Goal: Check status: Check status

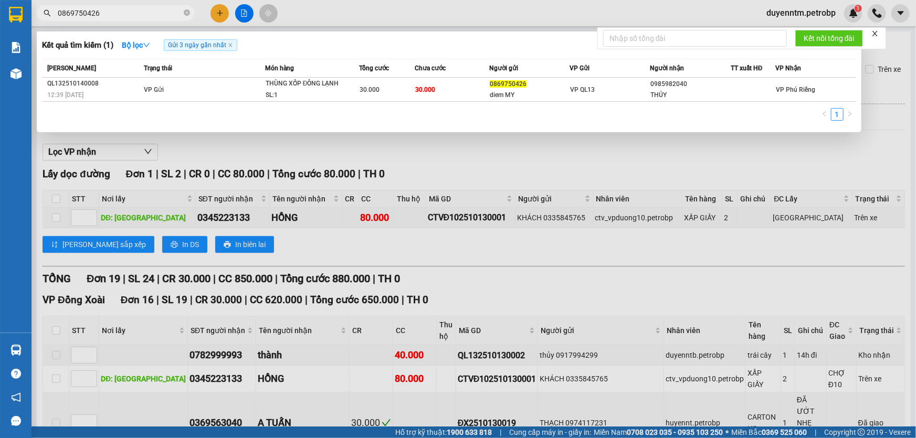
click at [266, 144] on div at bounding box center [458, 219] width 916 height 438
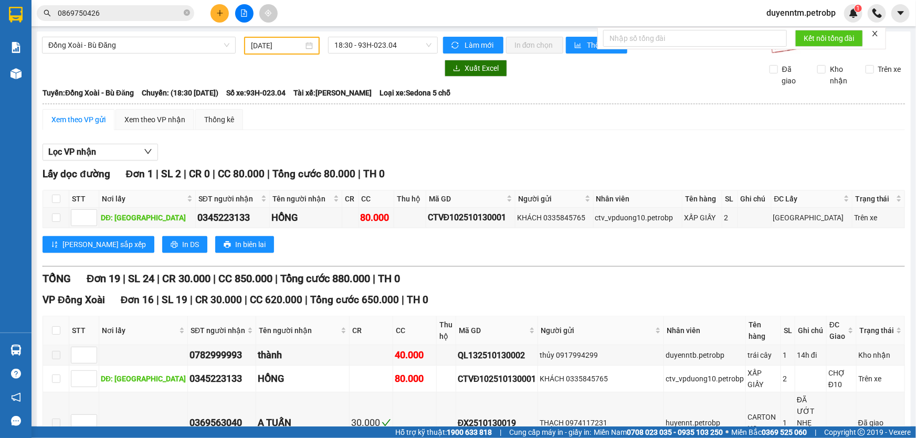
click at [160, 54] on div "Đồng Xoài - Bù Đăng" at bounding box center [139, 46] width 202 height 18
click at [162, 47] on span "Đồng Xoài - Bù Đăng" at bounding box center [138, 45] width 181 height 16
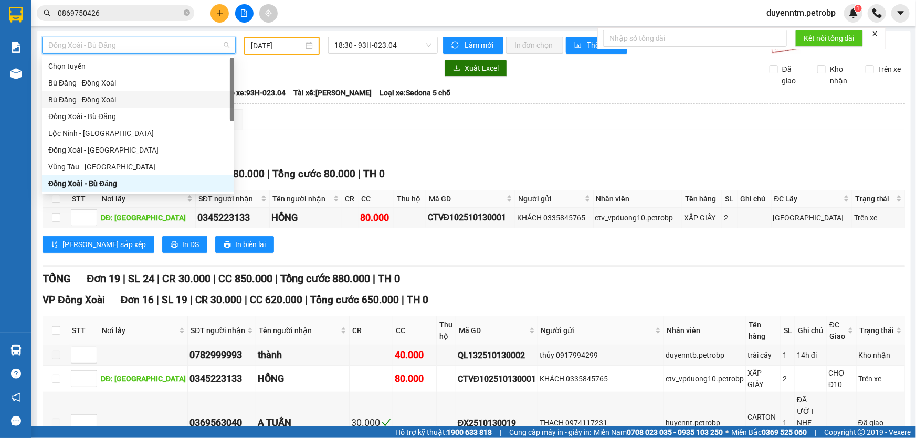
click at [124, 102] on div "Bù Đăng - Đồng Xoài" at bounding box center [137, 100] width 179 height 12
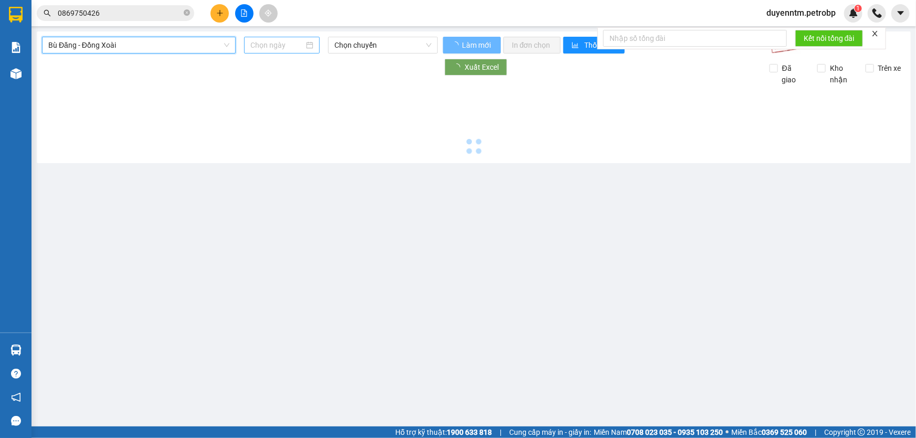
type input "[DATE]"
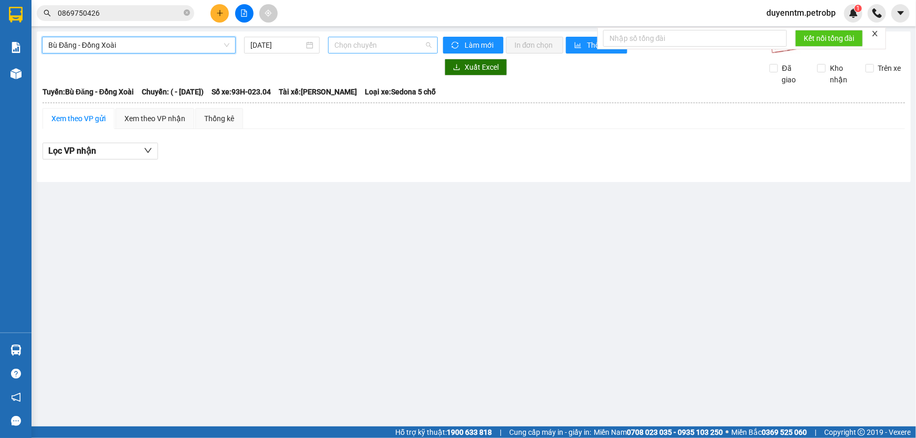
click at [356, 45] on span "Chọn chuyến" at bounding box center [382, 45] width 97 height 16
click at [173, 46] on span "Bù Đăng - Đồng Xoài" at bounding box center [138, 45] width 181 height 16
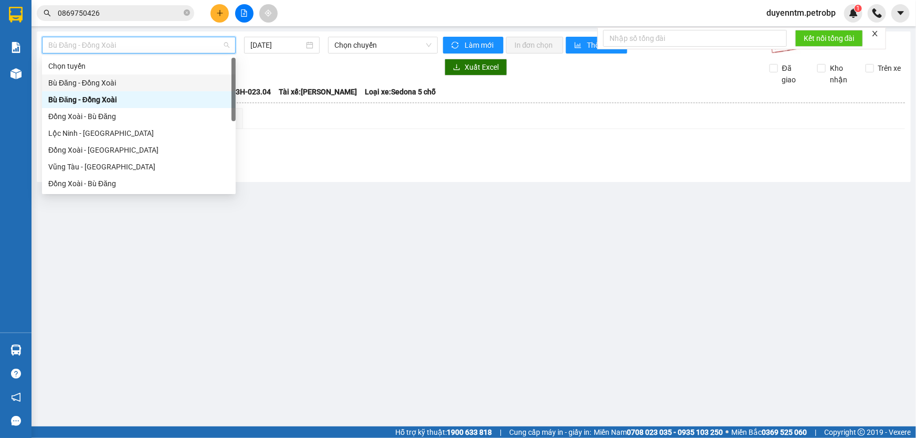
click at [110, 78] on div "Bù Đăng - Đồng Xoài" at bounding box center [138, 83] width 181 height 12
type input "[DATE]"
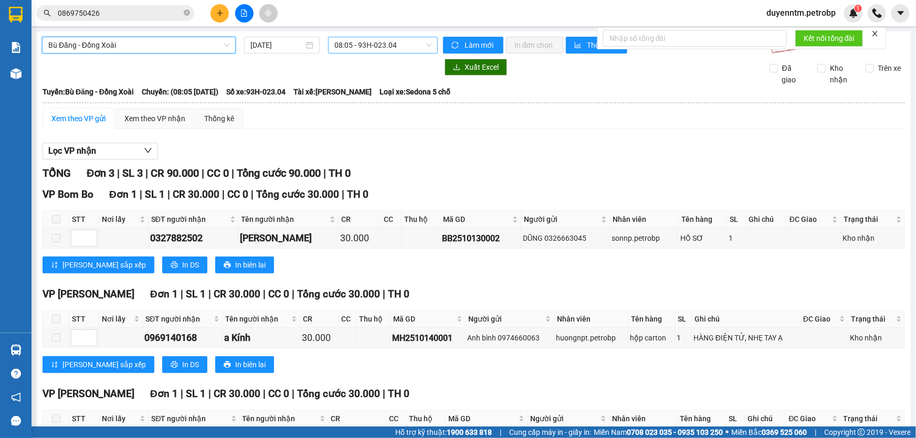
click at [348, 47] on span "08:05 - 93H-023.04" at bounding box center [382, 45] width 97 height 16
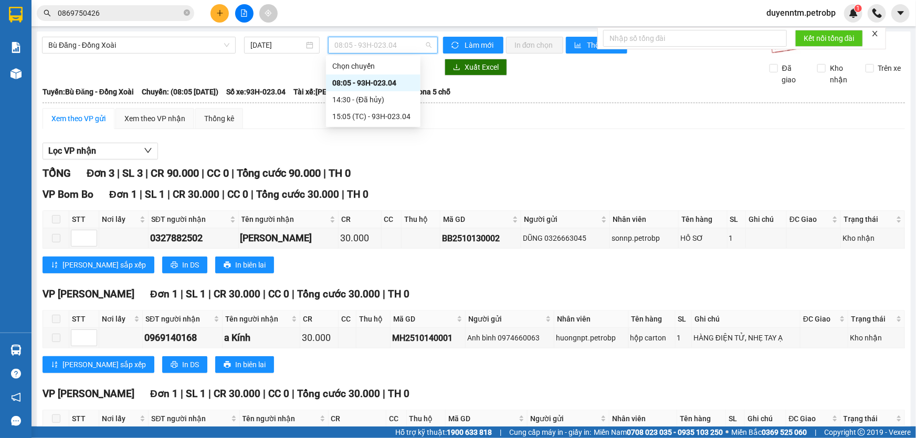
click at [379, 83] on div "08:05 - 93H-023.04" at bounding box center [373, 83] width 82 height 12
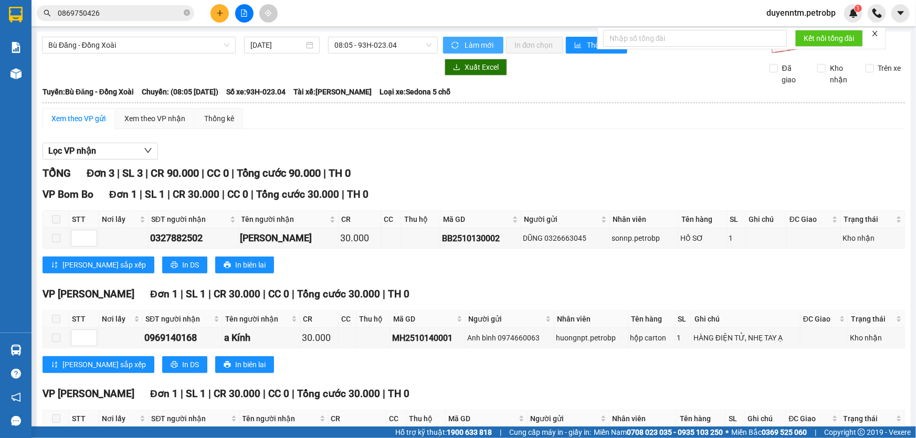
click at [472, 40] on span "Làm mới" at bounding box center [479, 45] width 30 height 12
click at [130, 152] on button "Lọc VP nhận" at bounding box center [99, 151] width 115 height 17
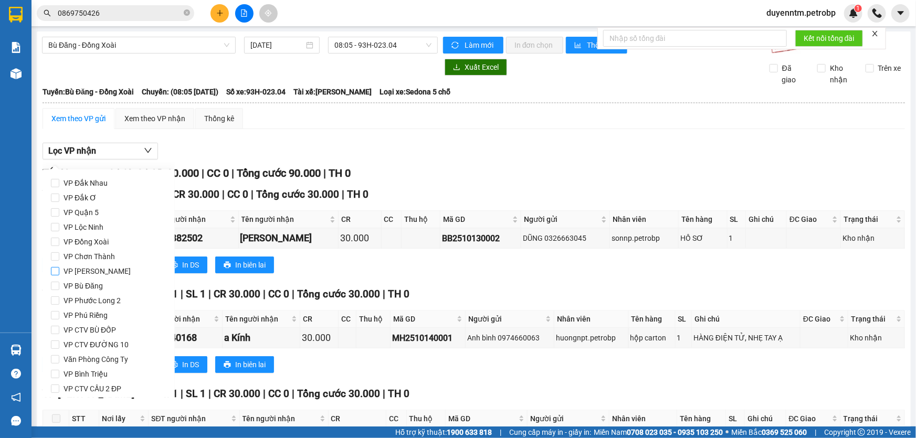
click at [77, 272] on span "VP [PERSON_NAME]" at bounding box center [97, 271] width 76 height 15
click at [59, 272] on input "VP [PERSON_NAME]" at bounding box center [55, 271] width 8 height 8
checkbox input "true"
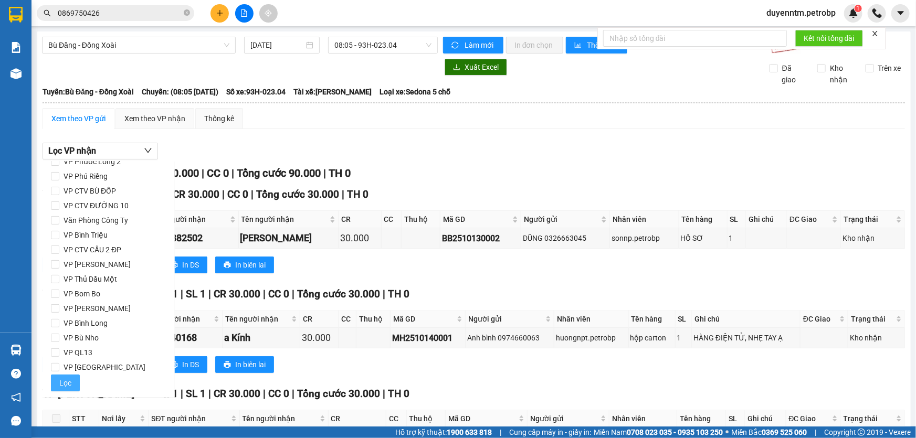
click at [62, 383] on span "Lọc" at bounding box center [65, 383] width 12 height 12
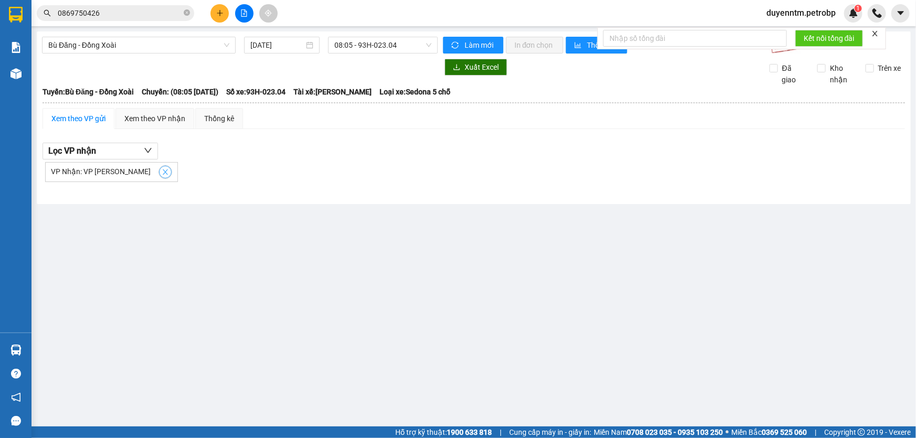
click at [163, 171] on icon "close" at bounding box center [165, 171] width 5 height 5
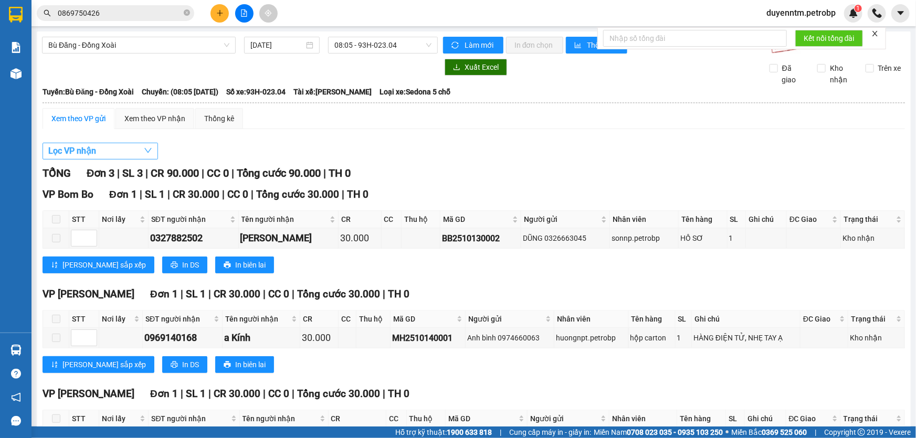
click at [125, 149] on button "Lọc VP nhận" at bounding box center [99, 151] width 115 height 17
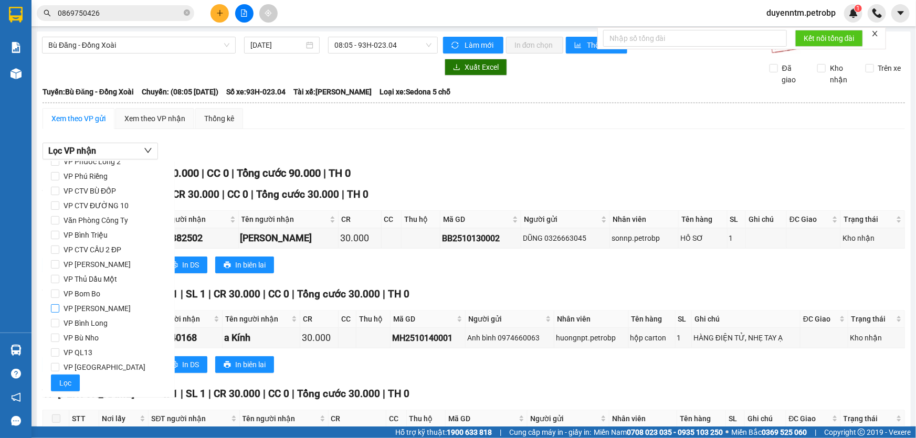
click at [58, 304] on input "VP [PERSON_NAME]" at bounding box center [55, 308] width 8 height 8
checkbox input "true"
click at [78, 384] on button "Lọc" at bounding box center [65, 383] width 29 height 17
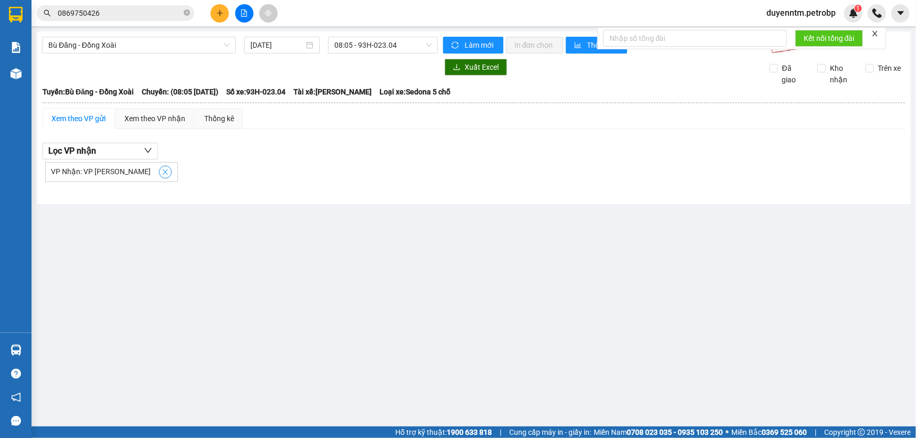
click at [159, 177] on button "button" at bounding box center [165, 172] width 13 height 13
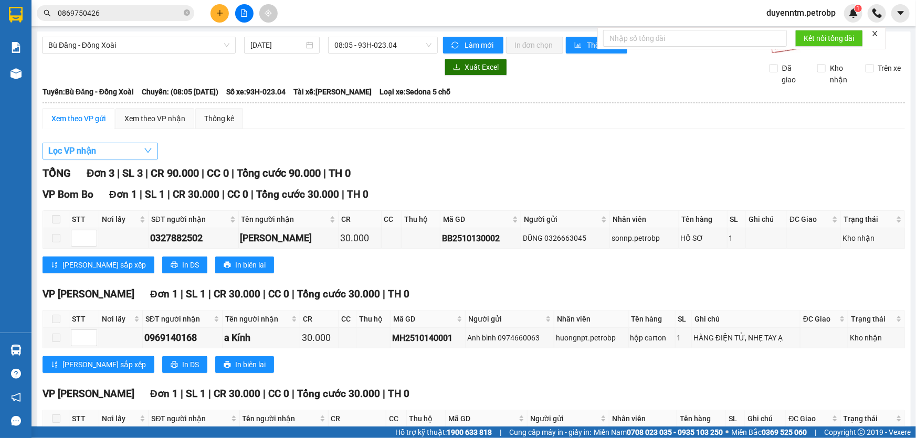
click at [135, 151] on button "Lọc VP nhận" at bounding box center [99, 151] width 115 height 17
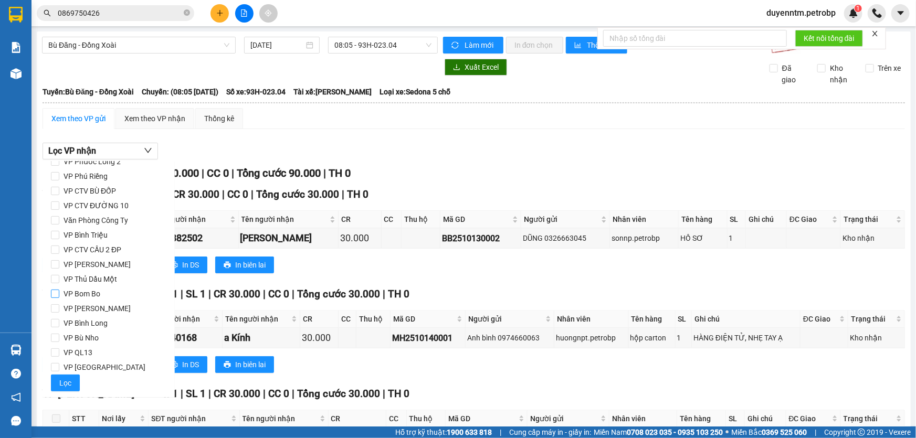
click at [82, 295] on span "VP Bom Bo" at bounding box center [81, 293] width 45 height 15
click at [59, 295] on input "VP Bom Bo" at bounding box center [55, 294] width 8 height 8
click at [73, 383] on button "Lọc" at bounding box center [65, 383] width 29 height 17
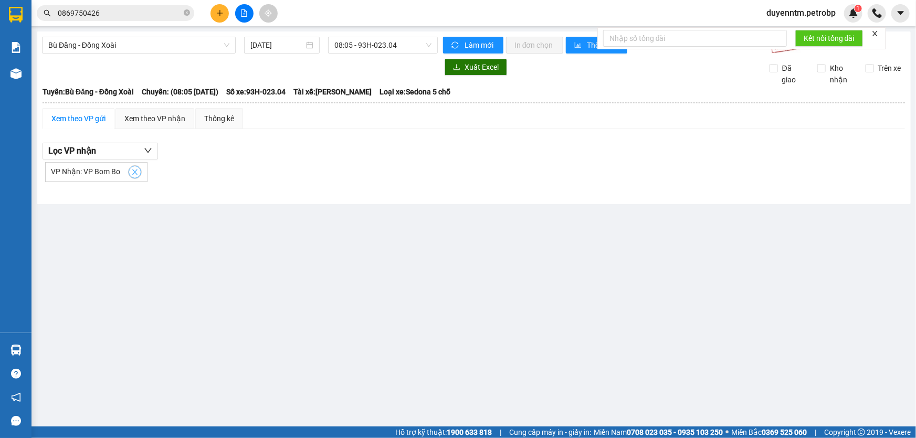
click at [134, 174] on icon "close" at bounding box center [134, 171] width 7 height 7
checkbox input "false"
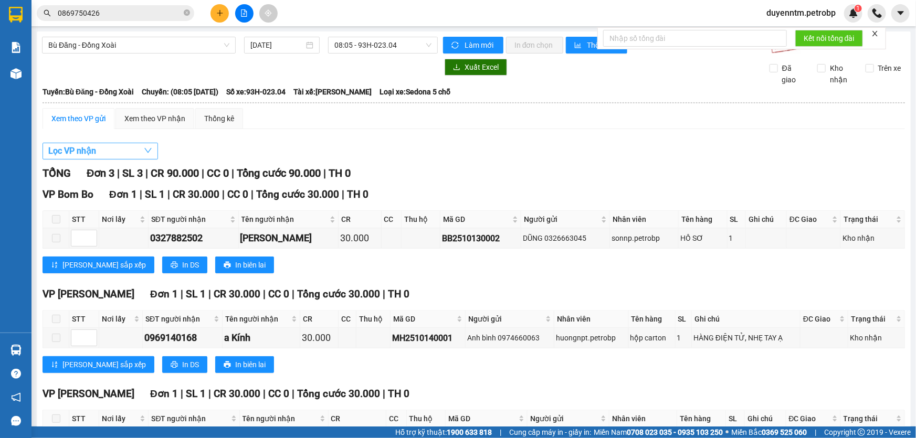
click at [133, 150] on button "Lọc VP nhận" at bounding box center [99, 151] width 115 height 17
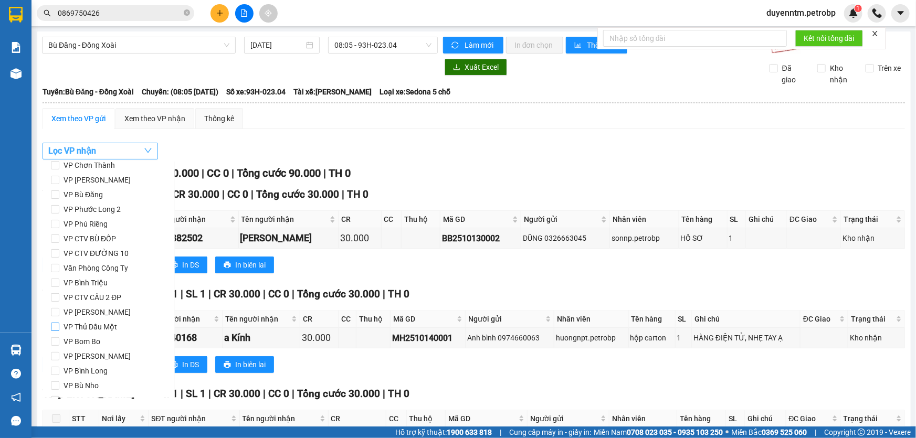
scroll to position [44, 0]
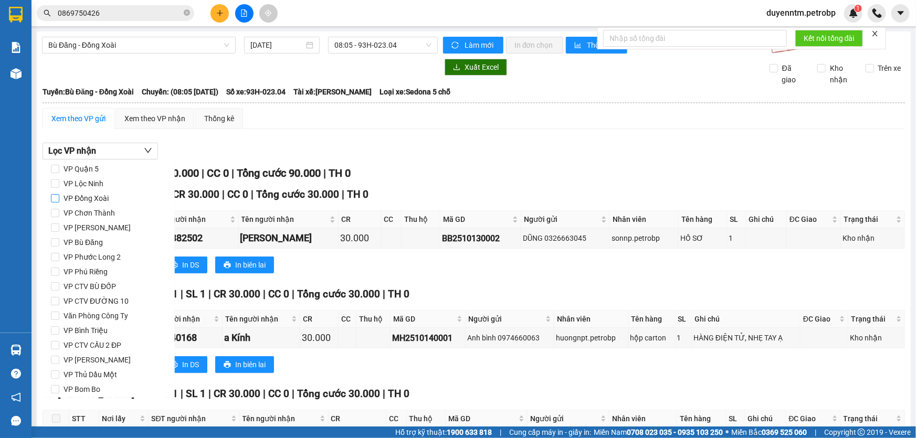
click at [66, 199] on span "VP Đồng Xoài" at bounding box center [86, 198] width 54 height 15
click at [59, 199] on input "VP Đồng Xoài" at bounding box center [55, 198] width 8 height 8
checkbox input "true"
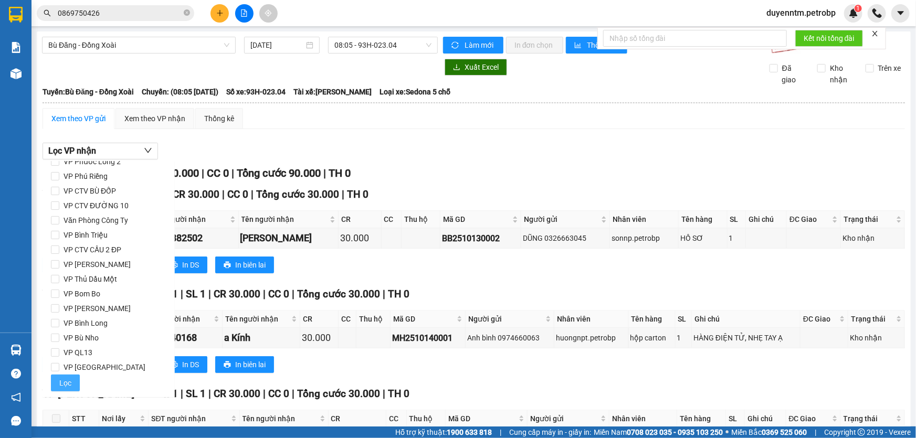
click at [69, 388] on span "Lọc" at bounding box center [65, 383] width 12 height 12
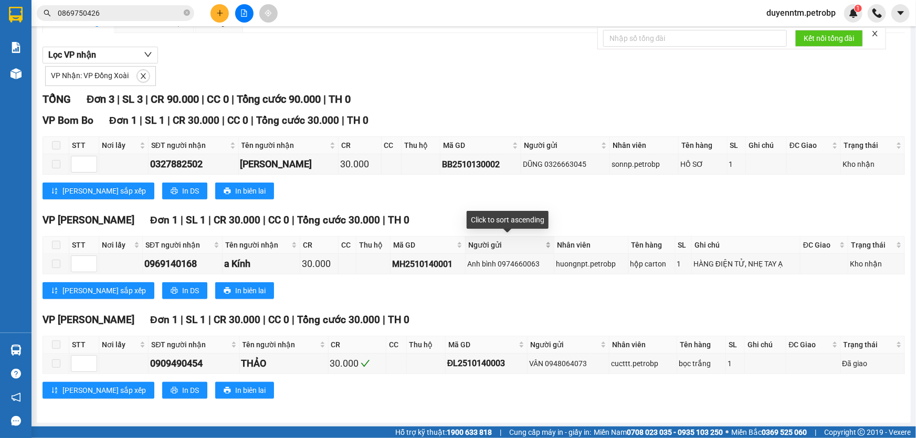
scroll to position [48, 0]
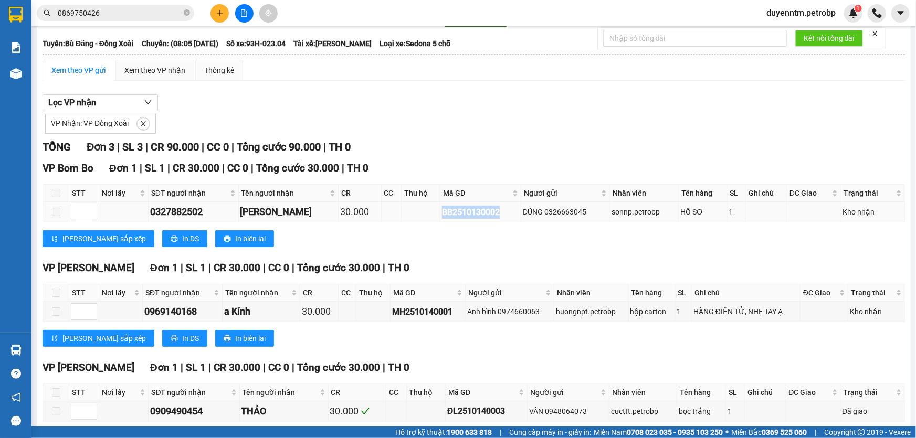
drag, startPoint x: 494, startPoint y: 212, endPoint x: 430, endPoint y: 216, distance: 64.6
click at [440, 216] on td "BB2510130002" at bounding box center [480, 212] width 81 height 20
copy div "BB2510130002"
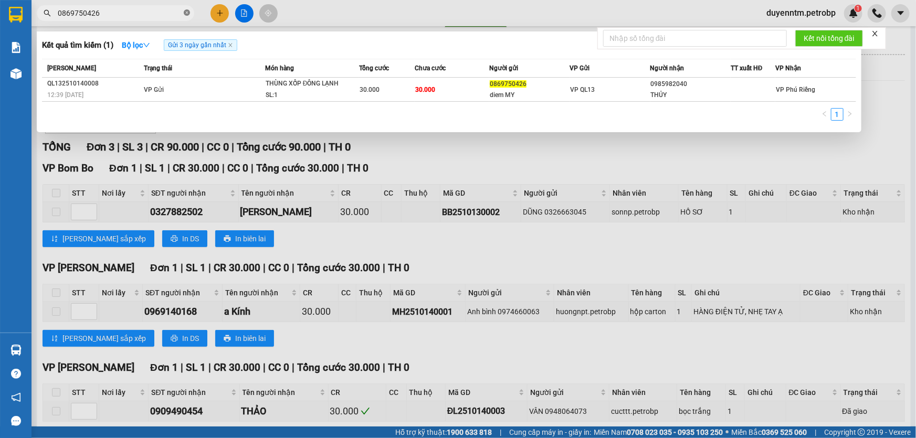
click at [188, 13] on icon "close-circle" at bounding box center [187, 12] width 6 height 6
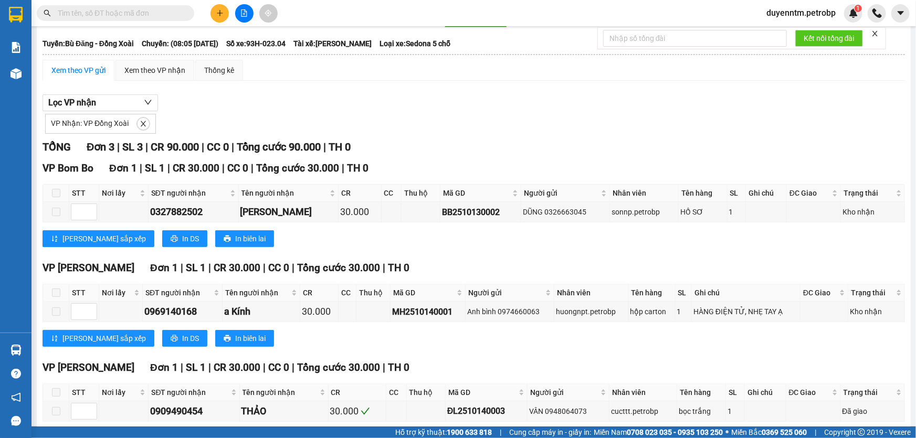
paste input "BB2510130002"
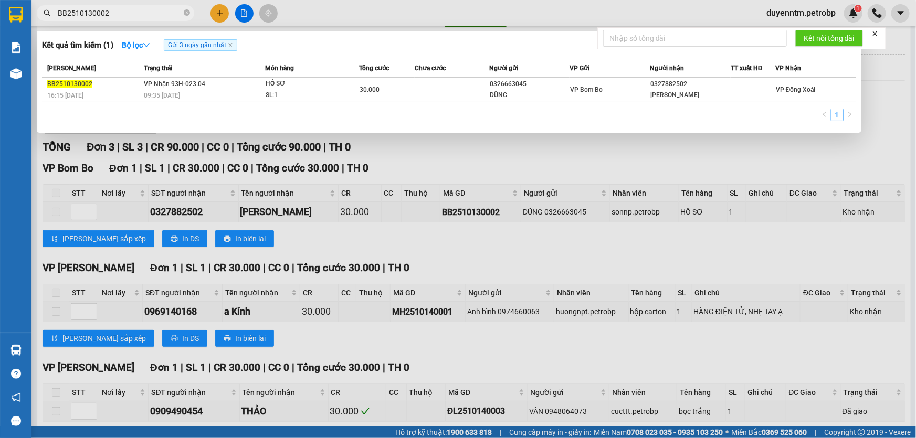
type input "BB2510130002"
click at [448, 157] on div at bounding box center [458, 219] width 916 height 438
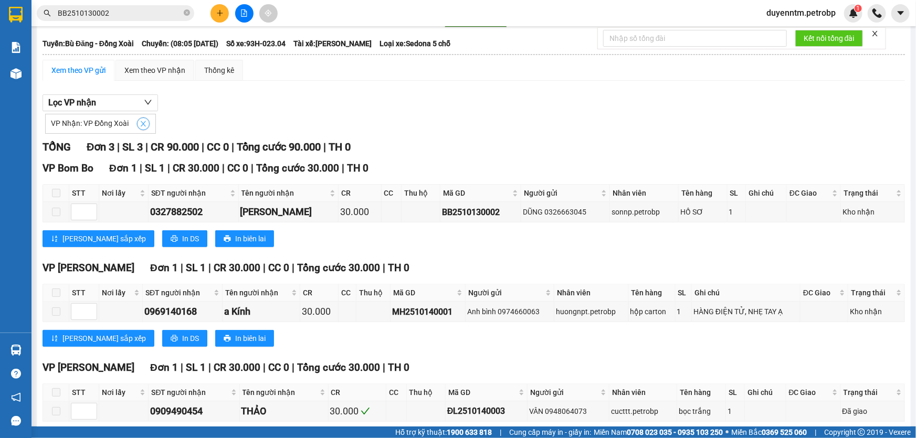
click at [142, 124] on icon "close" at bounding box center [143, 123] width 7 height 7
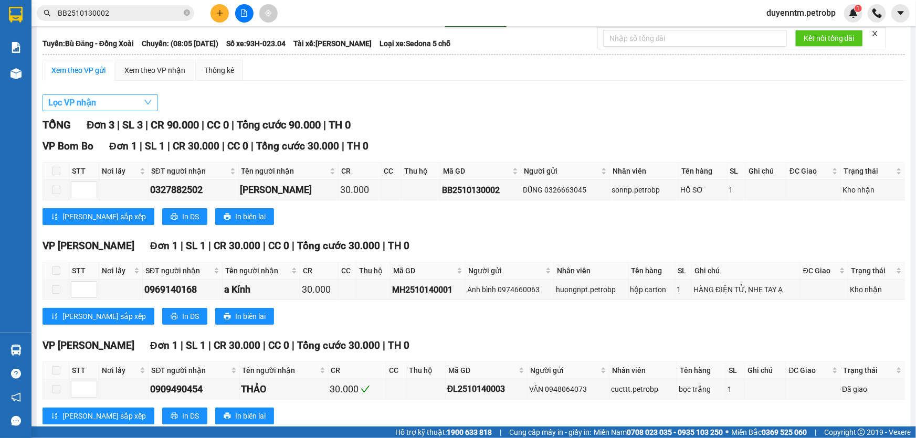
click at [116, 100] on button "Lọc VP nhận" at bounding box center [99, 102] width 115 height 17
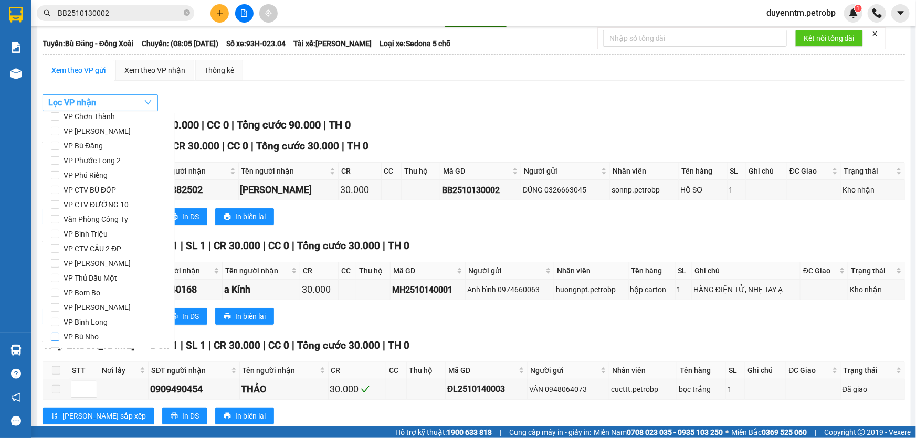
scroll to position [44, 0]
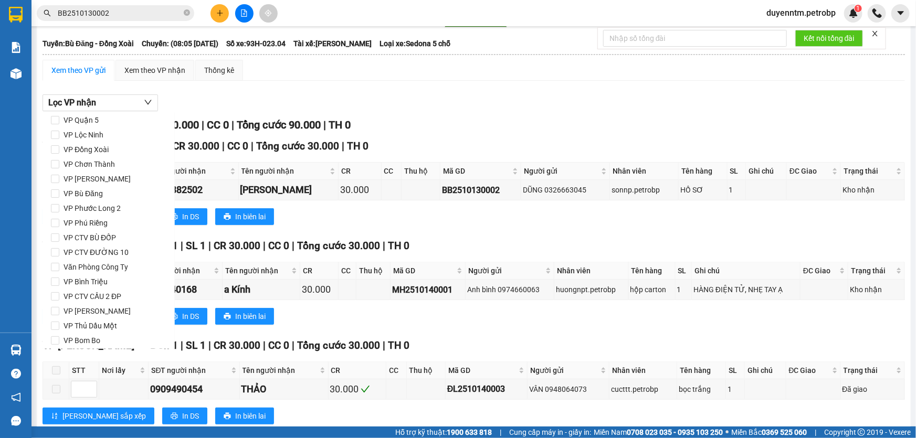
click at [300, 94] on div "Lọc VP nhận" at bounding box center [473, 102] width 862 height 17
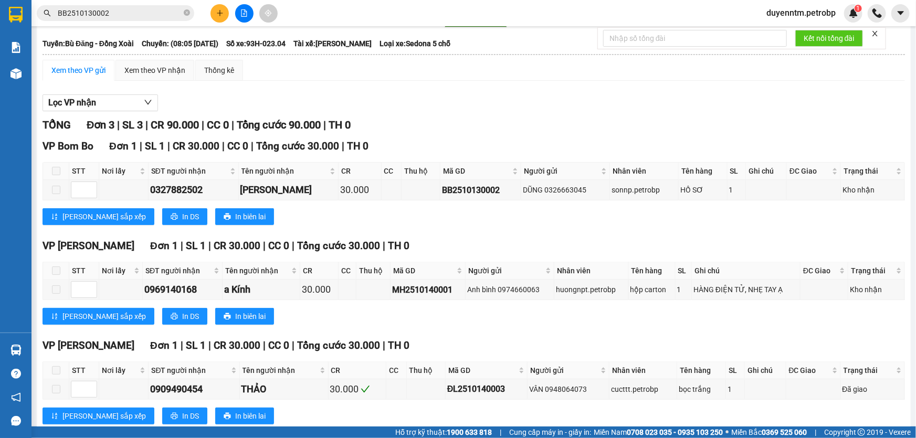
scroll to position [0, 0]
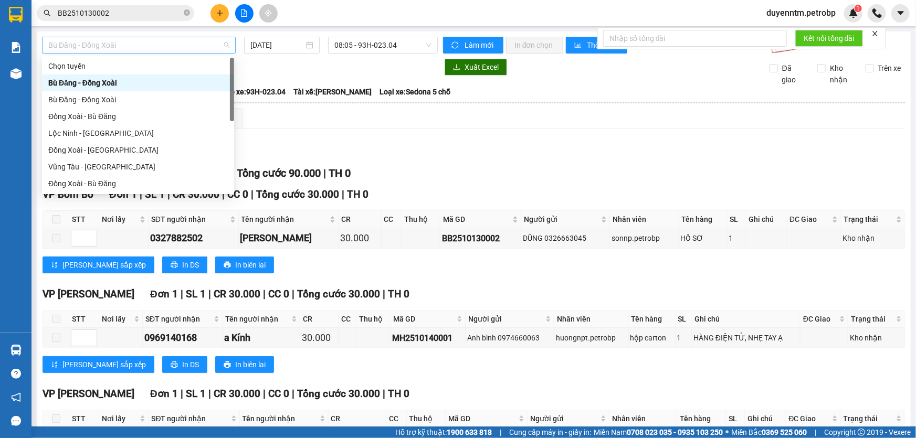
click at [117, 39] on span "Bù Đăng - Đồng Xoài" at bounding box center [138, 45] width 181 height 16
click at [94, 115] on div "Đồng Xoài - Bù Đăng" at bounding box center [137, 117] width 179 height 12
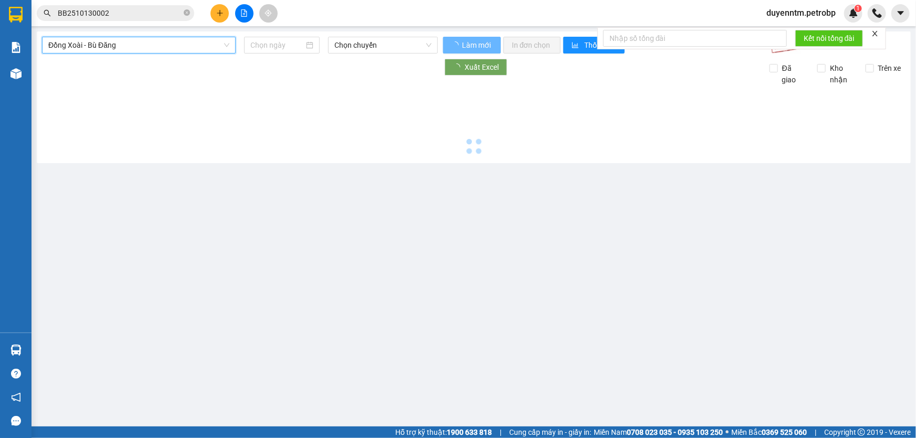
type input "[DATE]"
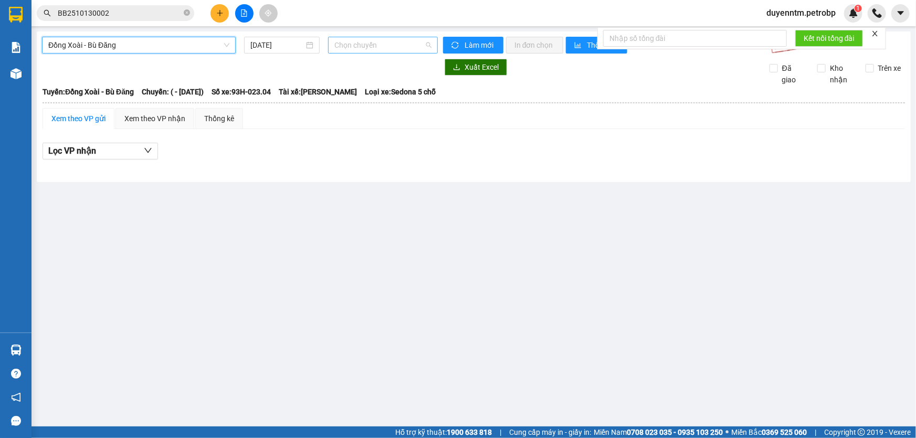
click at [350, 46] on span "Chọn chuyến" at bounding box center [382, 45] width 97 height 16
click at [187, 49] on span "Đồng Xoài - Bù Đăng" at bounding box center [138, 45] width 181 height 16
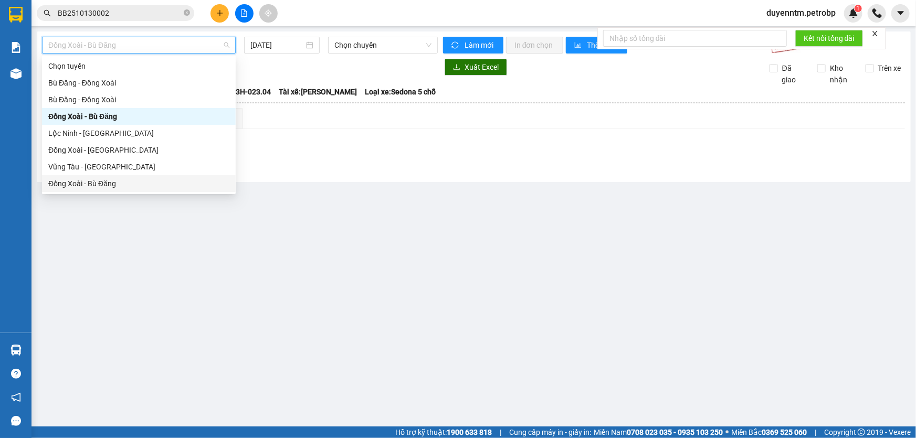
click at [110, 188] on div "Đồng Xoài - Bù Đăng" at bounding box center [138, 184] width 181 height 12
type input "[DATE]"
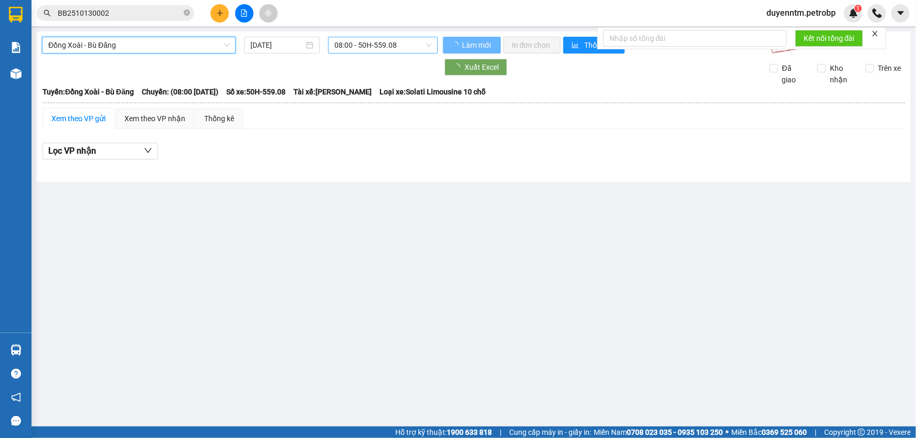
click at [347, 46] on span "08:00 - 50H-559.08" at bounding box center [382, 45] width 97 height 16
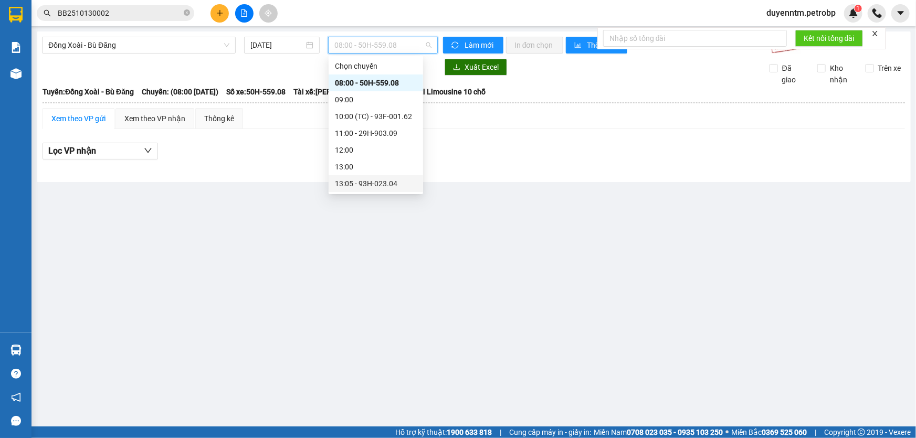
click at [370, 186] on div "13:05 - 93H-023.04" at bounding box center [376, 184] width 82 height 12
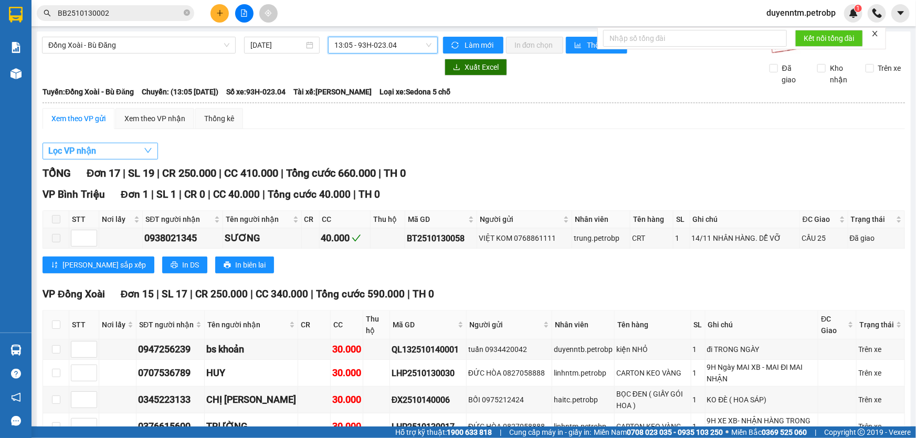
click at [111, 153] on button "Lọc VP nhận" at bounding box center [99, 151] width 115 height 17
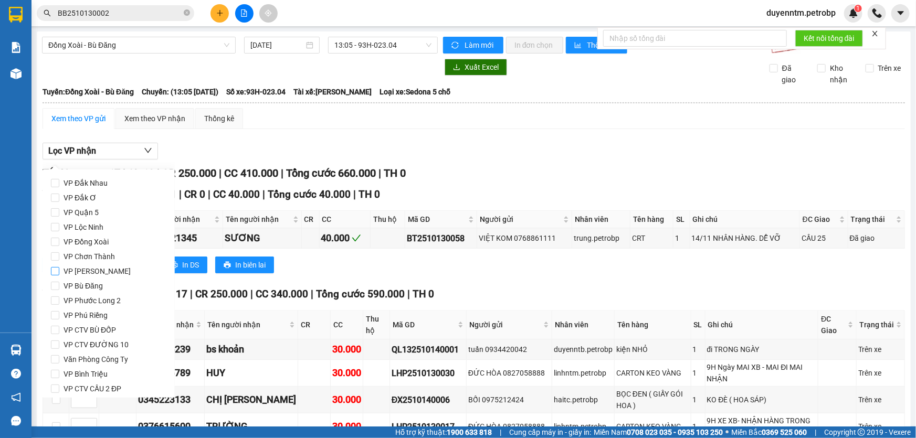
click at [86, 273] on span "VP [PERSON_NAME]" at bounding box center [97, 271] width 76 height 15
click at [59, 273] on input "VP [PERSON_NAME]" at bounding box center [55, 271] width 8 height 8
checkbox input "true"
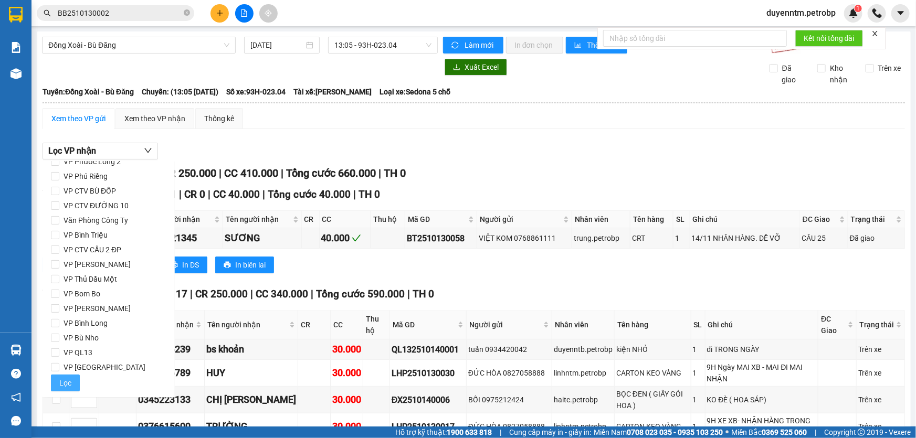
click at [69, 382] on span "Lọc" at bounding box center [65, 383] width 12 height 12
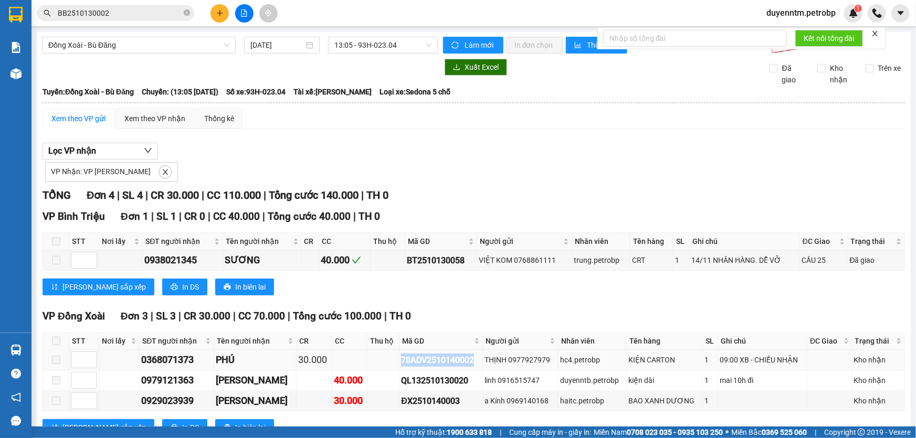
drag, startPoint x: 473, startPoint y: 358, endPoint x: 392, endPoint y: 362, distance: 80.9
click at [401, 362] on div "78ADV2510140002" at bounding box center [441, 360] width 80 height 13
copy div "78ADV2510140002"
click at [188, 12] on icon "close-circle" at bounding box center [187, 12] width 6 height 6
paste input "78ADV2510140002"
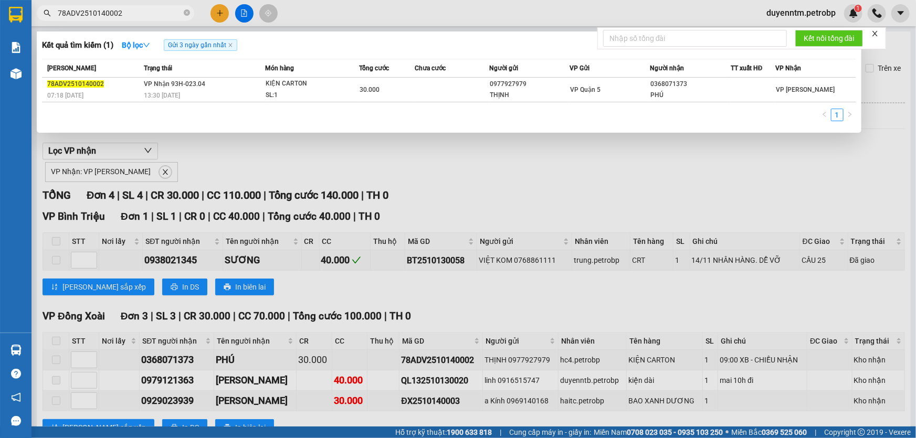
type input "78ADV2510140002"
click at [182, 154] on div at bounding box center [458, 219] width 916 height 438
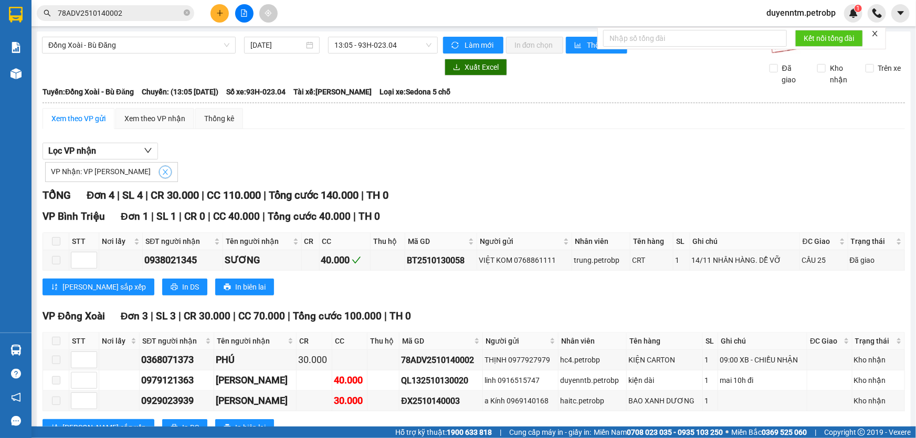
click at [160, 172] on span "close" at bounding box center [166, 171] width 12 height 7
checkbox input "false"
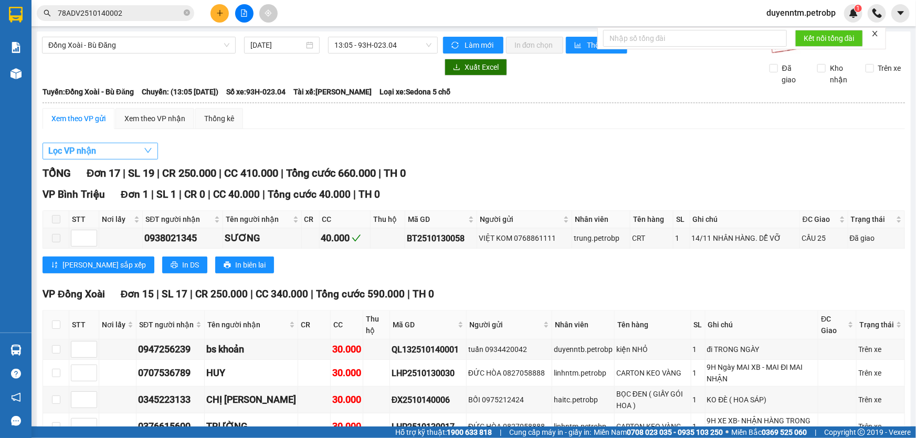
click at [125, 153] on button "Lọc VP nhận" at bounding box center [99, 151] width 115 height 17
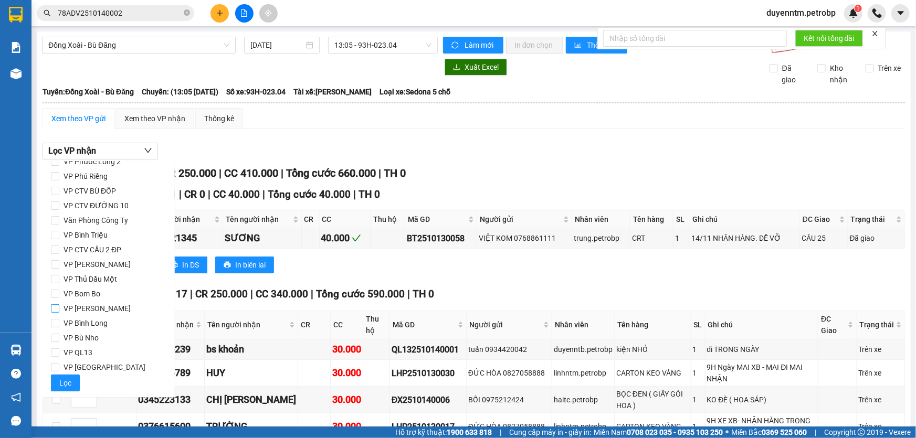
click at [55, 304] on input "VP [PERSON_NAME]" at bounding box center [55, 308] width 8 height 8
checkbox input "true"
click at [68, 372] on span "VP [GEOGRAPHIC_DATA]" at bounding box center [104, 367] width 90 height 15
click at [59, 371] on input "VP [GEOGRAPHIC_DATA]" at bounding box center [55, 367] width 8 height 8
click at [57, 367] on input "VP [GEOGRAPHIC_DATA]" at bounding box center [55, 367] width 8 height 8
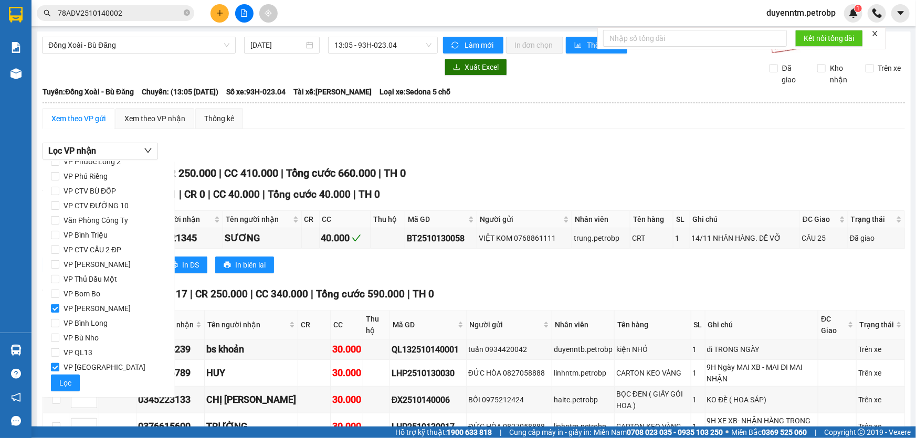
checkbox input "false"
click at [63, 379] on span "Lọc" at bounding box center [65, 383] width 12 height 12
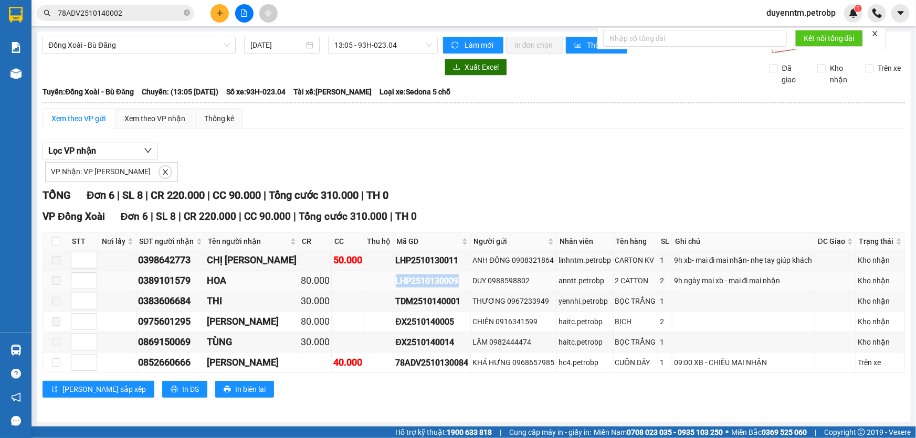
drag, startPoint x: 440, startPoint y: 280, endPoint x: 375, endPoint y: 281, distance: 65.6
click at [394, 281] on td "LHP2510130009" at bounding box center [432, 281] width 77 height 20
copy div "LHP2510130009"
click at [186, 13] on icon "close-circle" at bounding box center [187, 12] width 6 height 6
paste input "LHP2510130009"
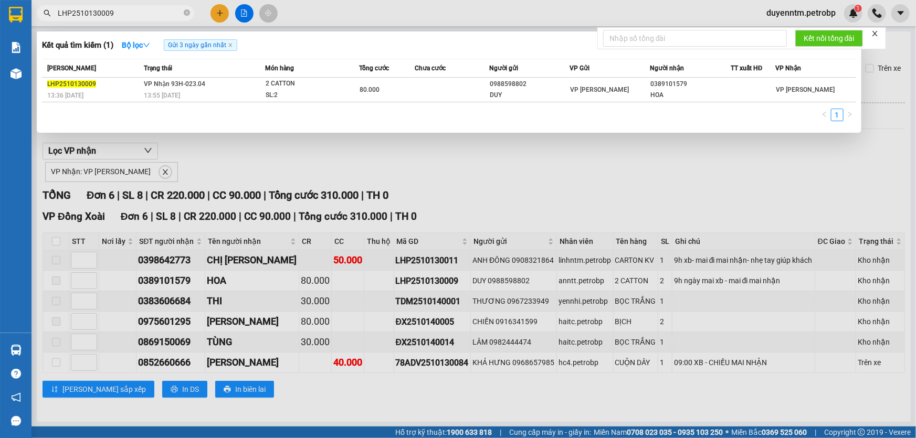
type input "LHP2510130009"
click at [145, 173] on div at bounding box center [458, 219] width 916 height 438
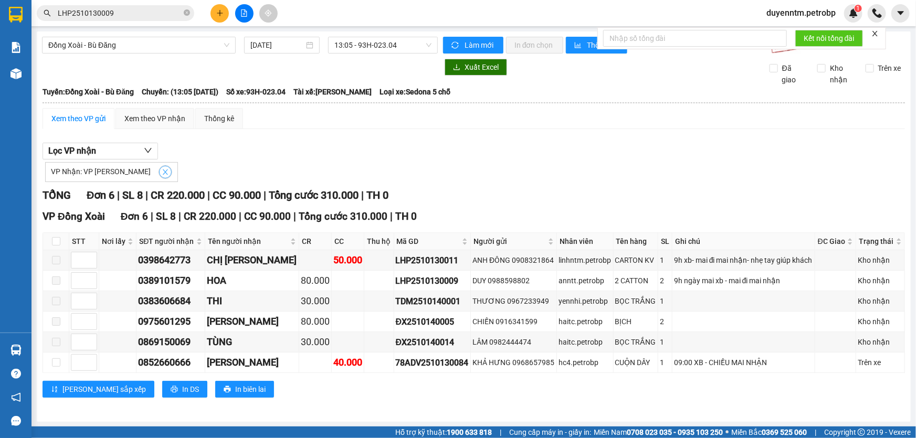
click at [163, 173] on icon "close" at bounding box center [165, 171] width 5 height 5
checkbox input "false"
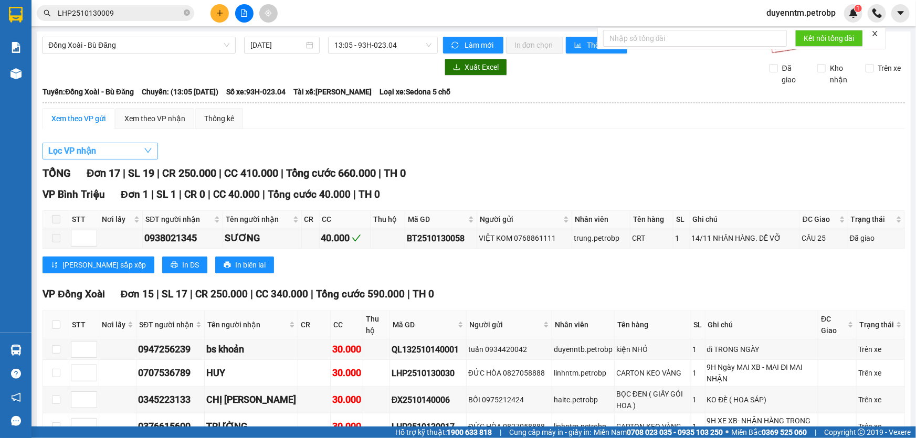
click at [142, 146] on button "Lọc VP nhận" at bounding box center [99, 151] width 115 height 17
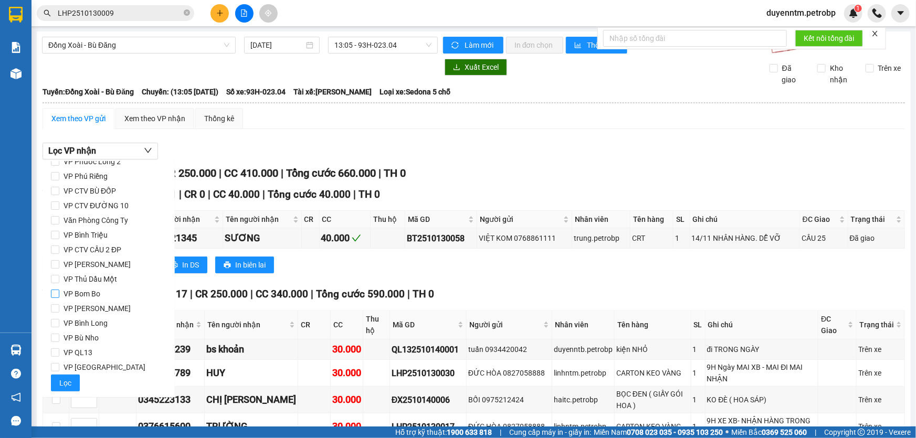
click at [87, 288] on span "VP Bom Bo" at bounding box center [81, 293] width 45 height 15
click at [59, 290] on input "VP Bom Bo" at bounding box center [55, 294] width 8 height 8
checkbox input "true"
click at [63, 381] on span "Lọc" at bounding box center [65, 383] width 12 height 12
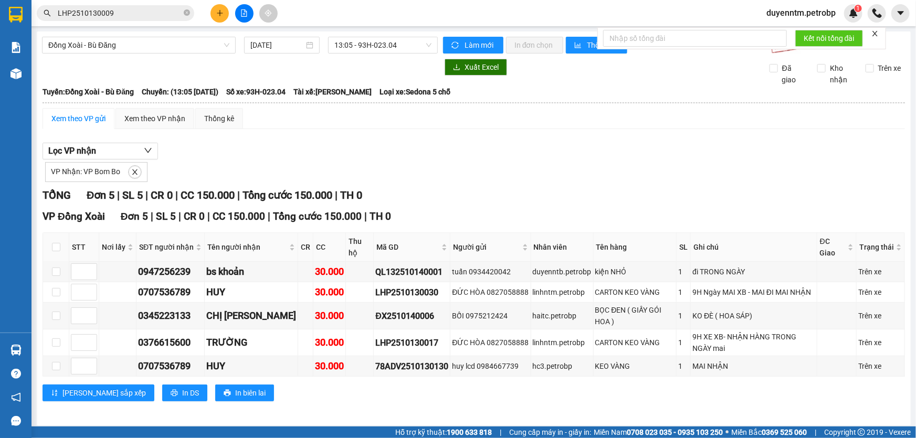
click at [596, 172] on div "VP Nhận: VP Bom Bo" at bounding box center [473, 171] width 862 height 23
drag, startPoint x: 417, startPoint y: 274, endPoint x: 346, endPoint y: 277, distance: 70.9
click at [374, 277] on td "QL132510140001" at bounding box center [412, 272] width 77 height 20
copy div "QL132510140001"
click at [133, 173] on icon "close" at bounding box center [134, 171] width 5 height 5
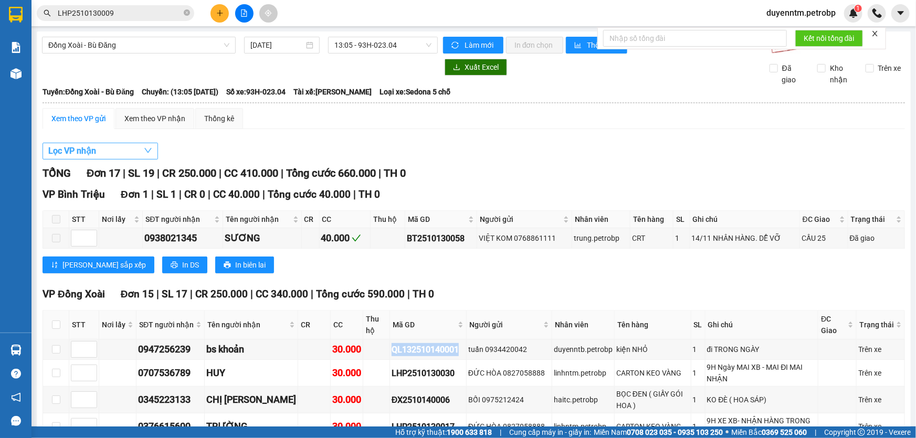
click at [116, 150] on button "Lọc VP nhận" at bounding box center [99, 151] width 115 height 17
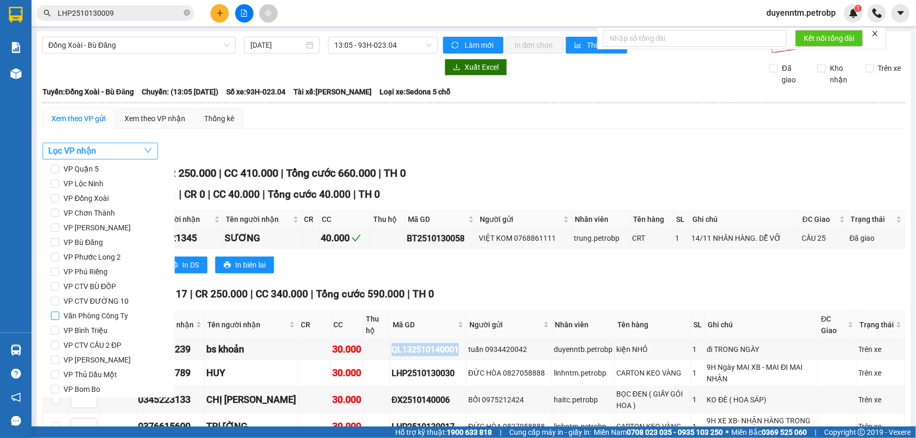
scroll to position [0, 0]
click at [52, 183] on input "VP Đắk Nhau" at bounding box center [55, 183] width 8 height 8
checkbox input "true"
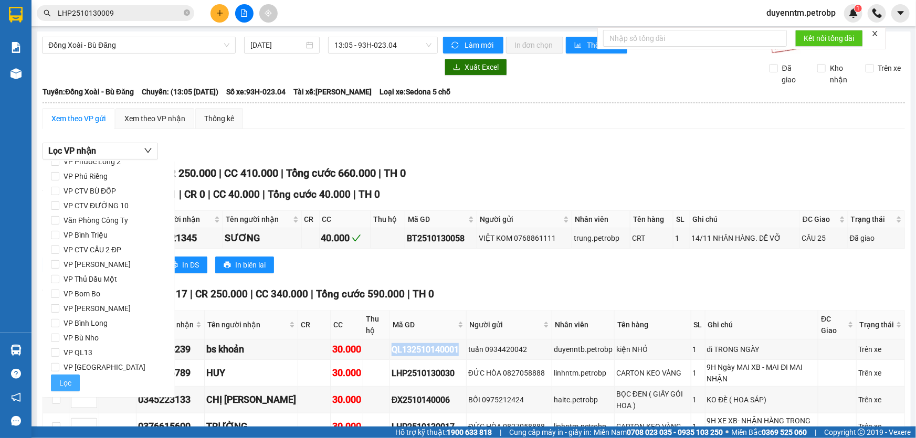
click at [68, 379] on span "Lọc" at bounding box center [65, 383] width 12 height 12
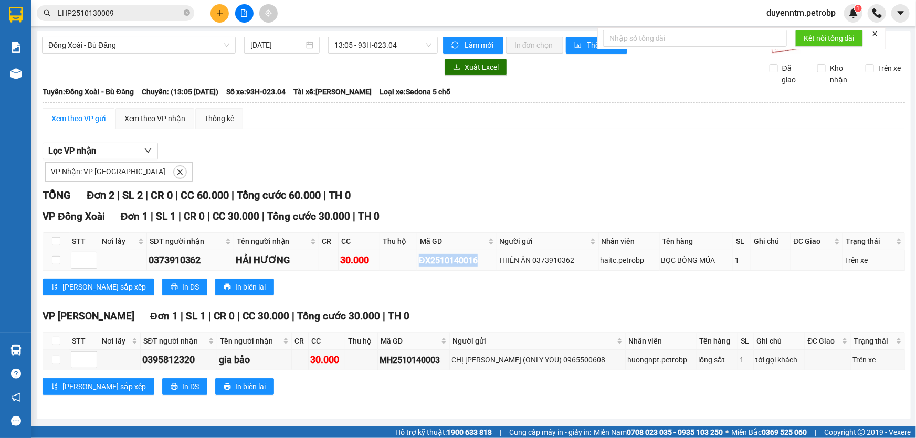
drag, startPoint x: 482, startPoint y: 260, endPoint x: 419, endPoint y: 262, distance: 63.5
click at [419, 262] on div "ĐX2510140016" at bounding box center [457, 260] width 76 height 13
copy div "ĐX2510140016"
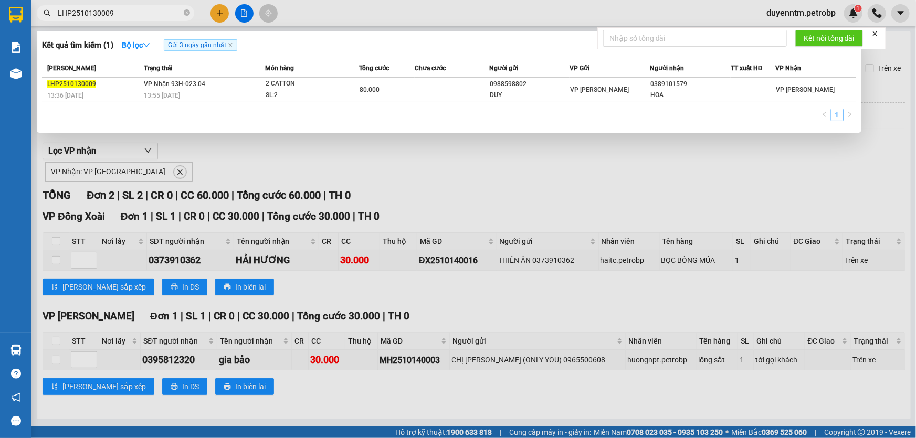
click at [182, 12] on span "LHP2510130009" at bounding box center [115, 13] width 157 height 16
click at [188, 13] on icon "close-circle" at bounding box center [187, 12] width 6 height 6
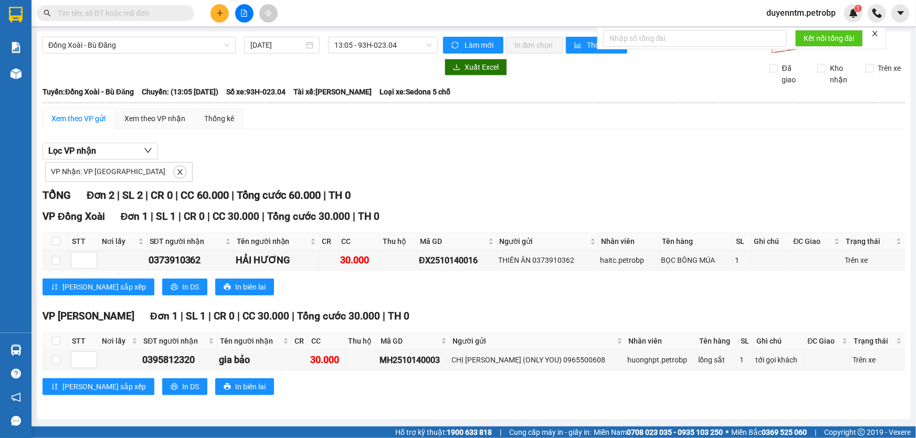
paste input "78ADV2510130084"
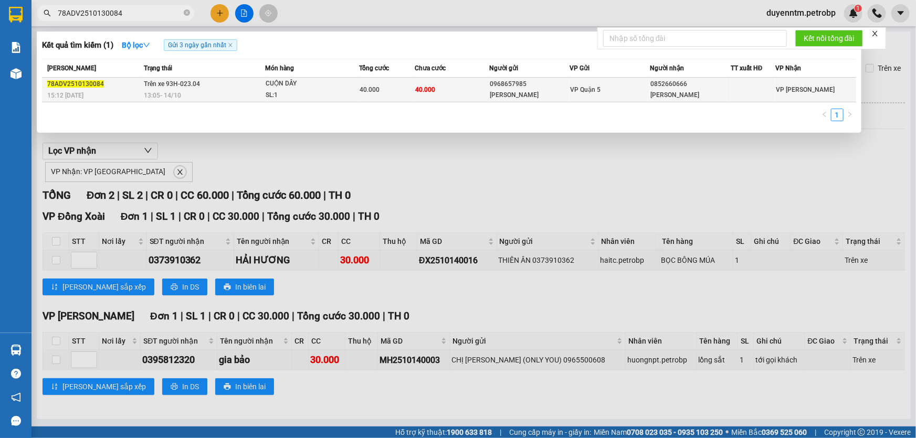
type input "78ADV2510130084"
click at [150, 92] on span "13:05 - 14/10" at bounding box center [162, 95] width 37 height 7
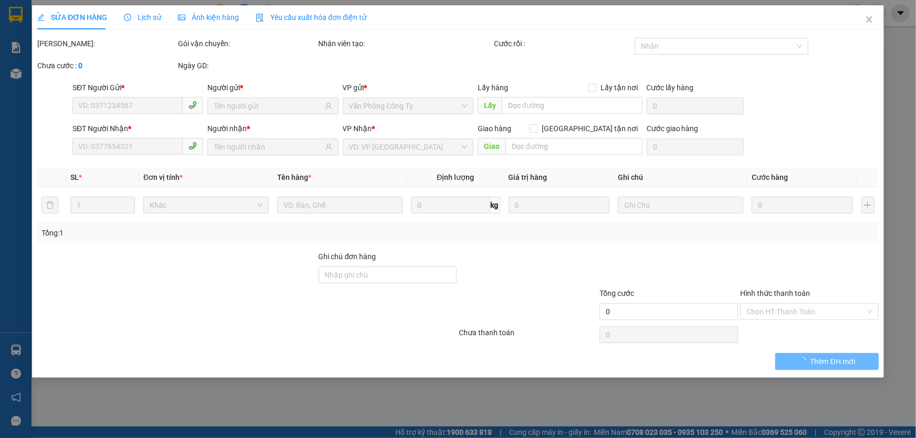
type input "0968657985"
type input "KHẢ HƯNG"
type input "0852660666"
type input "GIA BẢO"
type input "40.000"
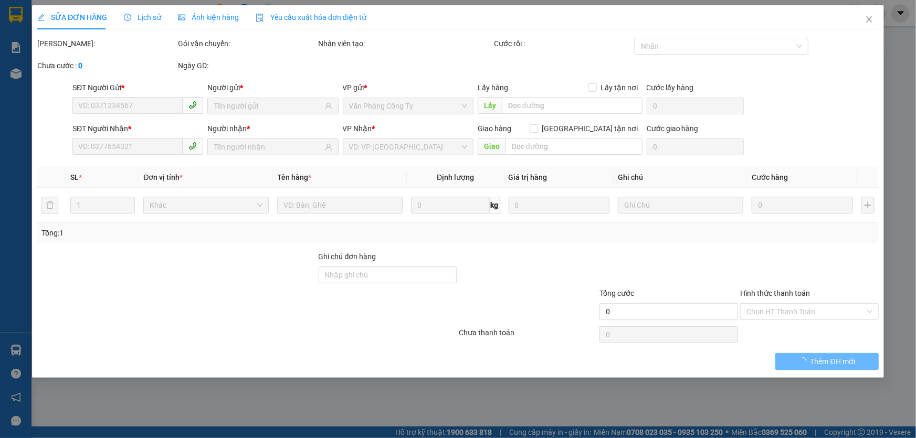
type input "40.000"
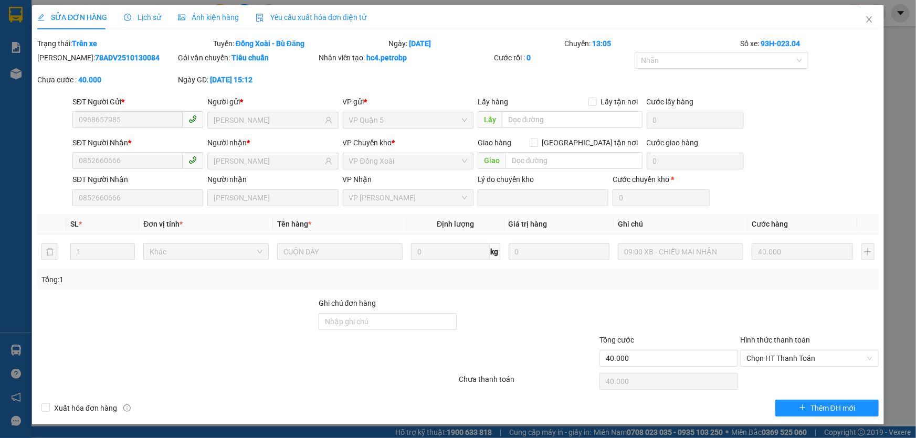
click at [148, 19] on span "Lịch sử" at bounding box center [142, 17] width 37 height 8
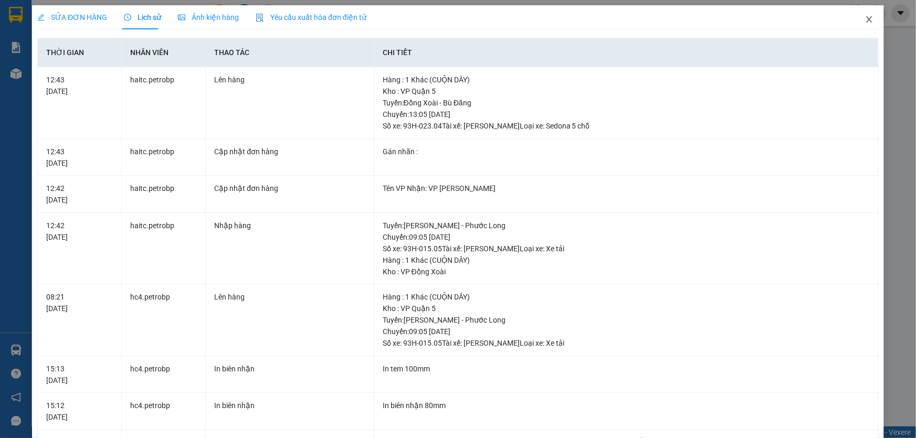
click at [866, 20] on icon "close" at bounding box center [869, 19] width 6 height 6
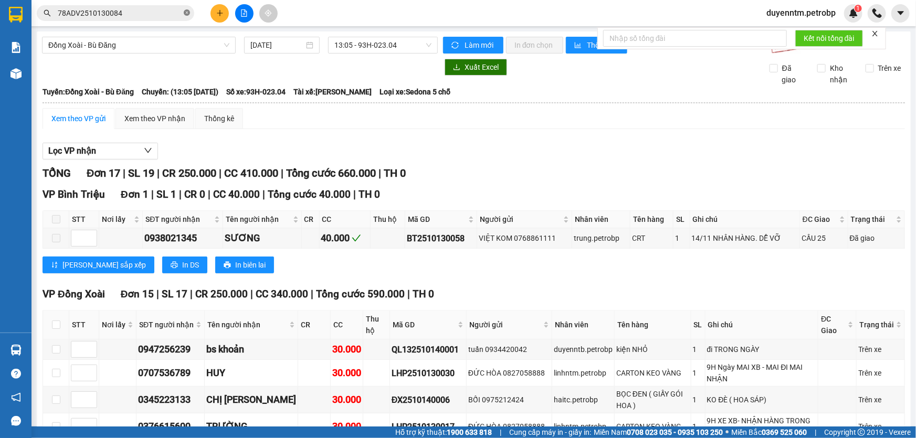
click at [185, 12] on icon "close-circle" at bounding box center [187, 12] width 6 height 6
paste input "QL132510140001"
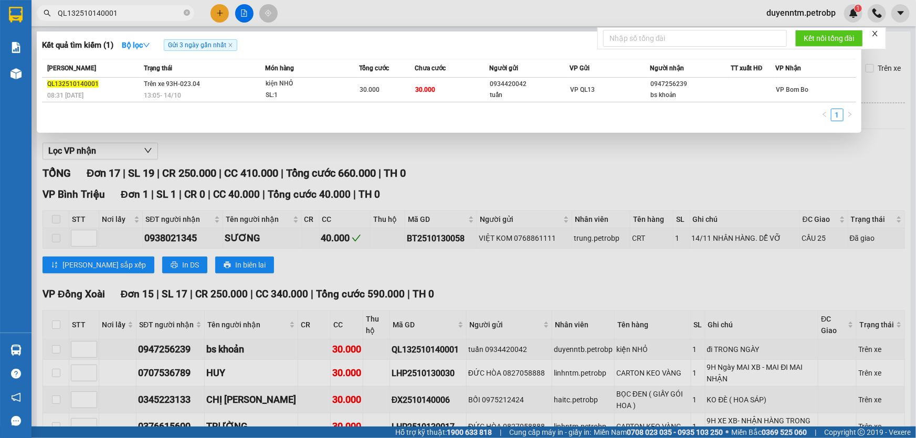
type input "QL132510140001"
click at [546, 163] on div at bounding box center [458, 219] width 916 height 438
click at [186, 13] on icon "close-circle" at bounding box center [187, 12] width 6 height 6
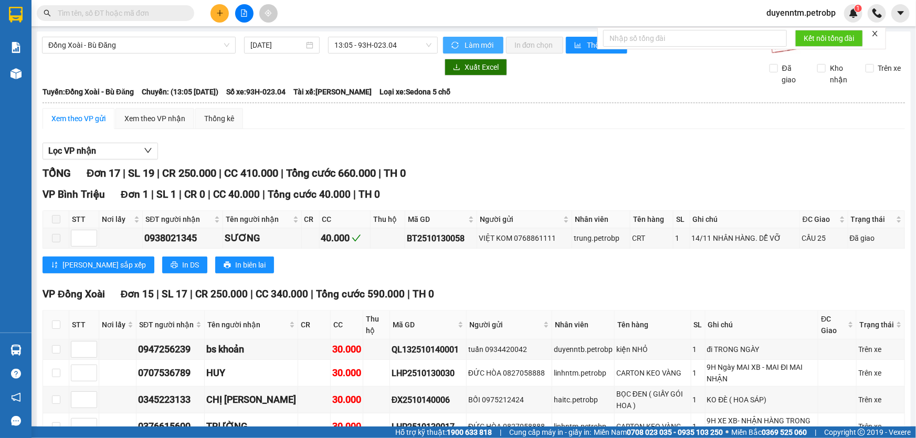
click at [466, 42] on span "Làm mới" at bounding box center [479, 45] width 30 height 12
click at [118, 148] on button "Lọc VP nhận" at bounding box center [99, 151] width 115 height 17
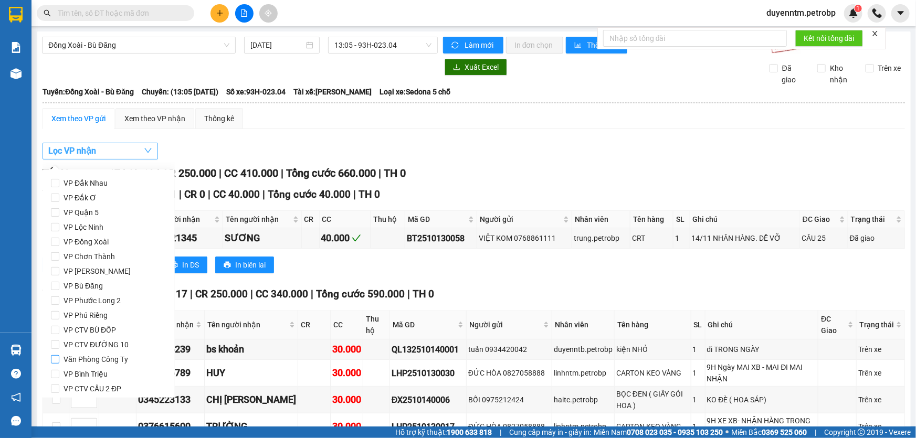
scroll to position [47, 0]
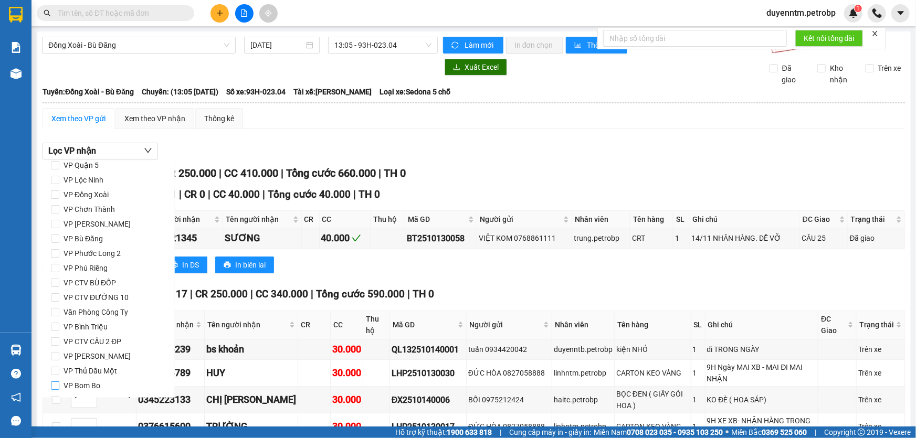
click at [54, 388] on input "VP Bom Bo" at bounding box center [55, 385] width 8 height 8
checkbox input "true"
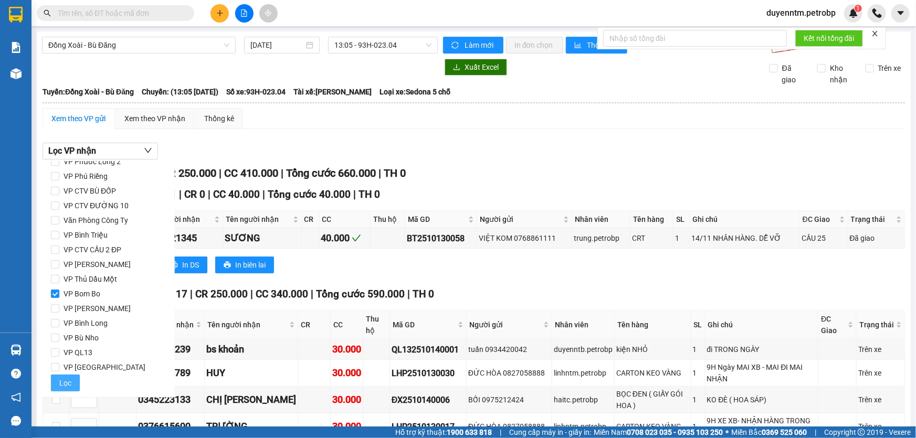
click at [76, 379] on button "Lọc" at bounding box center [65, 383] width 29 height 17
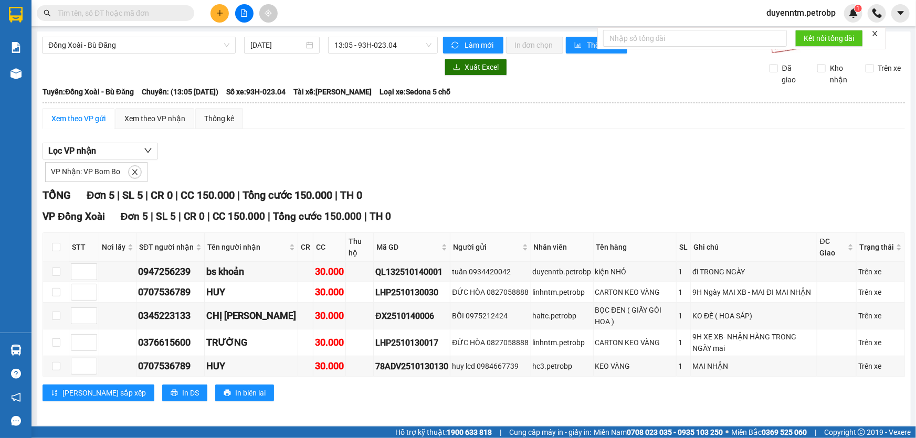
click at [98, 15] on input "text" at bounding box center [120, 13] width 124 height 12
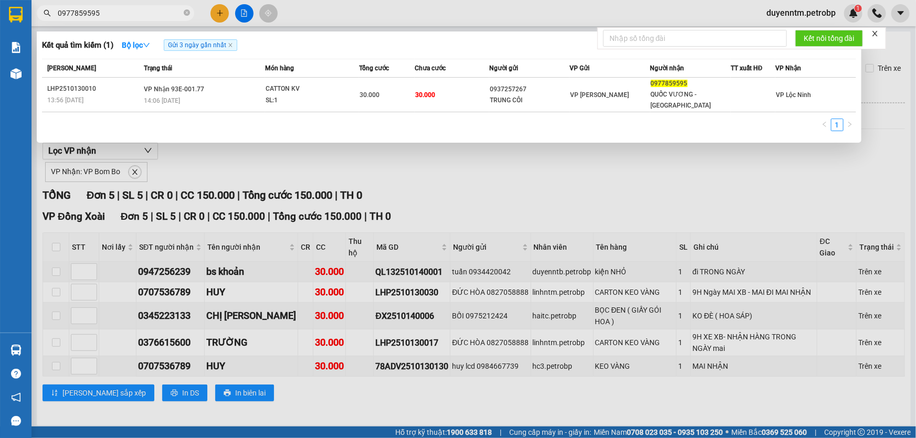
type input "0977859595"
click at [186, 12] on icon "close-circle" at bounding box center [187, 12] width 6 height 6
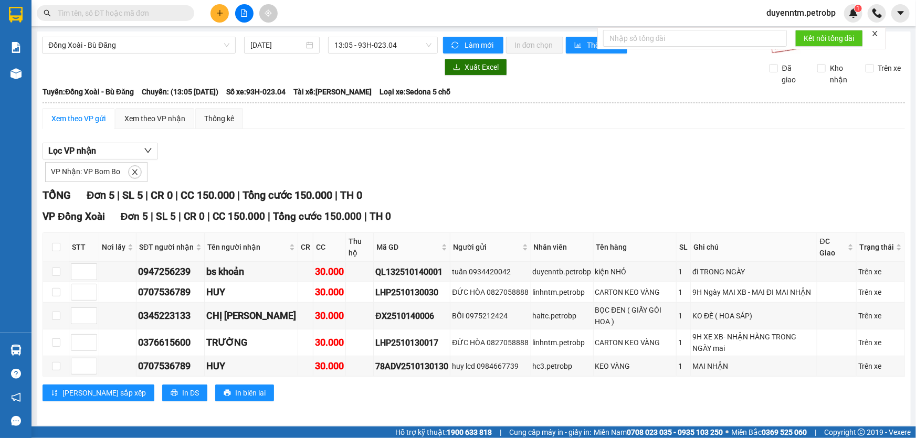
click at [162, 10] on input "text" at bounding box center [120, 13] width 124 height 12
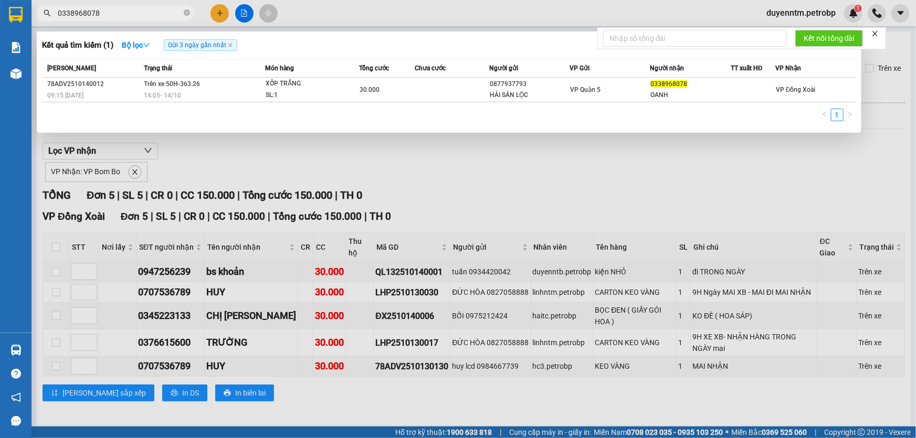
type input "0338968078"
drag, startPoint x: 418, startPoint y: 196, endPoint x: 383, endPoint y: 100, distance: 102.1
click at [418, 195] on div at bounding box center [458, 219] width 916 height 438
click at [185, 9] on icon "close-circle" at bounding box center [187, 12] width 6 height 6
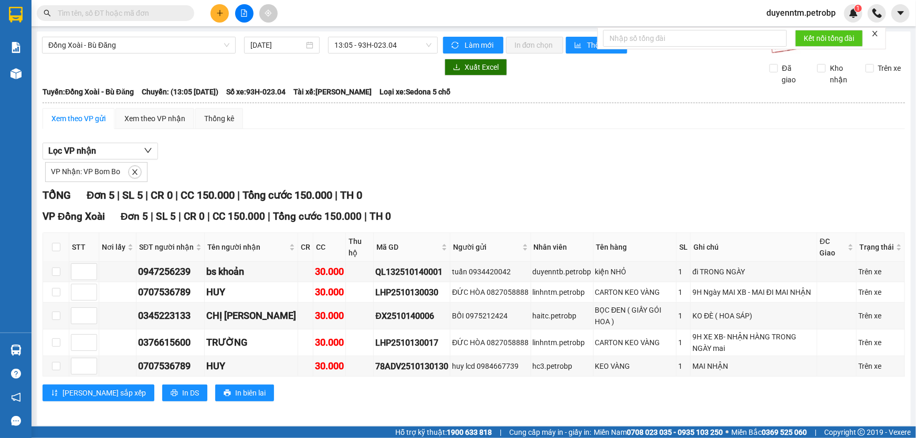
paste input "13:55 LHP2510130009"
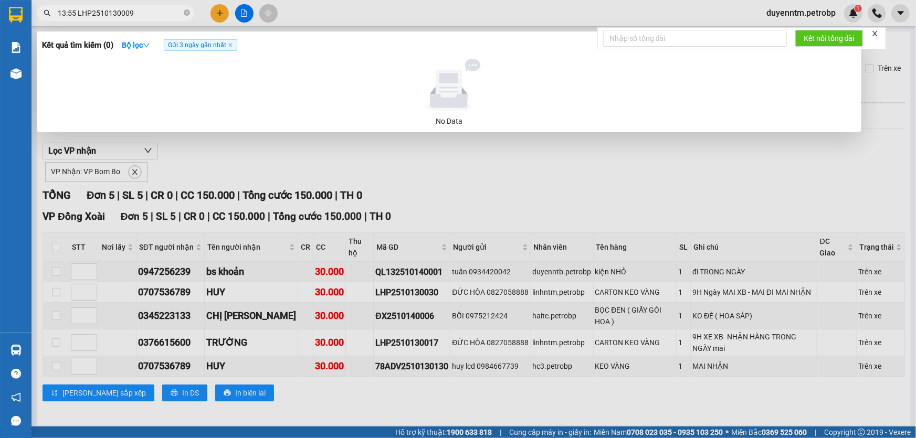
type input "13:55 LHP2510130009"
click at [185, 10] on icon "close-circle" at bounding box center [187, 12] width 6 height 6
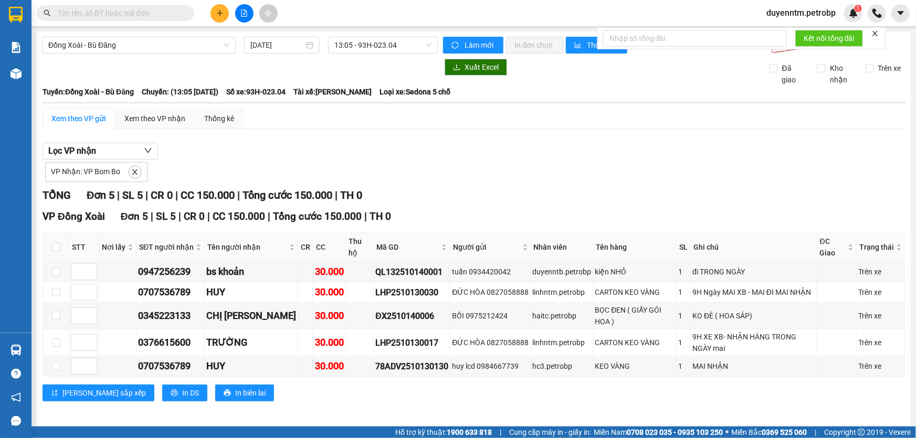
paste input "QL132510140001"
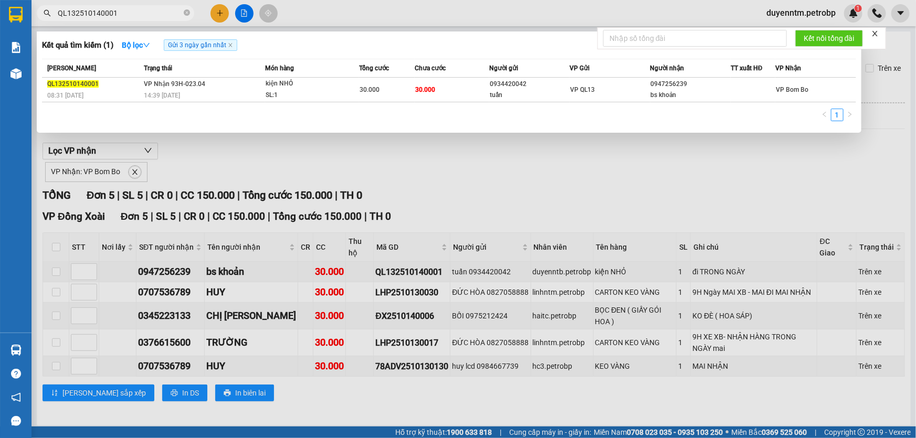
type input "QL132510140001"
click at [246, 165] on div at bounding box center [458, 219] width 916 height 438
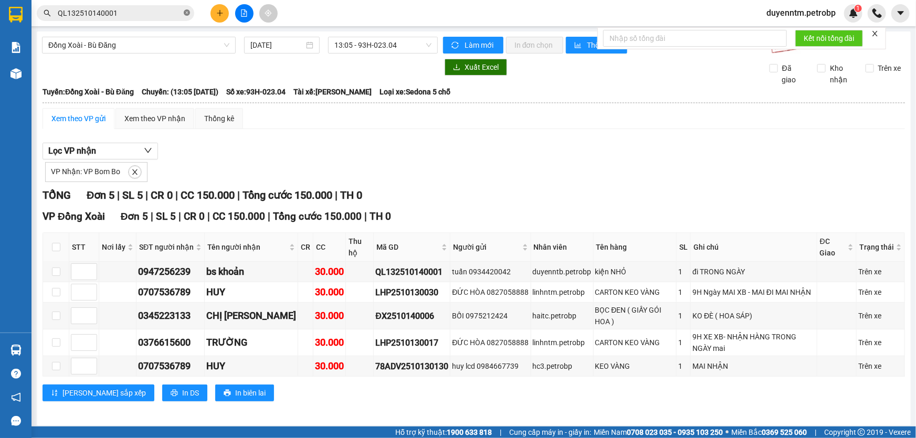
click at [187, 13] on icon "close-circle" at bounding box center [187, 12] width 6 height 6
paste input "ĐX2510140016"
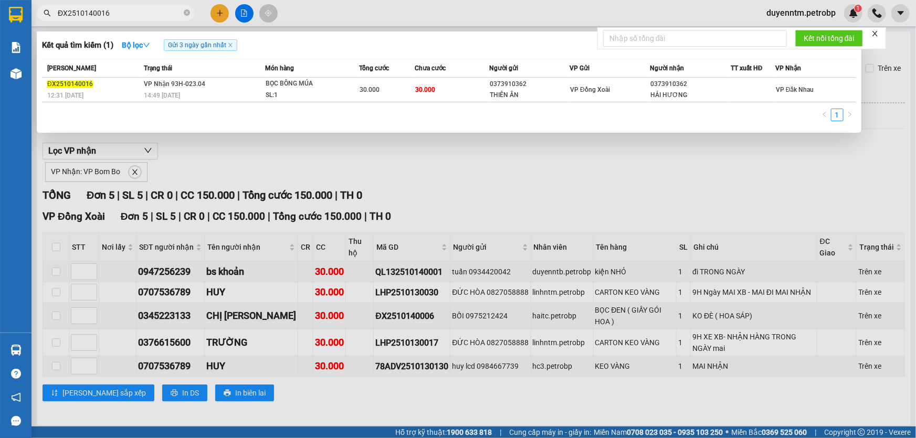
type input "ĐX2510140016"
click at [240, 155] on div at bounding box center [458, 219] width 916 height 438
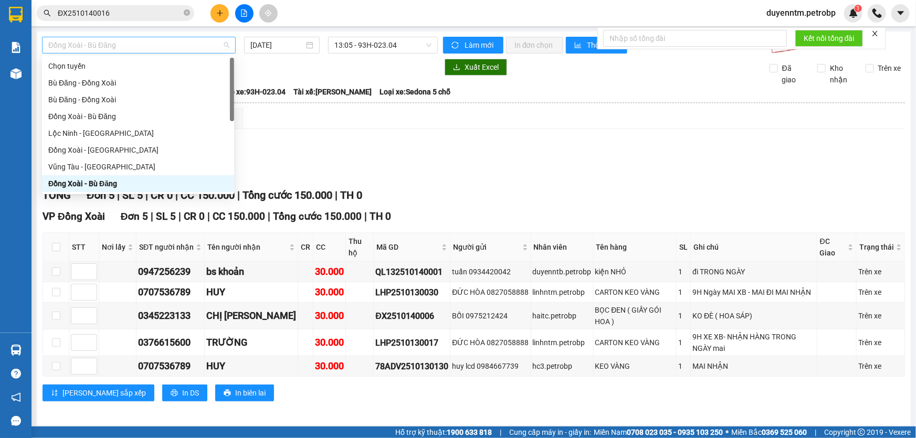
click at [178, 42] on span "Đồng Xoài - Bù Đăng" at bounding box center [138, 45] width 181 height 16
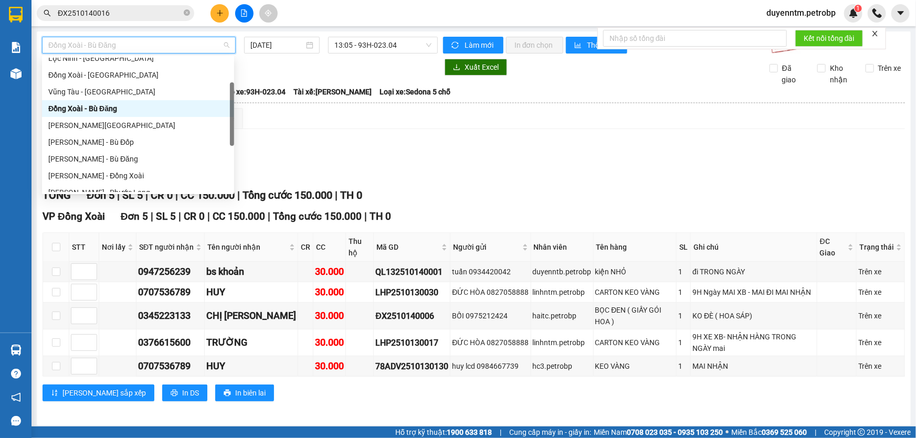
scroll to position [27, 0]
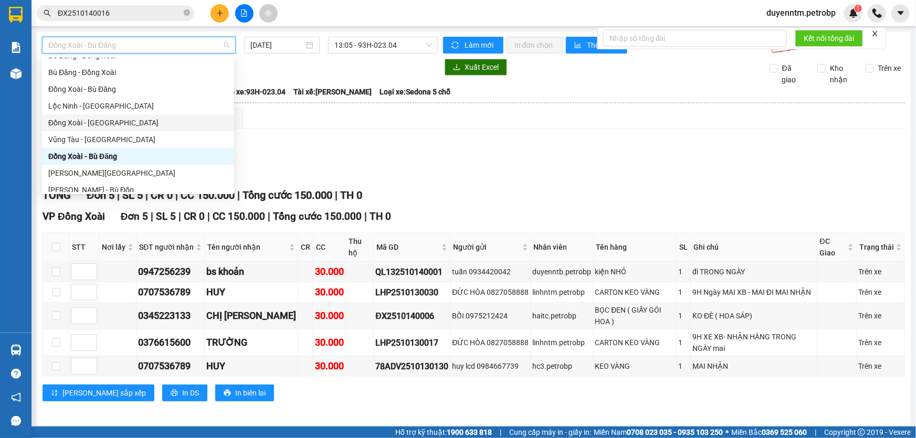
click at [126, 125] on div "Đồng Xoài - Lộc Ninh" at bounding box center [137, 123] width 179 height 12
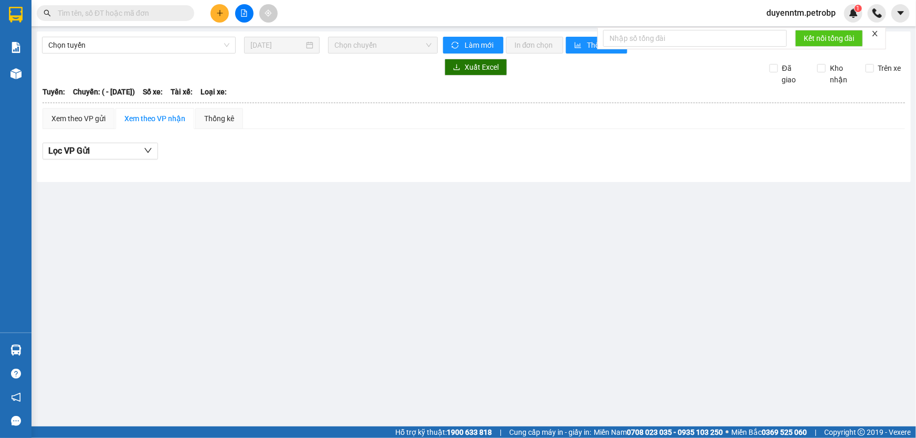
type input "01/03/2023"
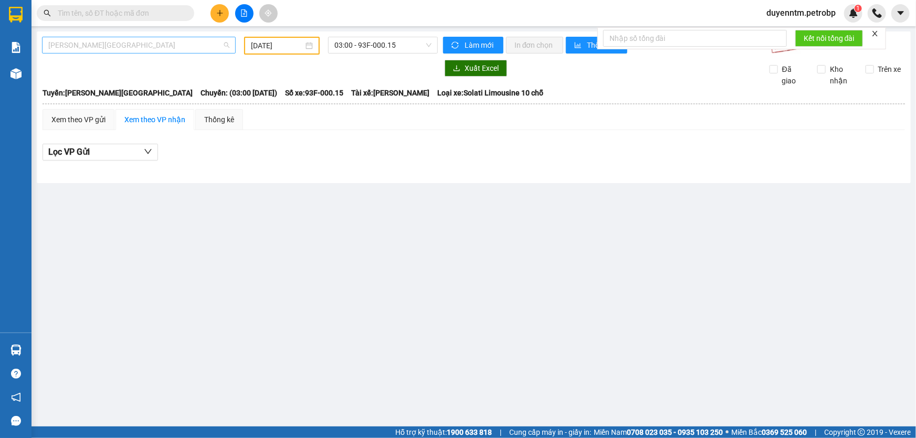
click at [131, 45] on span "[PERSON_NAME][GEOGRAPHIC_DATA]" at bounding box center [138, 45] width 181 height 16
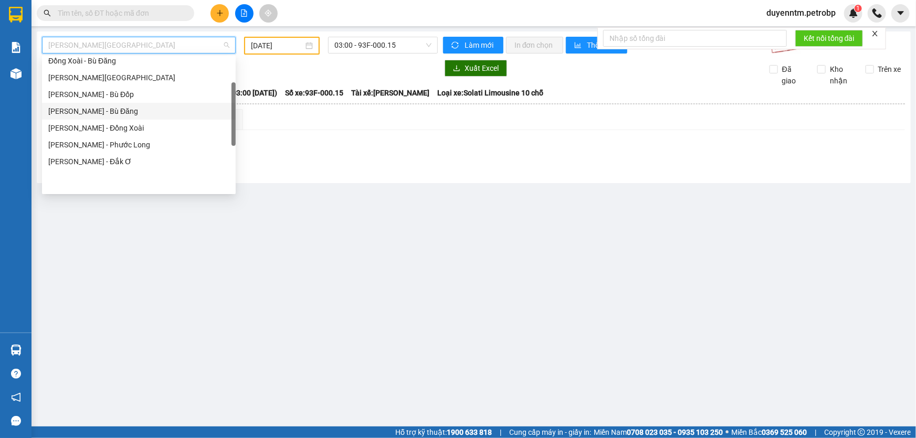
scroll to position [75, 0]
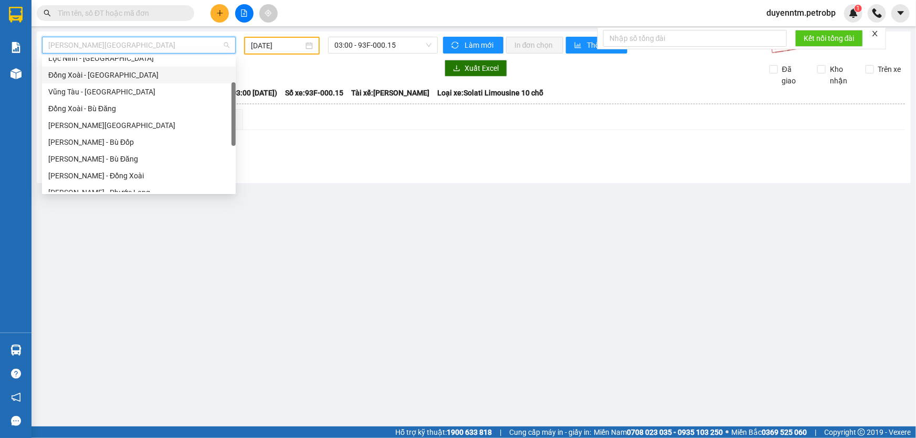
click at [127, 73] on div "Đồng Xoài - Lộc Ninh" at bounding box center [138, 75] width 181 height 12
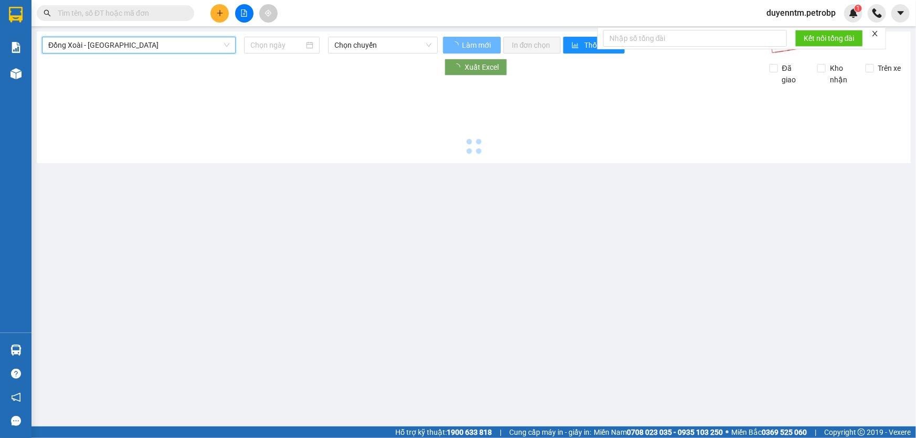
type input "[DATE]"
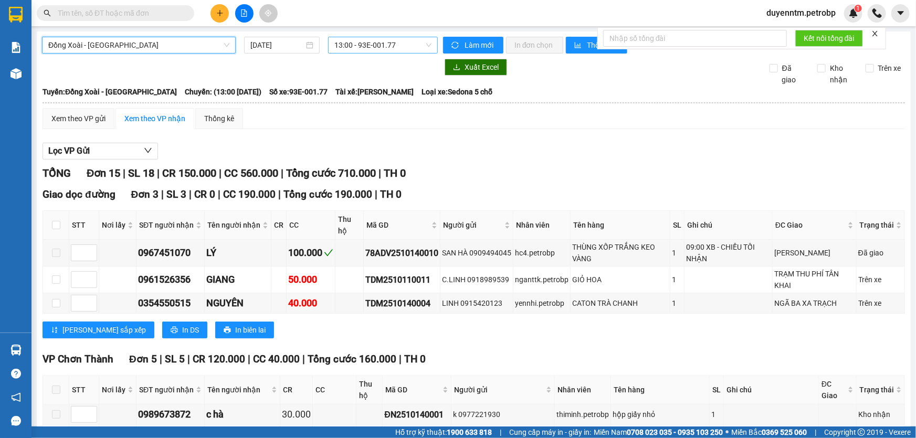
click at [366, 43] on span "13:00 - 93E-001.77" at bounding box center [382, 45] width 97 height 16
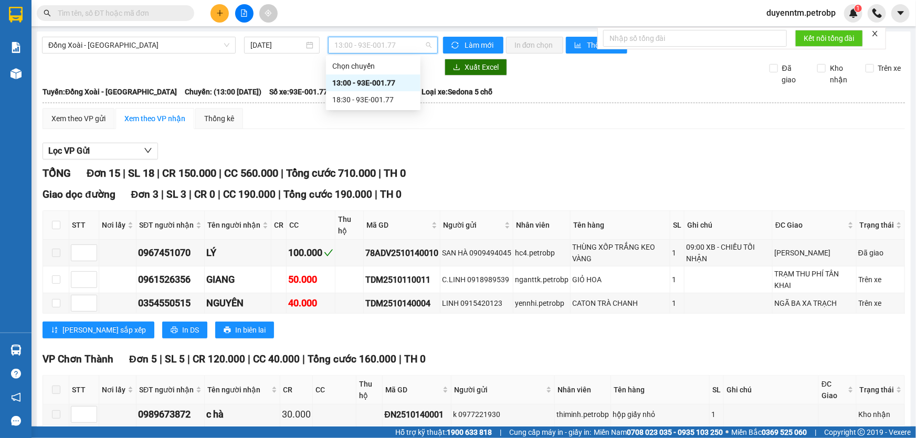
click at [377, 79] on div "13:00 - 93E-001.77" at bounding box center [373, 83] width 82 height 12
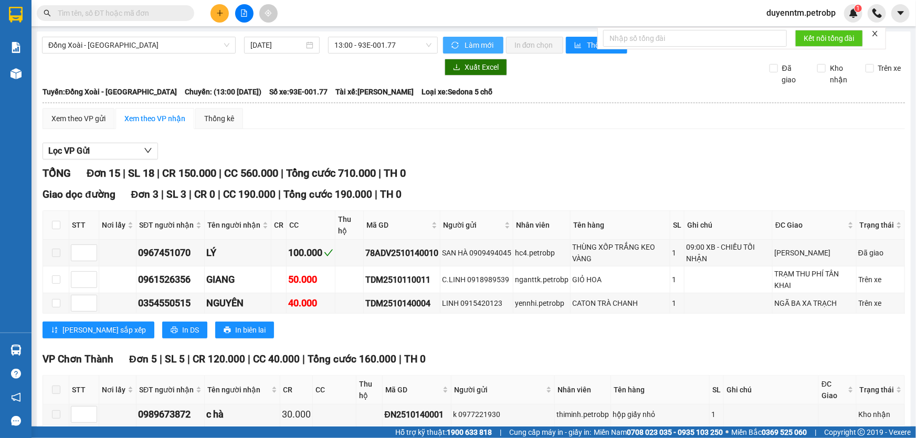
click at [464, 41] on span "Làm mới" at bounding box center [479, 45] width 30 height 12
click at [68, 121] on div "Xem theo VP gửi" at bounding box center [78, 119] width 54 height 12
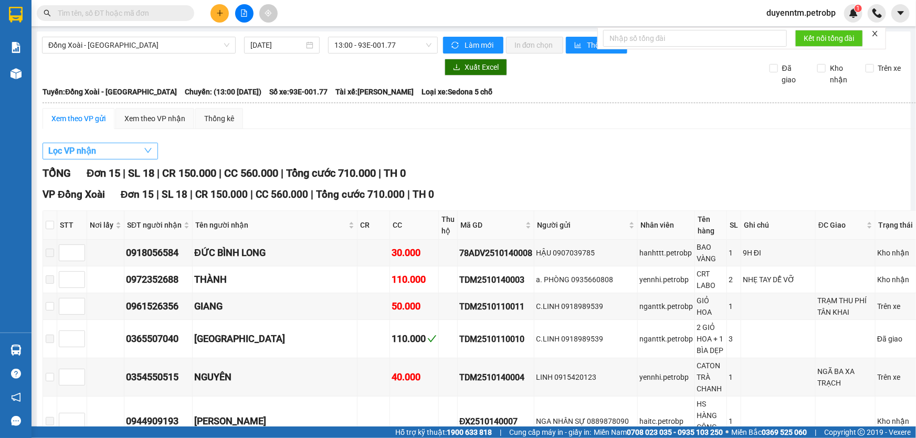
click at [116, 151] on button "Lọc VP nhận" at bounding box center [99, 151] width 115 height 17
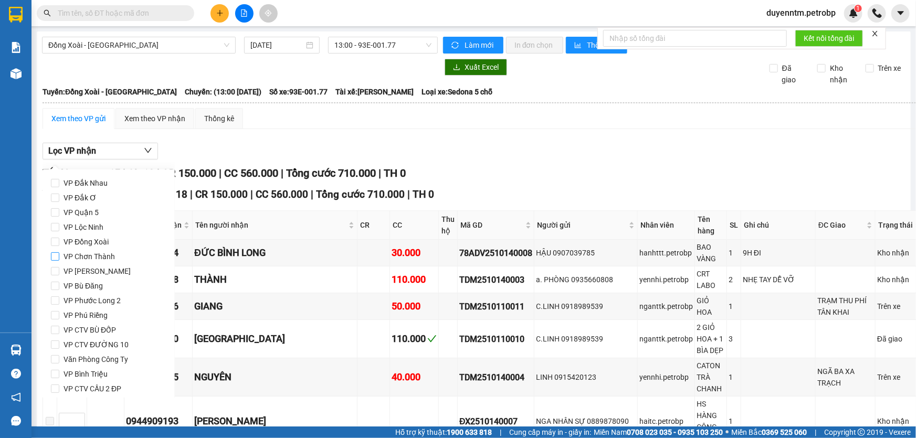
click at [73, 257] on span "VP Chơn Thành" at bounding box center [89, 256] width 60 height 15
click at [59, 257] on input "VP Chơn Thành" at bounding box center [55, 256] width 8 height 8
checkbox input "true"
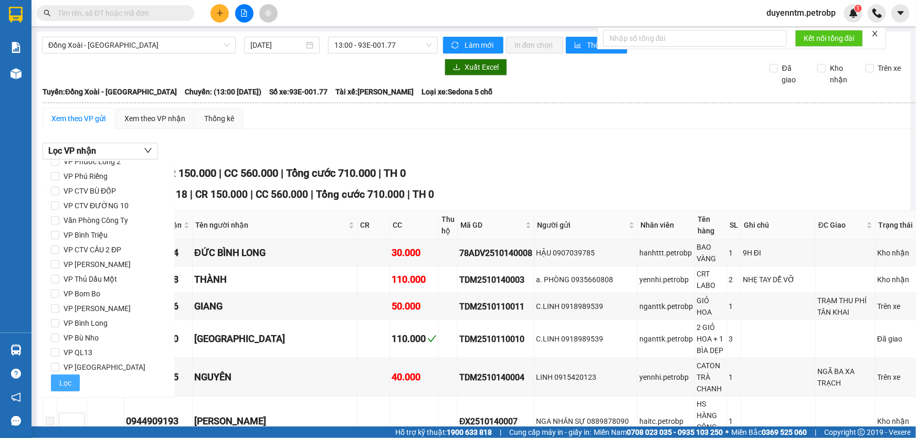
click at [69, 381] on span "Lọc" at bounding box center [65, 383] width 12 height 12
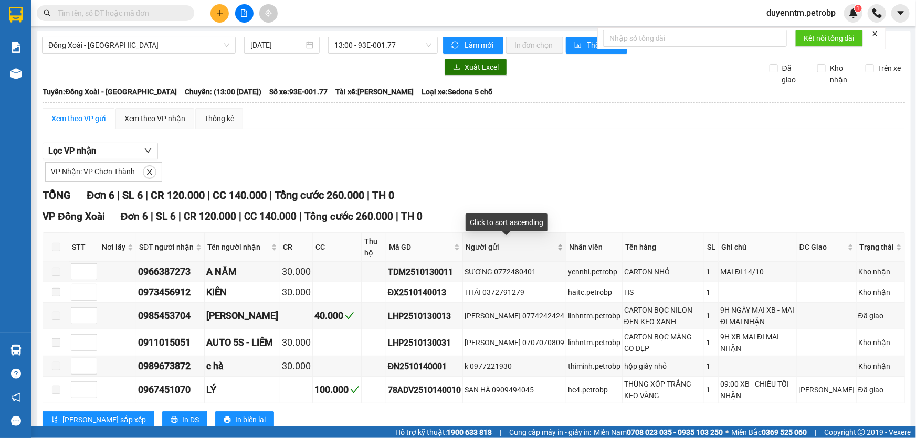
scroll to position [30, 0]
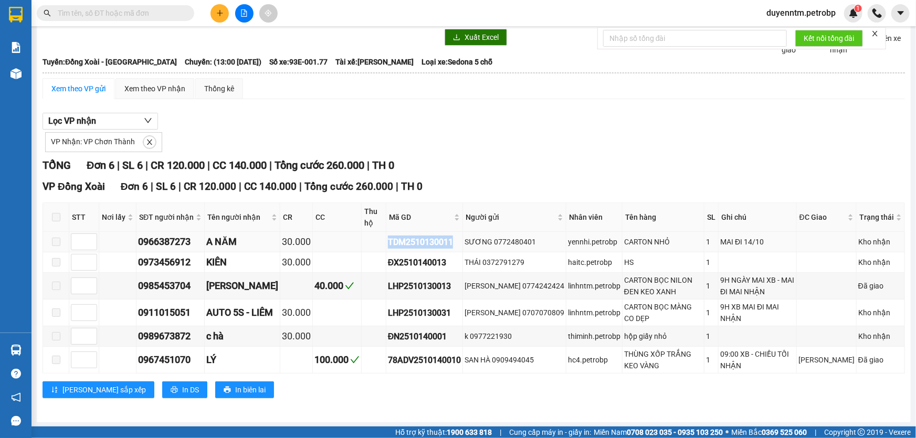
drag, startPoint x: 452, startPoint y: 241, endPoint x: 381, endPoint y: 245, distance: 71.4
click at [381, 245] on tr "0966387273 A NĂM 30.000 TDM2510130011 SƯƠNG 0772480401 yennhi.petrobp CARTON NH…" at bounding box center [474, 242] width 862 height 20
copy div "TDM2510130011"
click at [127, 14] on input "text" at bounding box center [120, 13] width 124 height 12
paste input "TDM2510130011"
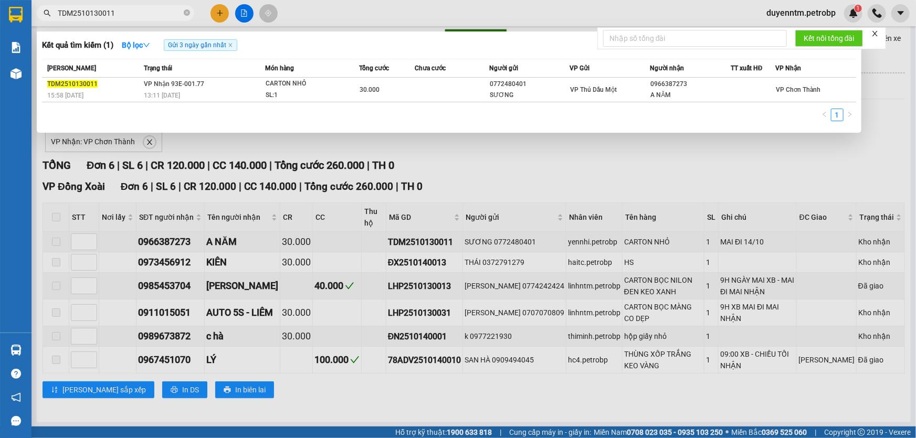
type input "TDM2510130011"
click at [547, 166] on div at bounding box center [458, 219] width 916 height 438
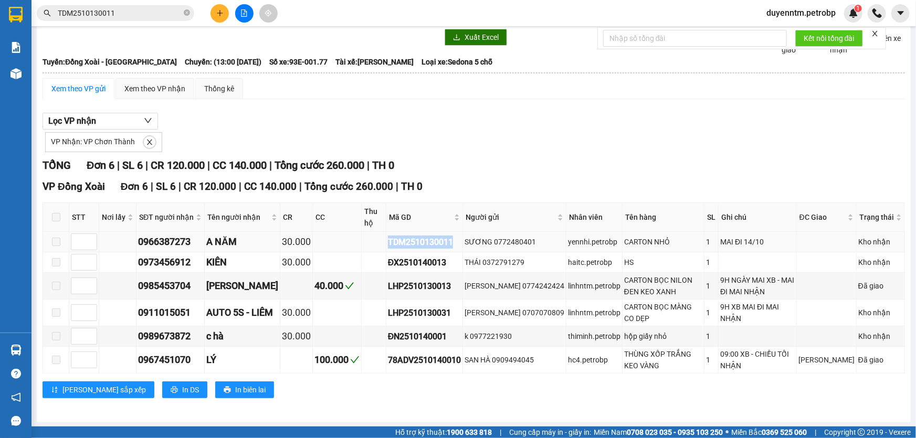
drag, startPoint x: 454, startPoint y: 246, endPoint x: 378, endPoint y: 245, distance: 76.1
click at [378, 245] on tr "0966387273 A NĂM 30.000 TDM2510130011 SƯƠNG 0772480401 yennhi.petrobp CARTON NH…" at bounding box center [474, 242] width 862 height 20
copy div "TDM2510130011"
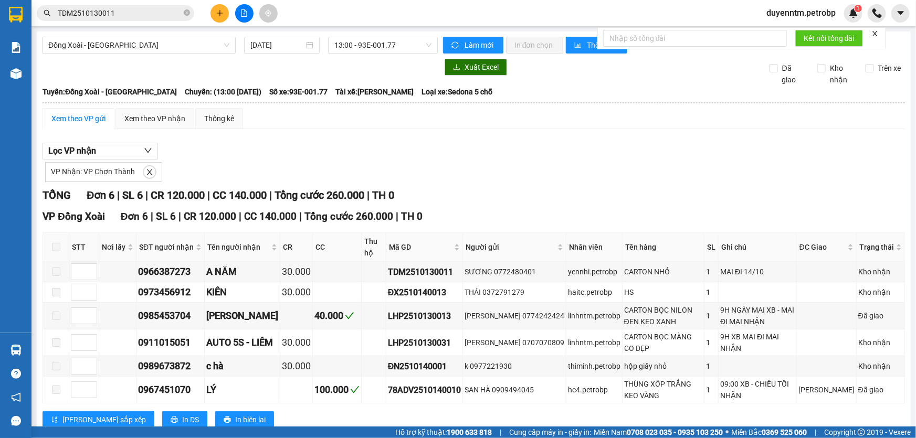
click at [163, 8] on input "TDM2510130011" at bounding box center [120, 13] width 124 height 12
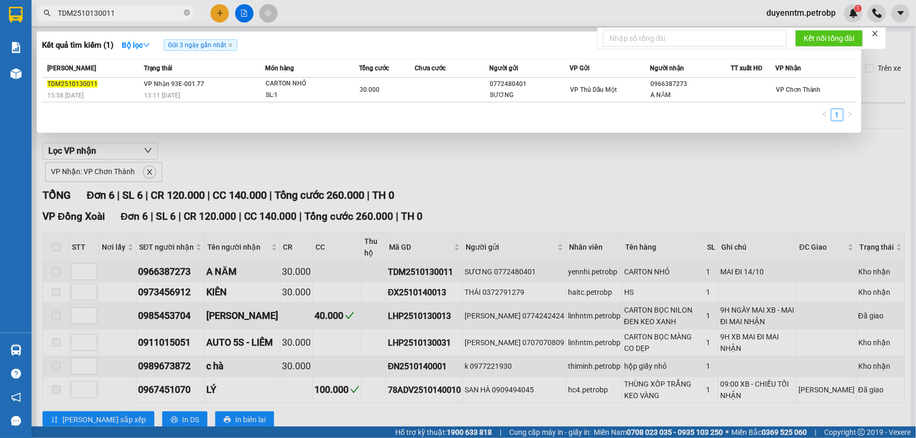
click at [163, 8] on input "TDM2510130011" at bounding box center [120, 13] width 124 height 12
drag, startPoint x: 289, startPoint y: 162, endPoint x: 120, endPoint y: 171, distance: 168.7
click at [279, 159] on div at bounding box center [458, 219] width 916 height 438
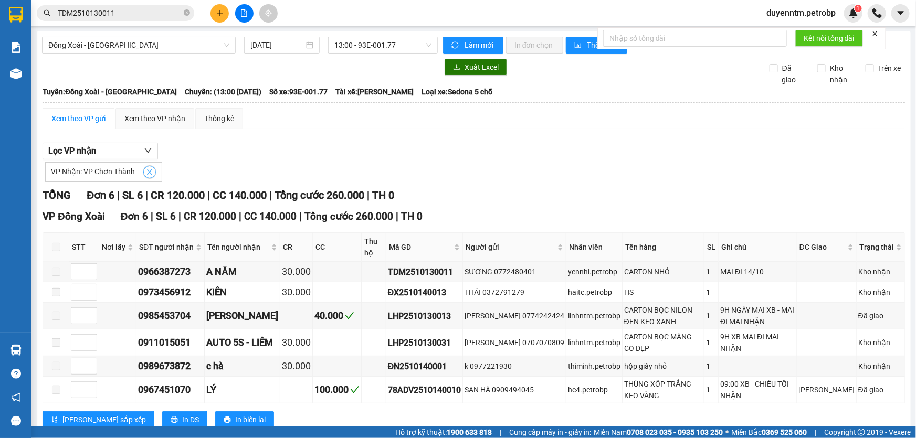
click at [146, 172] on icon "close" at bounding box center [149, 171] width 7 height 7
checkbox input "false"
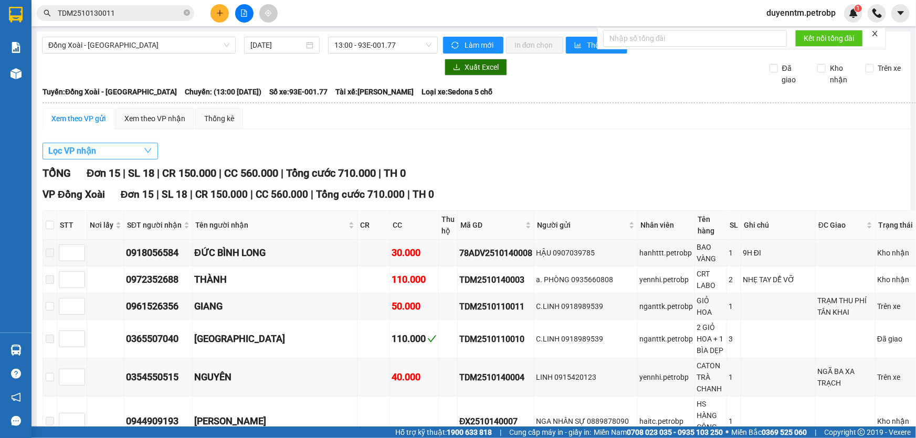
click at [130, 155] on button "Lọc VP nhận" at bounding box center [99, 151] width 115 height 17
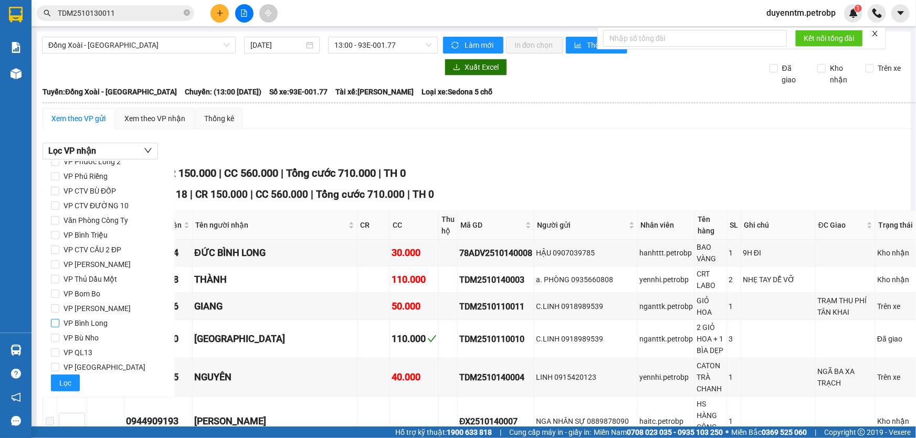
click at [87, 324] on span "VP Bình Long" at bounding box center [85, 323] width 52 height 15
click at [59, 324] on input "VP Bình Long" at bounding box center [55, 323] width 8 height 8
checkbox input "true"
click at [63, 384] on span "Lọc" at bounding box center [65, 383] width 12 height 12
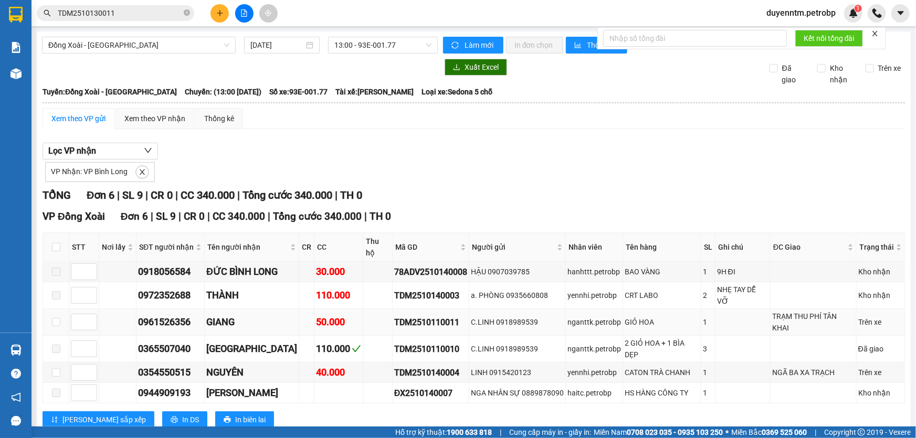
scroll to position [30, 0]
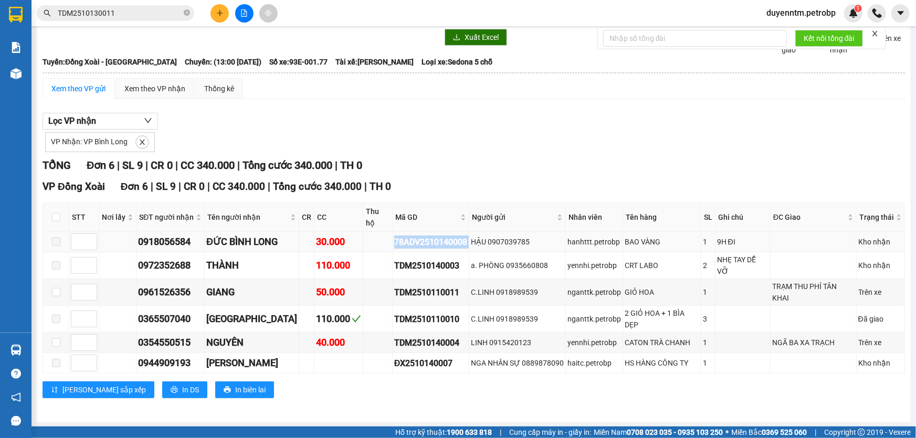
drag, startPoint x: 480, startPoint y: 243, endPoint x: 401, endPoint y: 243, distance: 78.7
click at [401, 243] on tr "0918056584 ĐỨC BÌNH LONG 30.000 78ADV2510140008 HẬU 0907039785 hanhttt.petrobp …" at bounding box center [474, 242] width 862 height 20
copy div "78ADV2510140008"
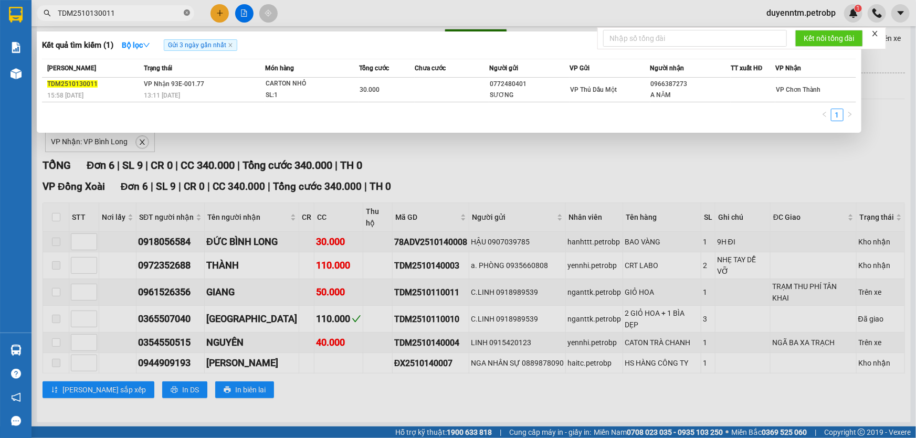
click at [186, 11] on icon "close-circle" at bounding box center [187, 12] width 6 height 6
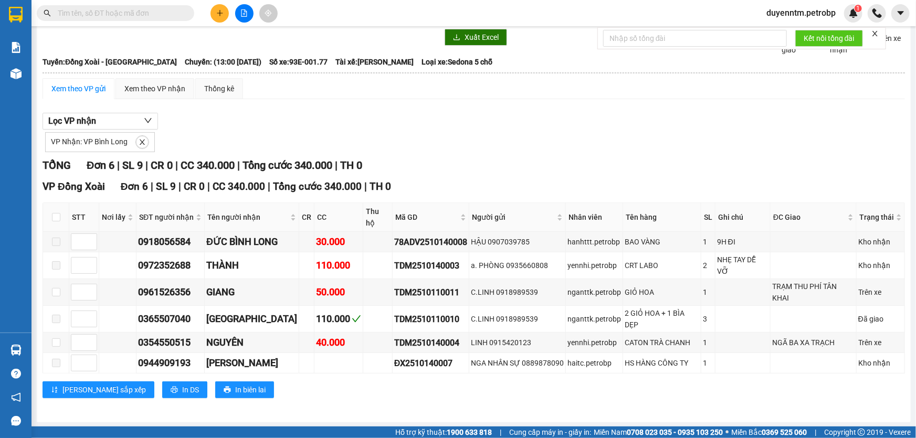
paste input "78ADV2510140008"
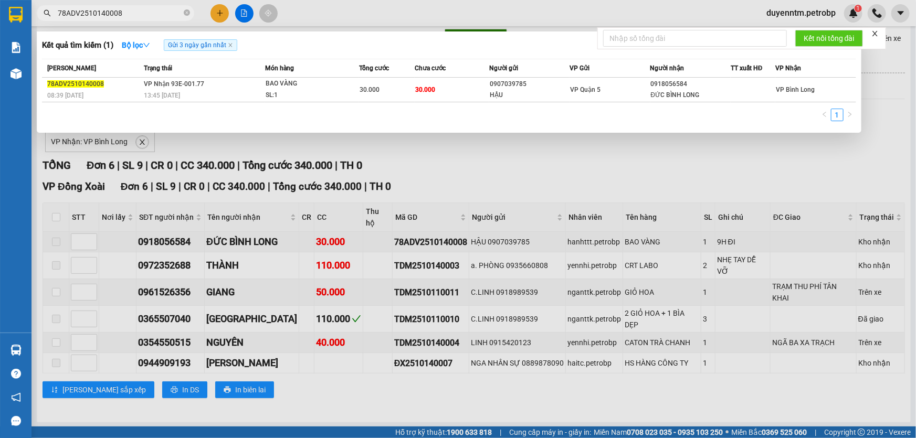
type input "78ADV2510140008"
click at [192, 127] on div "1" at bounding box center [449, 118] width 814 height 19
click at [194, 153] on div at bounding box center [458, 219] width 916 height 438
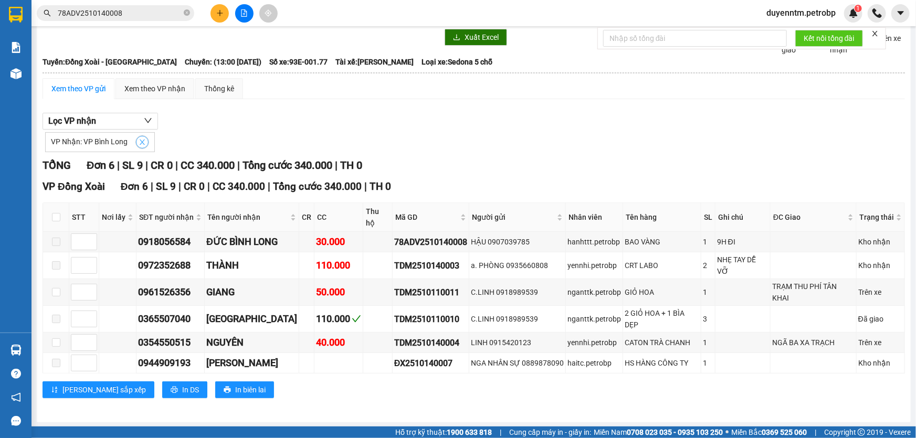
click at [142, 142] on icon "close" at bounding box center [142, 142] width 7 height 7
checkbox input "false"
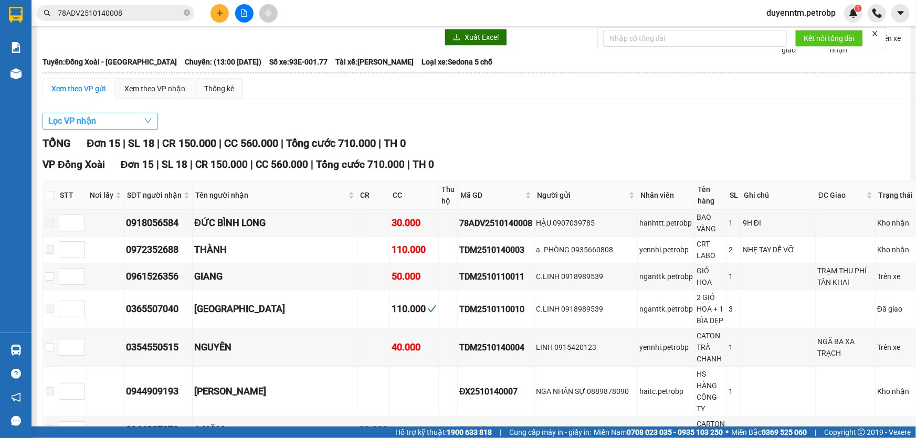
click at [128, 124] on button "Lọc VP nhận" at bounding box center [99, 121] width 115 height 17
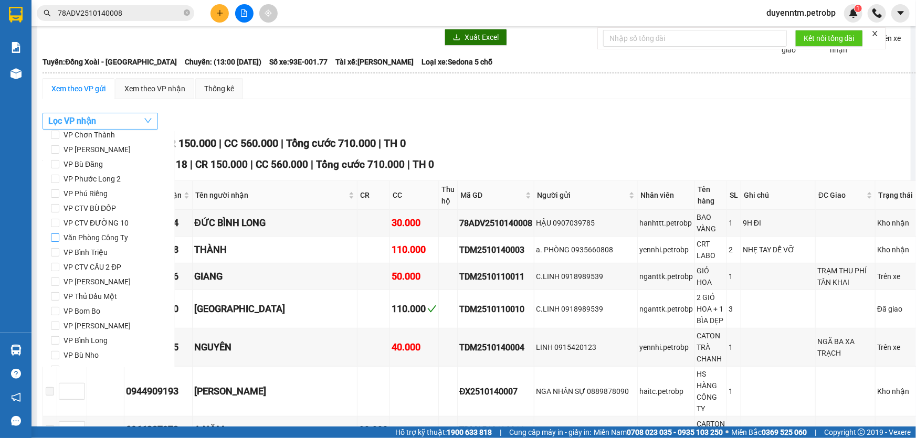
scroll to position [44, 0]
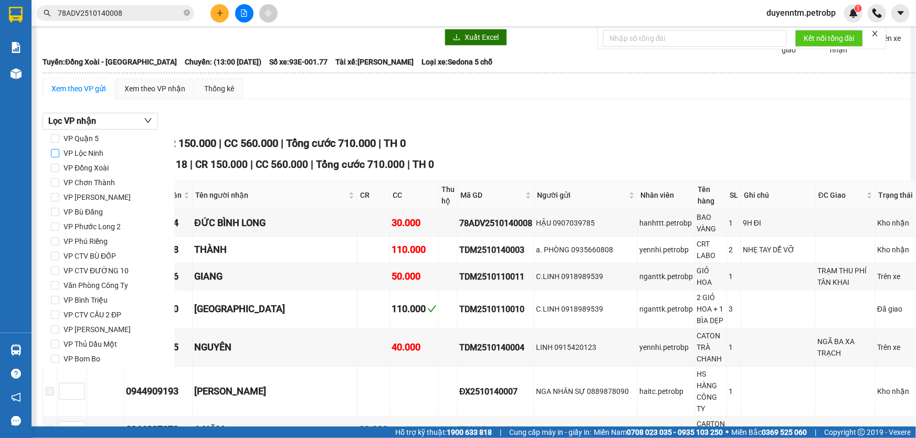
click at [53, 154] on input "VP Lộc Ninh" at bounding box center [55, 153] width 8 height 8
checkbox input "true"
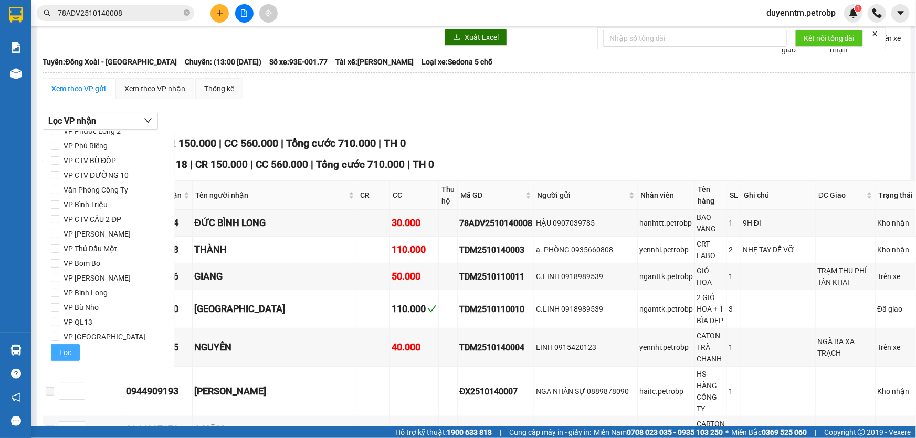
click at [63, 348] on span "Lọc" at bounding box center [65, 353] width 12 height 12
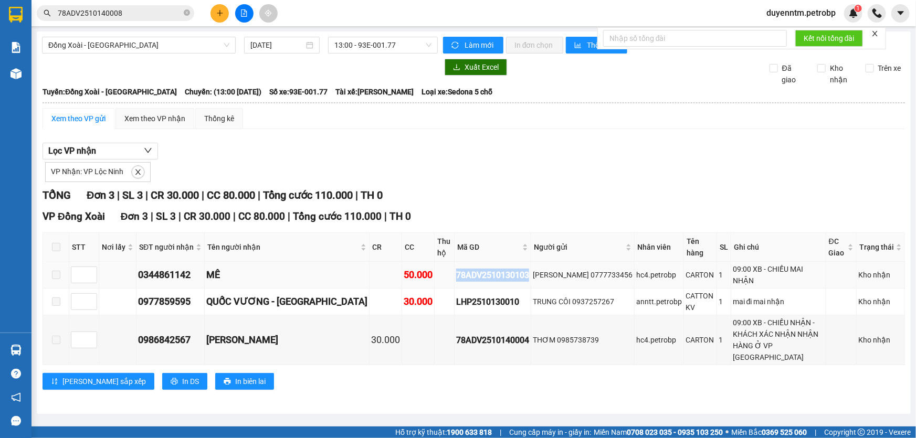
drag, startPoint x: 490, startPoint y: 272, endPoint x: 414, endPoint y: 272, distance: 76.1
click at [454, 272] on td "78ADV2510130103" at bounding box center [492, 275] width 77 height 27
copy div "78ADV2510130103"
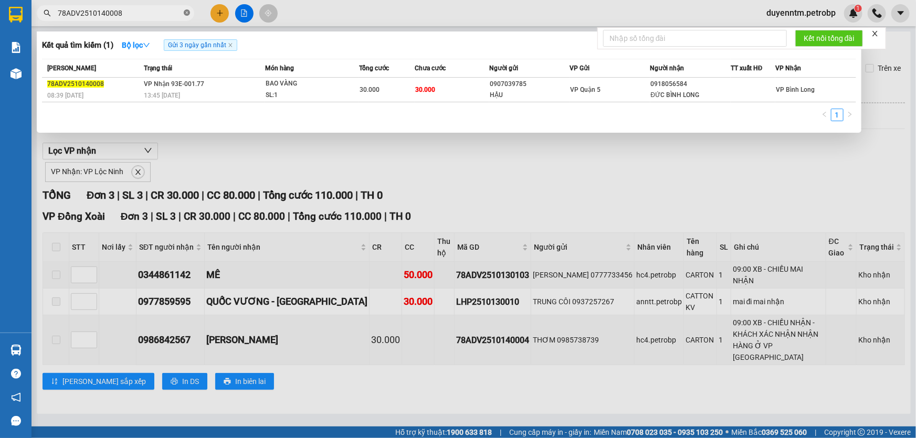
click at [188, 12] on icon "close-circle" at bounding box center [187, 12] width 6 height 6
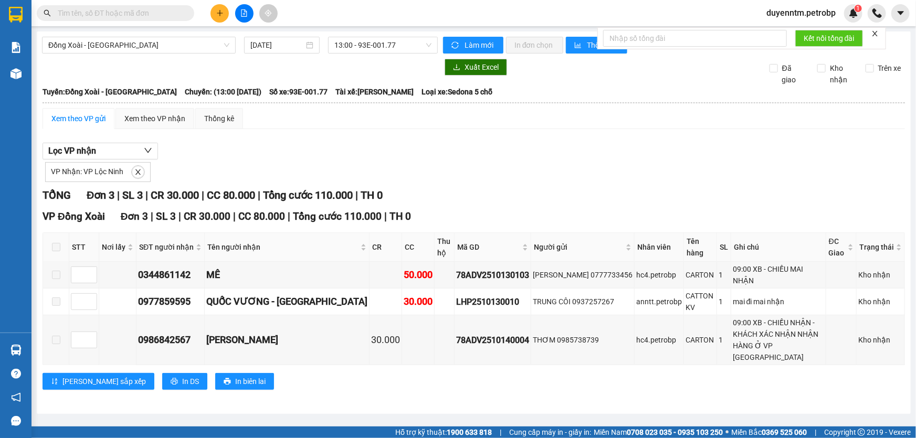
paste input "78ADV2510130103"
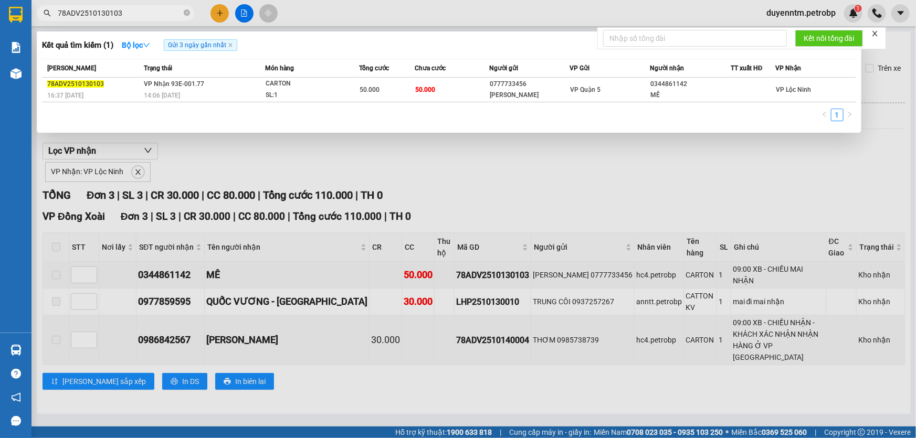
type input "78ADV2510130103"
click at [247, 159] on div at bounding box center [458, 219] width 916 height 438
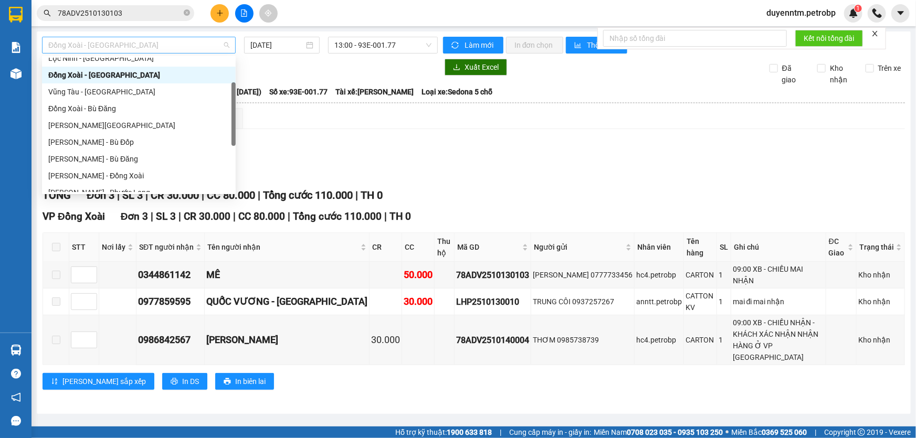
click at [227, 42] on span "Đồng Xoài - [GEOGRAPHIC_DATA]" at bounding box center [138, 45] width 181 height 16
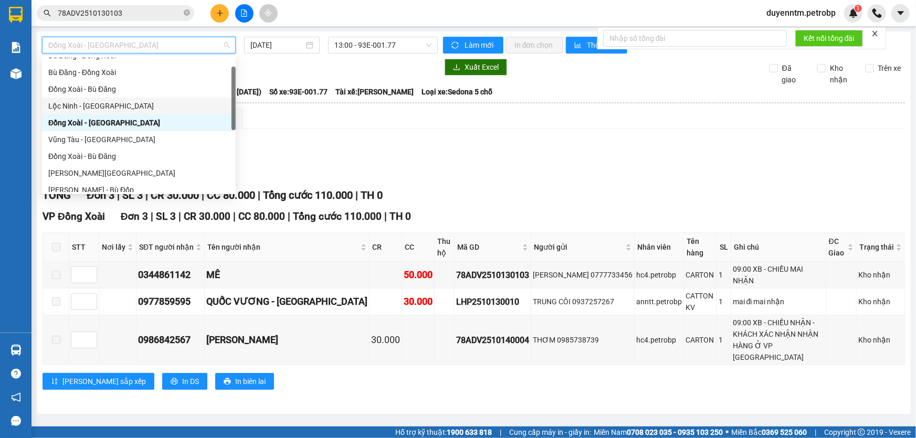
click at [115, 105] on div "Lộc Ninh - [GEOGRAPHIC_DATA]" at bounding box center [138, 106] width 181 height 12
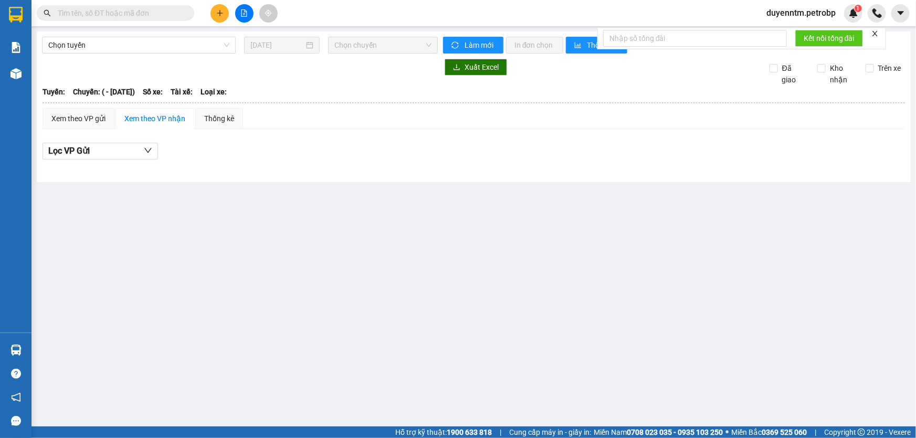
type input "[DATE]"
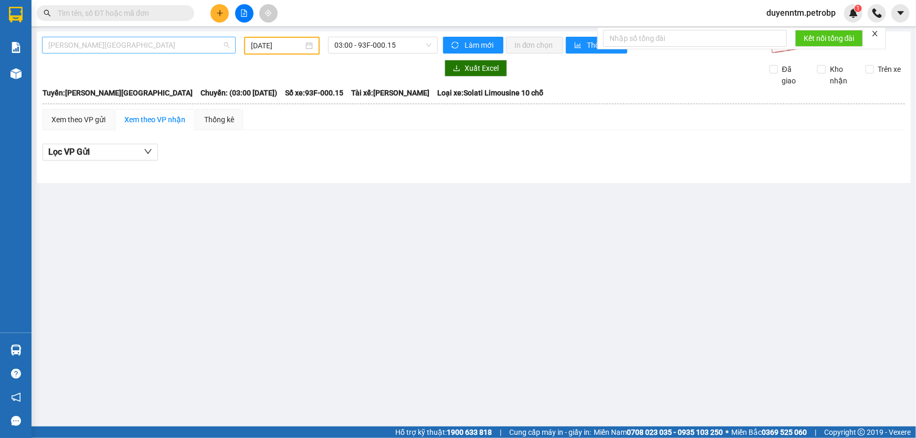
click at [190, 45] on span "[PERSON_NAME][GEOGRAPHIC_DATA]" at bounding box center [138, 45] width 181 height 16
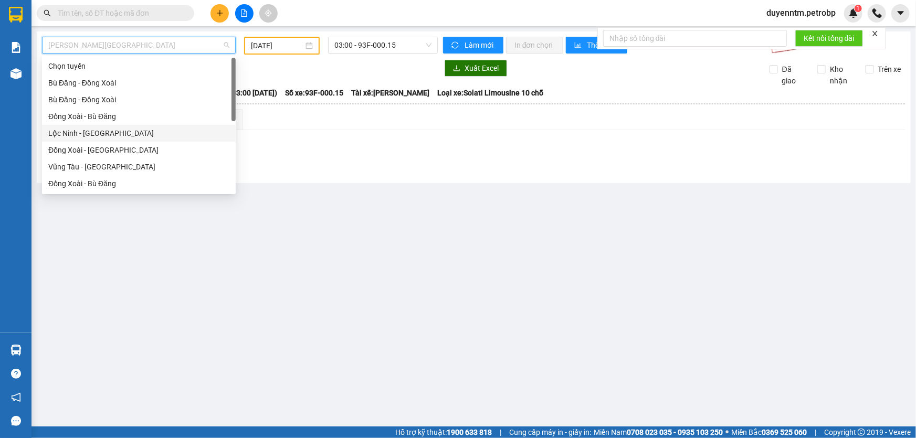
click at [102, 137] on div "Lộc Ninh - [GEOGRAPHIC_DATA]" at bounding box center [138, 133] width 181 height 12
type input "[DATE]"
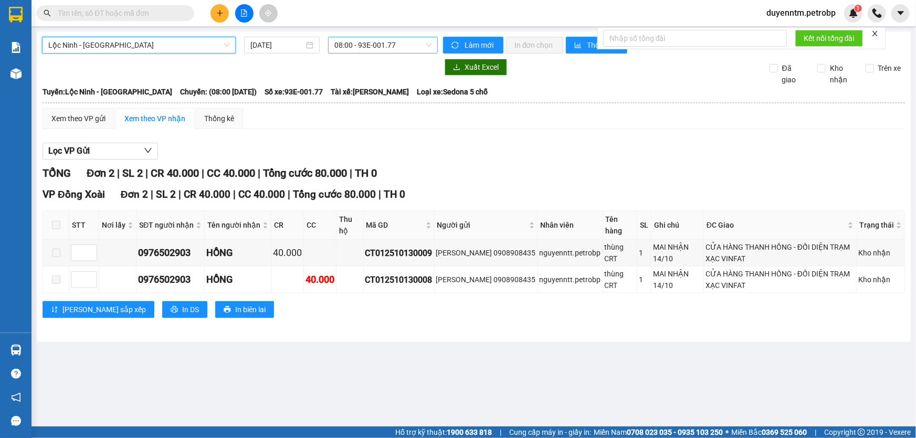
click at [363, 42] on span "08:00 - 93E-001.77" at bounding box center [382, 45] width 97 height 16
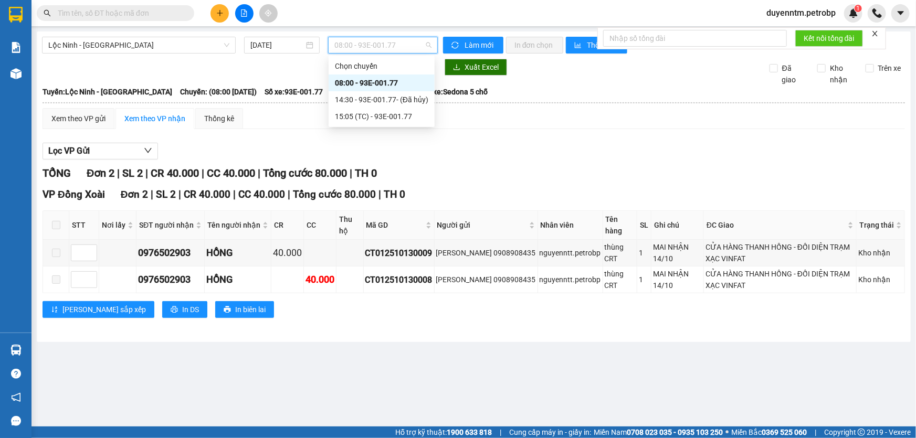
click at [385, 83] on div "08:00 - 93E-001.77" at bounding box center [381, 83] width 93 height 12
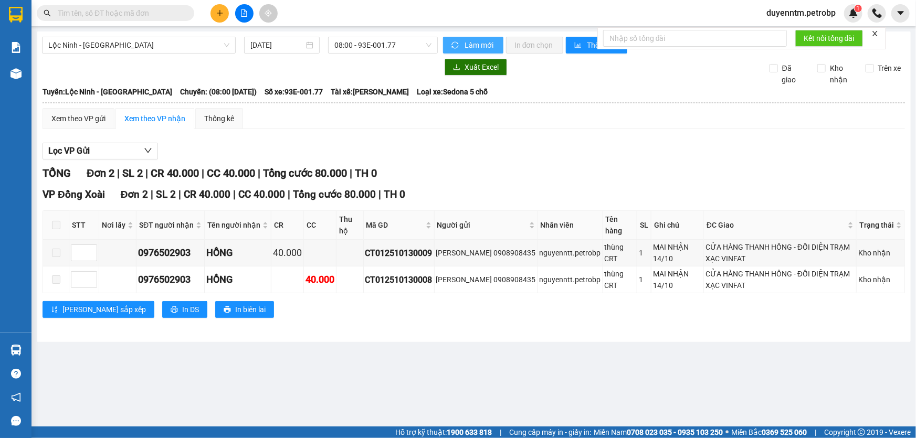
click at [469, 46] on span "Làm mới" at bounding box center [479, 45] width 30 height 12
click at [113, 151] on button "Lọc VP Gửi" at bounding box center [99, 151] width 115 height 17
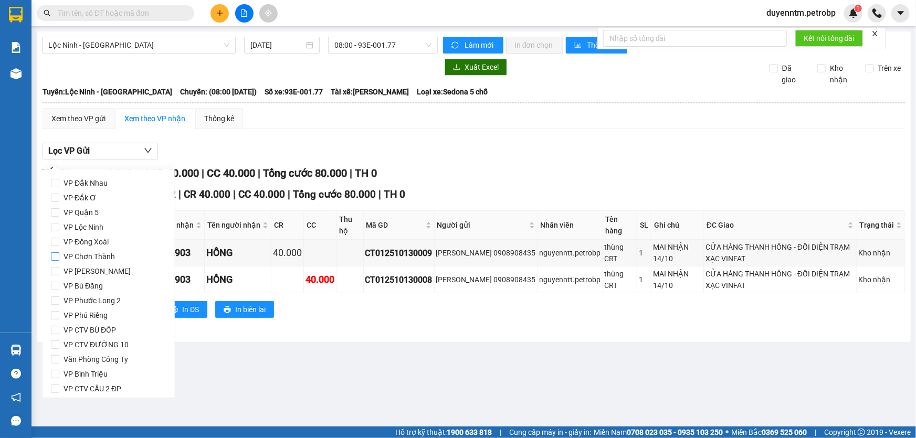
click at [97, 252] on span "VP Chơn Thành" at bounding box center [89, 256] width 60 height 15
click at [59, 252] on input "VP Chơn Thành" at bounding box center [55, 256] width 8 height 8
checkbox input "true"
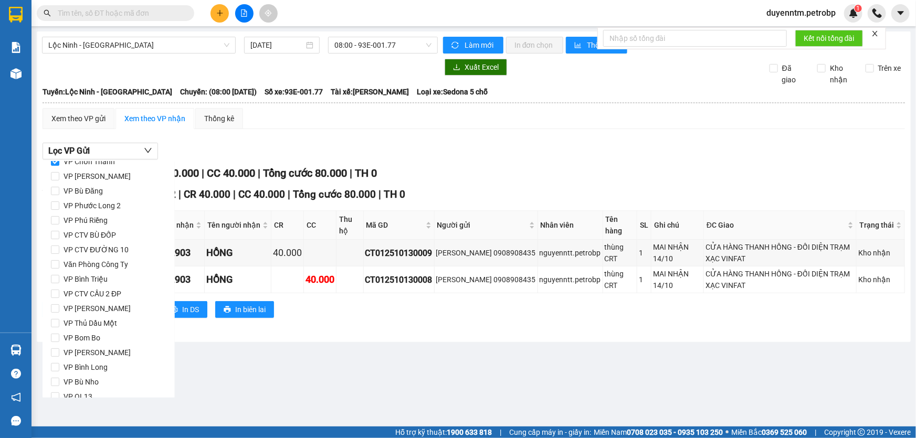
scroll to position [139, 0]
click at [67, 389] on button "Lọc" at bounding box center [65, 383] width 29 height 17
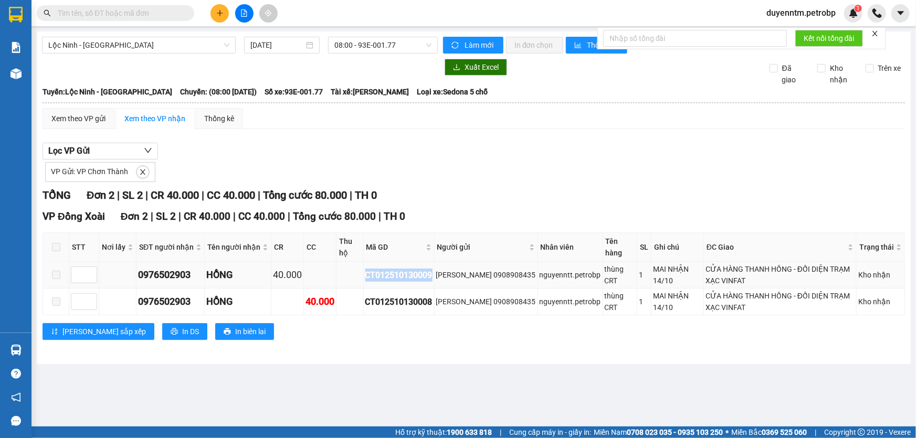
drag, startPoint x: 431, startPoint y: 274, endPoint x: 353, endPoint y: 275, distance: 78.2
click at [354, 274] on tr "0976502903 HỒNG 40.000 CT012510130009 [PERSON_NAME] 0908908435 nguyenntt.petrob…" at bounding box center [474, 275] width 862 height 27
copy div "CT012510130009"
click at [123, 14] on input "text" at bounding box center [120, 13] width 124 height 12
paste input "CT012510130009"
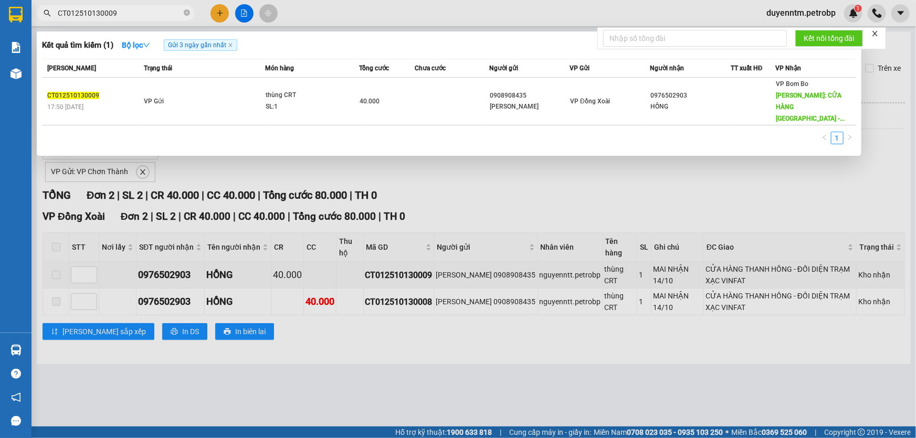
type input "CT012510130009"
click at [586, 178] on div at bounding box center [458, 219] width 916 height 438
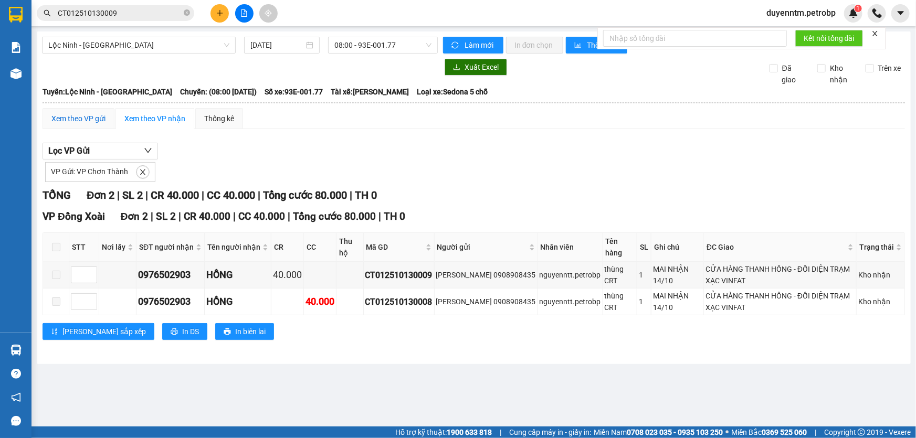
click at [84, 119] on div "Xem theo VP gửi" at bounding box center [78, 119] width 54 height 12
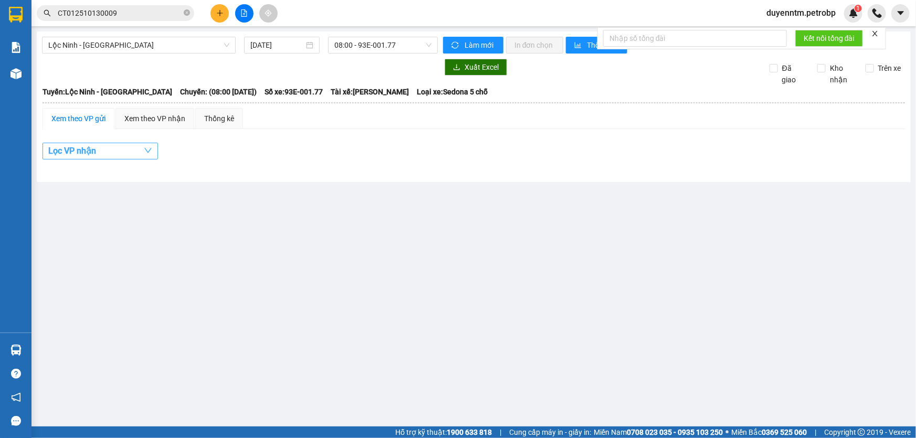
click at [139, 148] on button "Lọc VP nhận" at bounding box center [99, 151] width 115 height 17
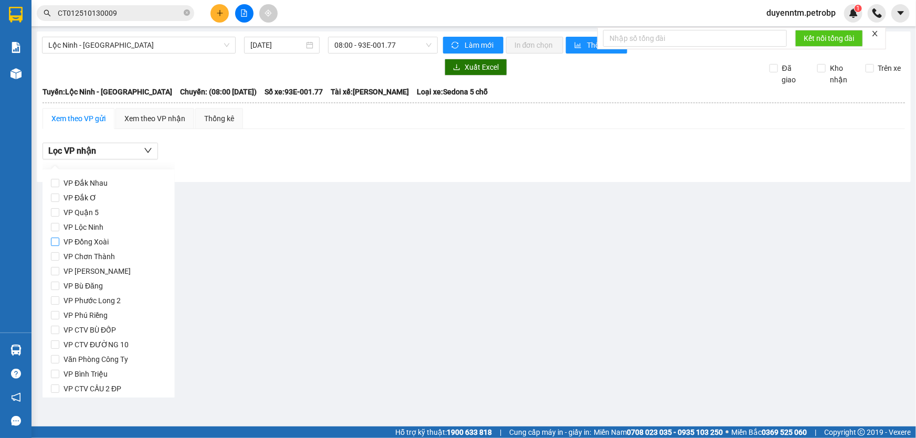
click at [88, 243] on span "VP Đồng Xoài" at bounding box center [86, 242] width 54 height 15
click at [59, 243] on input "VP Đồng Xoài" at bounding box center [55, 242] width 8 height 8
click at [83, 242] on span "VP Đồng Xoài" at bounding box center [86, 242] width 54 height 15
click at [59, 242] on input "VP Đồng Xoài" at bounding box center [55, 242] width 8 height 8
checkbox input "false"
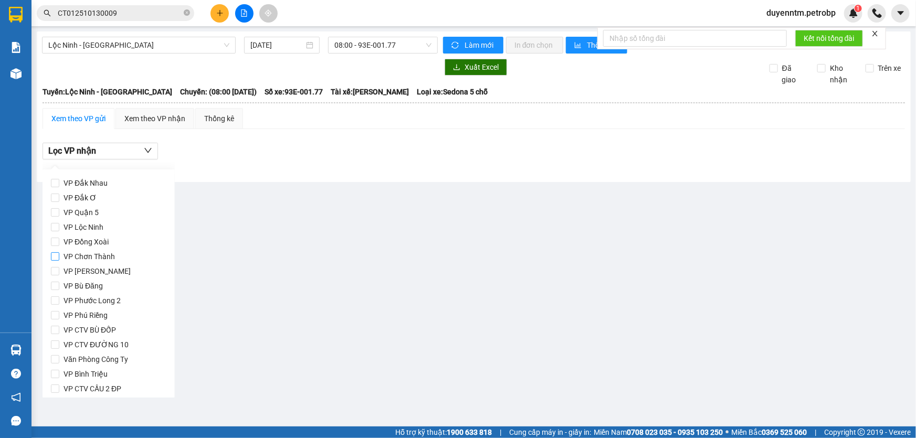
click at [79, 257] on span "VP Chơn Thành" at bounding box center [89, 256] width 60 height 15
click at [59, 257] on input "VP Chơn Thành" at bounding box center [55, 256] width 8 height 8
checkbox input "true"
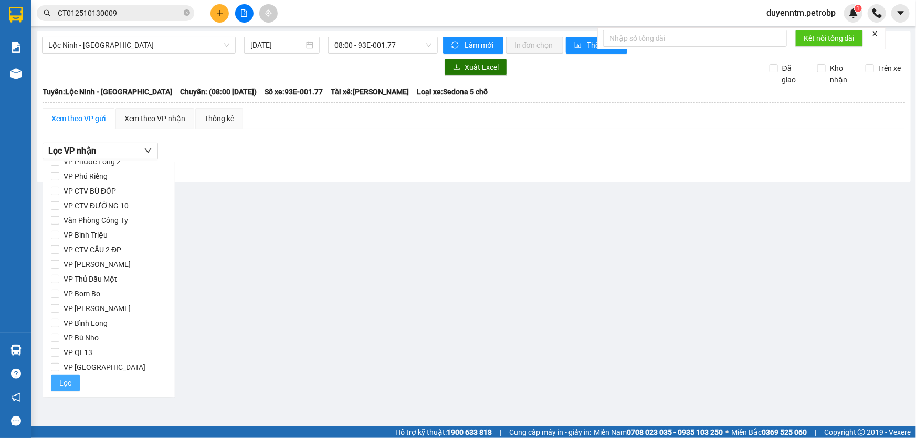
click at [73, 382] on button "Lọc" at bounding box center [65, 383] width 29 height 17
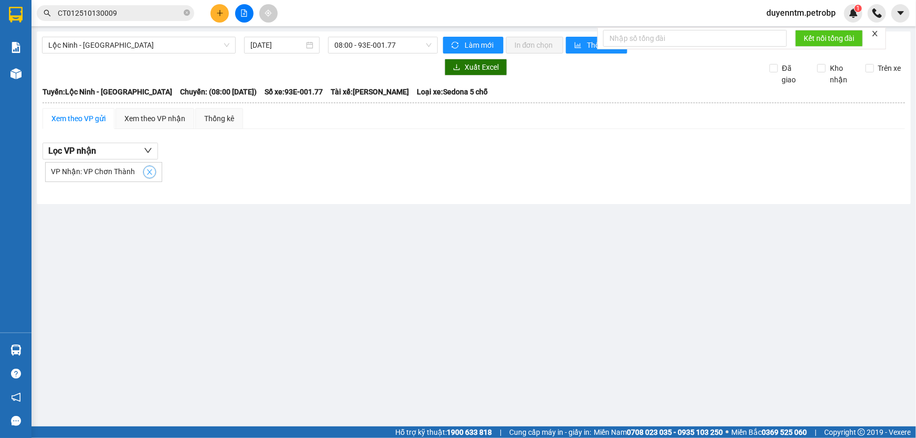
click at [148, 171] on icon "close" at bounding box center [149, 171] width 7 height 7
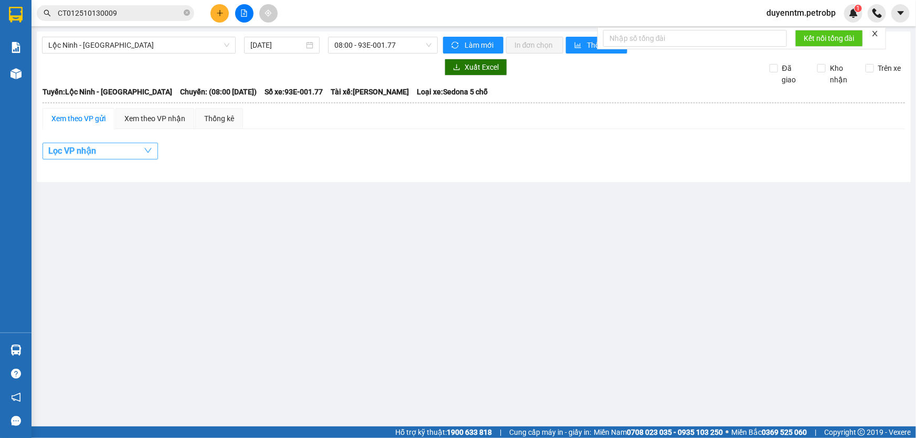
click at [130, 149] on button "Lọc VP nhận" at bounding box center [99, 151] width 115 height 17
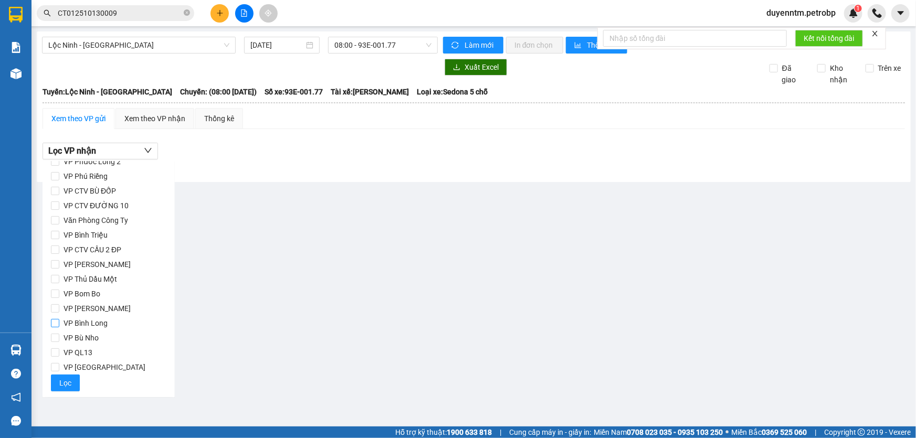
click at [60, 323] on span "VP Bình Long" at bounding box center [85, 323] width 52 height 15
click at [59, 323] on input "VP Bình Long" at bounding box center [55, 323] width 8 height 8
checkbox input "true"
click at [66, 384] on span "Lọc" at bounding box center [65, 383] width 12 height 12
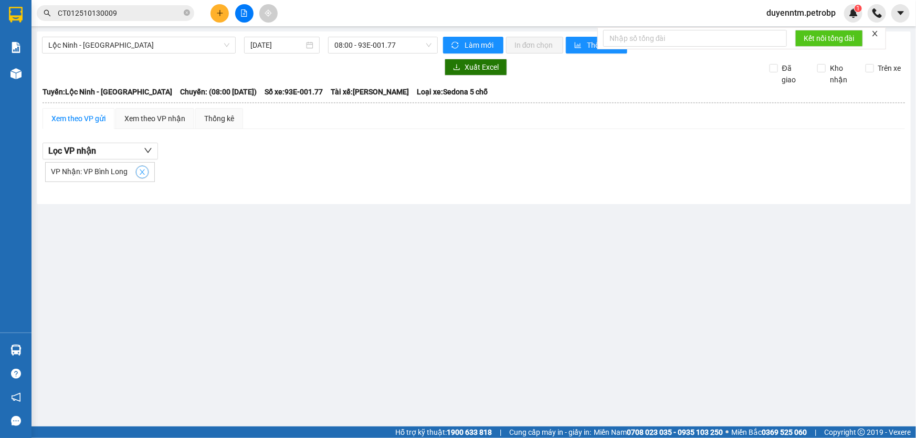
click at [140, 171] on icon "close" at bounding box center [142, 171] width 5 height 5
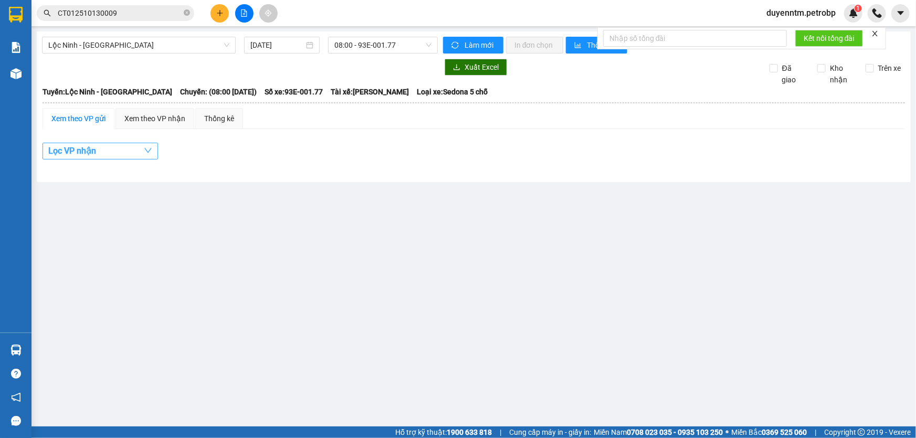
click at [124, 147] on button "Lọc VP nhận" at bounding box center [99, 151] width 115 height 17
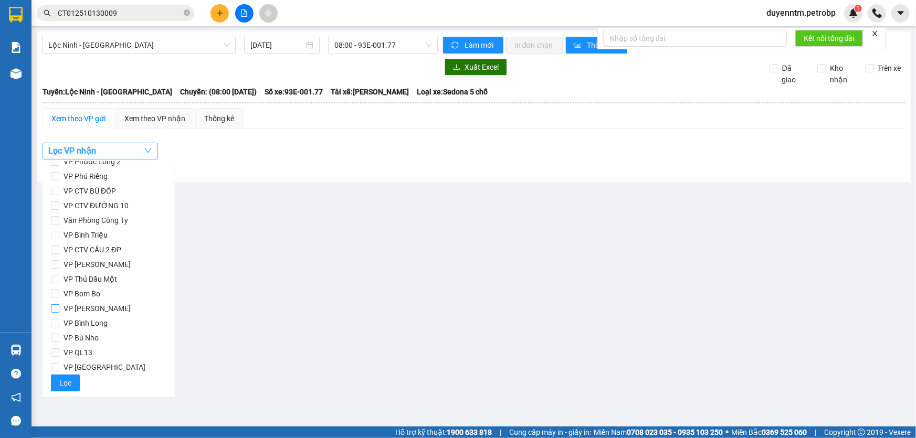
scroll to position [44, 0]
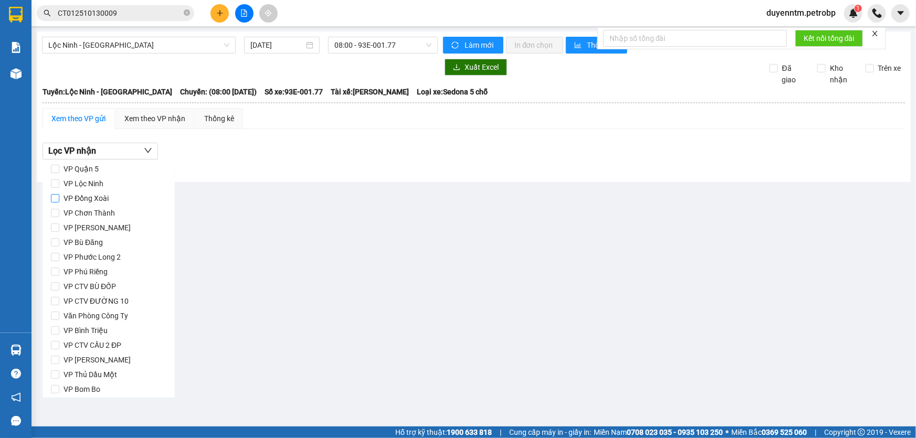
click at [92, 195] on span "VP Đồng Xoài" at bounding box center [86, 198] width 54 height 15
click at [59, 195] on input "VP Đồng Xoài" at bounding box center [55, 198] width 8 height 8
checkbox input "true"
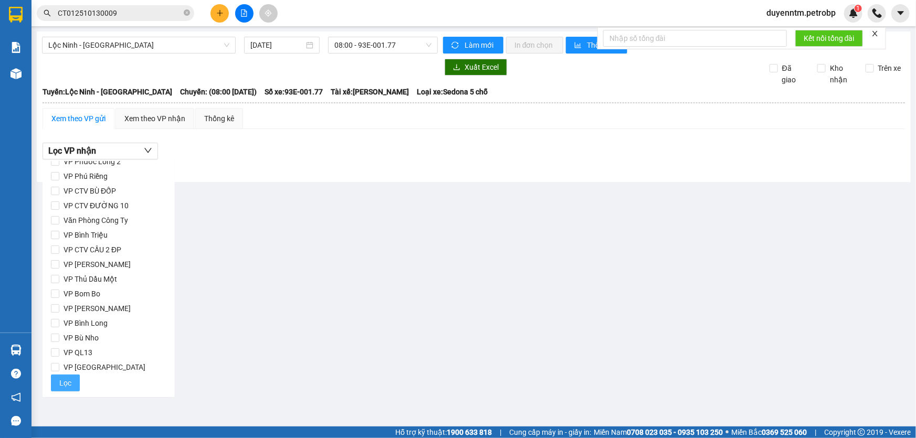
click at [67, 377] on span "Lọc" at bounding box center [65, 383] width 12 height 12
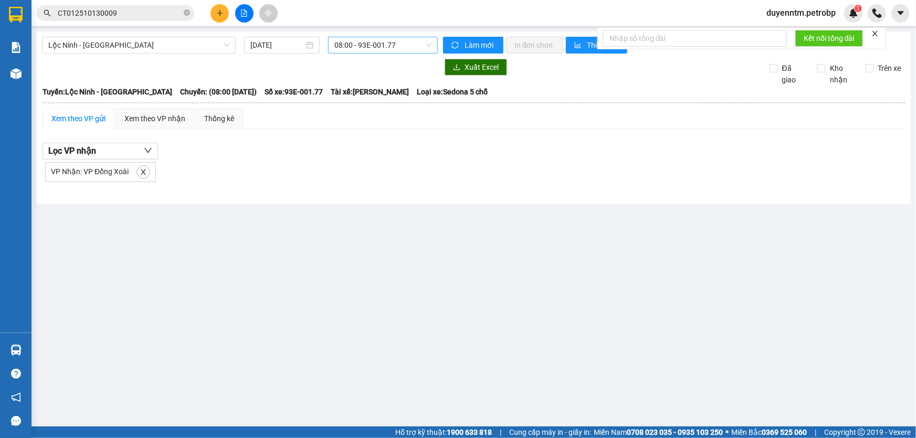
click at [390, 47] on span "08:00 - 93E-001.77" at bounding box center [382, 45] width 97 height 16
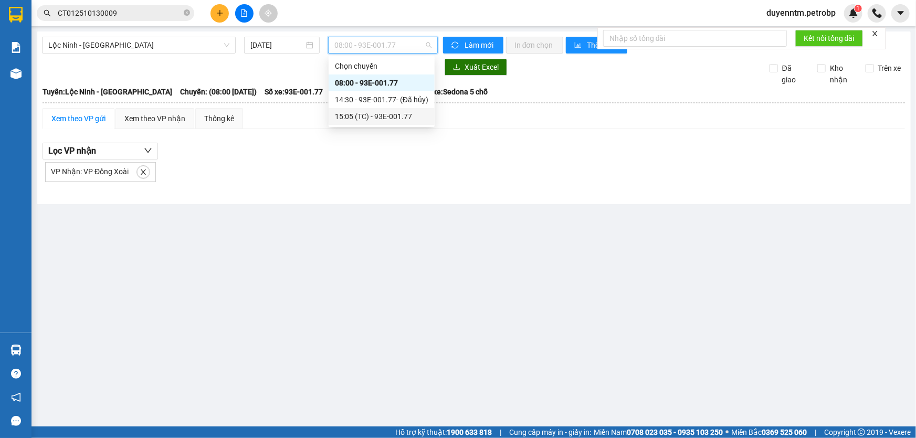
click at [380, 114] on div "15:05 (TC) - 93E-001.77" at bounding box center [381, 117] width 93 height 12
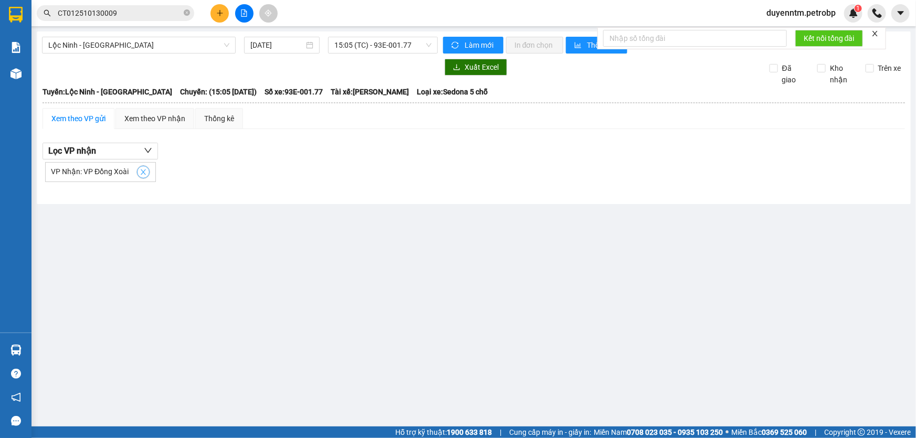
click at [137, 175] on span "close" at bounding box center [143, 171] width 12 height 7
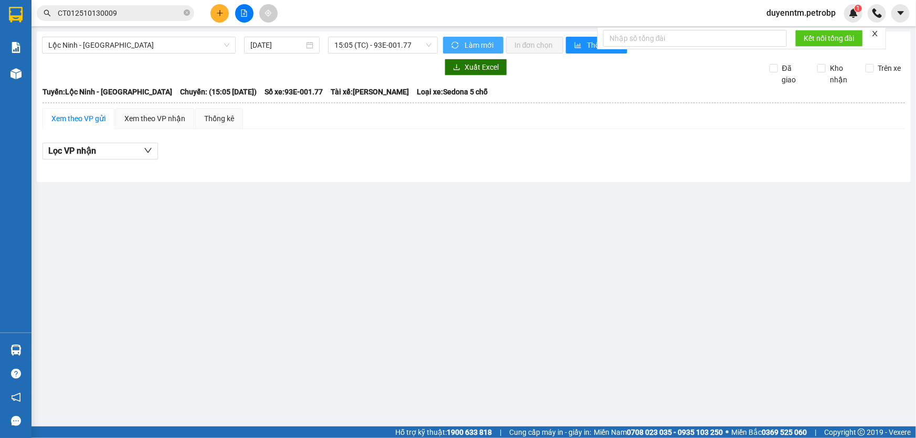
click at [460, 43] on button "Làm mới" at bounding box center [473, 45] width 60 height 17
click at [114, 150] on button "Lọc VP nhận" at bounding box center [99, 151] width 115 height 17
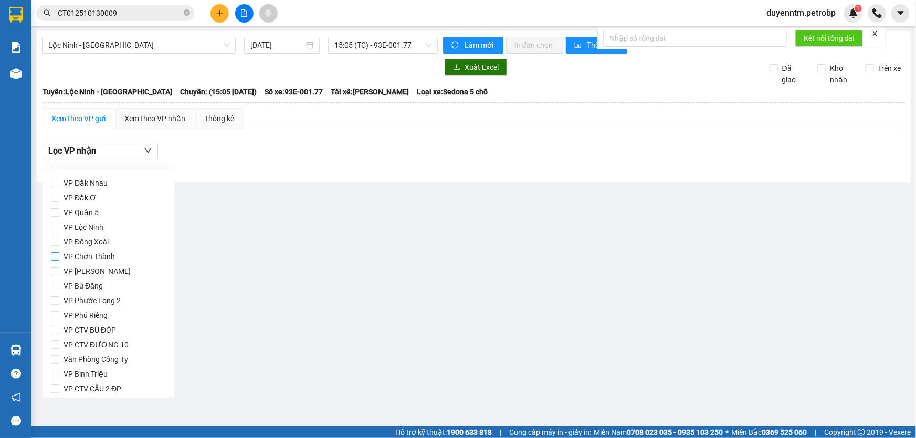
click at [79, 256] on span "VP Chơn Thành" at bounding box center [89, 256] width 60 height 15
click at [59, 256] on input "VP Chơn Thành" at bounding box center [55, 256] width 8 height 8
checkbox input "true"
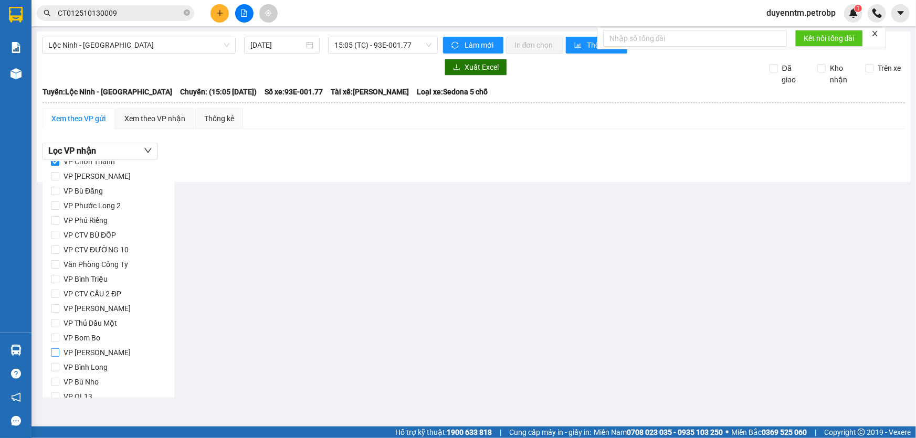
scroll to position [139, 0]
click at [62, 381] on span "Lọc" at bounding box center [65, 383] width 12 height 12
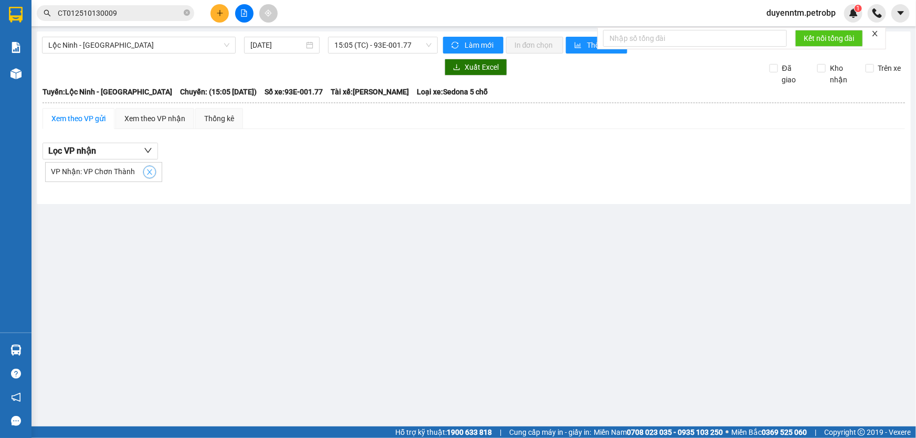
click at [147, 169] on icon "close" at bounding box center [149, 171] width 7 height 7
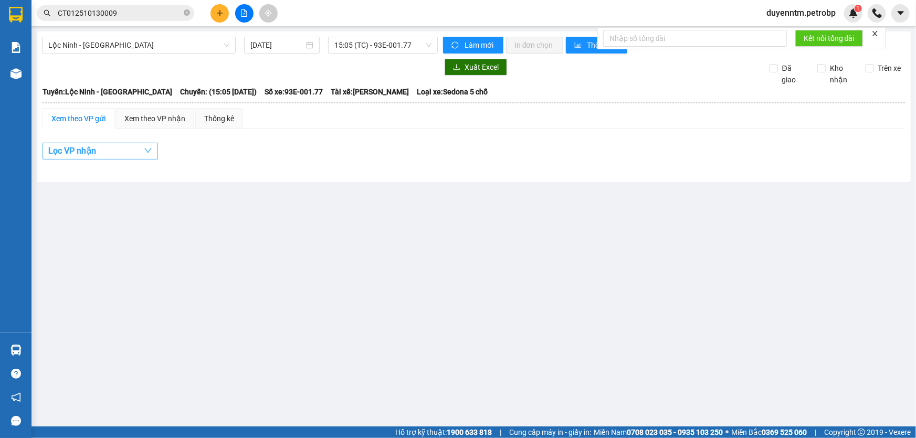
click at [136, 154] on button "Lọc VP nhận" at bounding box center [99, 151] width 115 height 17
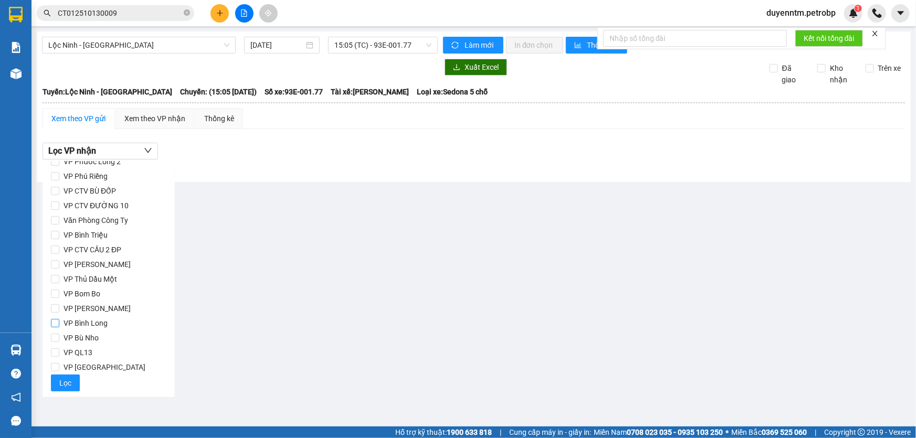
click at [58, 324] on input "VP Bình Long" at bounding box center [55, 323] width 8 height 8
click at [71, 383] on button "Lọc" at bounding box center [65, 383] width 29 height 17
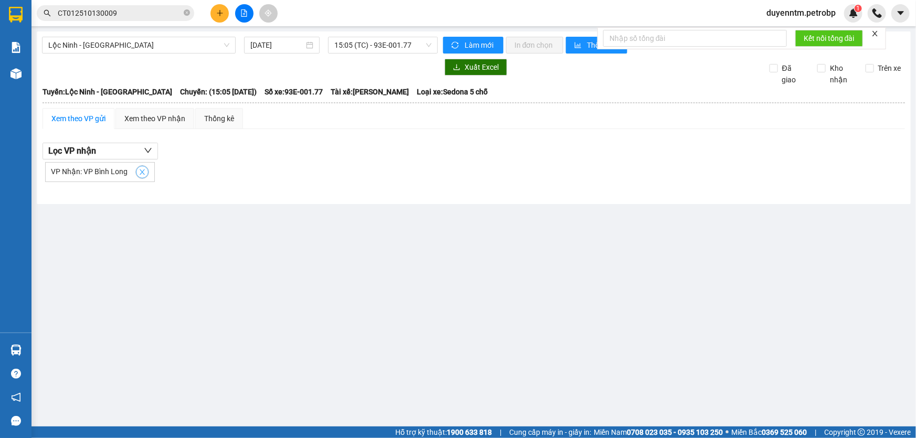
click at [139, 175] on icon "close" at bounding box center [142, 171] width 7 height 7
checkbox input "false"
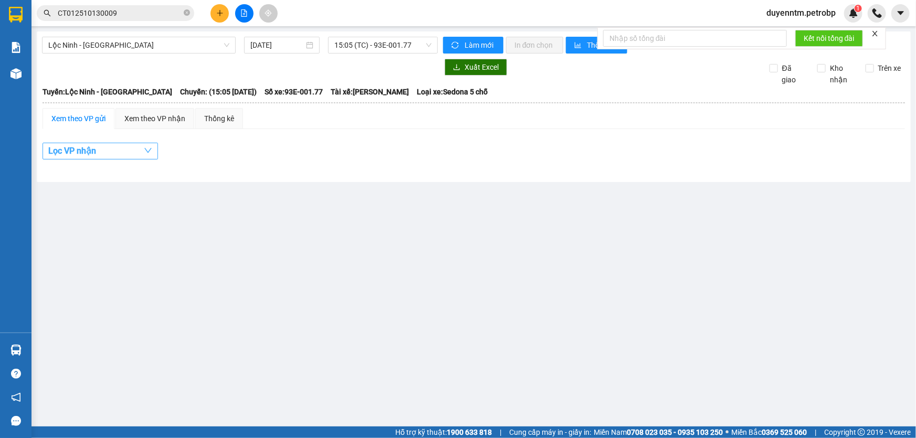
click at [126, 148] on button "Lọc VP nhận" at bounding box center [99, 151] width 115 height 17
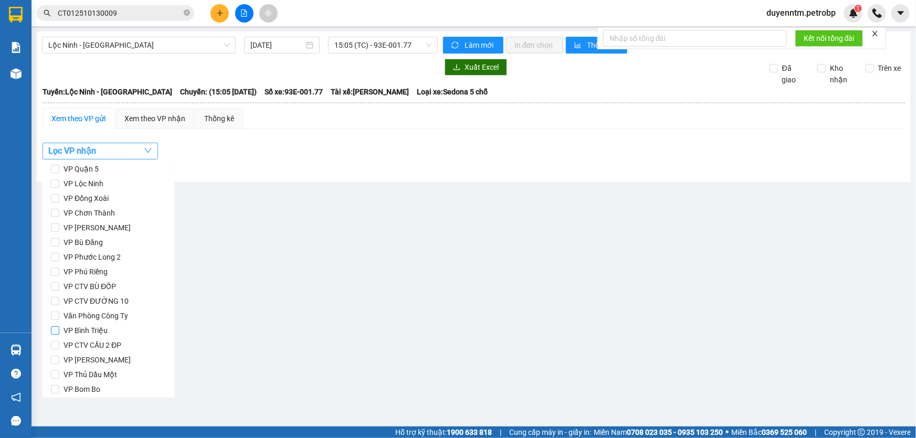
scroll to position [0, 0]
click at [59, 242] on input "VP Đồng Xoài" at bounding box center [55, 242] width 8 height 8
checkbox input "true"
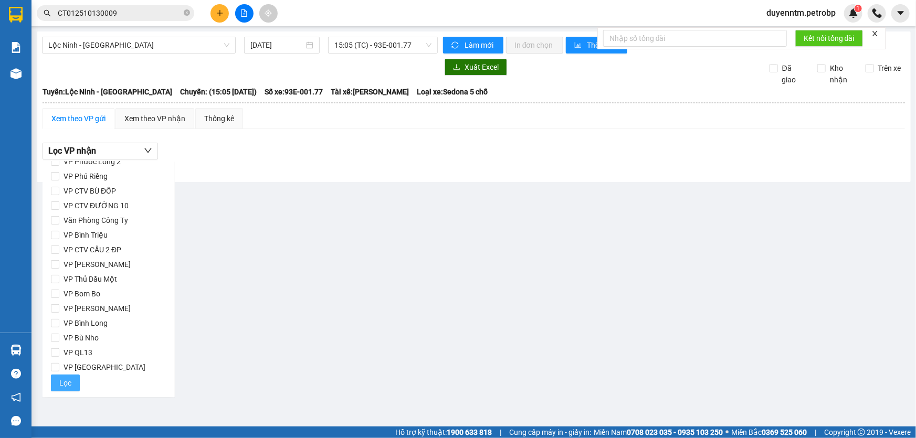
click at [63, 389] on button "Lọc" at bounding box center [65, 383] width 29 height 17
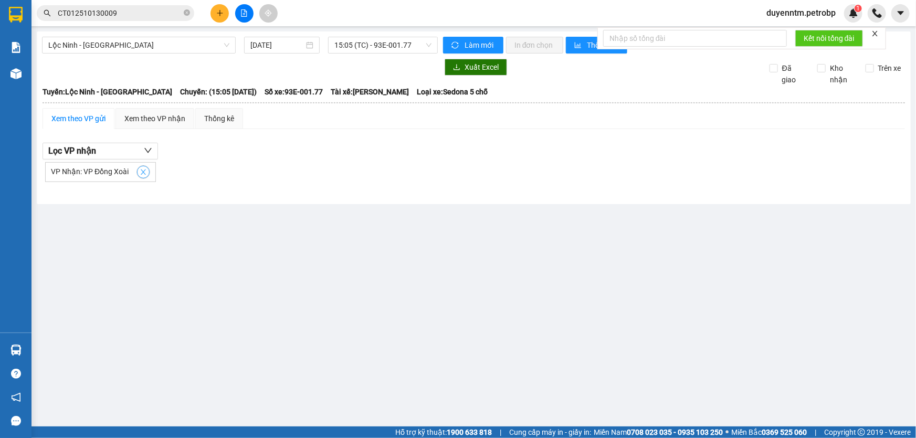
click at [141, 171] on icon "close" at bounding box center [143, 171] width 5 height 5
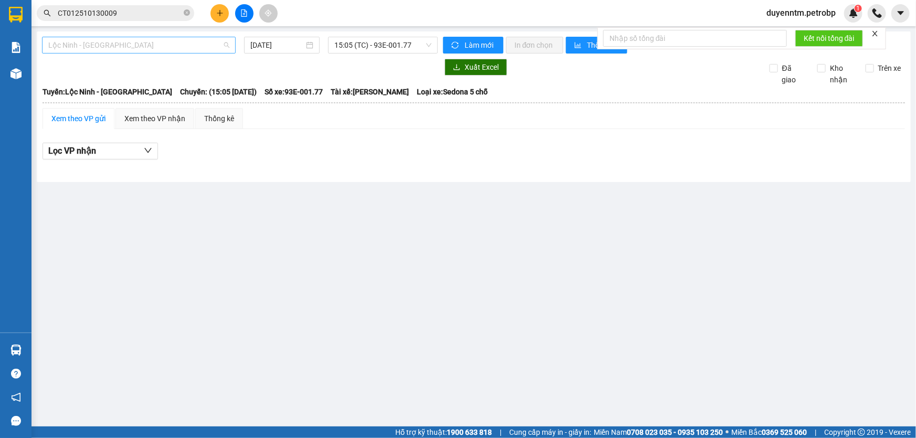
click at [176, 46] on span "Lộc Ninh - [GEOGRAPHIC_DATA]" at bounding box center [138, 45] width 181 height 16
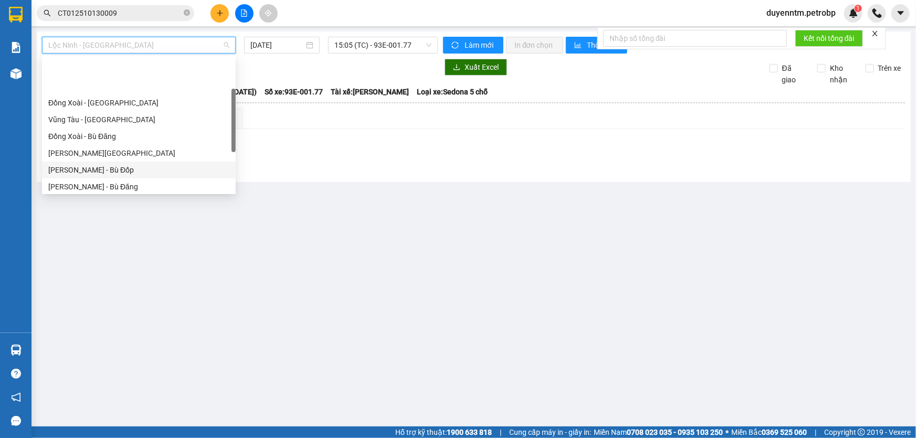
scroll to position [95, 0]
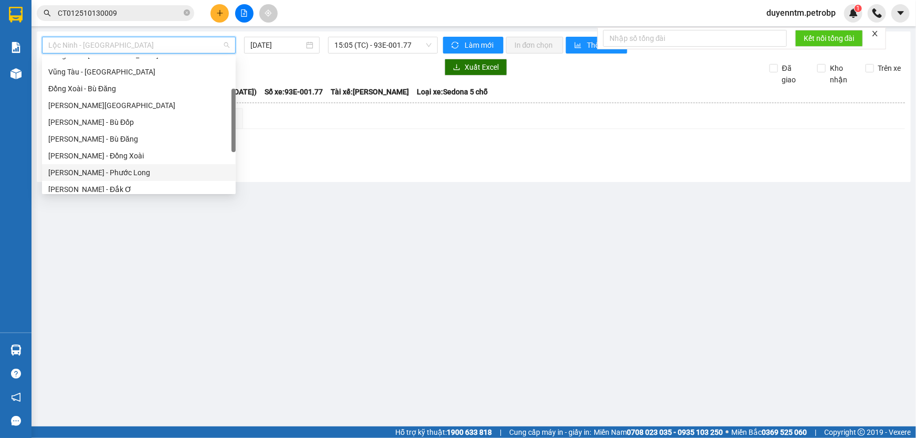
click at [130, 173] on div "[PERSON_NAME] - Phước Long" at bounding box center [138, 173] width 181 height 12
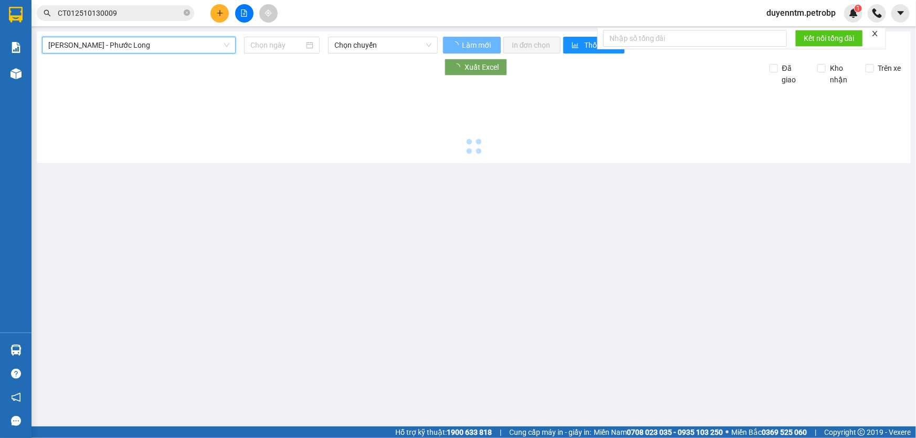
type input "[DATE]"
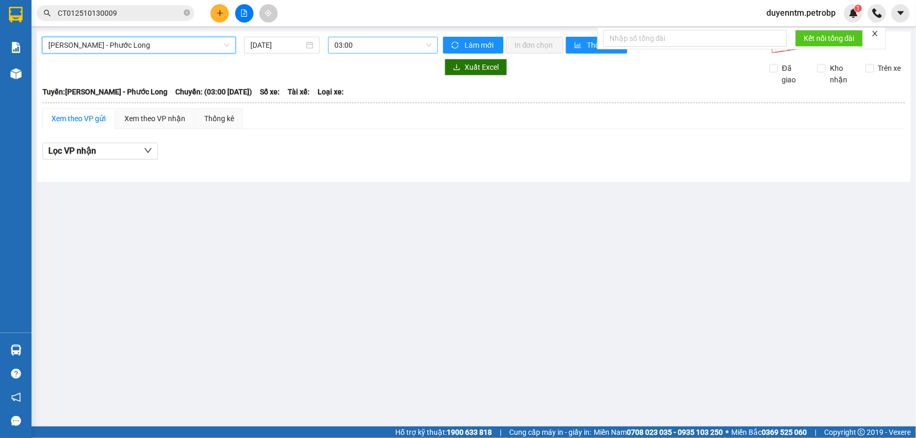
click at [350, 44] on span "03:00" at bounding box center [382, 45] width 97 height 16
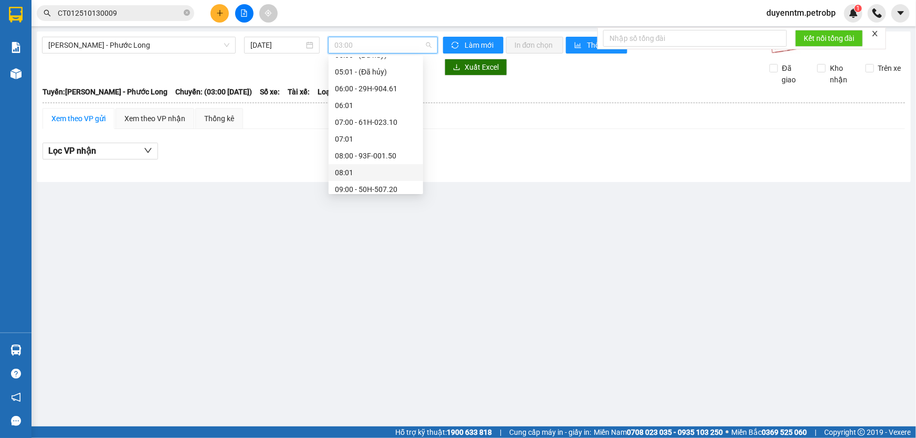
scroll to position [143, 0]
click at [383, 176] on div "09:05 - 50H-074.37" at bounding box center [376, 175] width 82 height 12
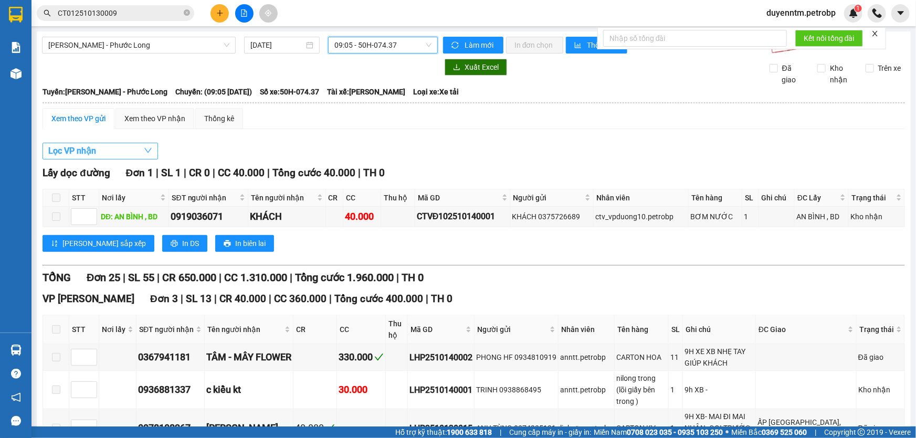
click at [124, 152] on button "Lọc VP nhận" at bounding box center [99, 151] width 115 height 17
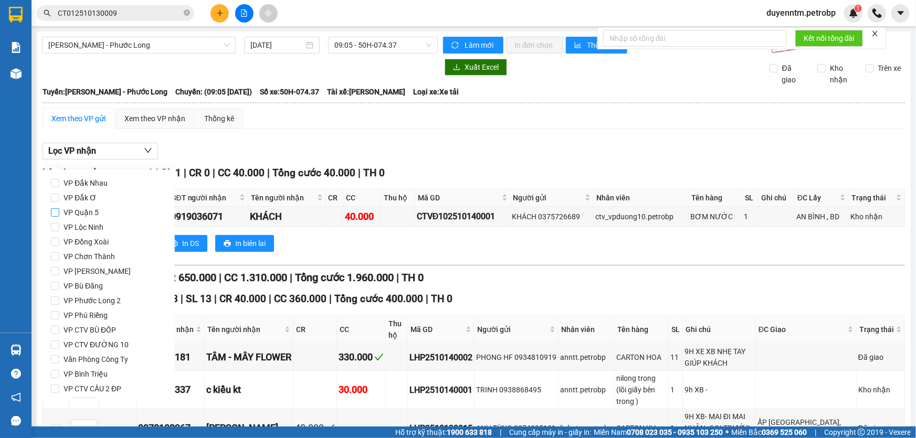
click at [98, 212] on span "VP Quận 5" at bounding box center [81, 212] width 44 height 15
click at [59, 212] on input "VP Quận 5" at bounding box center [55, 212] width 8 height 8
checkbox input "true"
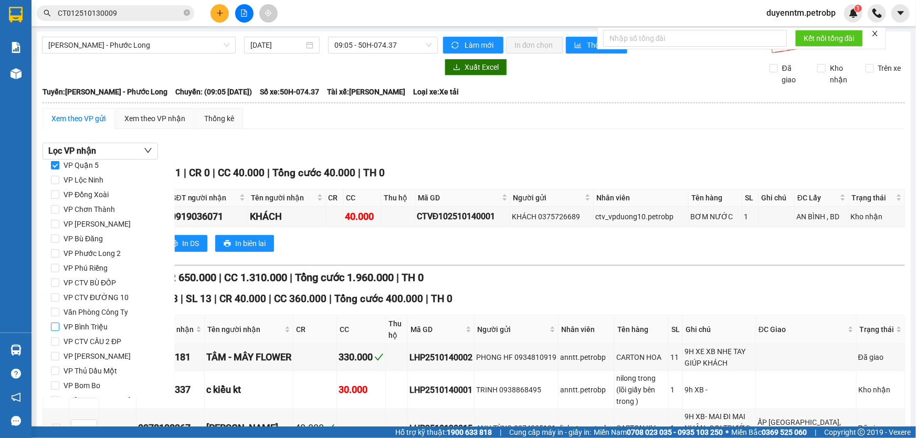
click at [93, 325] on span "VP Bình Triệu" at bounding box center [85, 327] width 52 height 15
click at [59, 325] on input "VP Bình Triệu" at bounding box center [55, 327] width 8 height 8
checkbox input "true"
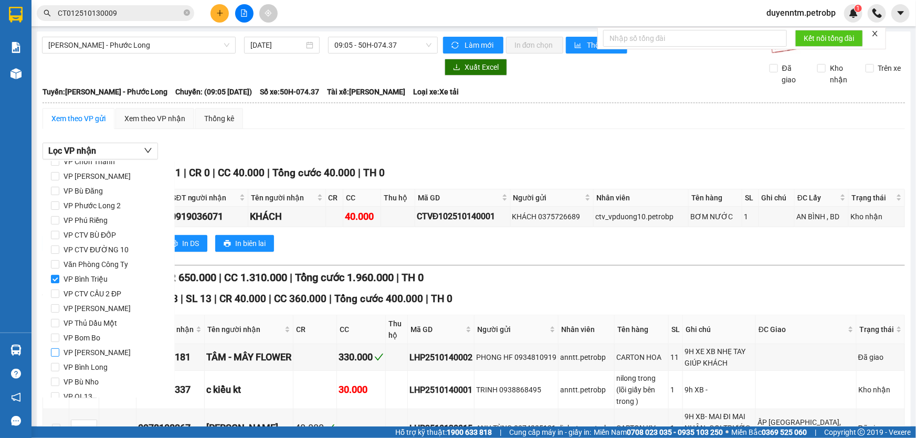
scroll to position [139, 0]
click at [77, 352] on span "VP QL13" at bounding box center [77, 352] width 37 height 15
click at [59, 352] on input "VP QL13" at bounding box center [55, 352] width 8 height 8
checkbox input "true"
click at [102, 268] on span "VP Lê Hồng Phong" at bounding box center [97, 264] width 76 height 15
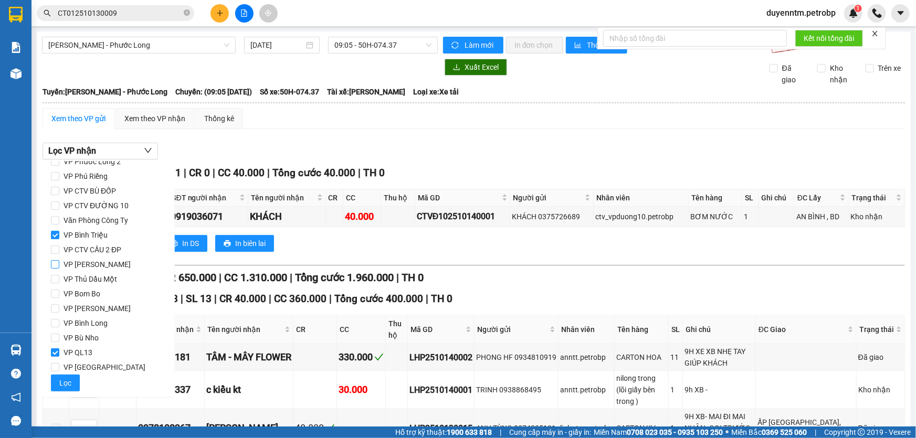
click at [59, 268] on input "VP Lê Hồng Phong" at bounding box center [55, 264] width 8 height 8
checkbox input "true"
click at [68, 383] on span "Lọc" at bounding box center [65, 383] width 12 height 12
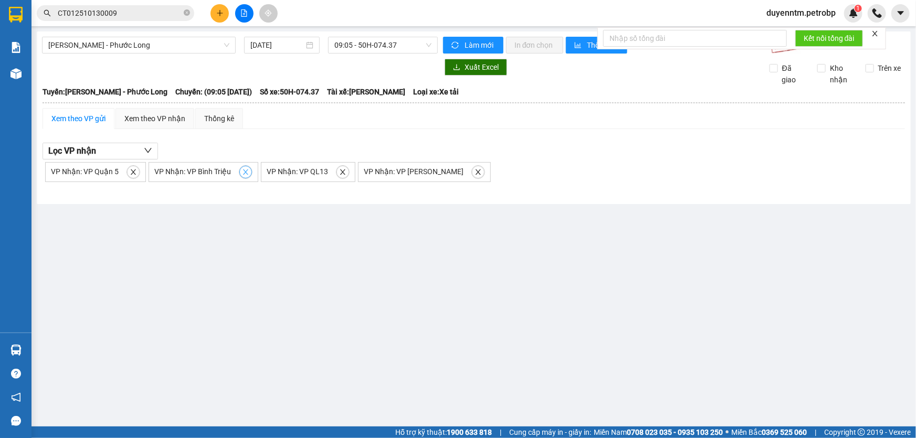
click at [243, 172] on icon "close" at bounding box center [245, 171] width 7 height 7
click at [228, 173] on icon "close" at bounding box center [230, 171] width 7 height 7
click at [131, 172] on icon "close" at bounding box center [133, 171] width 5 height 5
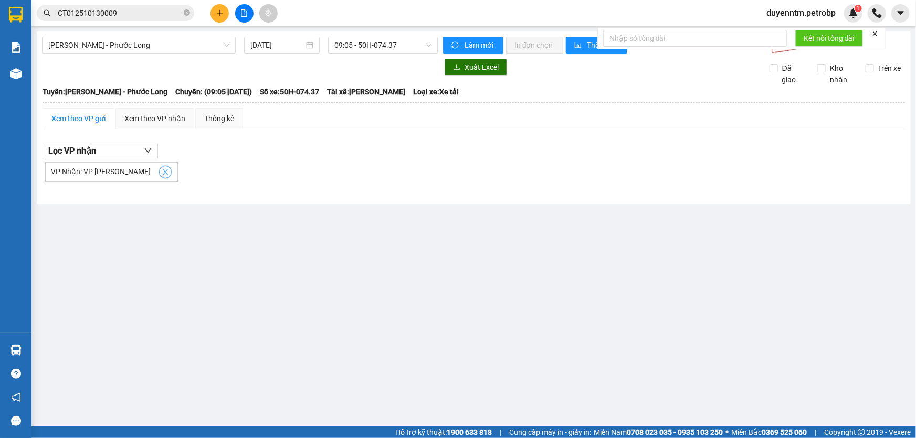
click at [164, 172] on button "button" at bounding box center [165, 172] width 13 height 13
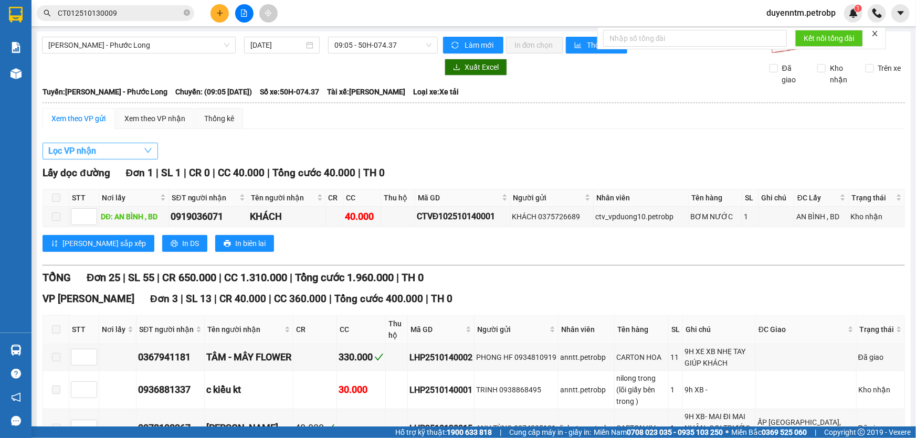
click at [133, 149] on button "Lọc VP nhận" at bounding box center [99, 151] width 115 height 17
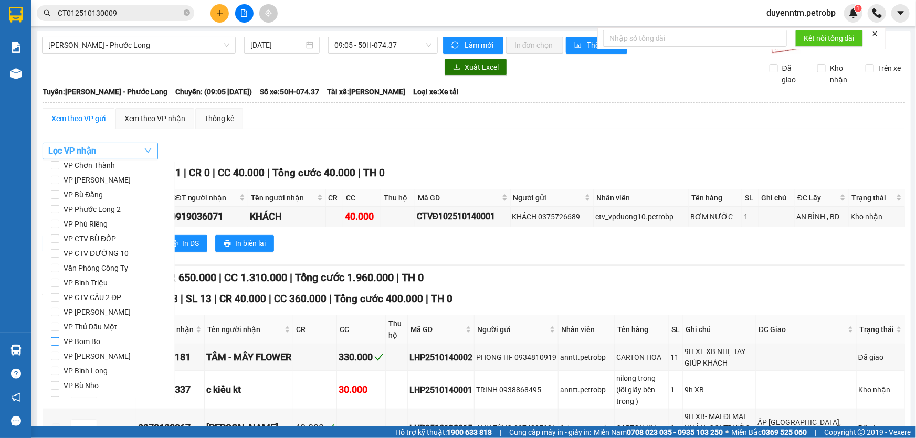
scroll to position [0, 0]
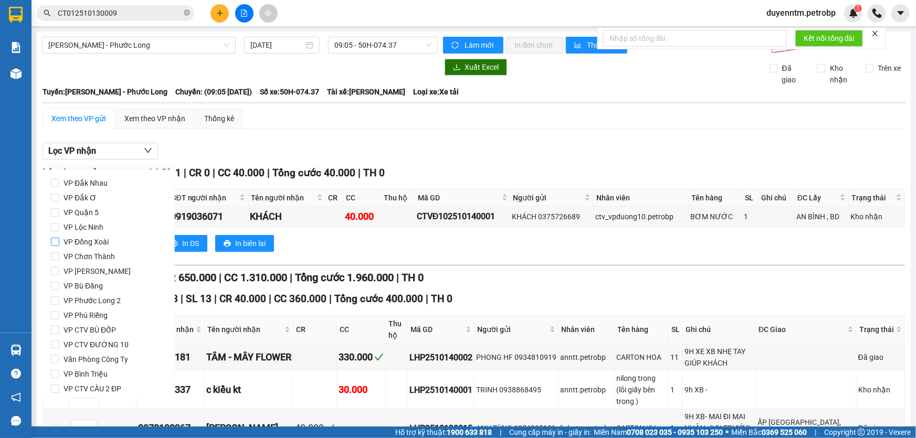
click at [55, 241] on input "VP Đồng Xoài" at bounding box center [55, 242] width 8 height 8
checkbox input "true"
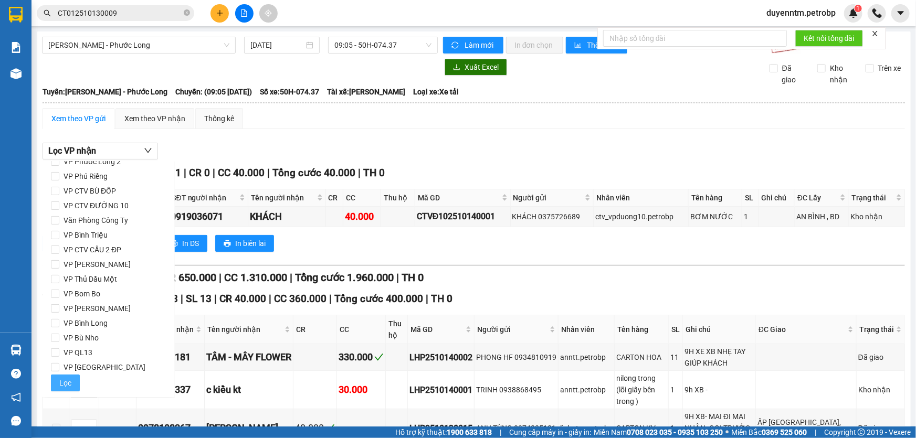
click at [70, 377] on span "Lọc" at bounding box center [65, 383] width 12 height 12
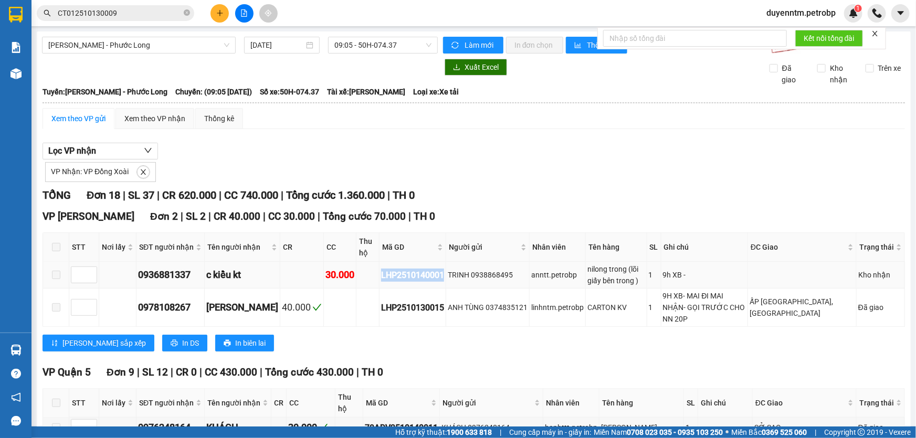
drag, startPoint x: 435, startPoint y: 274, endPoint x: 370, endPoint y: 278, distance: 65.2
click at [379, 278] on td "LHP2510140001" at bounding box center [412, 275] width 67 height 27
copy div "LHP2510140001"
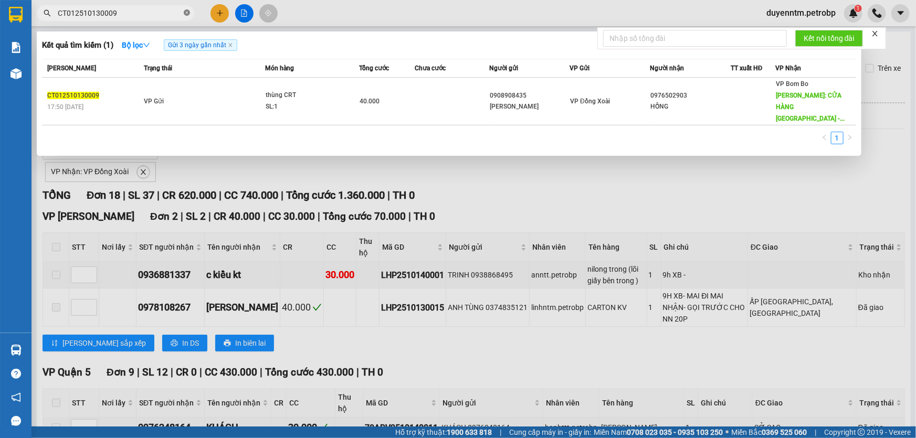
click at [187, 11] on icon "close-circle" at bounding box center [187, 12] width 6 height 6
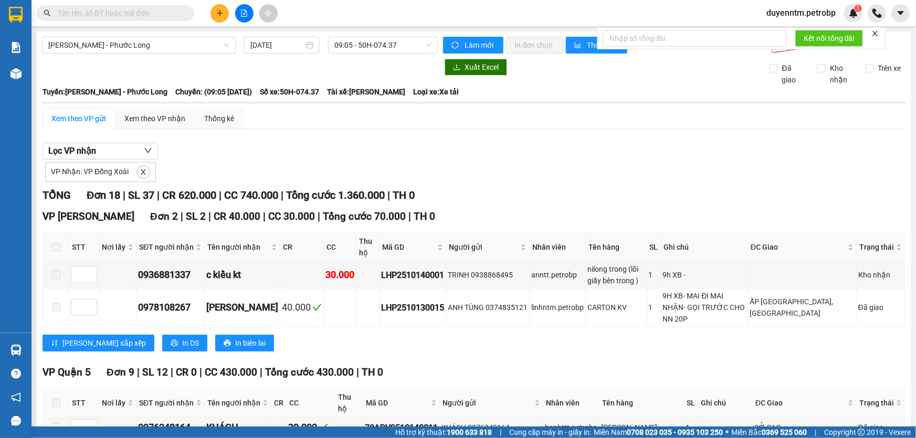
paste input "LHP2510140001"
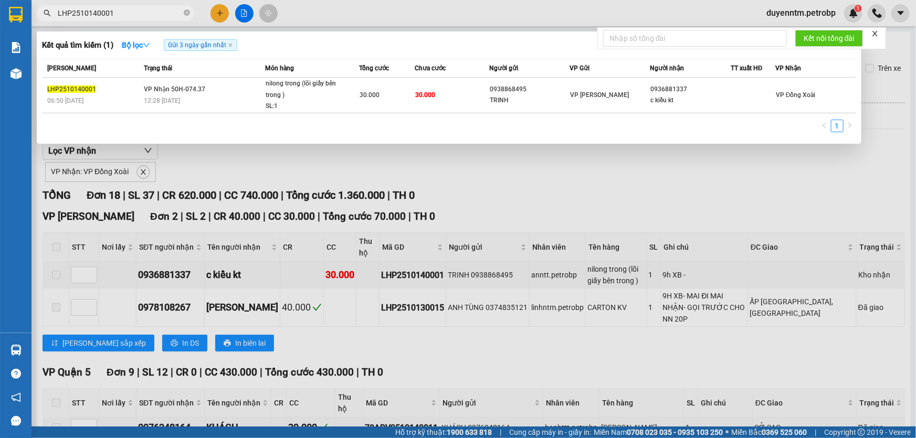
type input "LHP2510140001"
click at [201, 168] on div at bounding box center [458, 219] width 916 height 438
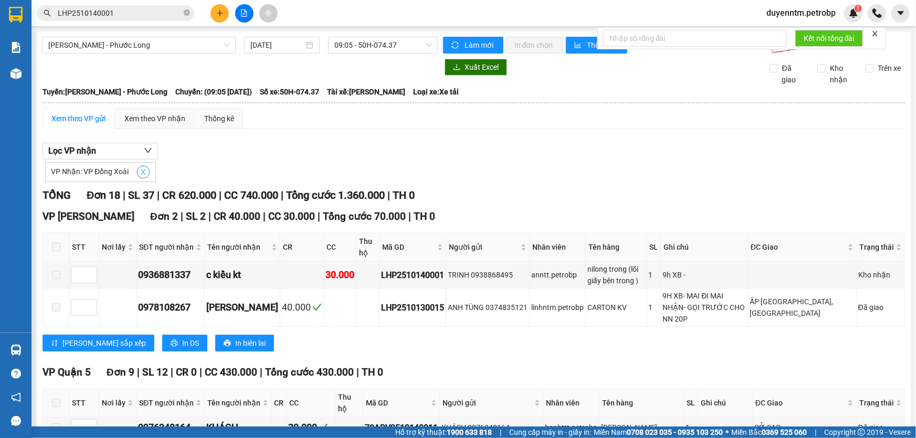
click at [141, 170] on icon "close" at bounding box center [143, 171] width 5 height 5
checkbox input "false"
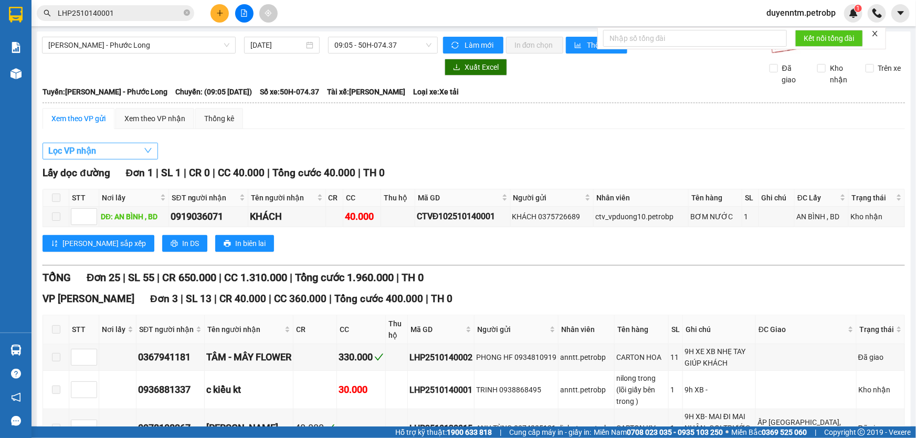
click at [132, 148] on button "Lọc VP nhận" at bounding box center [99, 151] width 115 height 17
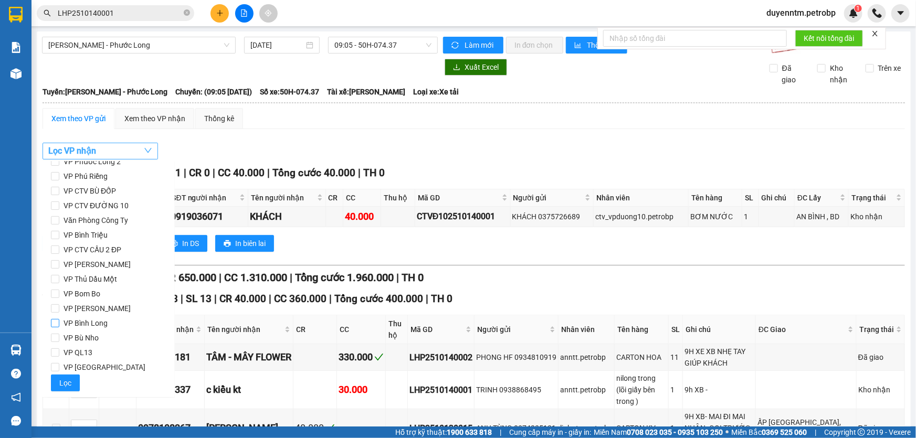
scroll to position [91, 0]
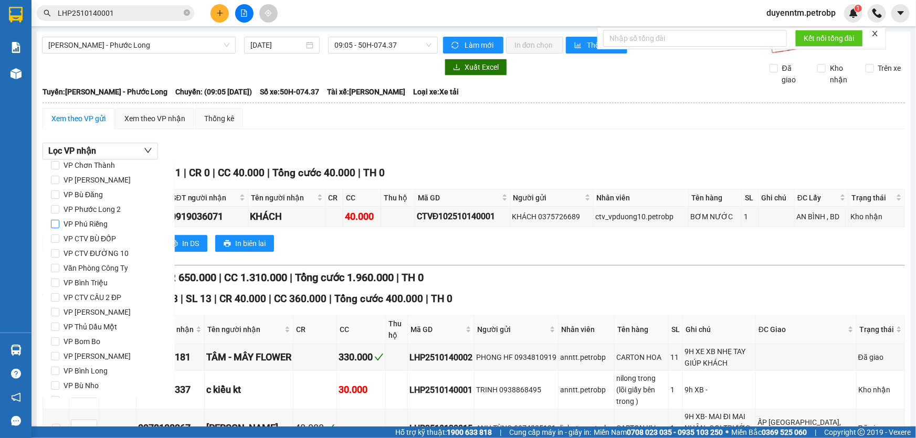
click at [58, 223] on input "VP Phú Riềng" at bounding box center [55, 224] width 8 height 8
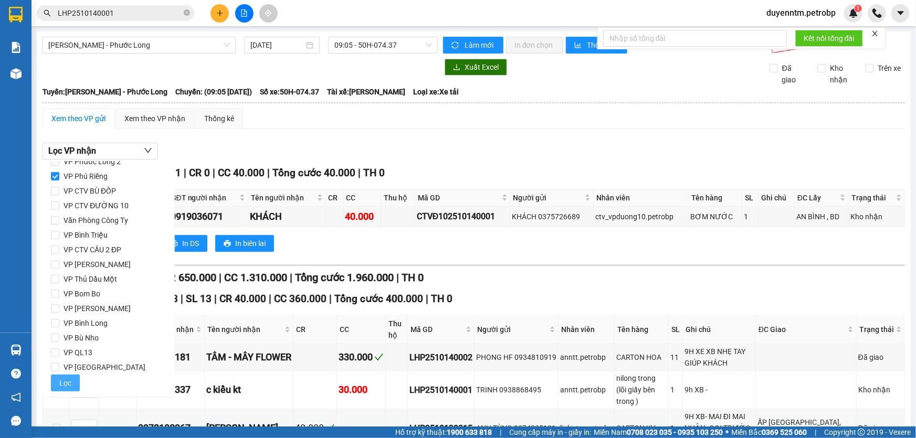
click at [57, 384] on button "Lọc" at bounding box center [65, 383] width 29 height 17
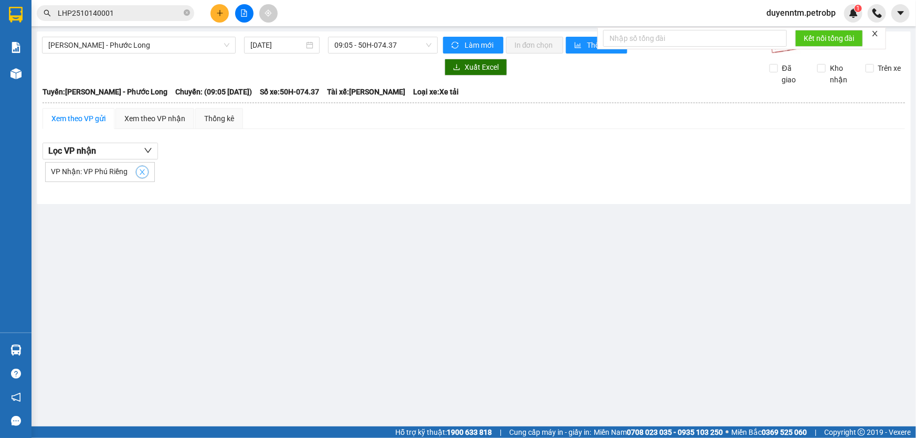
click at [144, 172] on icon "close" at bounding box center [142, 171] width 7 height 7
checkbox input "false"
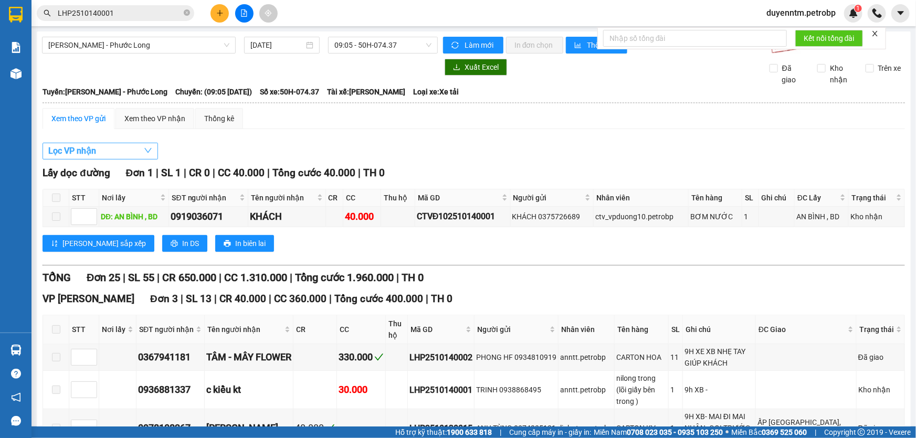
click at [136, 154] on button "Lọc VP nhận" at bounding box center [99, 151] width 115 height 17
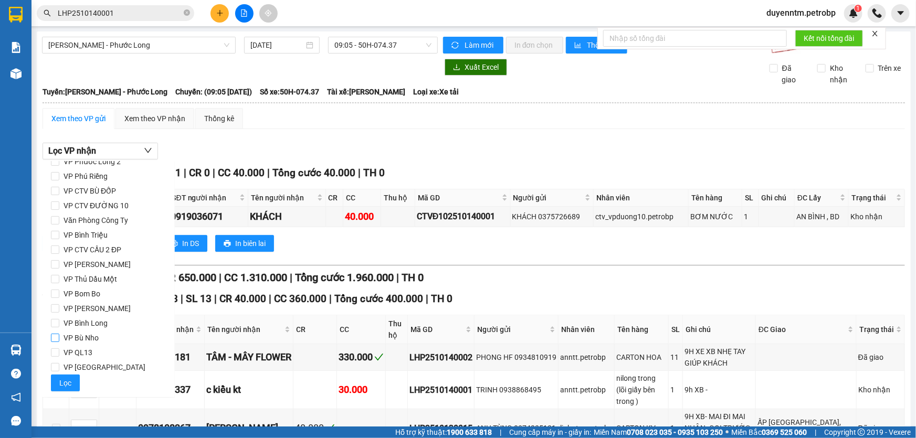
click at [68, 336] on span "VP Bù Nho" at bounding box center [81, 338] width 44 height 15
click at [59, 336] on input "VP Bù Nho" at bounding box center [55, 338] width 8 height 8
checkbox input "true"
click at [66, 387] on span "Lọc" at bounding box center [65, 383] width 12 height 12
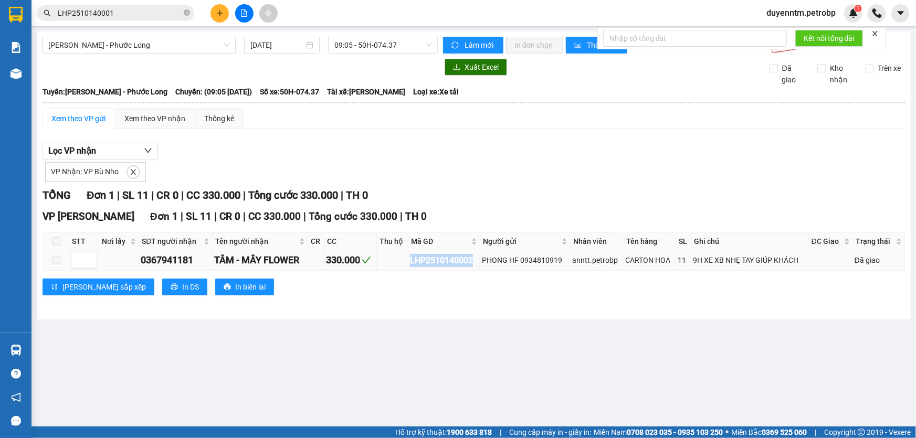
drag, startPoint x: 480, startPoint y: 260, endPoint x: 399, endPoint y: 261, distance: 80.8
click at [399, 261] on tr "0367941181 TÂM - MÂY FLOWER 330.000 LHP2510140002 PHONG HF 0934810919 anntt.pet…" at bounding box center [474, 260] width 862 height 20
copy div "LHP2510140002"
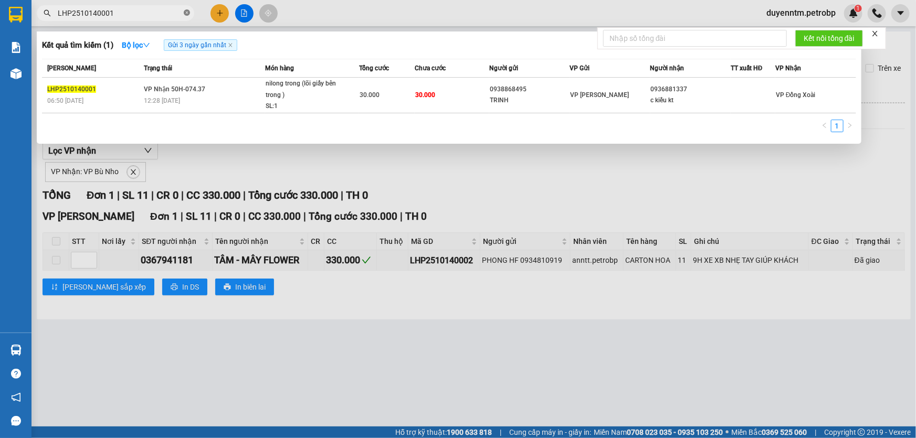
click at [186, 11] on icon "close-circle" at bounding box center [187, 12] width 6 height 6
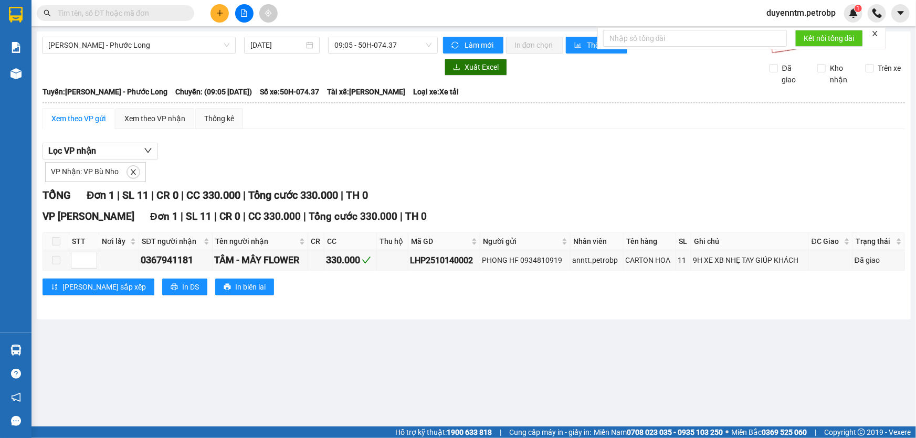
paste input "LHP2510140002"
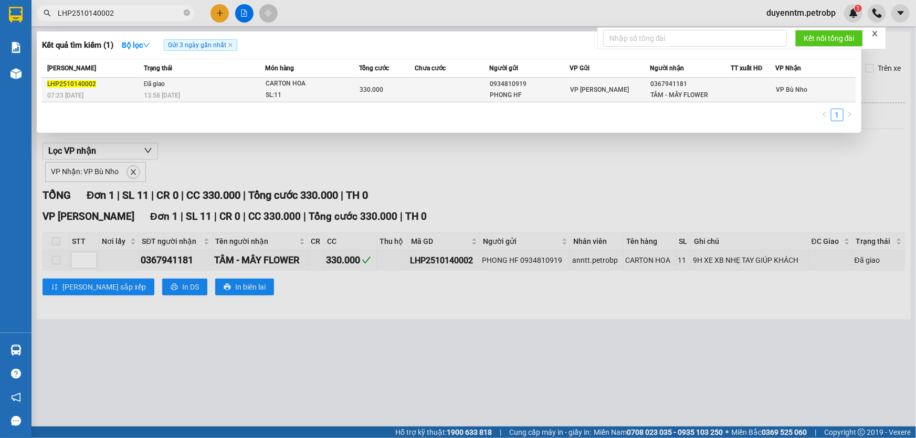
type input "LHP2510140002"
click at [180, 92] on span "13:58 - 14/10" at bounding box center [162, 95] width 36 height 7
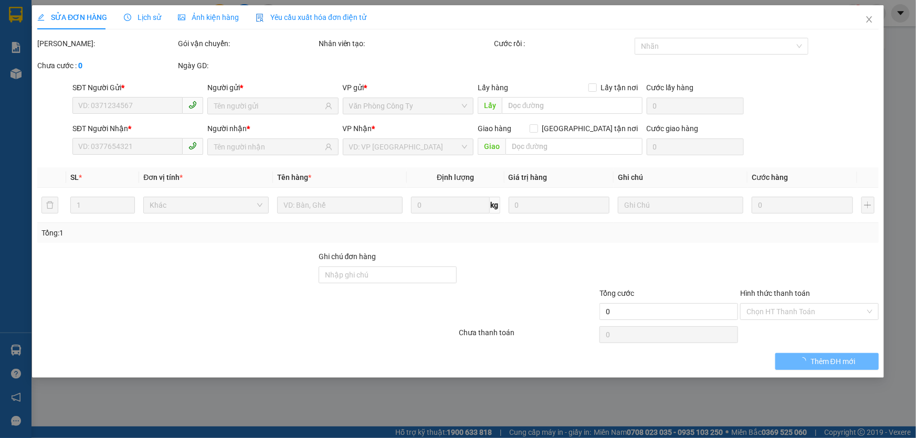
type input "0934810919"
type input "PHONG HF"
type input "0367941181"
type input "TÂM - MÂY FLOWER"
type input "330.000"
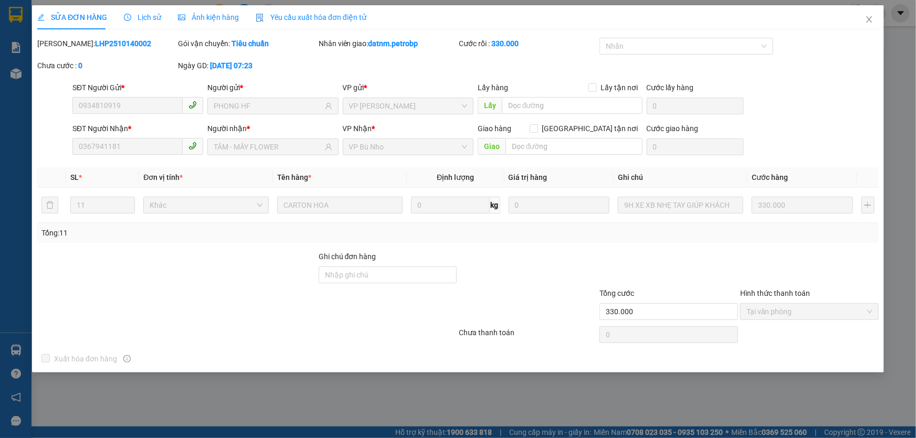
click at [139, 15] on span "Lịch sử" at bounding box center [142, 17] width 37 height 8
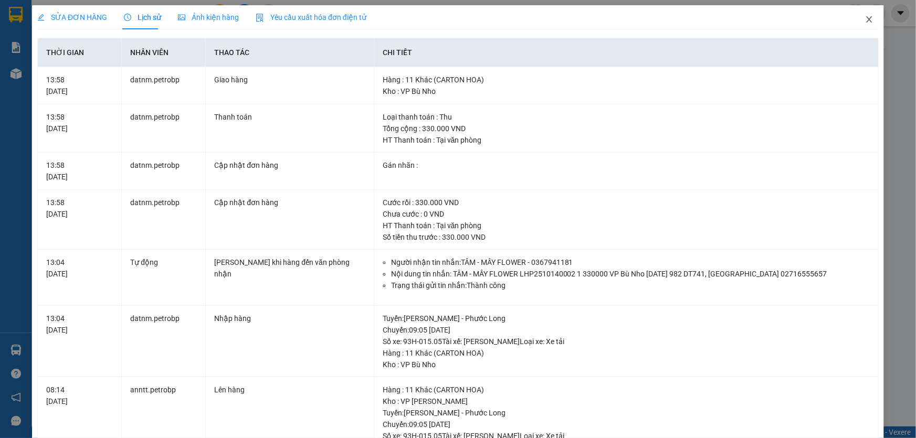
click at [865, 23] on icon "close" at bounding box center [869, 19] width 8 height 8
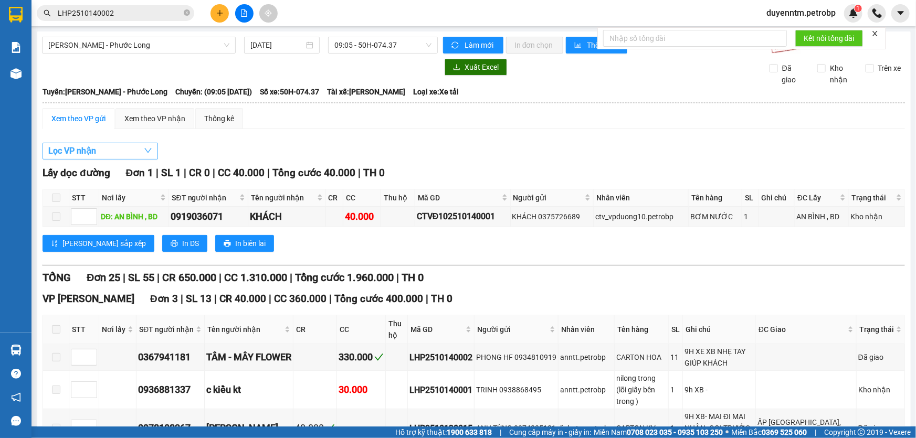
click at [136, 155] on button "Lọc VP nhận" at bounding box center [99, 151] width 115 height 17
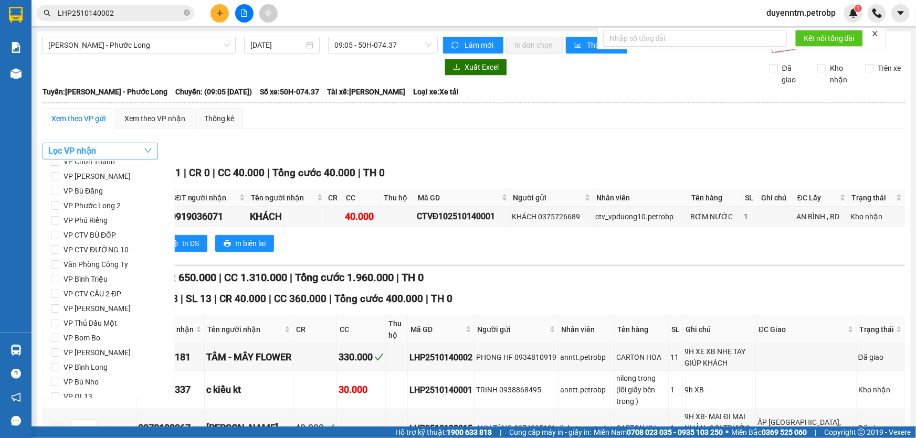
scroll to position [139, 0]
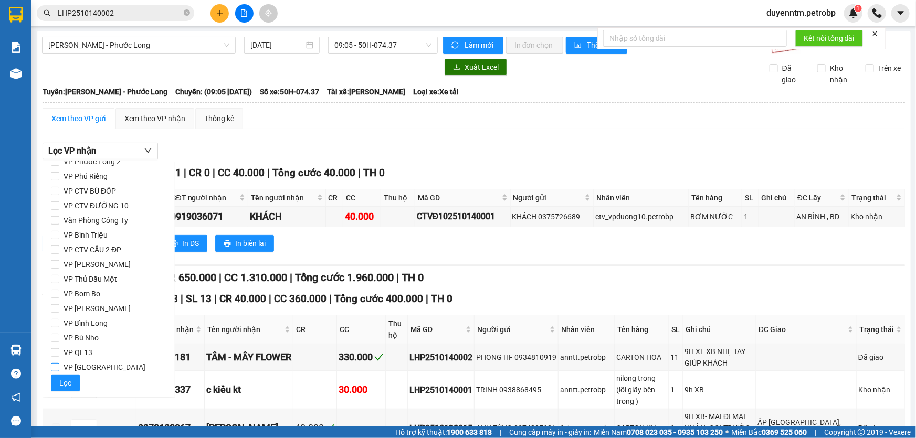
click at [55, 365] on input "VP Phước Bình" at bounding box center [55, 367] width 8 height 8
checkbox input "true"
click at [66, 382] on span "Lọc" at bounding box center [65, 383] width 12 height 12
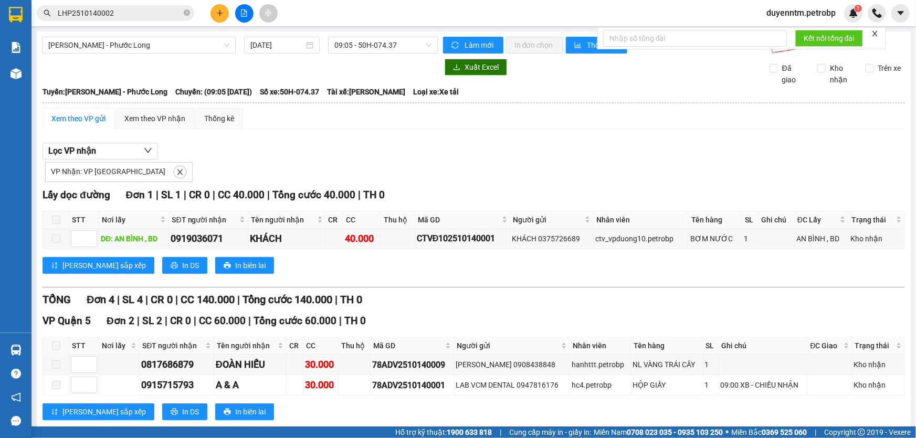
scroll to position [47, 0]
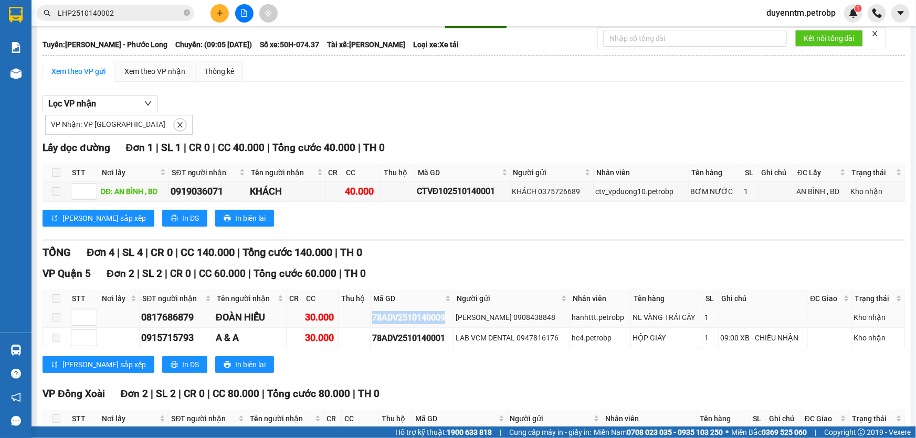
drag, startPoint x: 446, startPoint y: 316, endPoint x: 366, endPoint y: 317, distance: 80.3
click at [366, 317] on tr "0817686879 ĐOÀN HIẾU 30.000 78ADV2510140009 KHÁNH VÂN 0908438848 hanhttt.petrob…" at bounding box center [474, 317] width 862 height 20
copy div "78ADV2510140009"
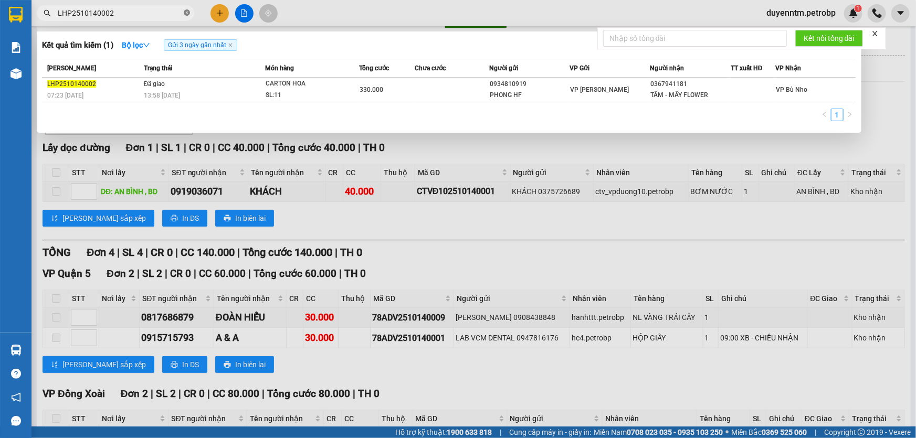
click at [186, 11] on icon "close-circle" at bounding box center [187, 12] width 6 height 6
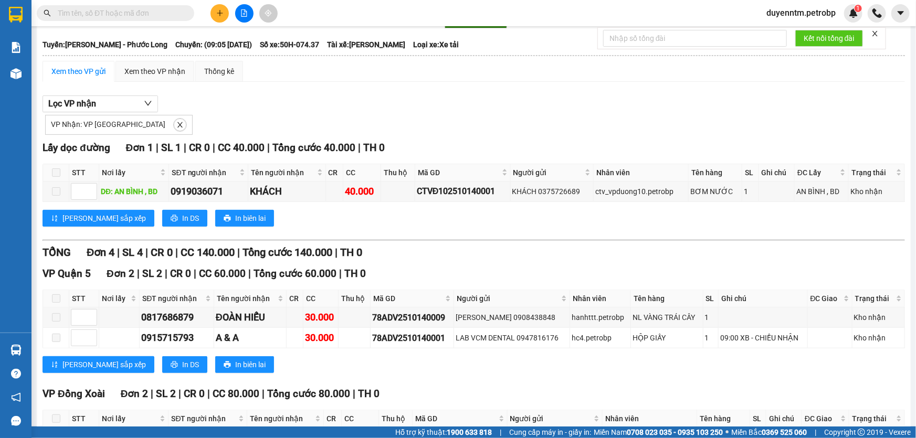
paste input "78ADV2510140009"
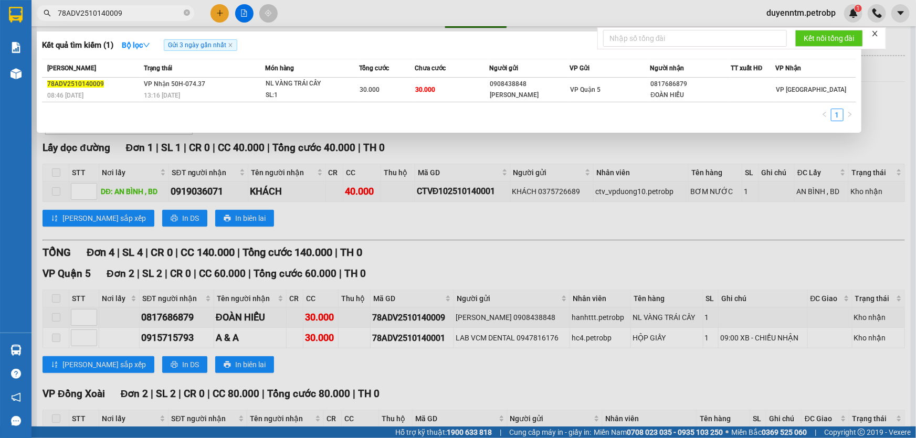
type input "78ADV2510140009"
click at [315, 220] on div at bounding box center [458, 219] width 916 height 438
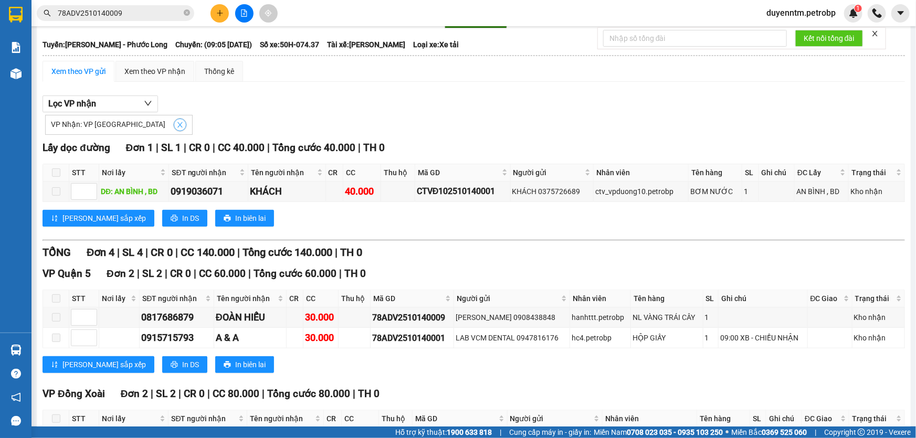
click at [176, 122] on icon "close" at bounding box center [179, 124] width 7 height 7
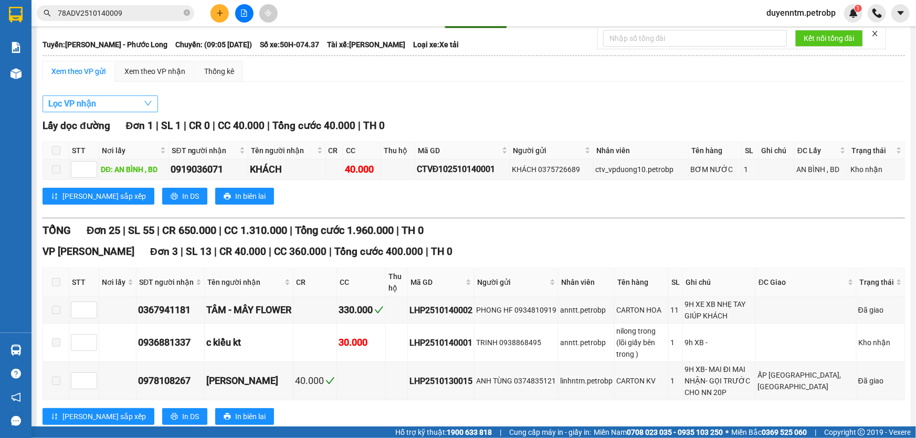
click at [122, 102] on button "Lọc VP nhận" at bounding box center [99, 103] width 115 height 17
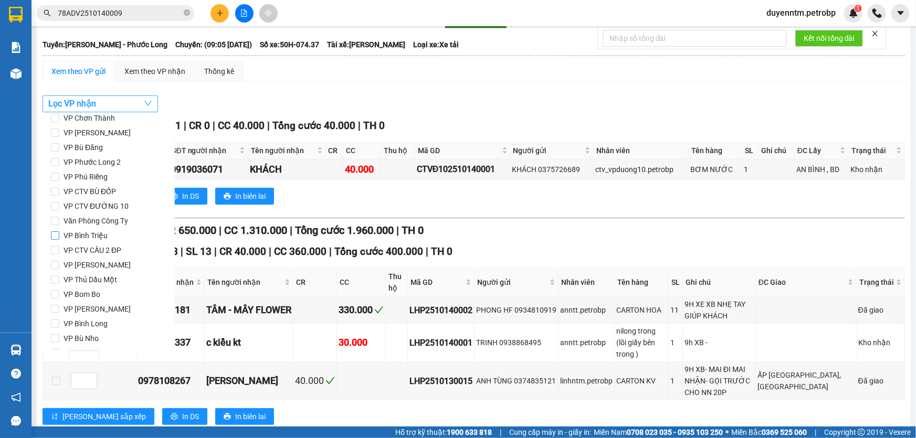
scroll to position [43, 0]
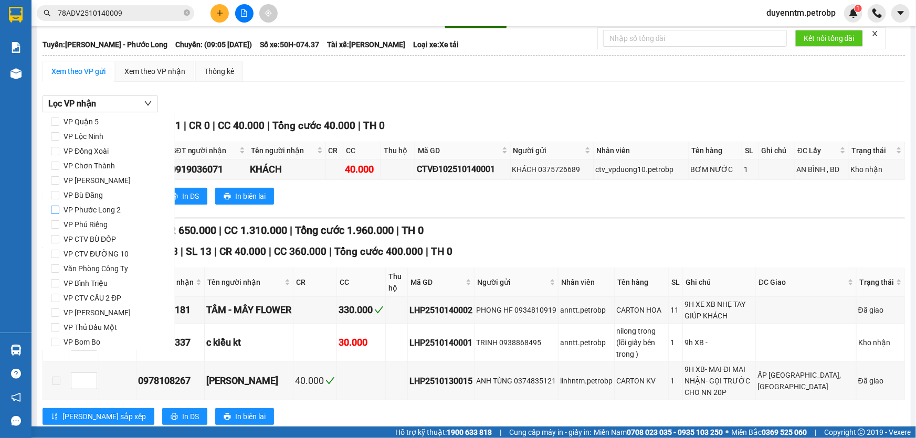
click at [57, 206] on input "VP Phước Long 2" at bounding box center [55, 210] width 8 height 8
checkbox input "true"
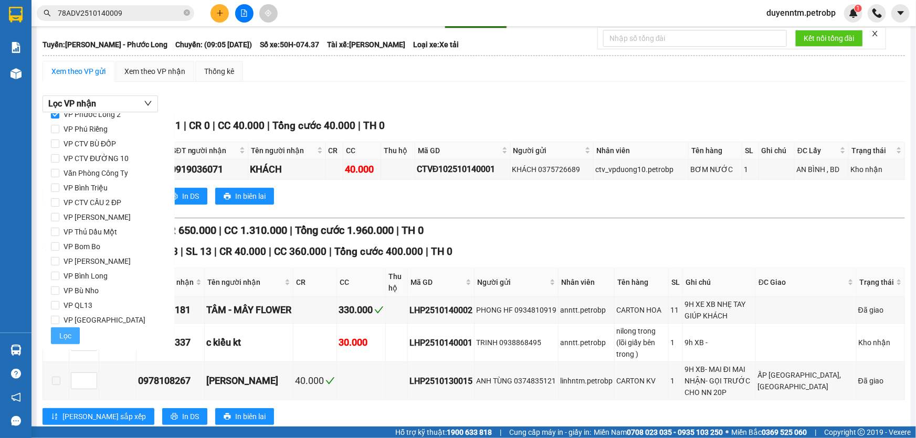
click at [63, 333] on span "Lọc" at bounding box center [65, 336] width 12 height 12
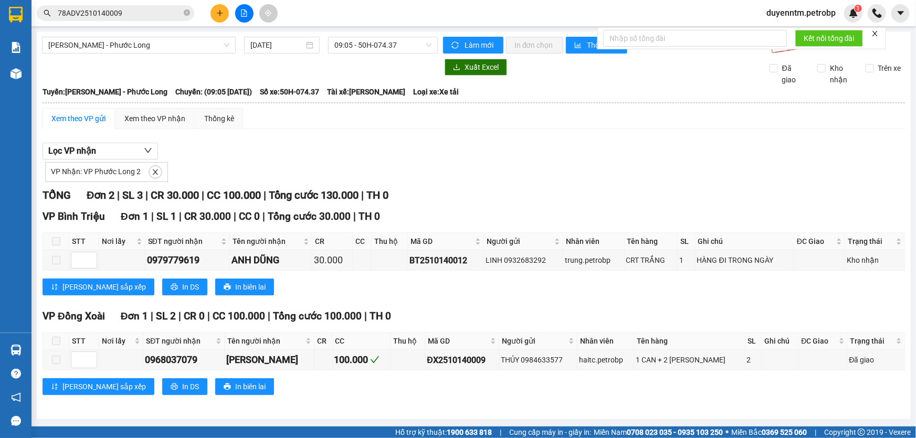
scroll to position [0, 0]
drag, startPoint x: 470, startPoint y: 259, endPoint x: 407, endPoint y: 265, distance: 62.8
click at [408, 265] on td "BT2510140012" at bounding box center [446, 260] width 76 height 20
copy div "BT2510140012"
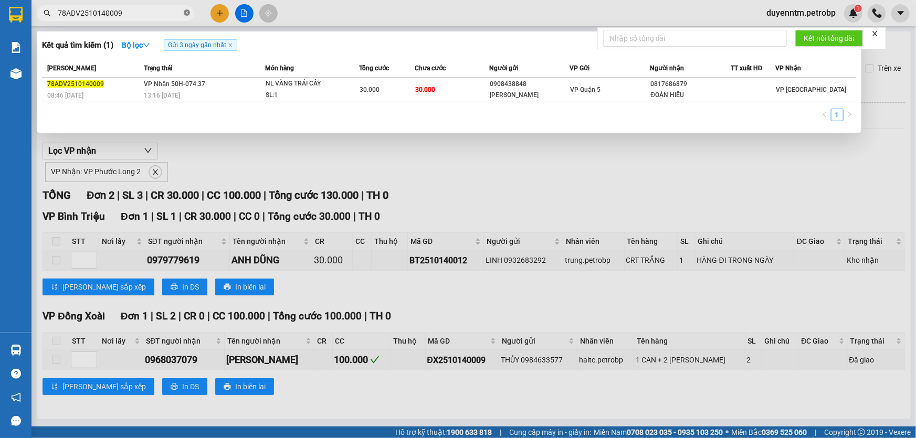
click at [186, 11] on icon "close-circle" at bounding box center [187, 12] width 6 height 6
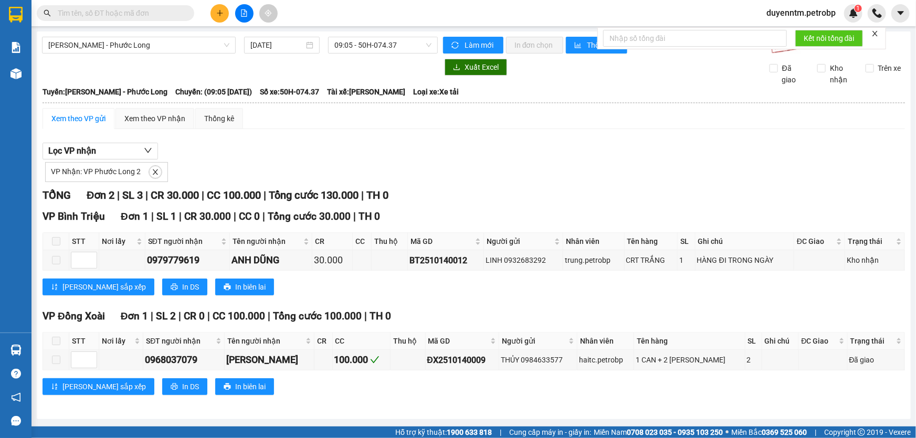
paste input "BT2510140012"
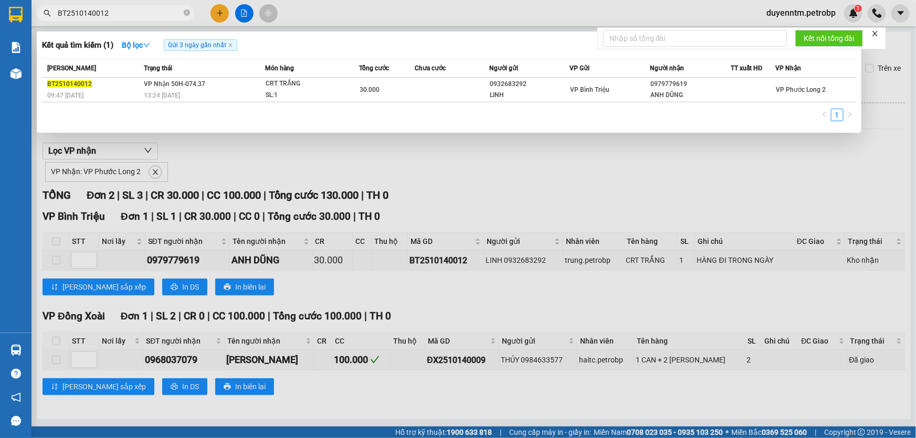
type input "BT2510140012"
click at [269, 150] on div at bounding box center [458, 219] width 916 height 438
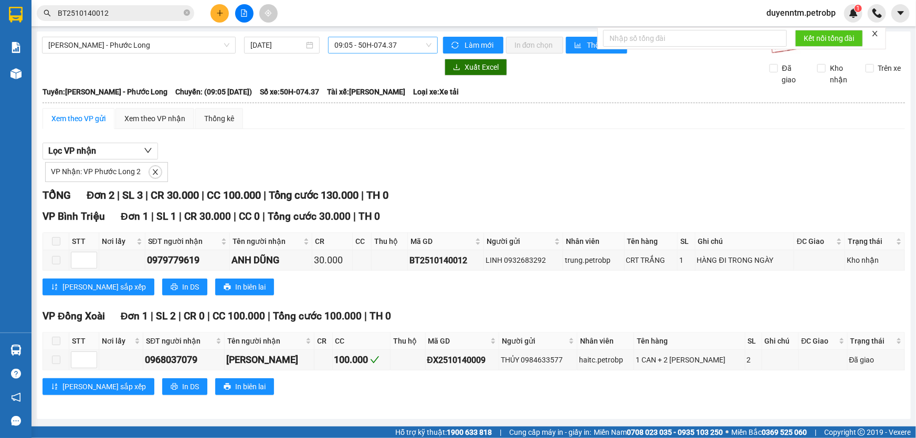
click at [360, 46] on span "09:05 - 50H-074.37" at bounding box center [382, 45] width 97 height 16
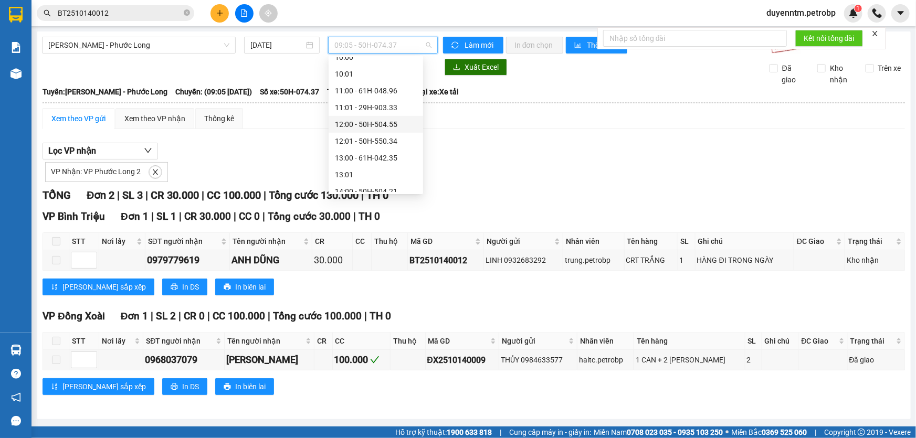
scroll to position [325, 0]
click at [385, 179] on div "14:05 - 50H-363.26" at bounding box center [376, 178] width 82 height 12
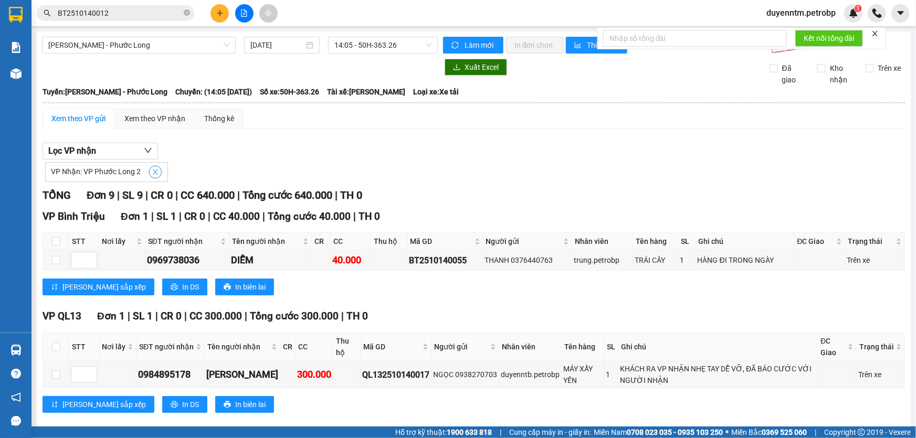
click at [155, 173] on icon "close" at bounding box center [155, 171] width 7 height 7
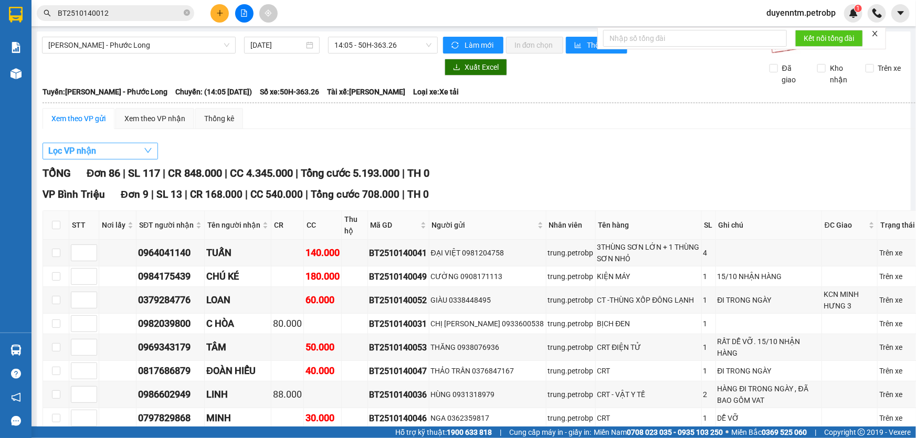
click at [115, 149] on button "Lọc VP nhận" at bounding box center [99, 151] width 115 height 17
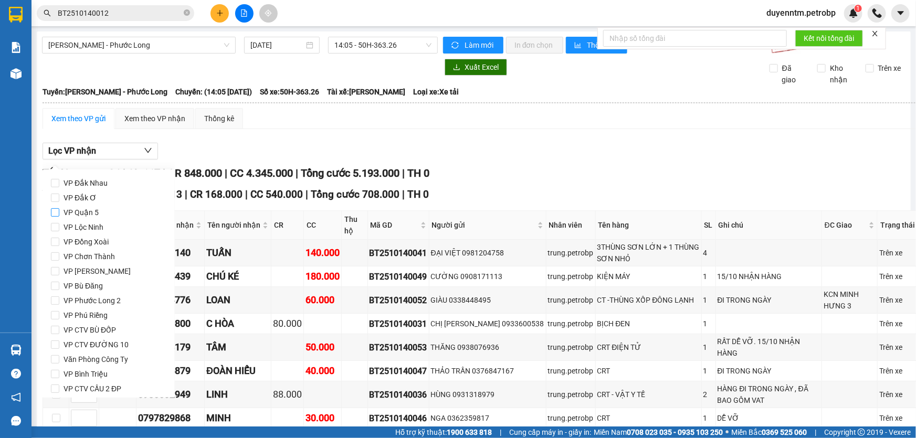
click at [84, 207] on span "VP Quận 5" at bounding box center [81, 212] width 44 height 15
click at [59, 208] on input "VP Quận 5" at bounding box center [55, 212] width 8 height 8
checkbox input "true"
click at [62, 373] on span "VP Bình Triệu" at bounding box center [85, 374] width 52 height 15
click at [59, 373] on input "VP Bình Triệu" at bounding box center [55, 374] width 8 height 8
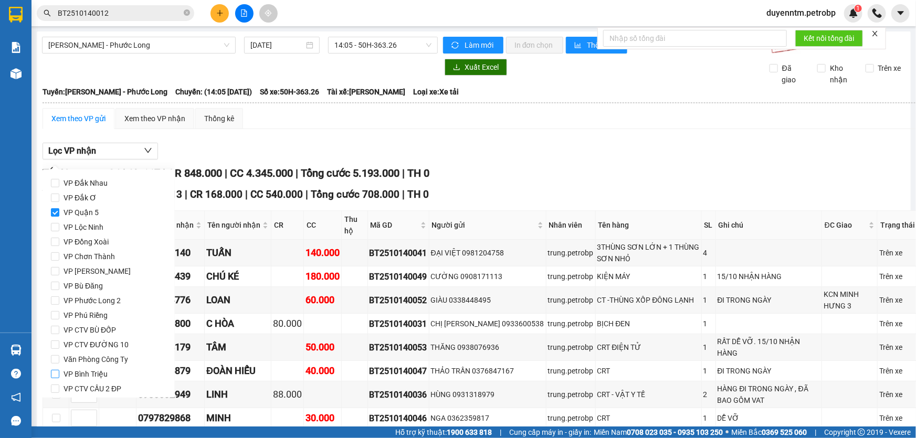
checkbox input "true"
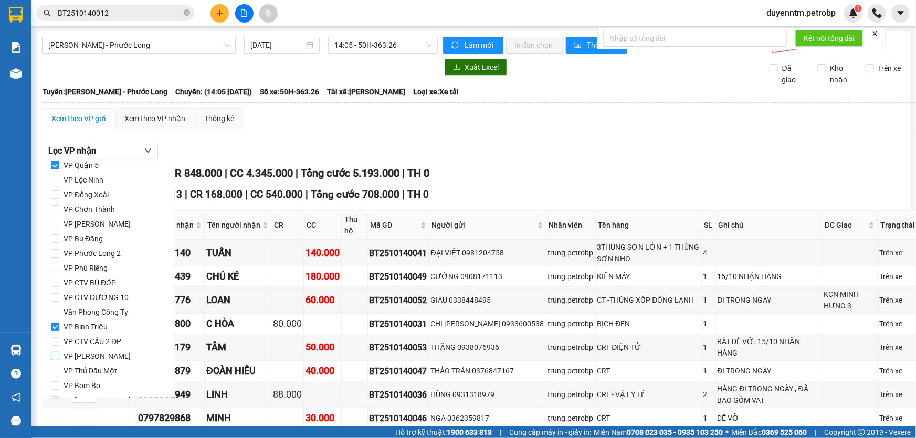
click at [91, 357] on span "VP Lê Hồng Phong" at bounding box center [97, 356] width 76 height 15
click at [59, 357] on input "VP Lê Hồng Phong" at bounding box center [55, 356] width 8 height 8
checkbox input "true"
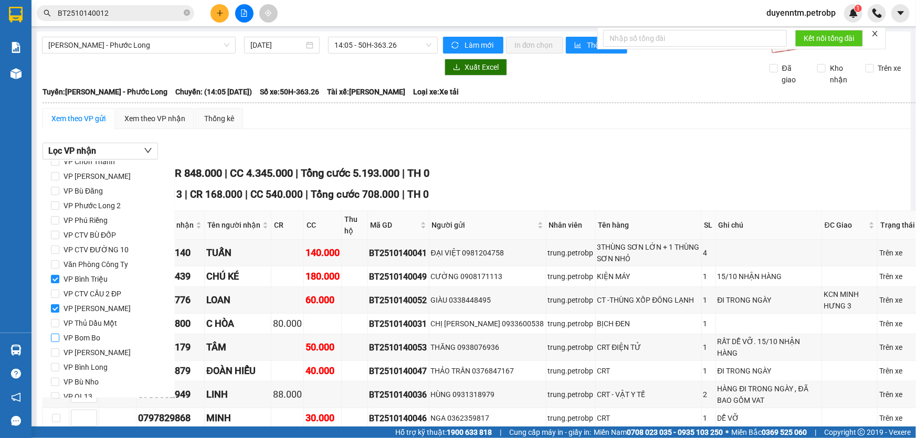
scroll to position [139, 0]
click at [70, 352] on span "VP QL13" at bounding box center [77, 352] width 37 height 15
click at [59, 352] on input "VP QL13" at bounding box center [55, 352] width 8 height 8
checkbox input "true"
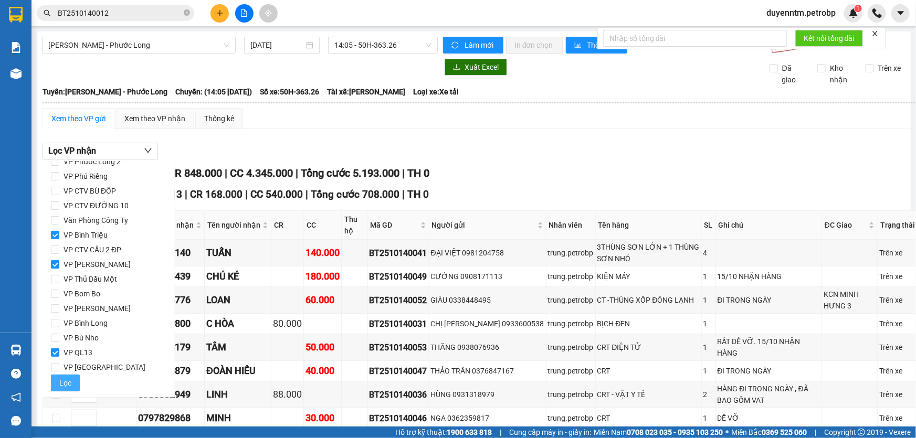
click at [68, 377] on span "Lọc" at bounding box center [65, 383] width 12 height 12
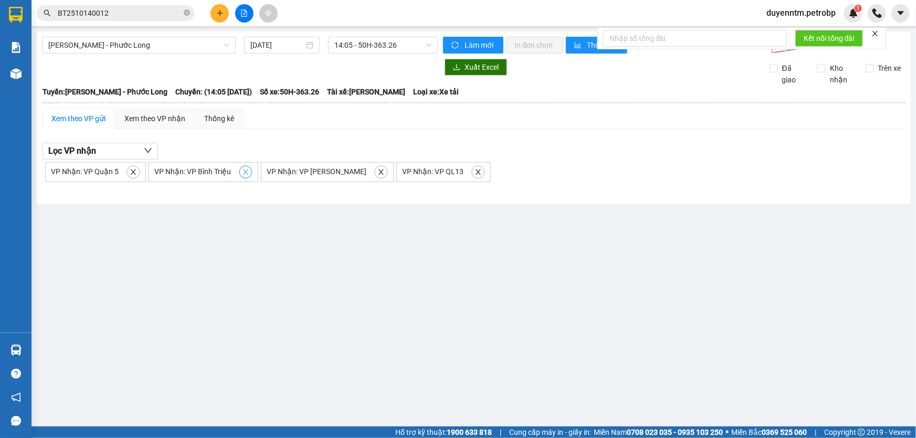
click at [242, 170] on icon "close" at bounding box center [245, 171] width 7 height 7
checkbox input "false"
click at [131, 174] on icon "close" at bounding box center [133, 171] width 7 height 7
checkbox input "false"
click at [163, 171] on icon "close" at bounding box center [165, 171] width 5 height 5
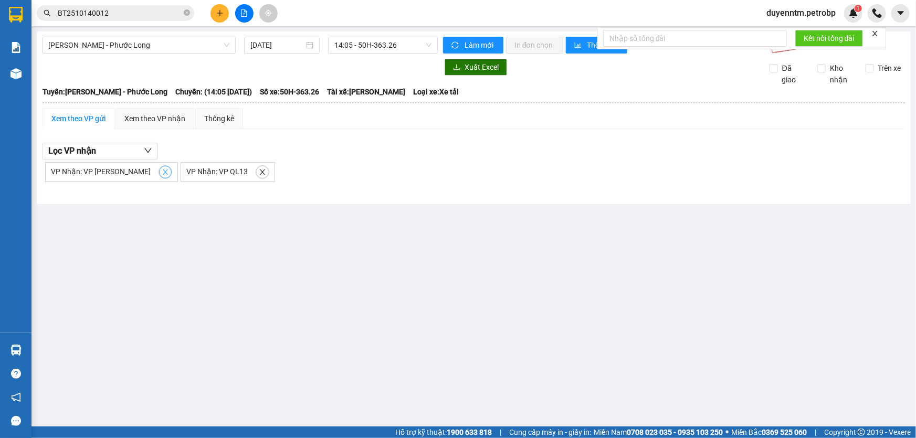
checkbox input "false"
click at [125, 173] on icon "close" at bounding box center [126, 171] width 7 height 7
checkbox input "false"
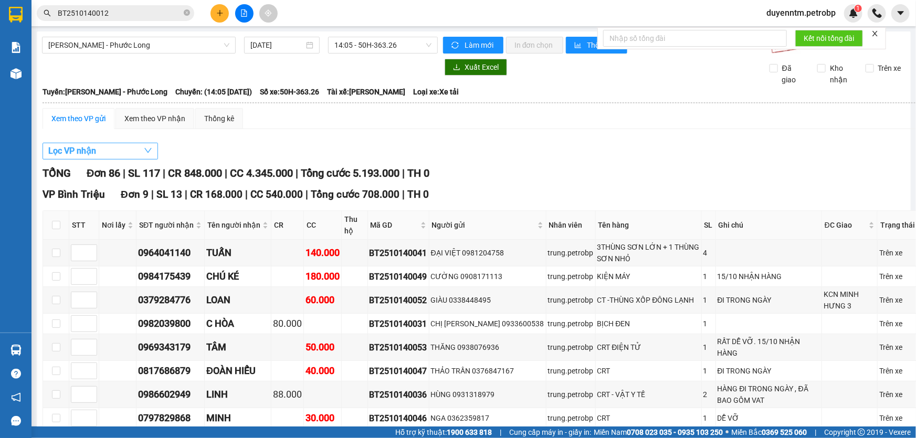
click at [146, 152] on icon "down" at bounding box center [148, 150] width 8 height 8
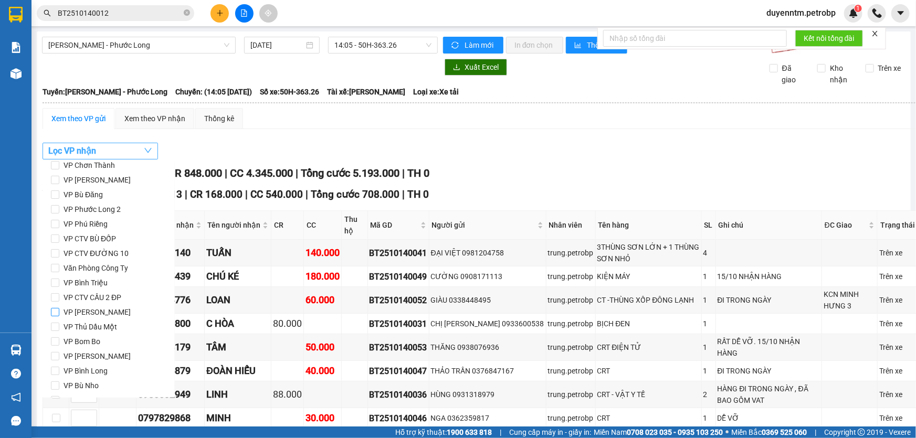
scroll to position [44, 0]
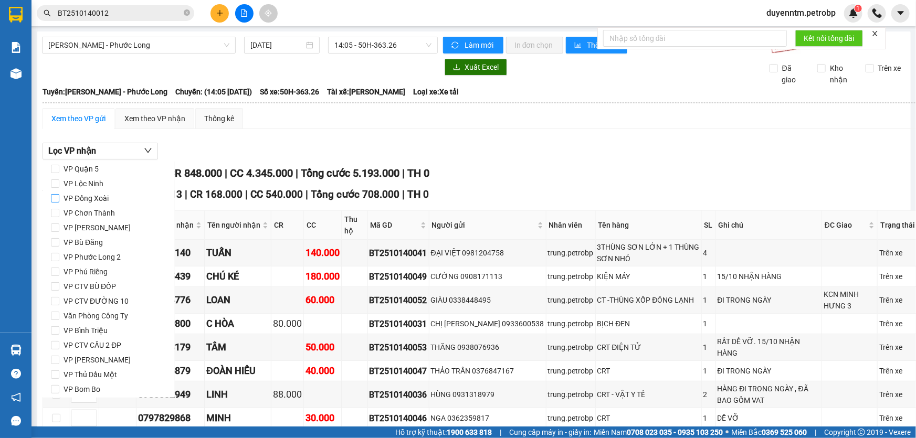
click at [57, 196] on input "VP Đồng Xoài" at bounding box center [55, 198] width 8 height 8
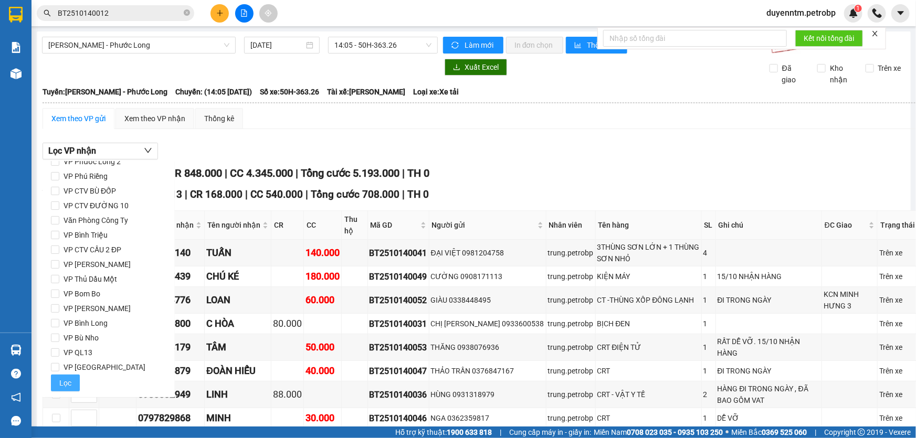
click at [60, 378] on span "Lọc" at bounding box center [65, 383] width 12 height 12
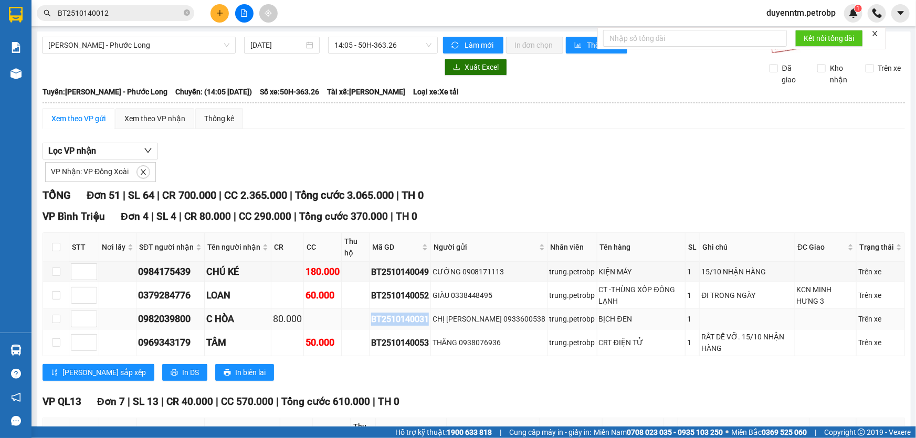
drag, startPoint x: 425, startPoint y: 318, endPoint x: 365, endPoint y: 317, distance: 60.3
click at [365, 317] on tr "0982039800 C HÒA 80.000 BT2510140031 CHỊ NHUNG 0933600538 trung.petrobp BỊCH ĐE…" at bounding box center [474, 319] width 862 height 20
copy div "BT2510140031"
click at [145, 170] on icon "close" at bounding box center [143, 171] width 7 height 7
checkbox input "false"
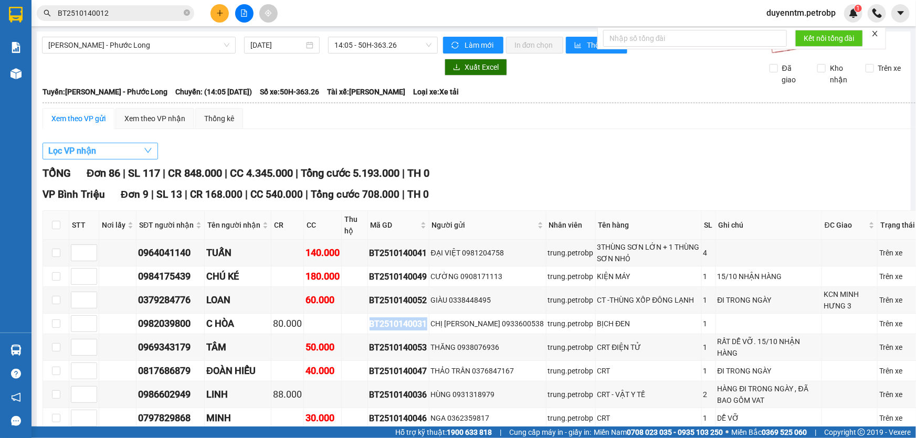
click at [133, 150] on button "Lọc VP nhận" at bounding box center [99, 151] width 115 height 17
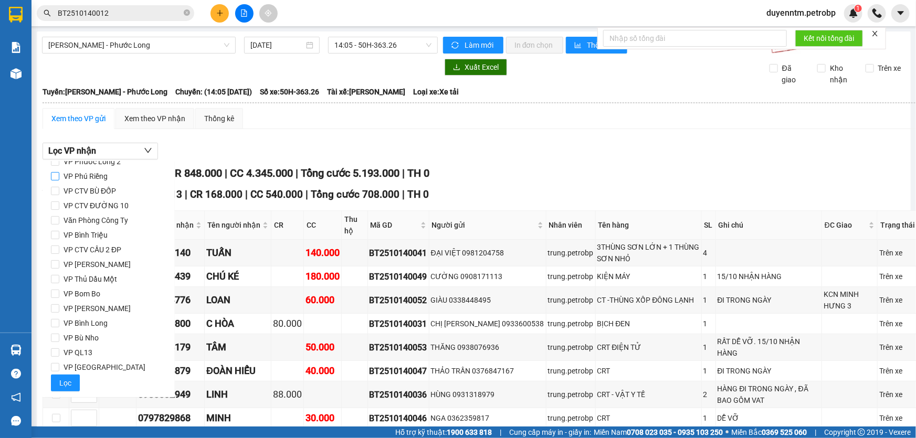
click at [62, 181] on span "VP Phú Riềng" at bounding box center [85, 176] width 52 height 15
click at [59, 180] on input "VP Phú Riềng" at bounding box center [55, 176] width 8 height 8
click at [63, 382] on span "Lọc" at bounding box center [65, 383] width 12 height 12
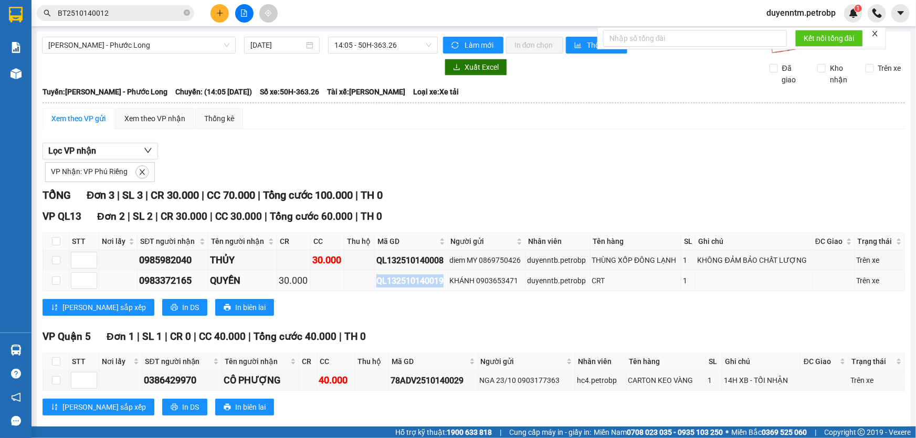
drag, startPoint x: 440, startPoint y: 279, endPoint x: 371, endPoint y: 283, distance: 68.9
click at [375, 283] on td "QL132510140019" at bounding box center [411, 281] width 73 height 20
copy div "QL132510140019"
click at [142, 171] on icon "close" at bounding box center [142, 171] width 7 height 7
checkbox input "false"
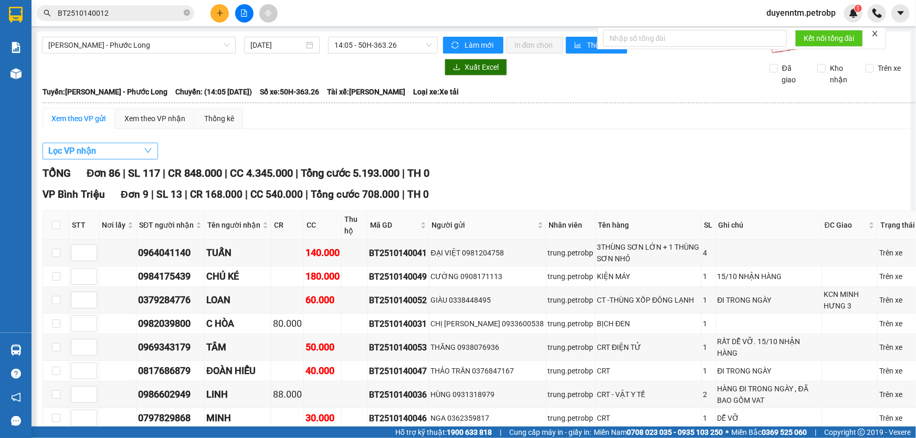
click at [133, 153] on button "Lọc VP nhận" at bounding box center [99, 151] width 115 height 17
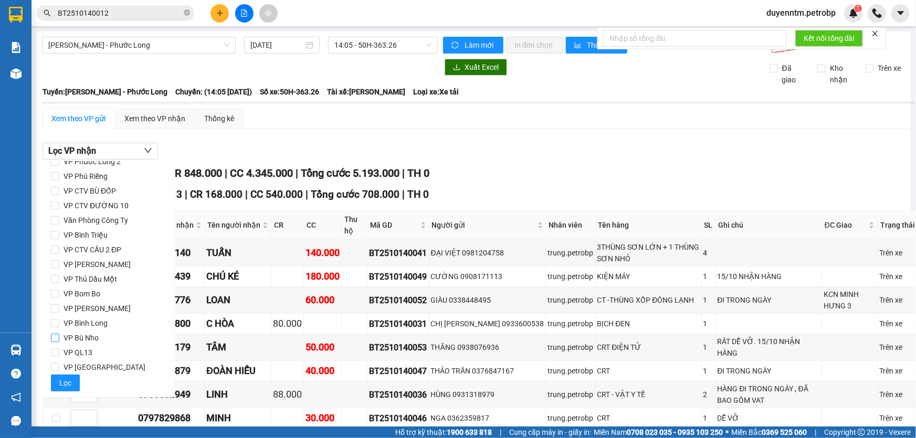
click at [62, 334] on span "VP Bù Nho" at bounding box center [81, 338] width 44 height 15
click at [59, 334] on input "VP Bù Nho" at bounding box center [55, 338] width 8 height 8
checkbox input "true"
click at [65, 388] on span "Lọc" at bounding box center [65, 383] width 12 height 12
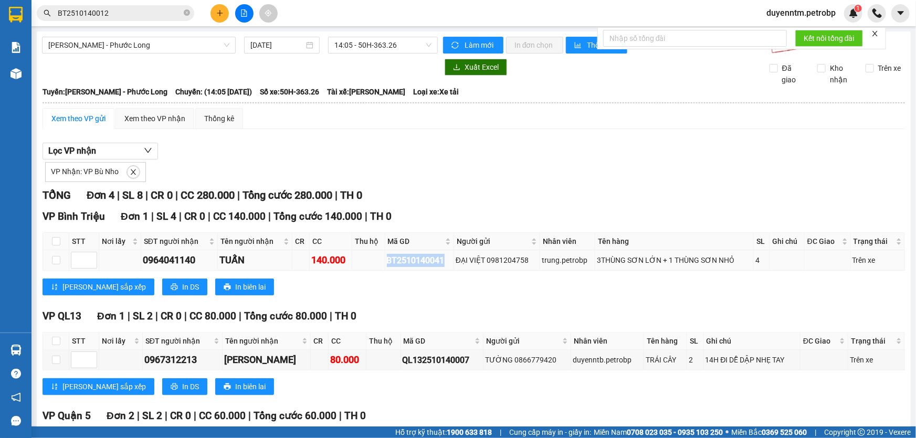
drag, startPoint x: 446, startPoint y: 257, endPoint x: 383, endPoint y: 261, distance: 63.1
click at [385, 261] on td "BT2510140041" at bounding box center [419, 260] width 69 height 20
copy div "BT2510140041"
click at [135, 168] on icon "close" at bounding box center [133, 171] width 7 height 7
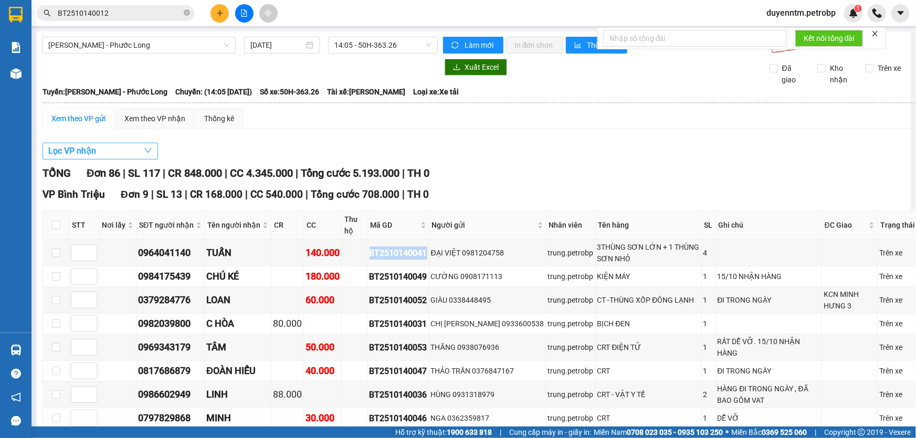
click at [129, 152] on button "Lọc VP nhận" at bounding box center [99, 151] width 115 height 17
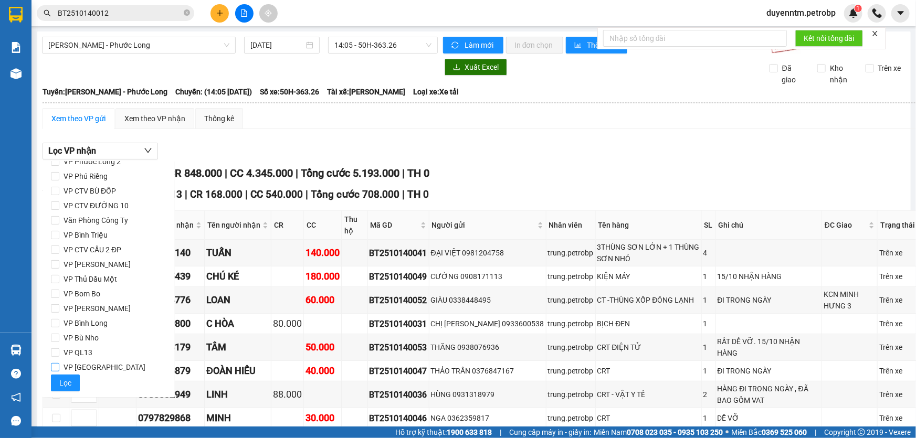
click at [79, 363] on span "VP Phước Bình" at bounding box center [104, 367] width 90 height 15
click at [59, 363] on input "VP Phước Bình" at bounding box center [55, 367] width 8 height 8
click at [59, 384] on span "Lọc" at bounding box center [65, 383] width 12 height 12
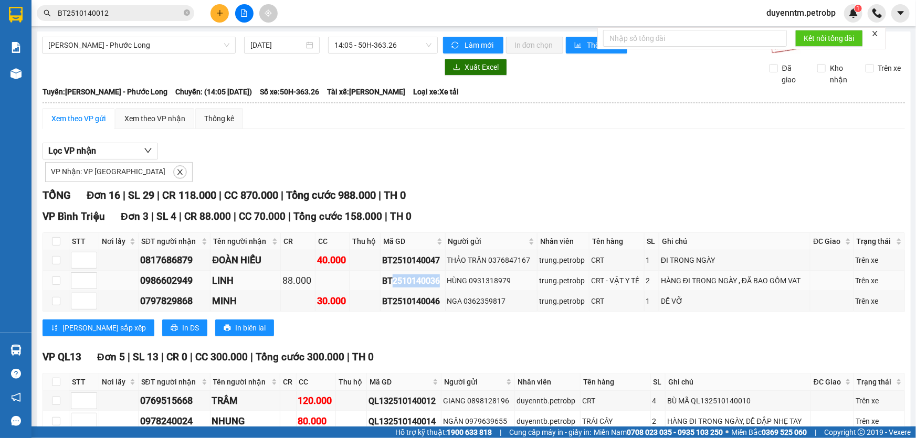
drag, startPoint x: 435, startPoint y: 283, endPoint x: 401, endPoint y: 294, distance: 35.7
click at [389, 285] on div "BT2510140036" at bounding box center [412, 280] width 61 height 13
drag, startPoint x: 379, startPoint y: 259, endPoint x: 436, endPoint y: 258, distance: 57.2
click at [436, 258] on div "BT2510140047" at bounding box center [412, 260] width 61 height 13
copy div "BT2510140047"
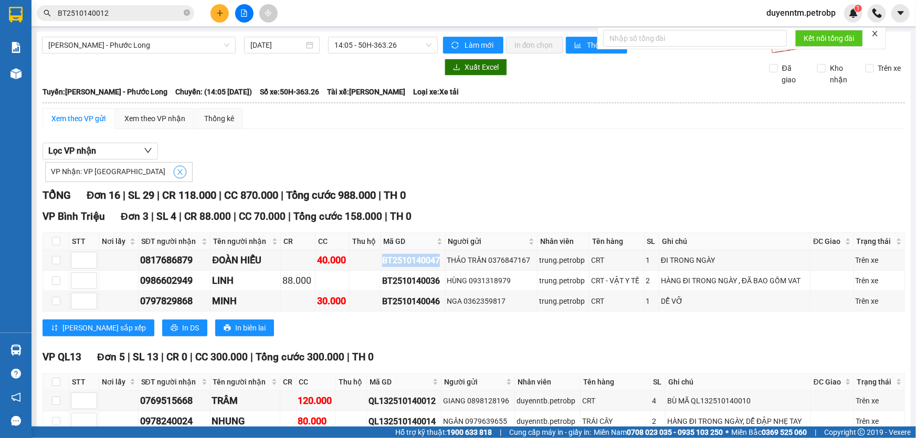
click at [176, 173] on icon "close" at bounding box center [179, 171] width 7 height 7
checkbox input "false"
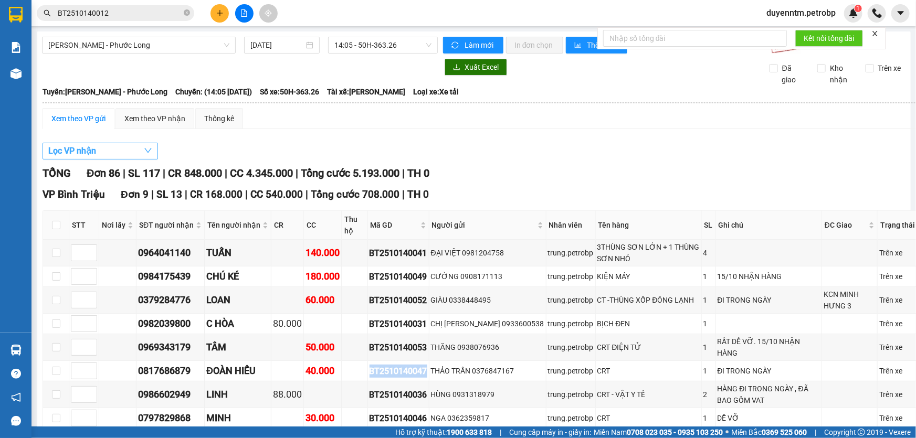
click at [129, 152] on button "Lọc VP nhận" at bounding box center [99, 151] width 115 height 17
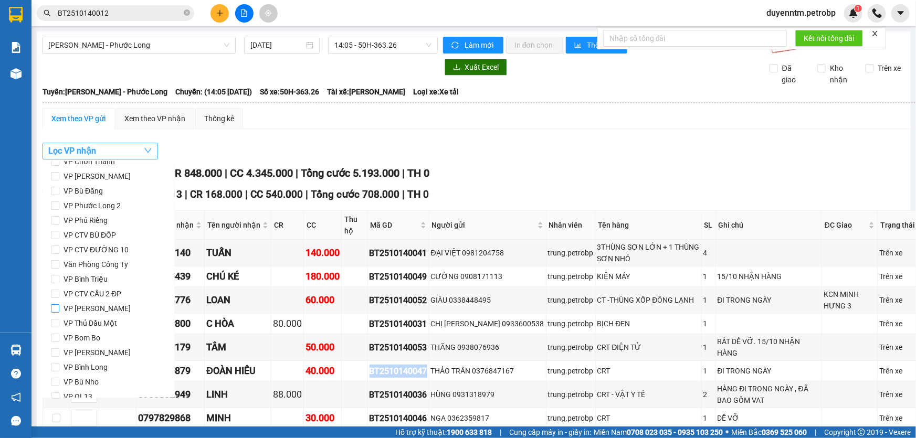
scroll to position [0, 0]
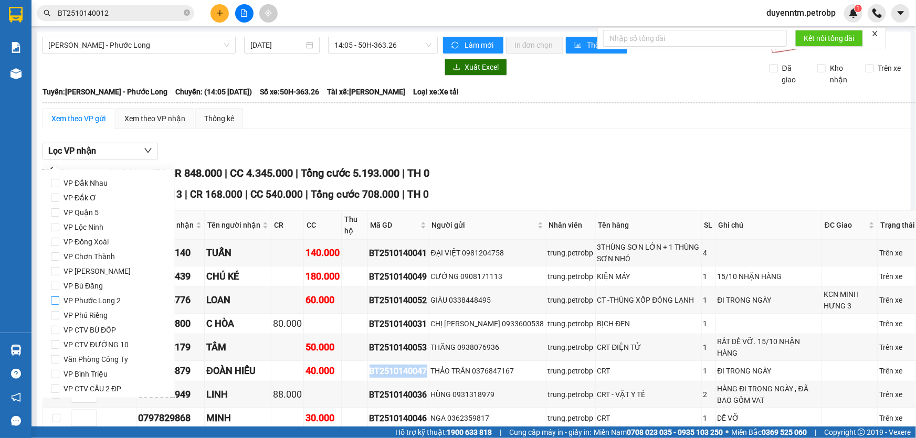
click at [57, 299] on input "VP Phước Long 2" at bounding box center [55, 300] width 8 height 8
checkbox input "true"
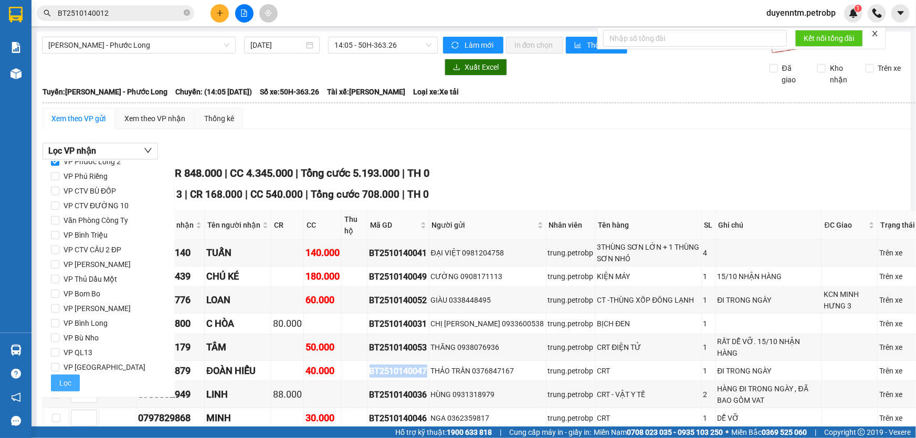
click at [73, 381] on button "Lọc" at bounding box center [65, 383] width 29 height 17
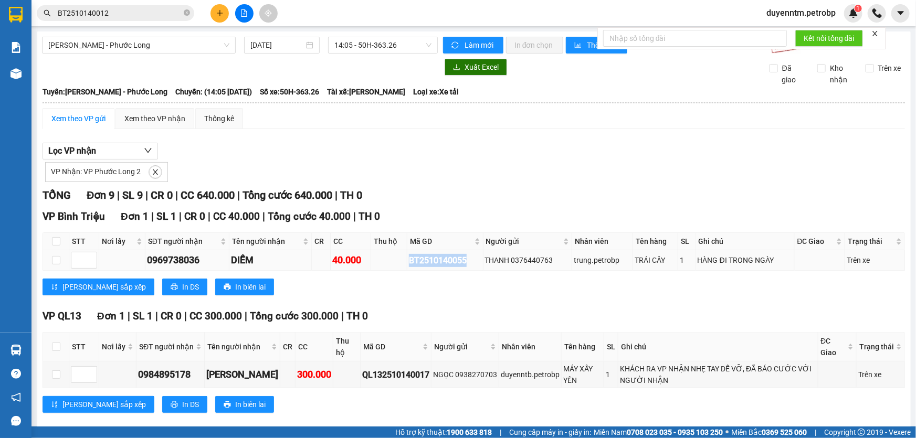
drag, startPoint x: 466, startPoint y: 261, endPoint x: 407, endPoint y: 265, distance: 59.5
click at [409, 265] on div "BT2510140055" at bounding box center [445, 260] width 72 height 13
copy div "BT2510140055"
click at [296, 150] on div "Lọc VP nhận VP Nhận: VP Phước Long 2" at bounding box center [473, 162] width 862 height 39
click at [198, 49] on span "Hồ Chí Minh - Phước Long" at bounding box center [138, 45] width 181 height 16
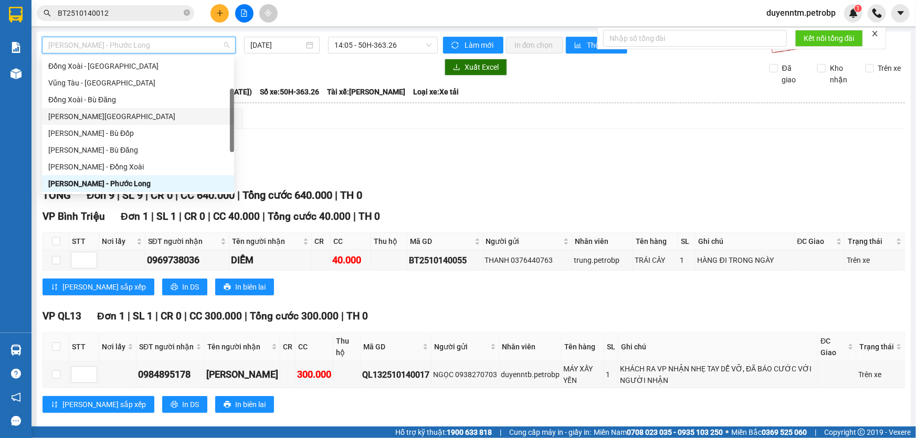
scroll to position [179, 0]
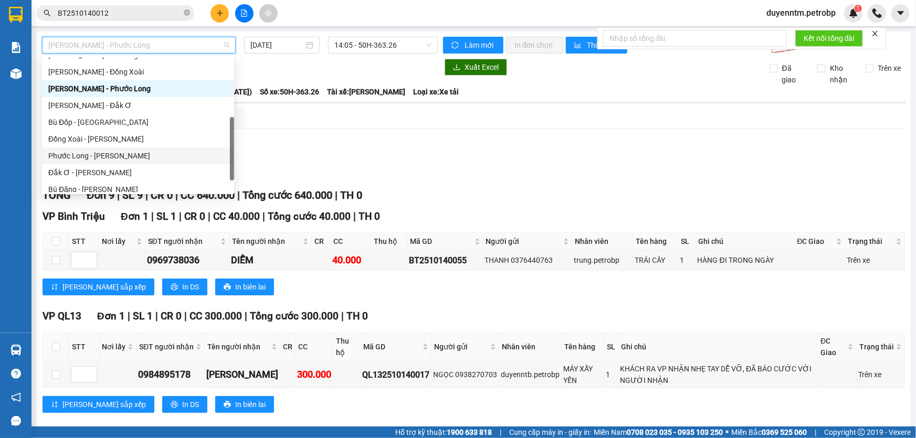
click at [135, 157] on div "Phước Long - Hồ Chí Minh" at bounding box center [137, 156] width 179 height 12
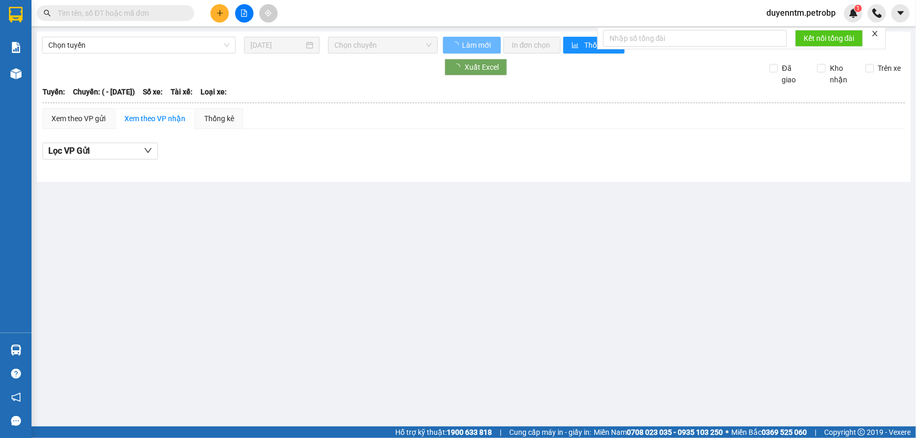
type input "[DATE]"
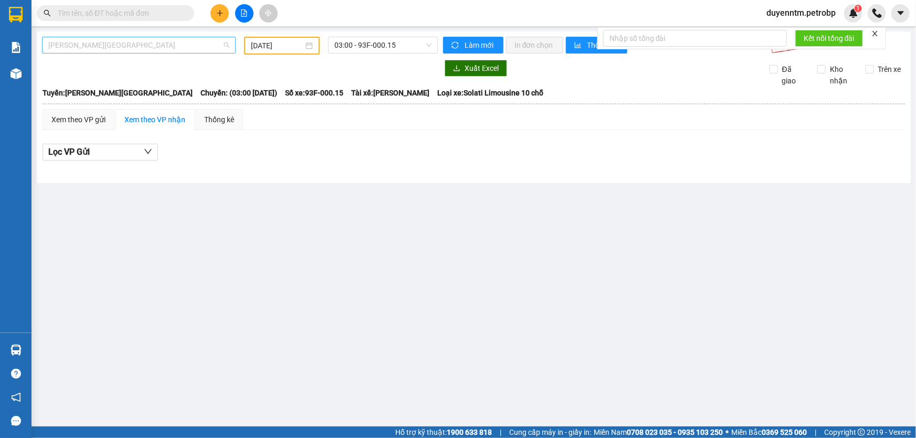
click at [139, 50] on span "[PERSON_NAME][GEOGRAPHIC_DATA]" at bounding box center [138, 45] width 181 height 16
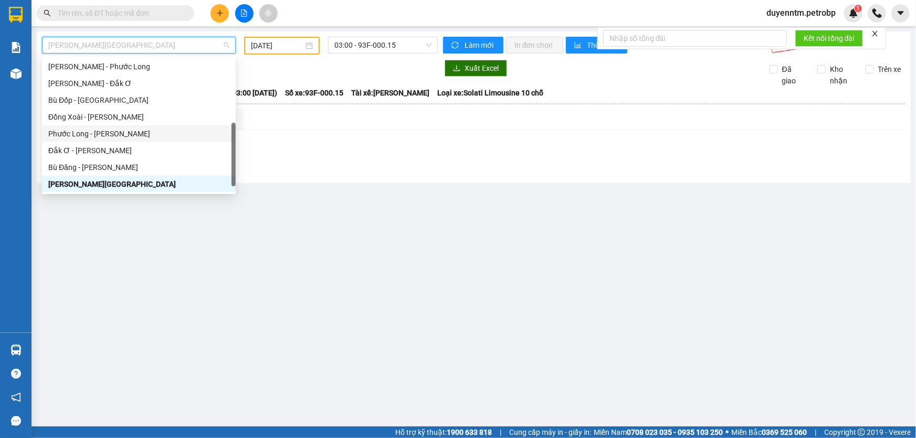
click at [121, 131] on div "Phước Long - [PERSON_NAME]" at bounding box center [138, 134] width 181 height 12
type input "[DATE]"
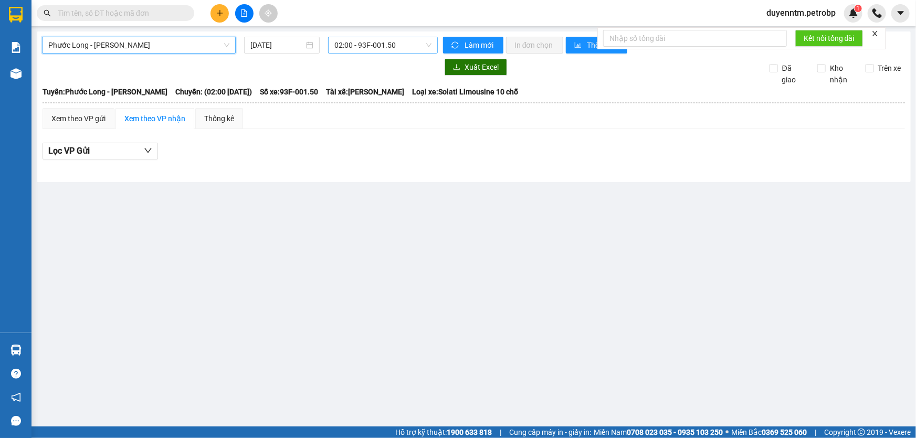
click at [352, 43] on span "02:00 - 93F-001.50" at bounding box center [382, 45] width 97 height 16
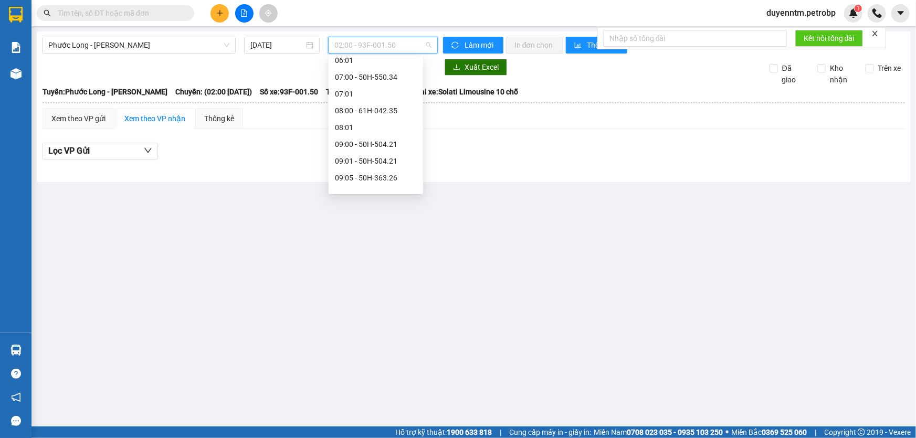
scroll to position [238, 0]
click at [379, 129] on div "09:05 - 50H-363.26" at bounding box center [376, 130] width 82 height 12
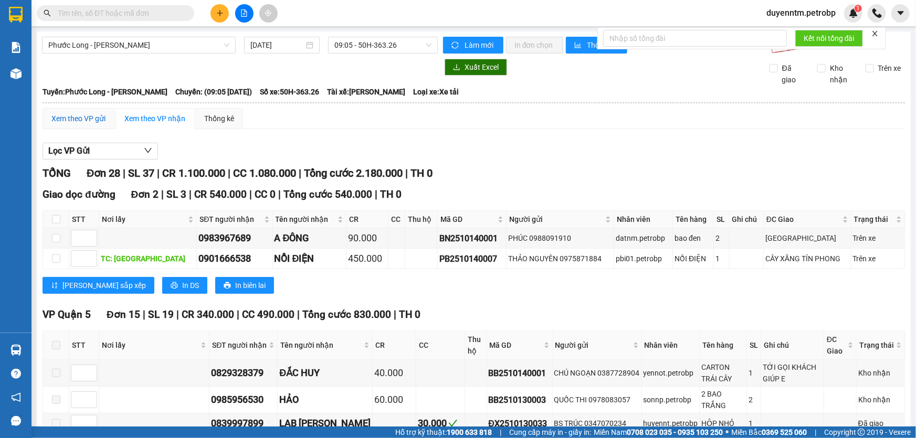
click at [95, 113] on div "Xem theo VP gửi" at bounding box center [78, 119] width 54 height 12
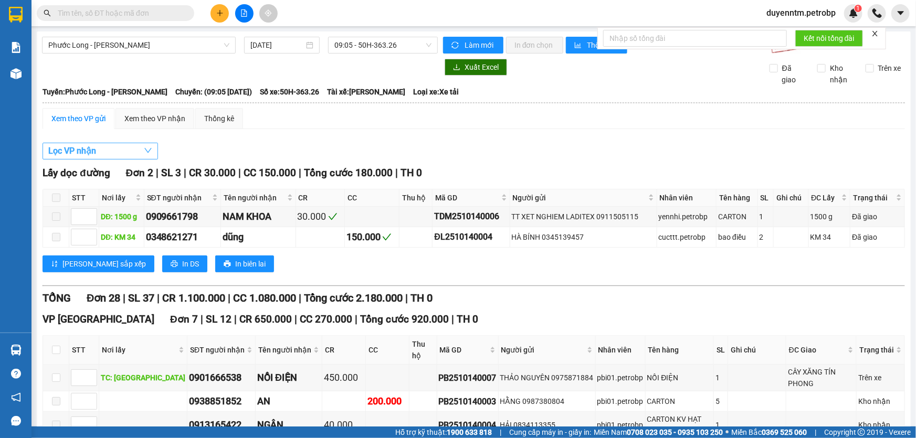
click at [95, 151] on span "Lọc VP nhận" at bounding box center [72, 150] width 48 height 13
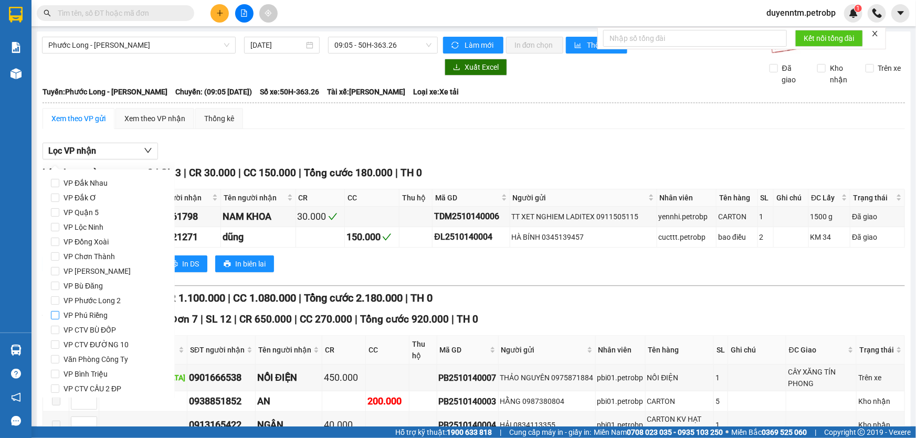
click at [101, 321] on span "VP Phú Riềng" at bounding box center [85, 315] width 52 height 15
click at [59, 320] on input "VP Phú Riềng" at bounding box center [55, 315] width 8 height 8
checkbox input "true"
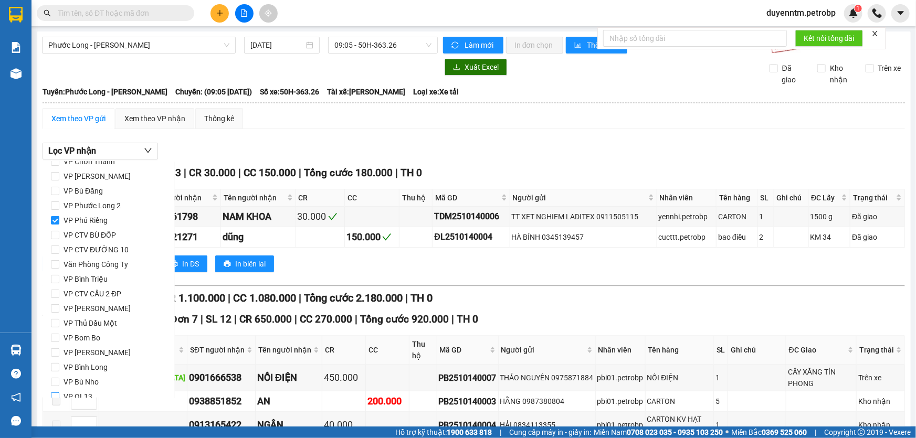
scroll to position [139, 0]
click at [94, 339] on span "VP Bù Nho" at bounding box center [81, 338] width 44 height 15
click at [59, 339] on input "VP Bù Nho" at bounding box center [55, 338] width 8 height 8
checkbox input "true"
click at [98, 365] on span "VP [GEOGRAPHIC_DATA]" at bounding box center [104, 367] width 90 height 15
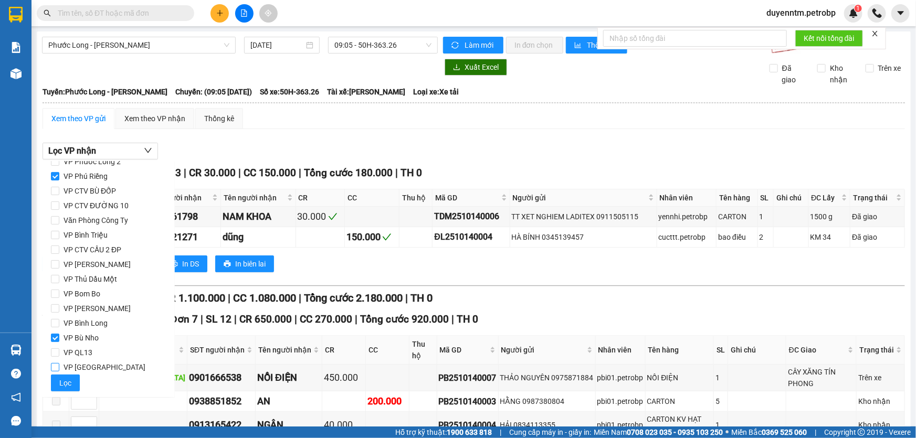
click at [59, 365] on input "VP [GEOGRAPHIC_DATA]" at bounding box center [55, 367] width 8 height 8
click at [64, 379] on span "Lọc" at bounding box center [65, 383] width 12 height 12
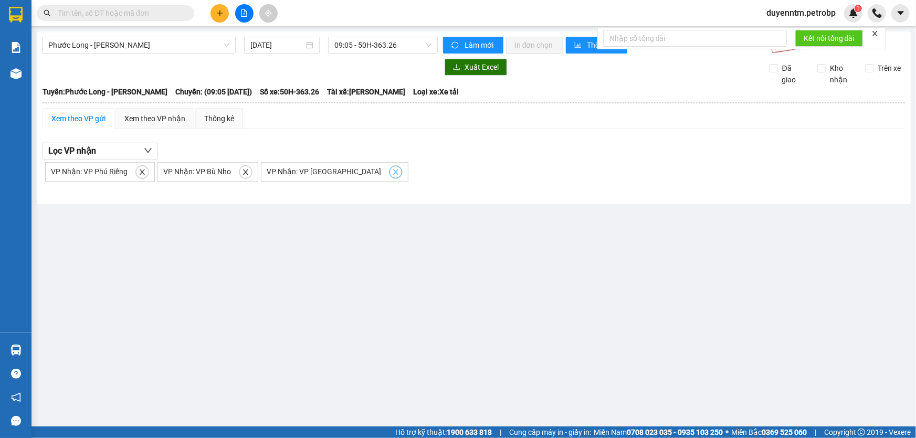
click at [390, 175] on span "close" at bounding box center [396, 171] width 12 height 7
checkbox input "false"
click at [243, 171] on icon "close" at bounding box center [245, 171] width 5 height 5
checkbox input "false"
click at [140, 173] on icon "close" at bounding box center [142, 171] width 7 height 7
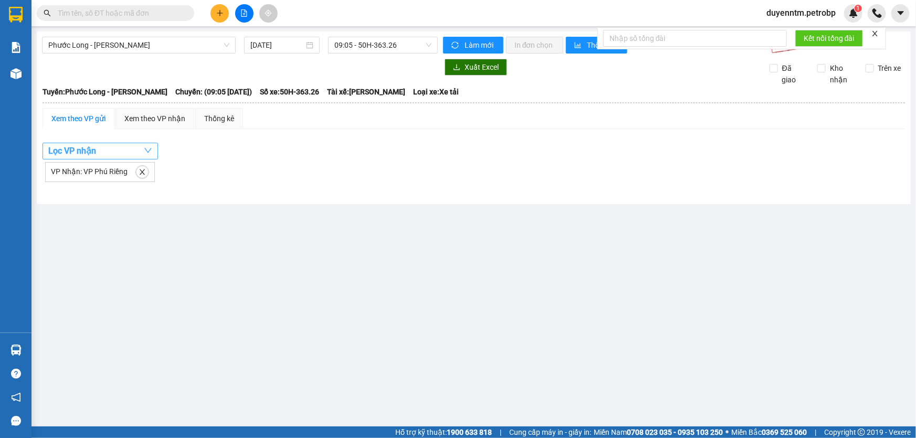
checkbox input "false"
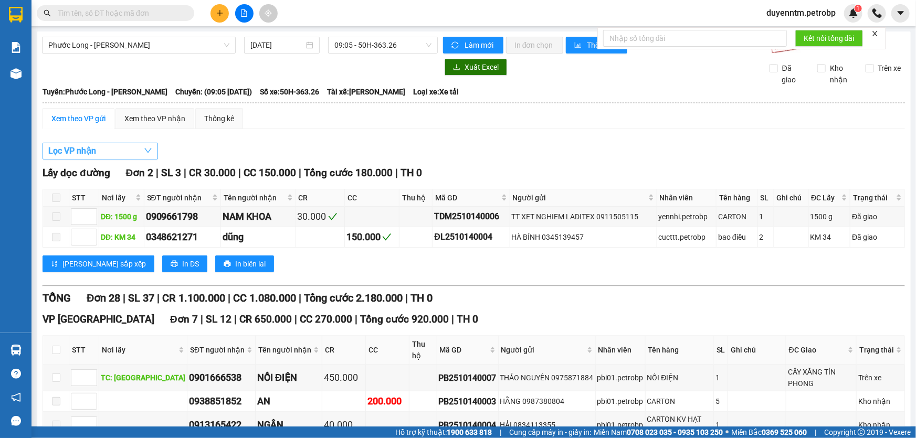
click at [125, 153] on button "Lọc VP nhận" at bounding box center [99, 151] width 115 height 17
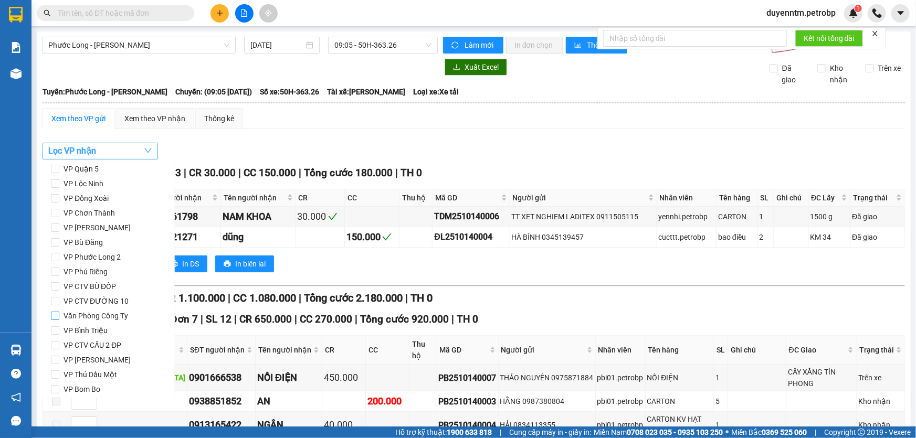
scroll to position [0, 0]
click at [61, 239] on span "VP Đồng Xoài" at bounding box center [86, 242] width 54 height 15
click at [59, 239] on input "VP Đồng Xoài" at bounding box center [55, 242] width 8 height 8
checkbox input "true"
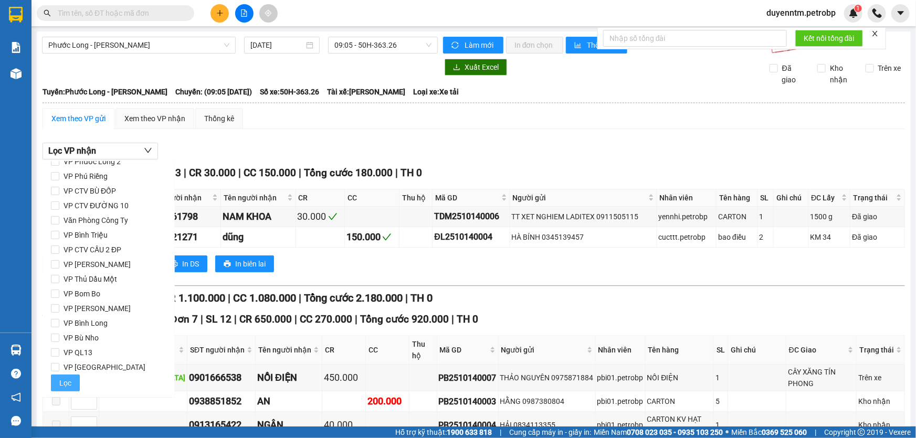
click at [69, 380] on span "Lọc" at bounding box center [65, 383] width 12 height 12
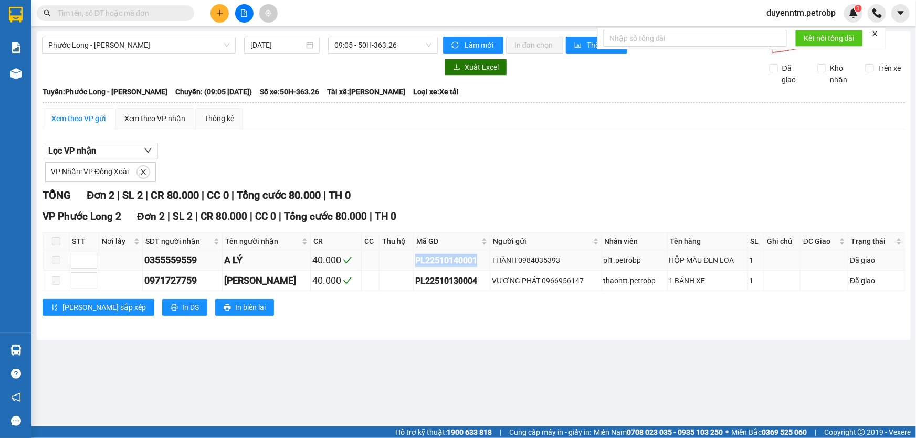
drag, startPoint x: 472, startPoint y: 259, endPoint x: 399, endPoint y: 259, distance: 72.4
click at [399, 259] on tr "0355559559 A LÝ 40.000 PL22510140001 THÀNH 0984035393 pl1.petrobp HỘP MÀU ĐEN L…" at bounding box center [474, 260] width 862 height 20
copy div "PL22510140001"
click at [164, 10] on input "text" at bounding box center [120, 13] width 124 height 12
paste input "PL22510140001"
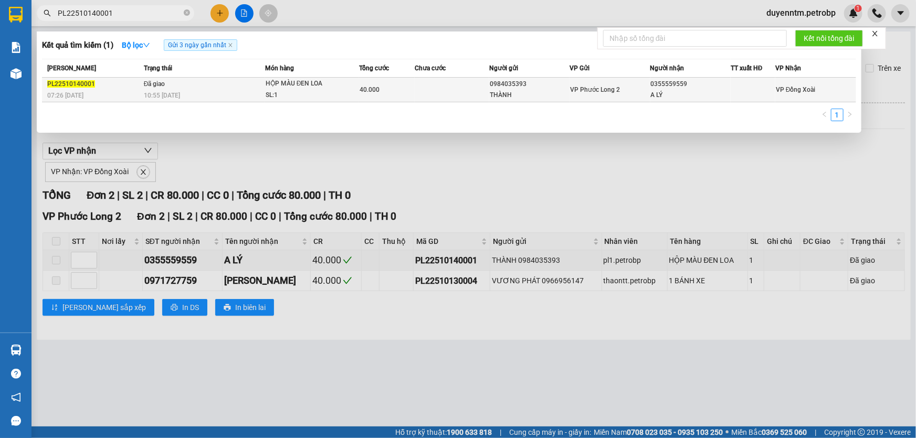
type input "PL22510140001"
click at [192, 84] on td "Đã giao 10:55 - 14/10" at bounding box center [203, 90] width 124 height 25
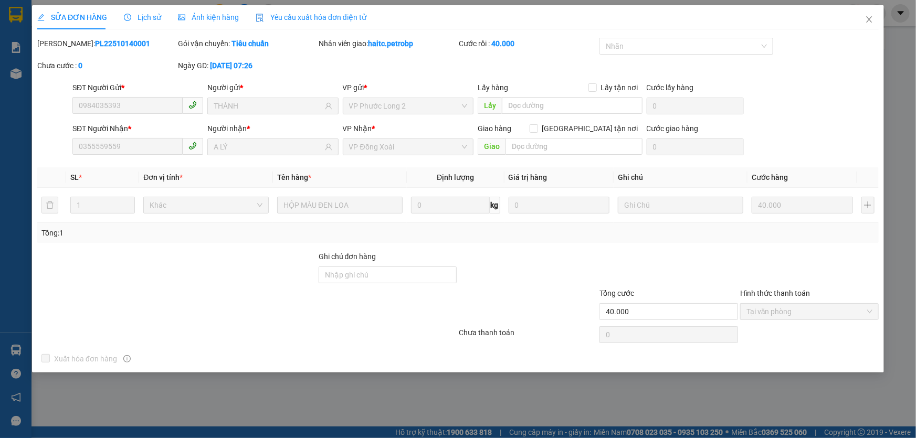
click at [142, 21] on span "Lịch sử" at bounding box center [142, 17] width 37 height 8
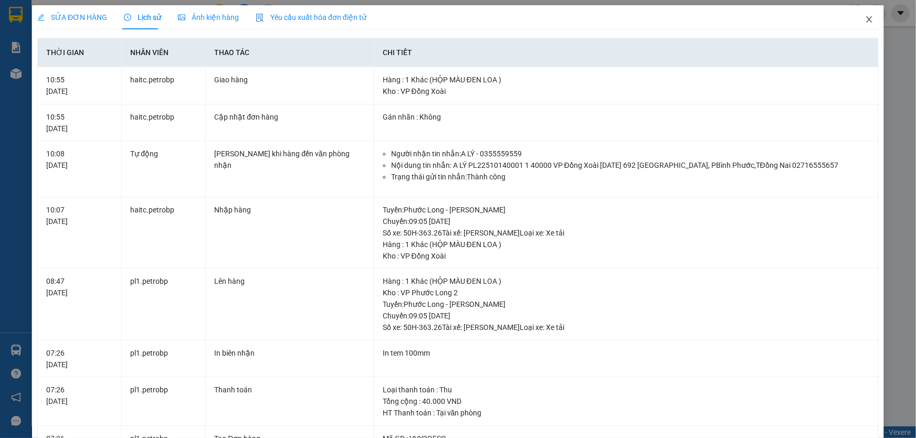
click at [865, 23] on icon "close" at bounding box center [869, 19] width 8 height 8
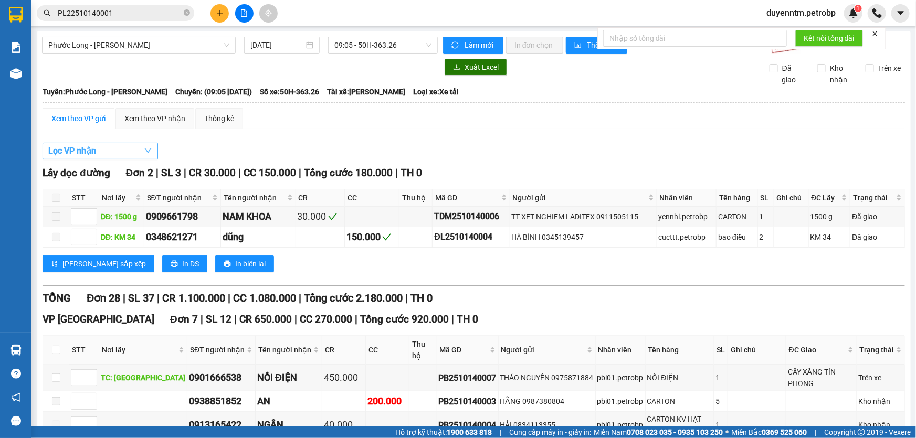
click at [126, 149] on button "Lọc VP nhận" at bounding box center [99, 151] width 115 height 17
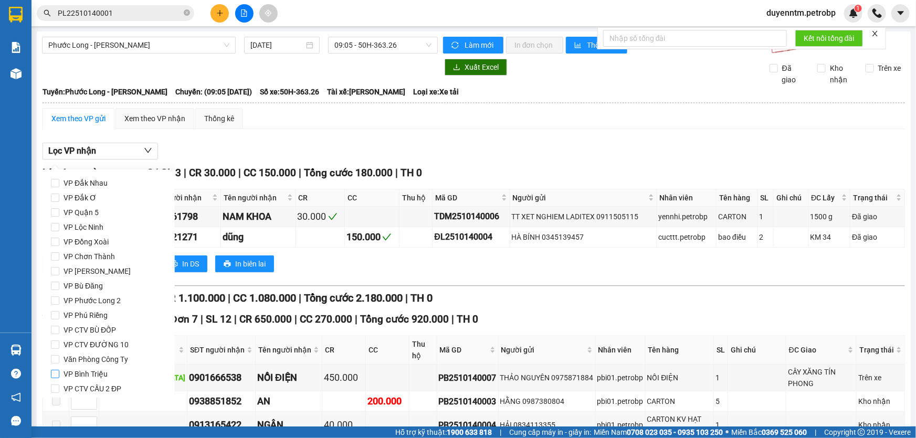
click at [82, 378] on span "VP Bình Triệu" at bounding box center [85, 374] width 52 height 15
click at [59, 378] on input "VP Bình Triệu" at bounding box center [55, 374] width 8 height 8
checkbox input "true"
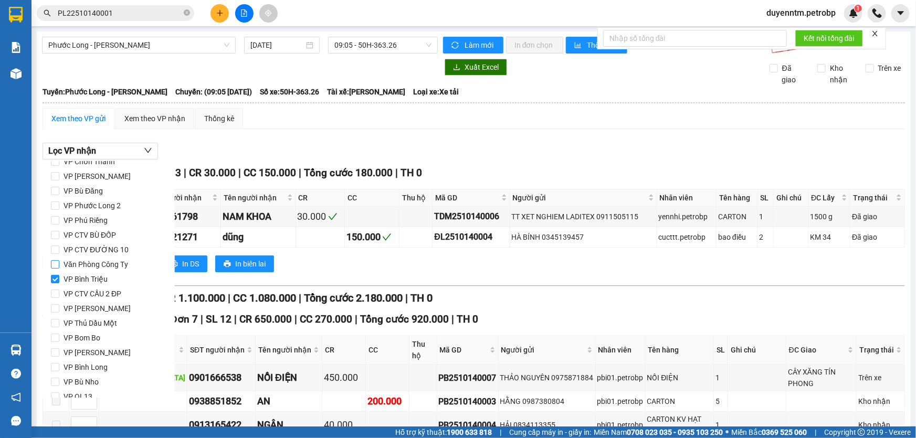
scroll to position [139, 0]
click at [67, 381] on span "Lọc" at bounding box center [65, 383] width 12 height 12
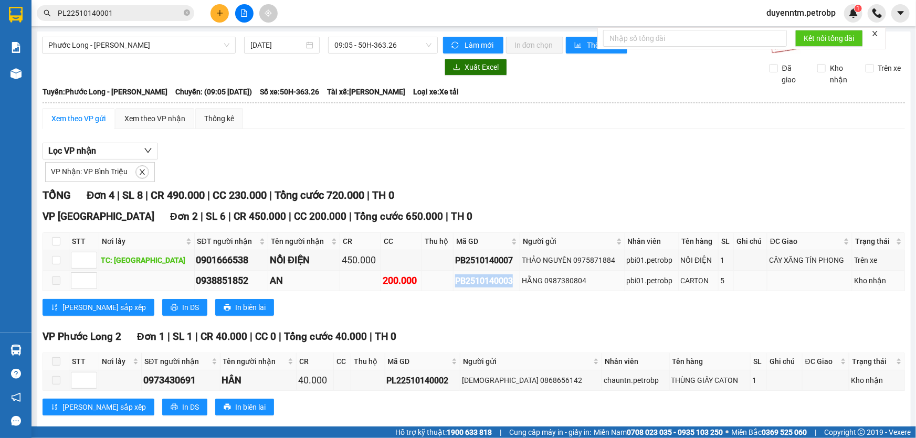
drag, startPoint x: 497, startPoint y: 279, endPoint x: 441, endPoint y: 281, distance: 56.2
click at [455, 281] on div "PB2510140003" at bounding box center [486, 280] width 62 height 13
copy div "PB2510140003"
click at [186, 11] on icon "close-circle" at bounding box center [187, 12] width 6 height 6
paste input "PB2510140003"
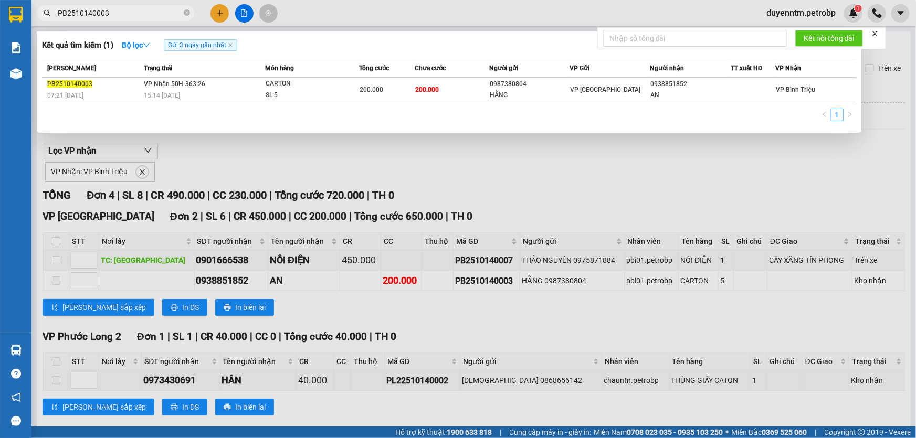
type input "PB2510140003"
click at [302, 155] on div at bounding box center [458, 219] width 916 height 438
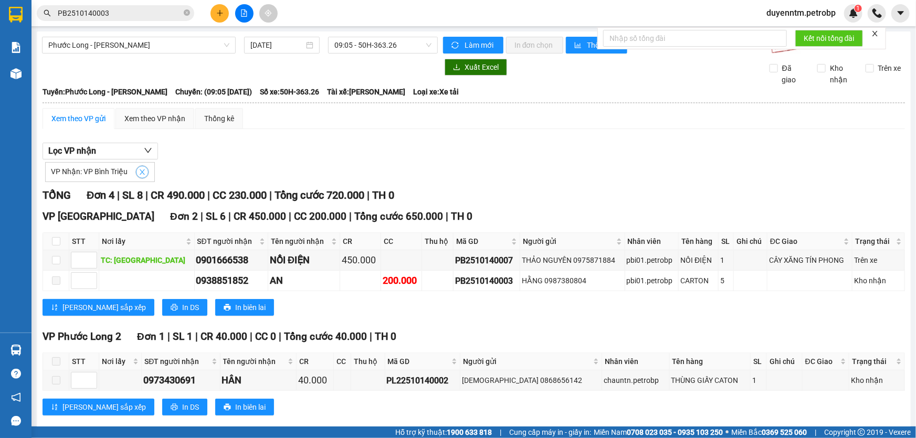
click at [139, 173] on icon "close" at bounding box center [142, 171] width 7 height 7
checkbox input "false"
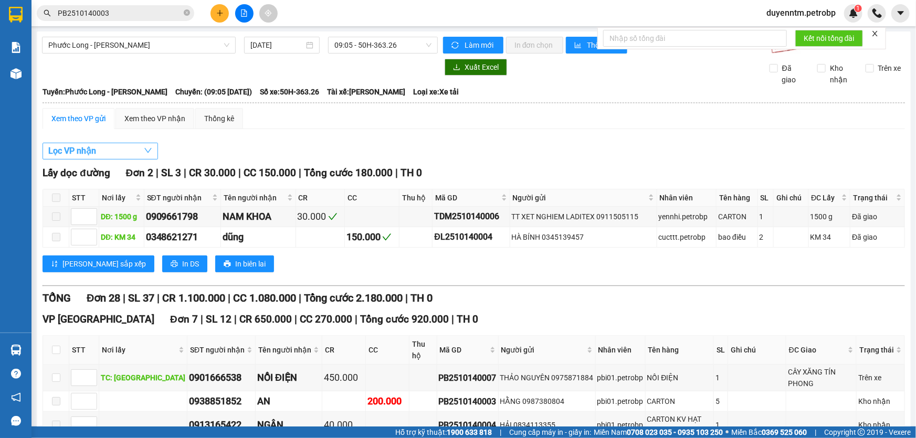
click at [125, 147] on button "Lọc VP nhận" at bounding box center [99, 151] width 115 height 17
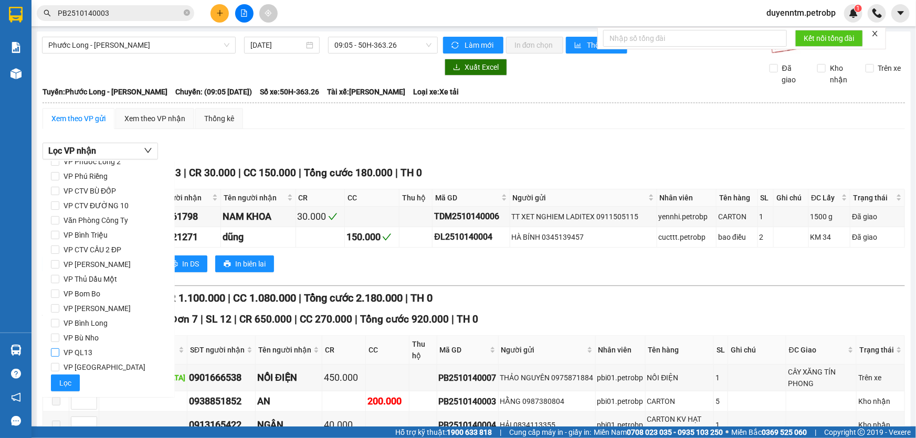
click at [87, 350] on span "VP QL13" at bounding box center [77, 352] width 37 height 15
click at [59, 350] on input "VP QL13" at bounding box center [55, 352] width 8 height 8
checkbox input "true"
click at [60, 378] on span "Lọc" at bounding box center [65, 383] width 12 height 12
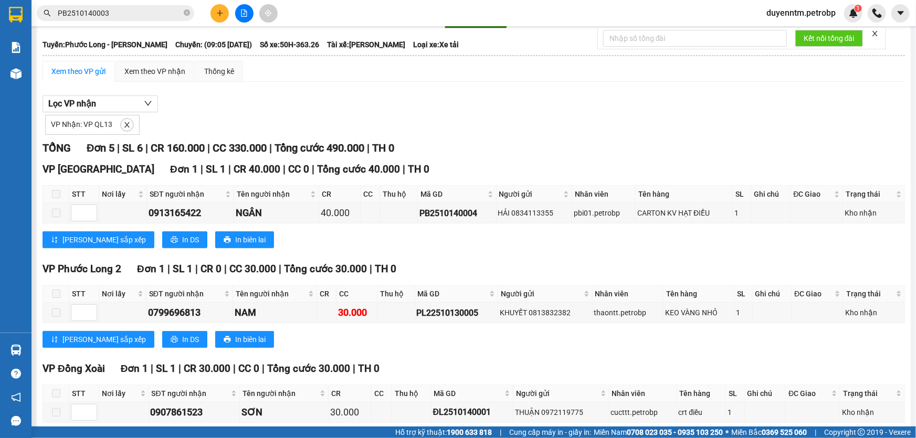
scroll to position [95, 0]
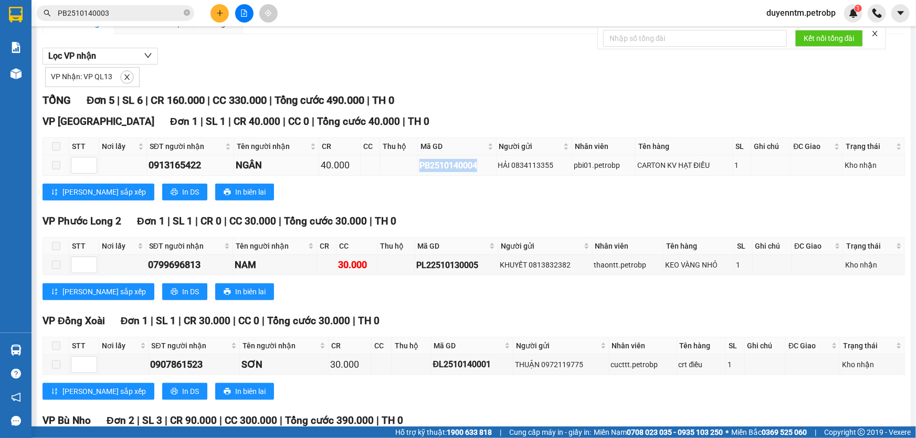
drag, startPoint x: 477, startPoint y: 165, endPoint x: 412, endPoint y: 165, distance: 65.1
click at [412, 165] on tr "0913165422 NGÂN 40.000 PB2510140004 HẢI 0834113355 pbi01.petrobp CARTON KV HẠT …" at bounding box center [474, 165] width 862 height 20
copy div "PB2510140004"
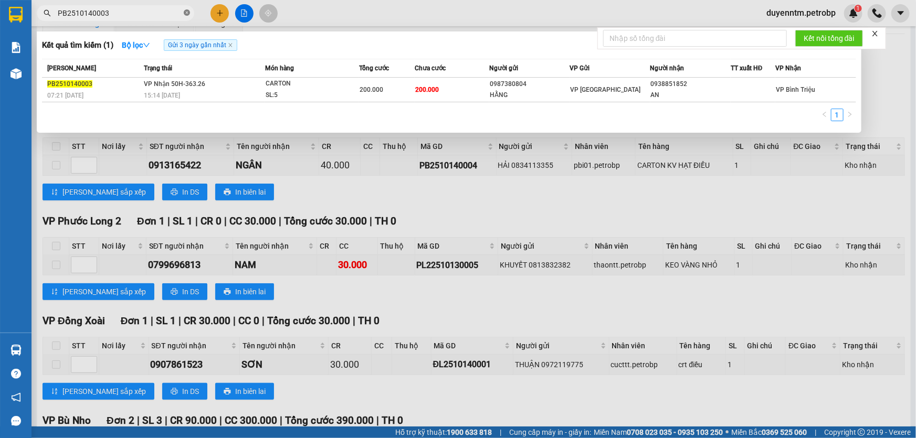
click at [187, 12] on icon "close-circle" at bounding box center [187, 12] width 6 height 6
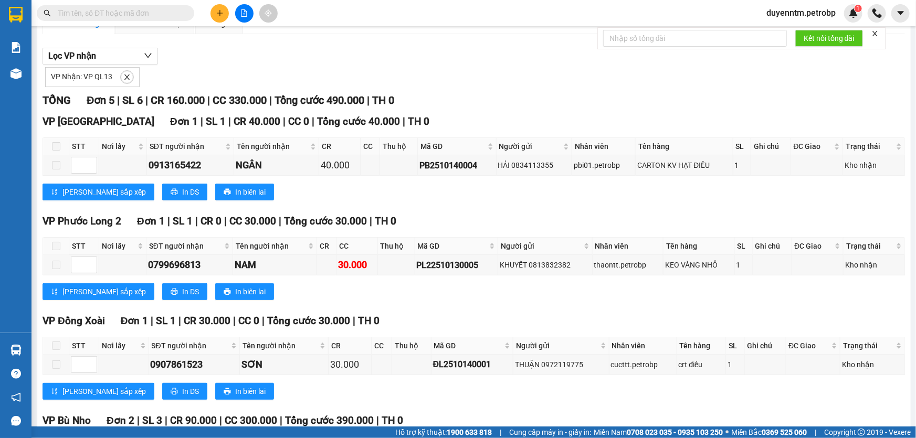
paste input "PB2510140004"
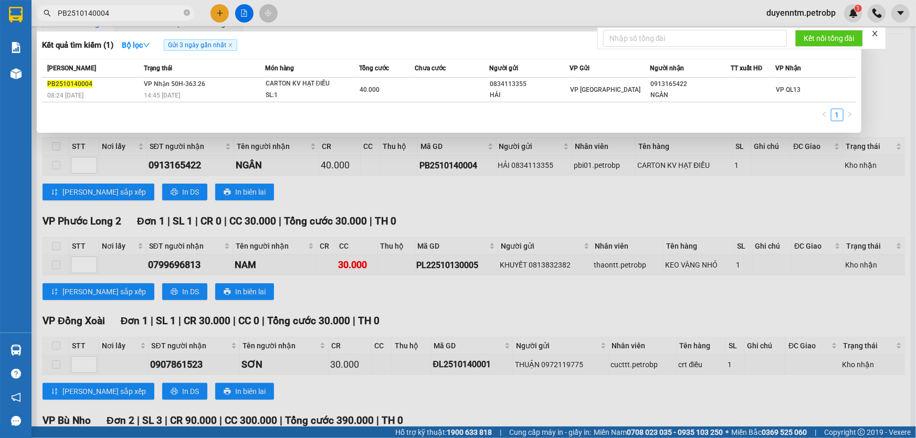
type input "PB2510140004"
click at [292, 182] on div at bounding box center [458, 219] width 916 height 438
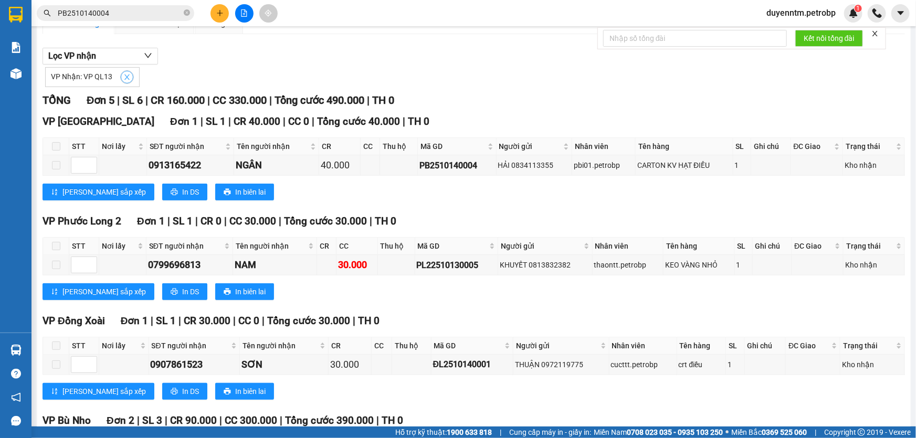
click at [126, 75] on icon "close" at bounding box center [126, 77] width 5 height 5
checkbox input "false"
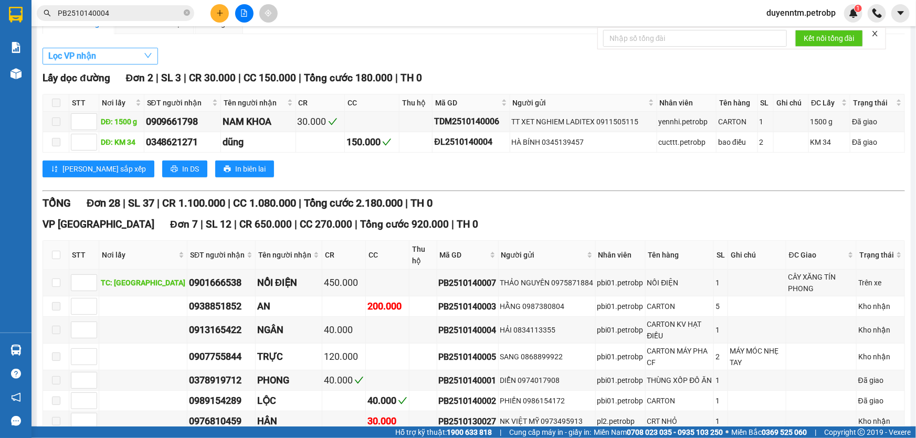
click at [116, 54] on button "Lọc VP nhận" at bounding box center [99, 56] width 115 height 17
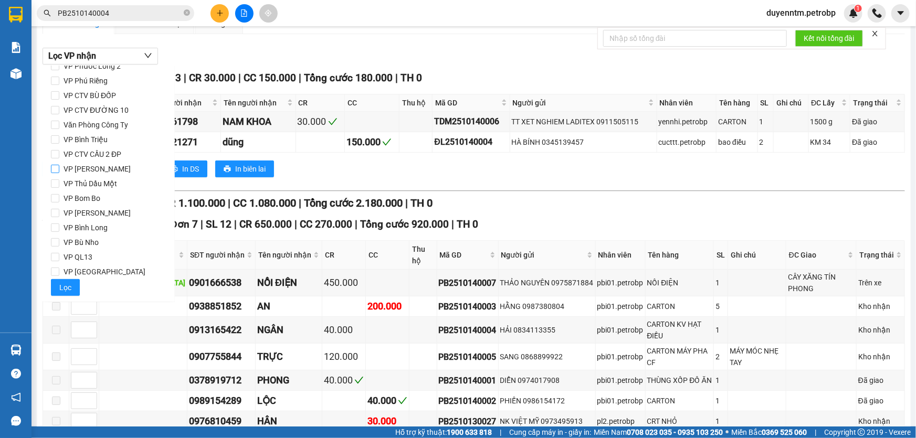
click at [121, 167] on span "VP Lê Hồng Phong" at bounding box center [97, 169] width 76 height 15
click at [59, 167] on input "VP Lê Hồng Phong" at bounding box center [55, 169] width 8 height 8
checkbox input "true"
click at [61, 287] on span "Lọc" at bounding box center [65, 288] width 12 height 12
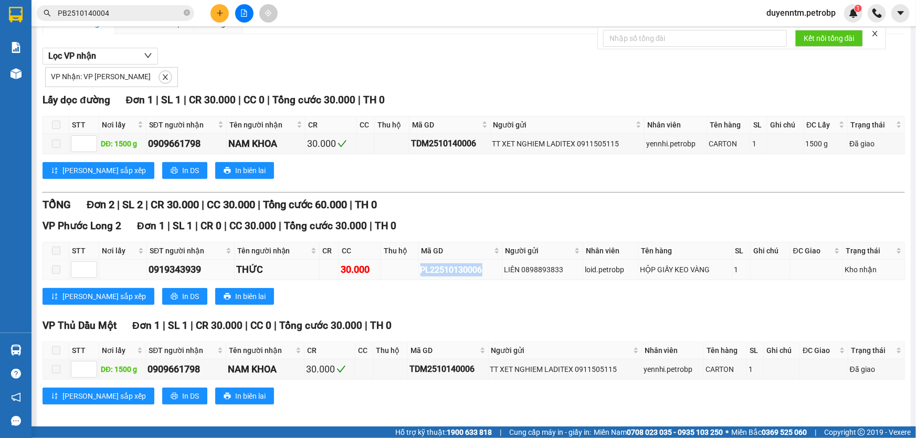
drag, startPoint x: 484, startPoint y: 267, endPoint x: 405, endPoint y: 277, distance: 79.9
click at [405, 277] on tr "0919343939 THỨC 30.000 PL22510130006 LIÊN 0898893833 loid.petrobp HỘP GIẤY KEO …" at bounding box center [474, 270] width 862 height 20
copy div "PL22510130006"
click at [184, 15] on icon "close-circle" at bounding box center [187, 12] width 6 height 6
paste input "PL22510130006"
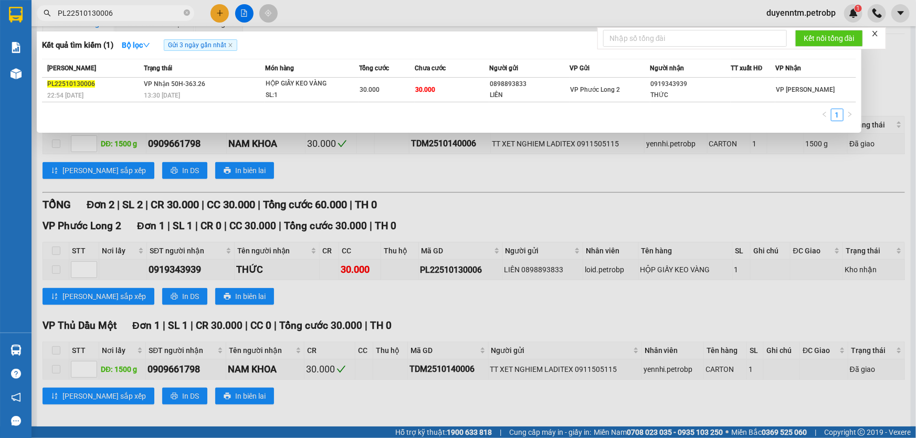
type input "PL22510130006"
click at [373, 175] on div at bounding box center [458, 219] width 916 height 438
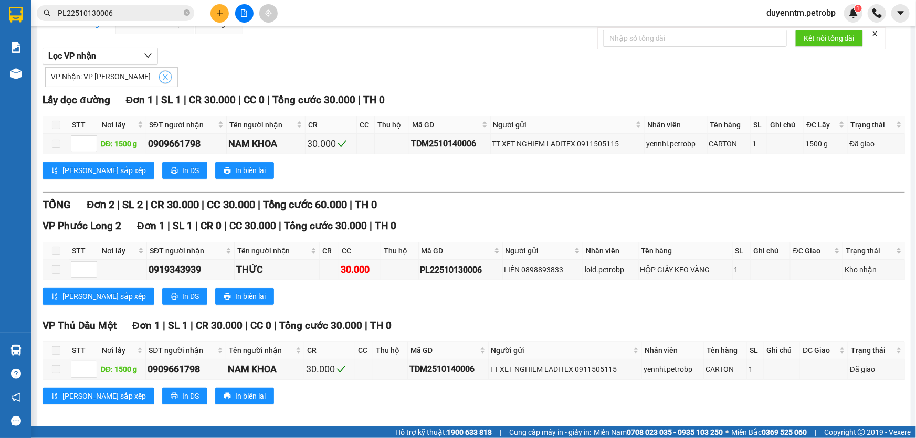
click at [160, 77] on span "close" at bounding box center [166, 76] width 12 height 7
checkbox input "false"
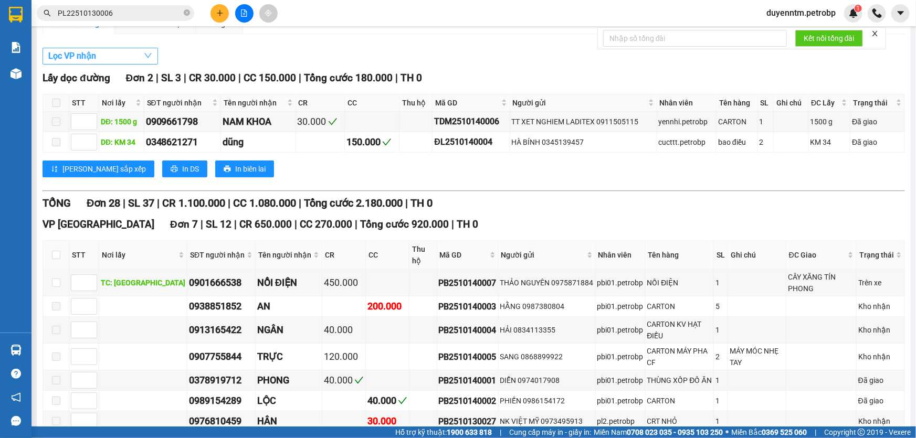
click at [121, 54] on button "Lọc VP nhận" at bounding box center [99, 56] width 115 height 17
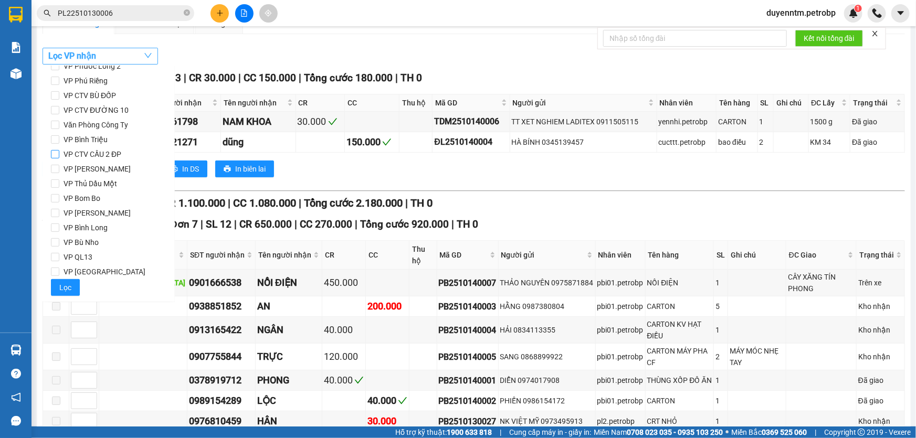
scroll to position [44, 0]
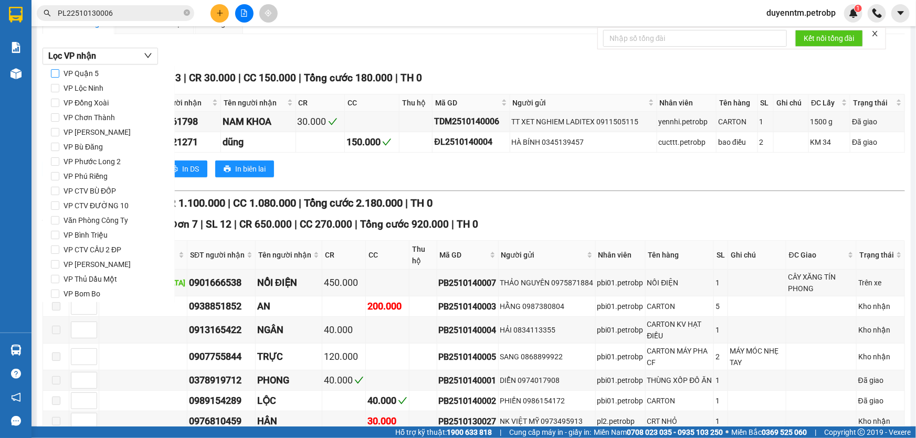
click at [99, 73] on span "VP Quận 5" at bounding box center [81, 73] width 44 height 15
click at [59, 73] on input "VP Quận 5" at bounding box center [55, 73] width 8 height 8
checkbox input "true"
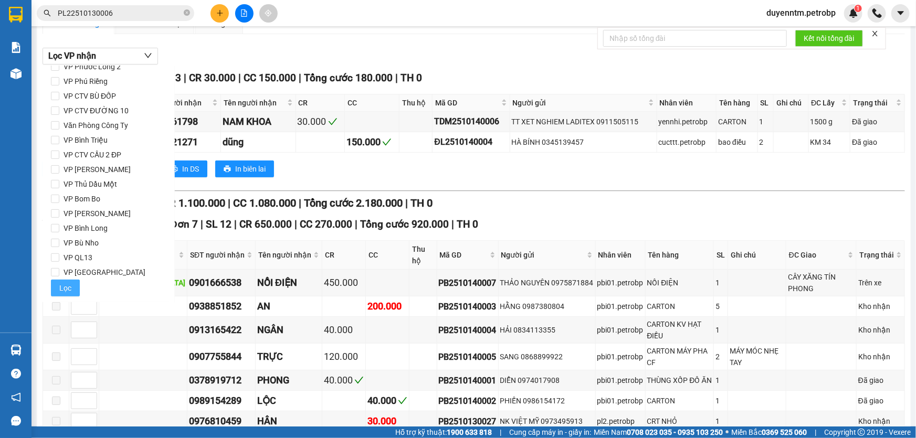
click at [72, 290] on button "Lọc" at bounding box center [65, 288] width 29 height 17
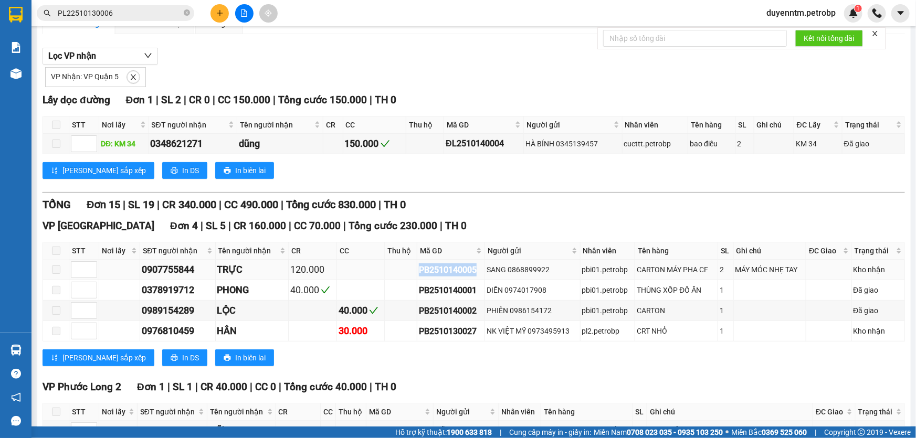
drag, startPoint x: 475, startPoint y: 270, endPoint x: 409, endPoint y: 270, distance: 66.6
click at [409, 270] on tr "0907755844 TRỰC 120.000 PB2510140005 SANG 0868899922 pbi01.petrobp CARTON MÁY P…" at bounding box center [474, 270] width 862 height 20
copy div "PB2510140005"
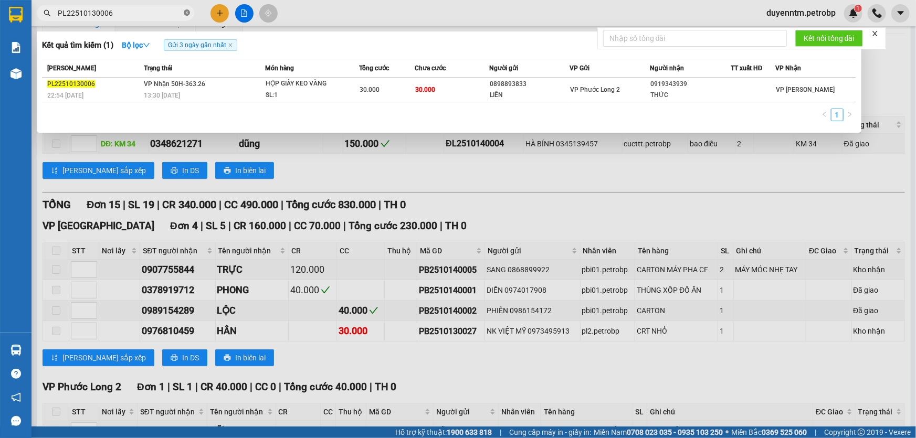
click at [184, 12] on icon "close-circle" at bounding box center [187, 12] width 6 height 6
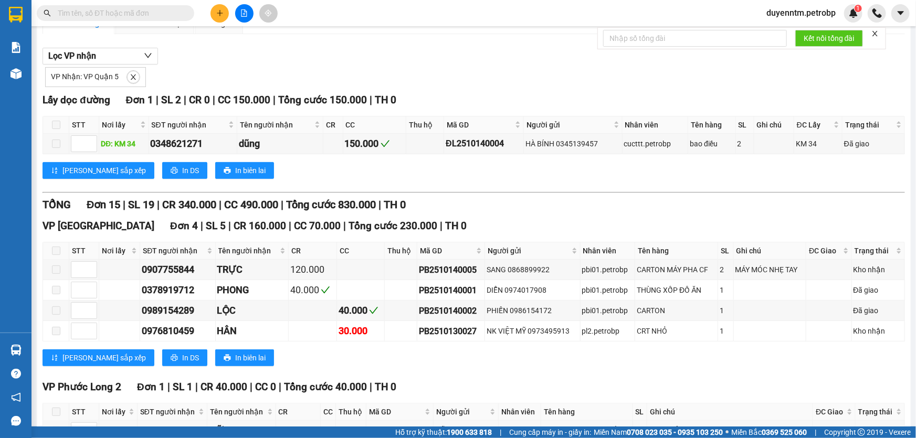
paste input "PB2510140005"
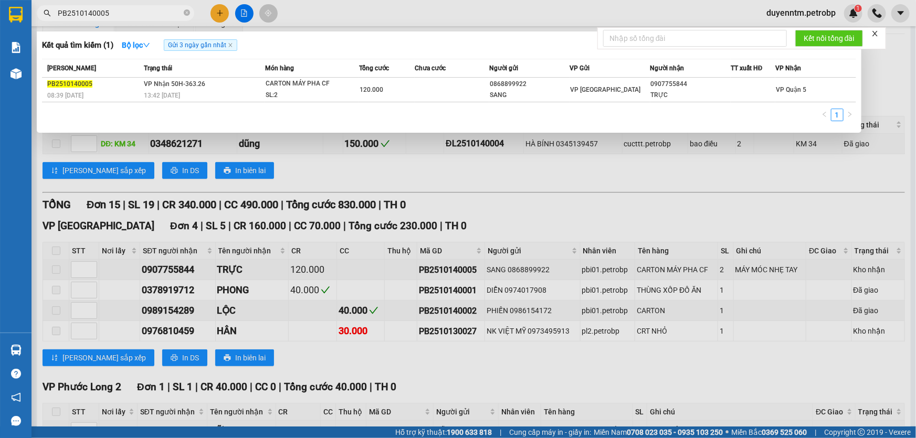
type input "PB2510140005"
drag, startPoint x: 286, startPoint y: 169, endPoint x: 257, endPoint y: 162, distance: 30.8
click at [287, 169] on div at bounding box center [458, 219] width 916 height 438
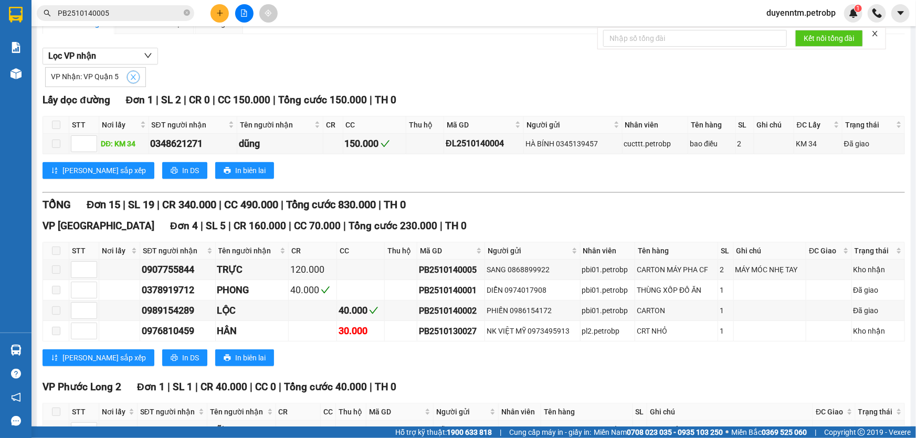
click at [133, 73] on icon "close" at bounding box center [133, 76] width 7 height 7
checkbox input "false"
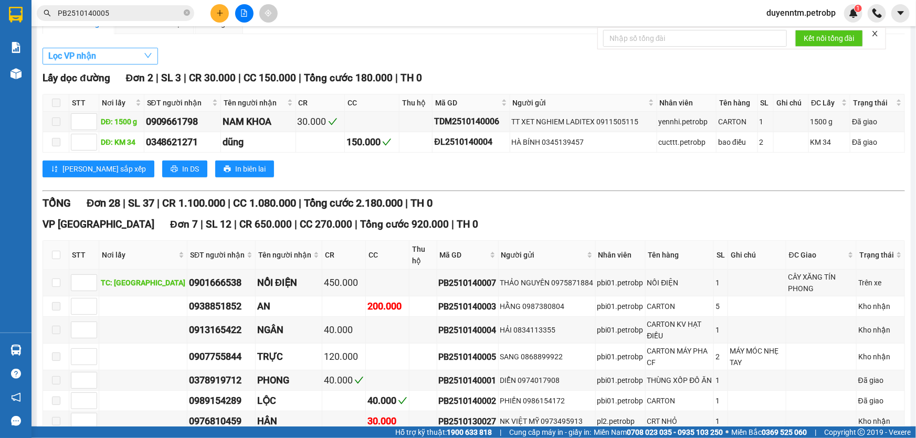
click at [129, 59] on button "Lọc VP nhận" at bounding box center [99, 56] width 115 height 17
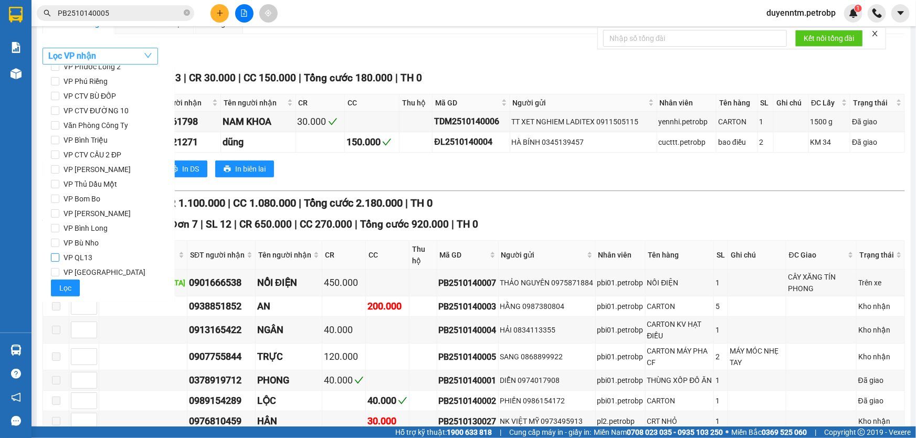
scroll to position [91, 0]
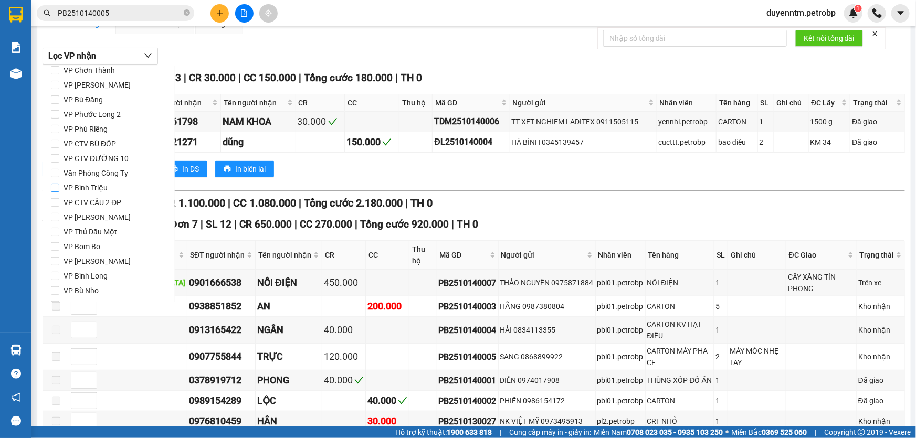
click at [57, 185] on input "VP Bình Triệu" at bounding box center [55, 188] width 8 height 8
checkbox input "true"
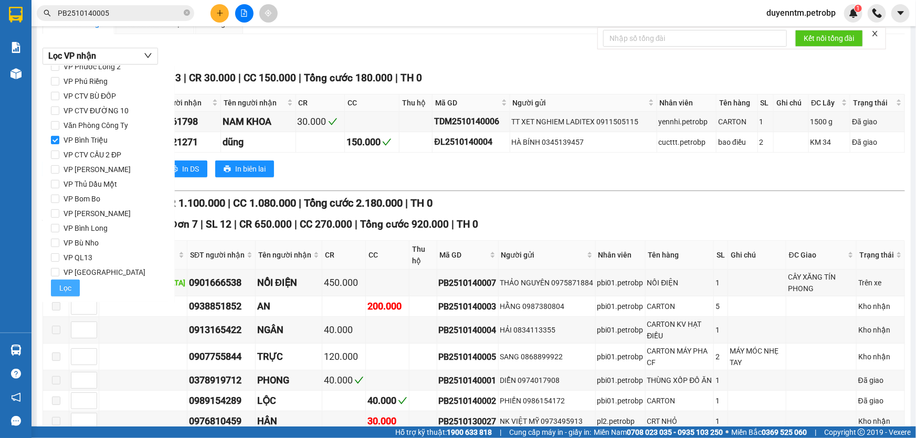
click at [60, 285] on span "Lọc" at bounding box center [65, 288] width 12 height 12
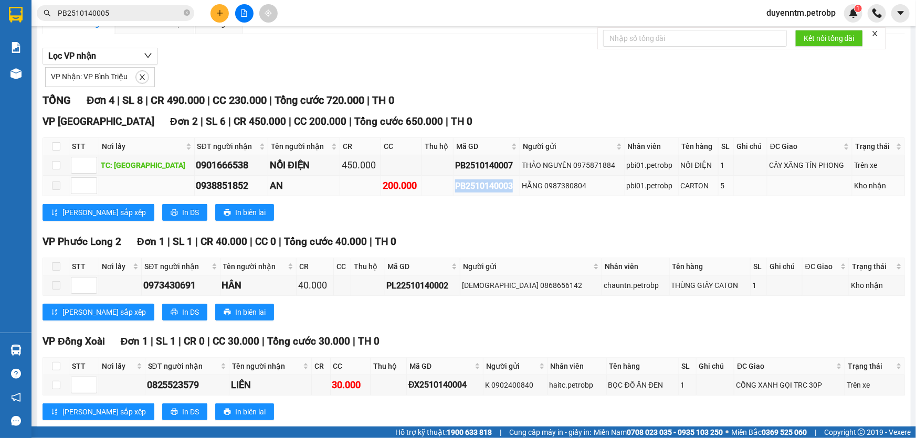
drag, startPoint x: 499, startPoint y: 186, endPoint x: 437, endPoint y: 187, distance: 61.9
click at [437, 187] on tr "0938851852 AN 200.000 PB2510140003 HẰNG 0987380804 pbi01.petrobp CARTON 5 Kho n…" at bounding box center [474, 186] width 862 height 20
copy div "PB2510140003"
click at [185, 14] on icon "close-circle" at bounding box center [187, 12] width 6 height 6
paste input "PB2510140003"
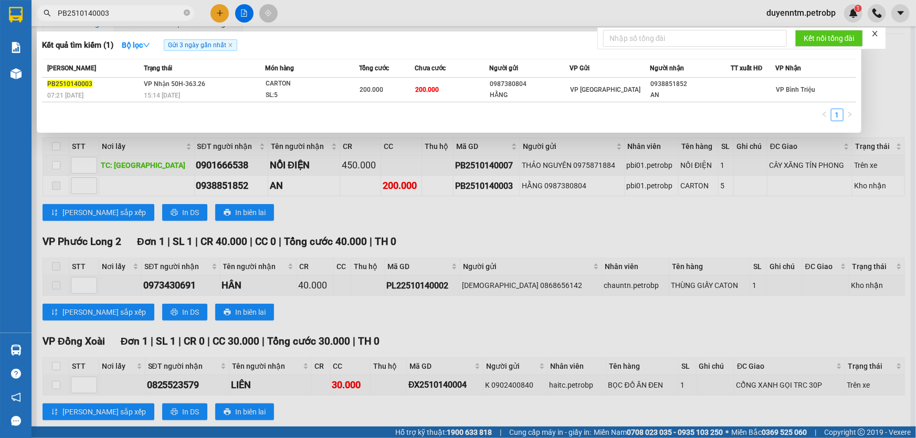
type input "PB2510140003"
click at [479, 229] on div at bounding box center [458, 219] width 916 height 438
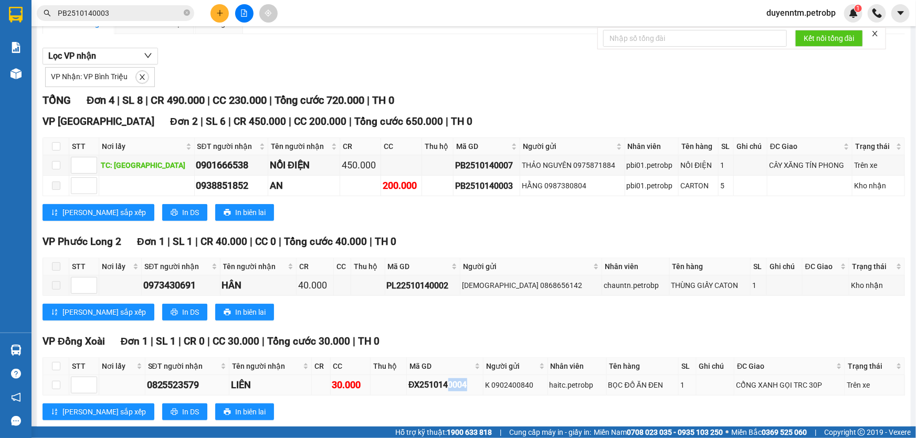
drag, startPoint x: 465, startPoint y: 387, endPoint x: 445, endPoint y: 387, distance: 19.9
click at [445, 387] on div "ĐX2510140004" at bounding box center [444, 384] width 73 height 13
drag, startPoint x: 467, startPoint y: 286, endPoint x: 408, endPoint y: 287, distance: 59.3
click at [408, 287] on div "PL22510140002" at bounding box center [422, 285] width 71 height 13
drag, startPoint x: 468, startPoint y: 288, endPoint x: 407, endPoint y: 287, distance: 61.4
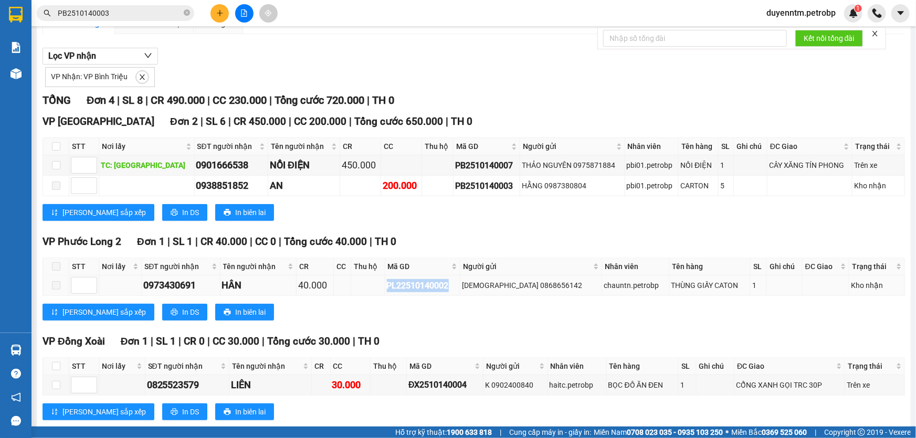
click at [407, 287] on td "PL22510140002" at bounding box center [422, 285] width 75 height 20
copy div "PL22510140002"
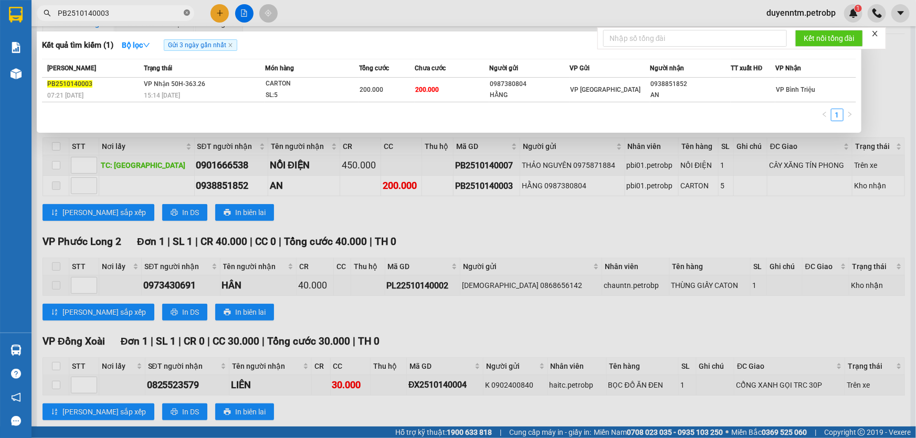
click at [185, 10] on icon "close-circle" at bounding box center [187, 12] width 6 height 6
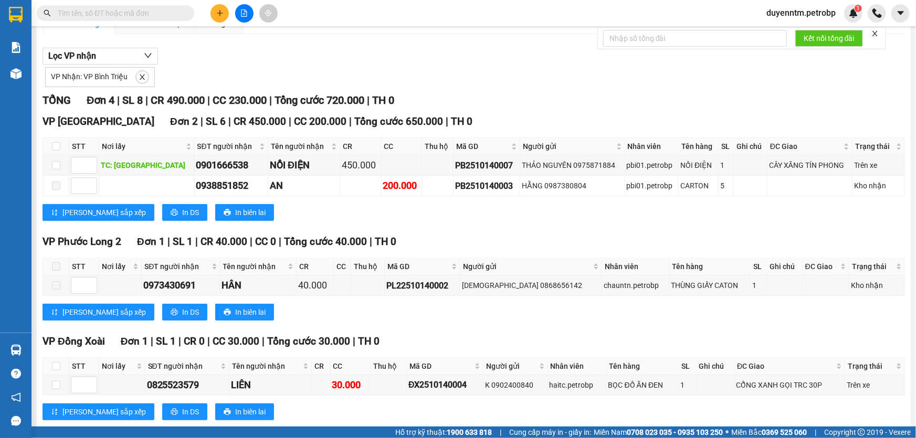
paste input "PL22510140002"
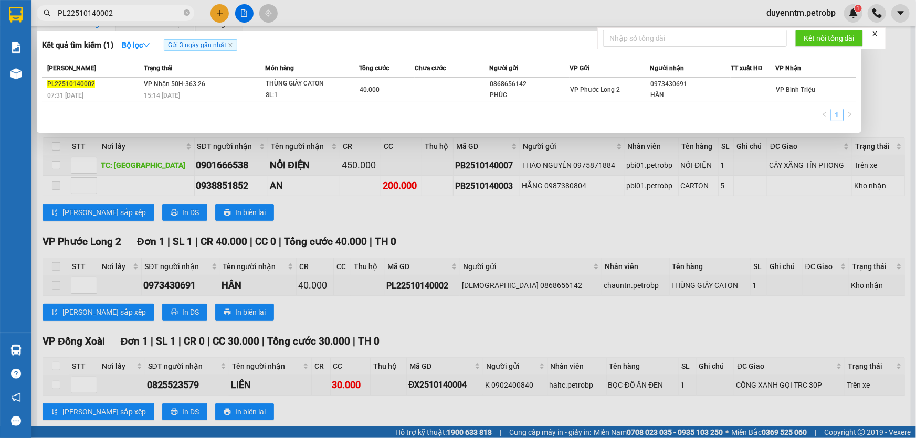
type input "PL22510140002"
click at [390, 217] on div at bounding box center [458, 219] width 916 height 438
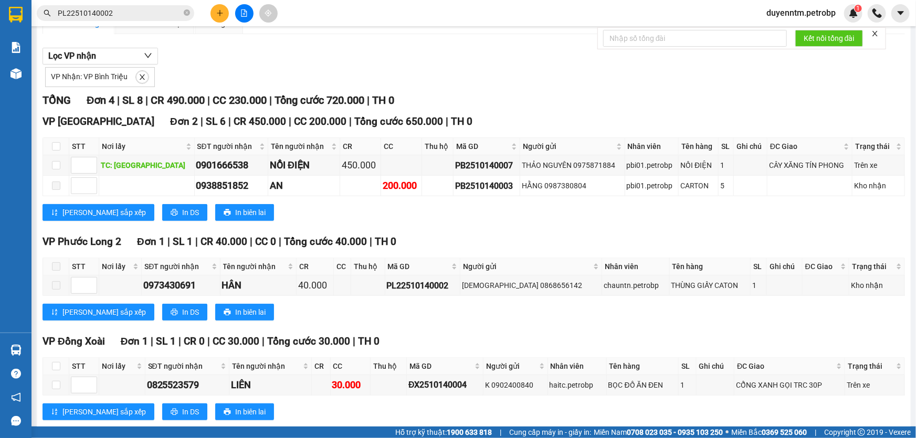
scroll to position [0, 0]
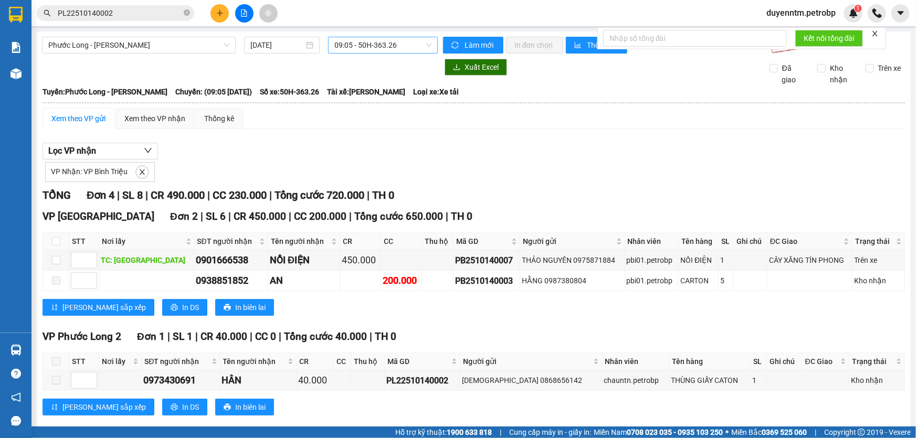
click at [370, 47] on span "09:05 - 50H-363.26" at bounding box center [382, 45] width 97 height 16
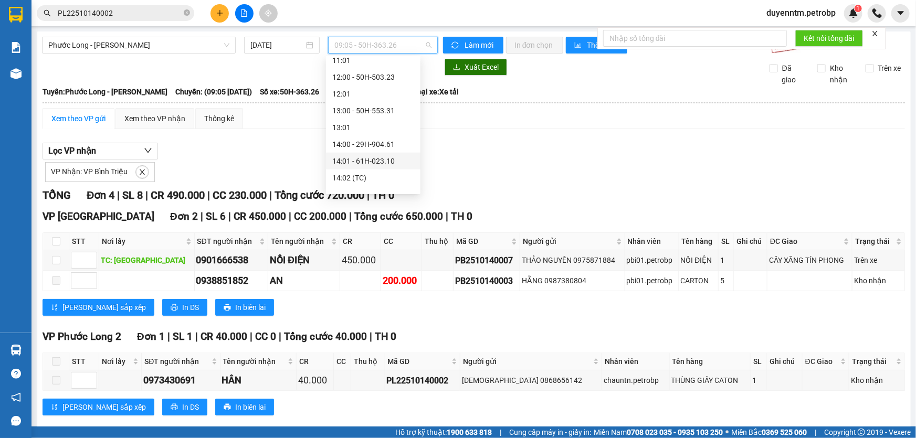
scroll to position [423, 0]
click at [379, 179] on div "15:05 - 93H-020.96" at bounding box center [373, 181] width 82 height 12
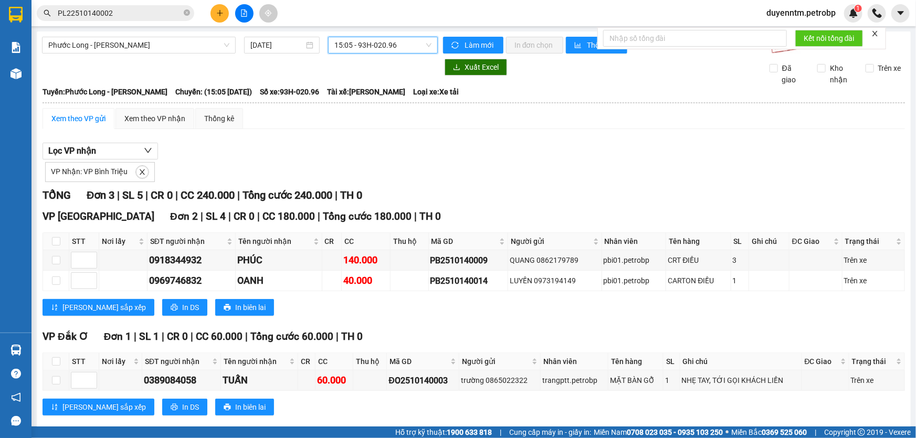
scroll to position [17, 0]
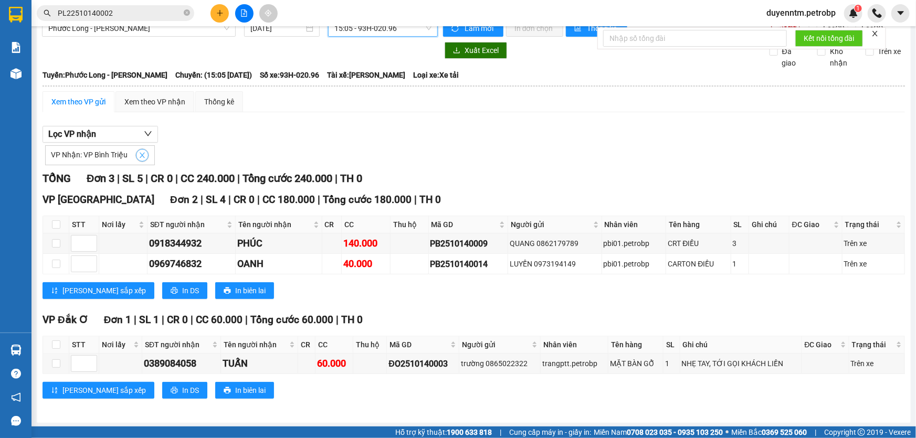
click at [139, 157] on icon "close" at bounding box center [142, 155] width 7 height 7
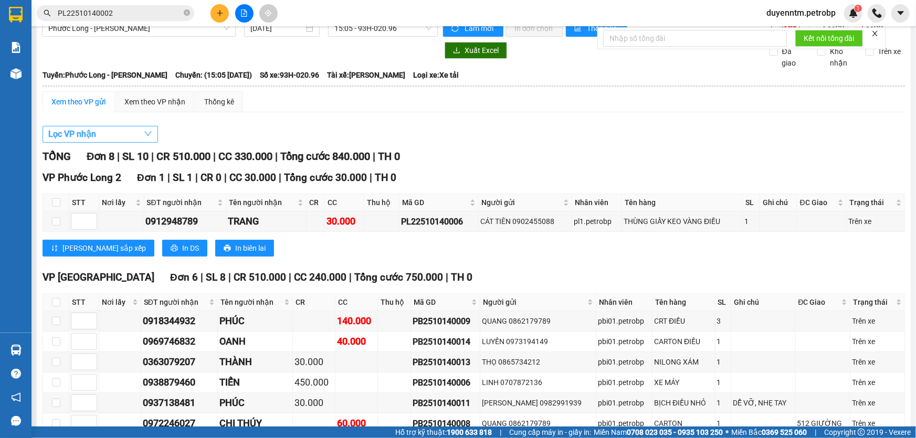
click at [125, 134] on button "Lọc VP nhận" at bounding box center [99, 134] width 115 height 17
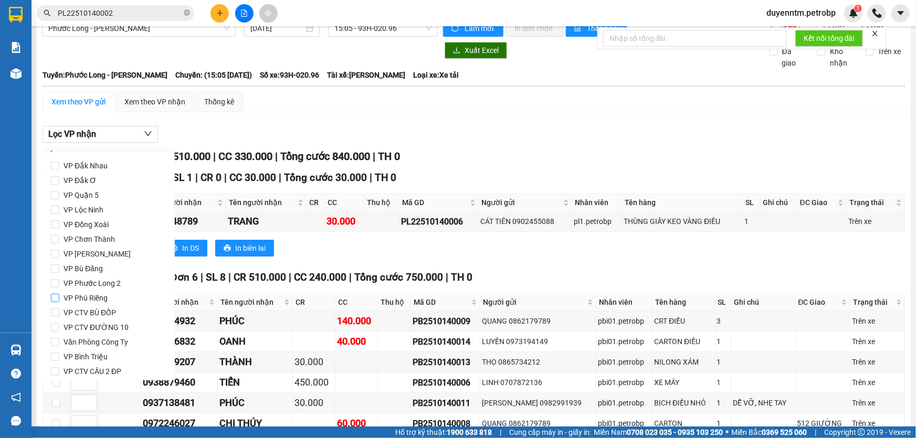
click at [90, 296] on span "VP Phú Riềng" at bounding box center [85, 298] width 52 height 15
click at [59, 296] on input "VP Phú Riềng" at bounding box center [55, 298] width 8 height 8
checkbox input "true"
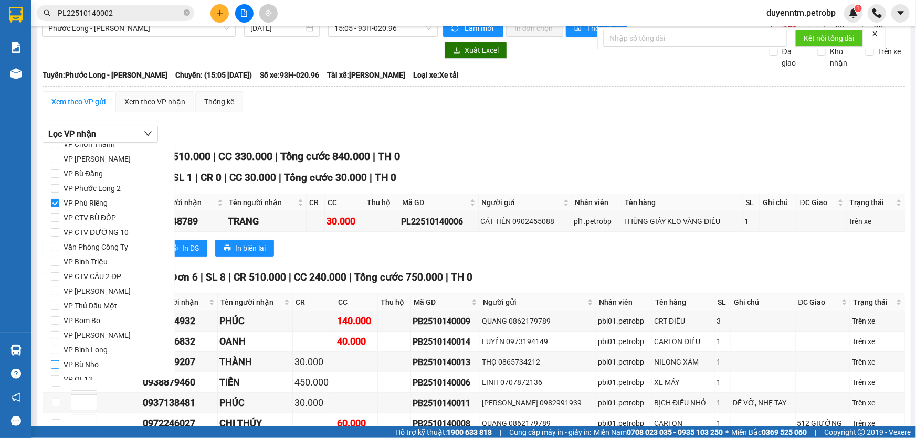
scroll to position [139, 0]
click at [82, 347] on span "VP Phước Bình" at bounding box center [104, 350] width 90 height 15
click at [59, 347] on input "VP Phước Bình" at bounding box center [55, 350] width 8 height 8
checkbox input "true"
click at [93, 294] on span "VP Minh Hưng" at bounding box center [97, 291] width 76 height 15
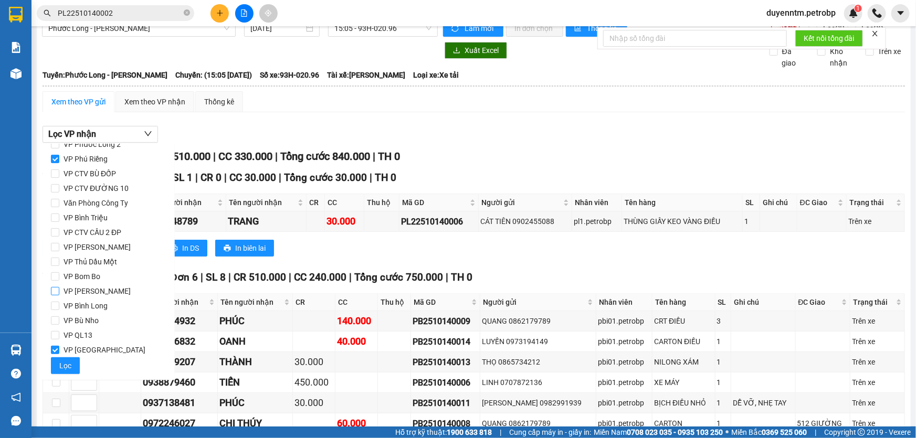
click at [59, 294] on input "VP Minh Hưng" at bounding box center [55, 291] width 8 height 8
click at [93, 294] on span "VP Minh Hưng" at bounding box center [97, 291] width 76 height 15
click at [59, 294] on input "VP Minh Hưng" at bounding box center [55, 291] width 8 height 8
checkbox input "false"
click at [94, 321] on span "VP Bù Nho" at bounding box center [81, 320] width 44 height 15
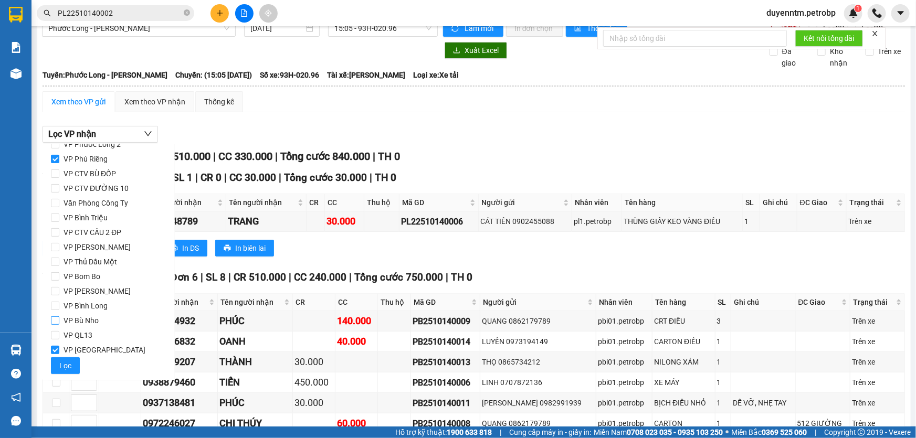
click at [59, 321] on input "VP Bù Nho" at bounding box center [55, 320] width 8 height 8
click at [70, 367] on button "Lọc" at bounding box center [65, 365] width 29 height 17
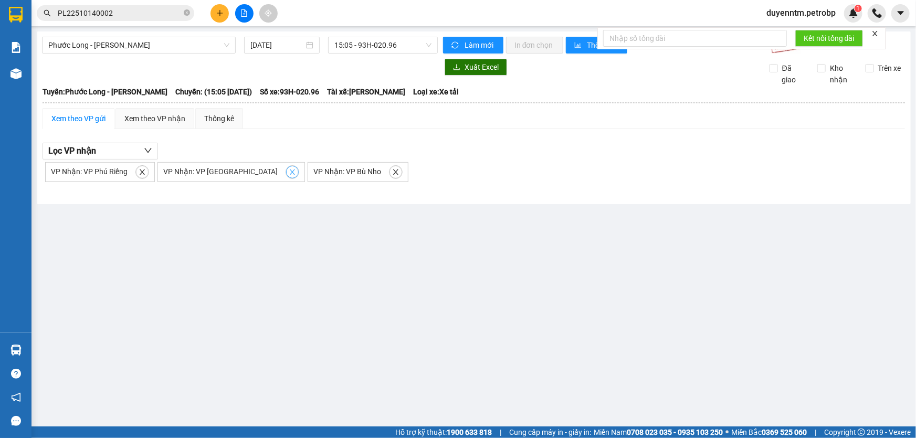
click at [286, 172] on span "close" at bounding box center [292, 171] width 12 height 7
click at [140, 169] on icon "close" at bounding box center [142, 171] width 5 height 5
click at [130, 173] on icon "close" at bounding box center [133, 171] width 7 height 7
checkbox input "false"
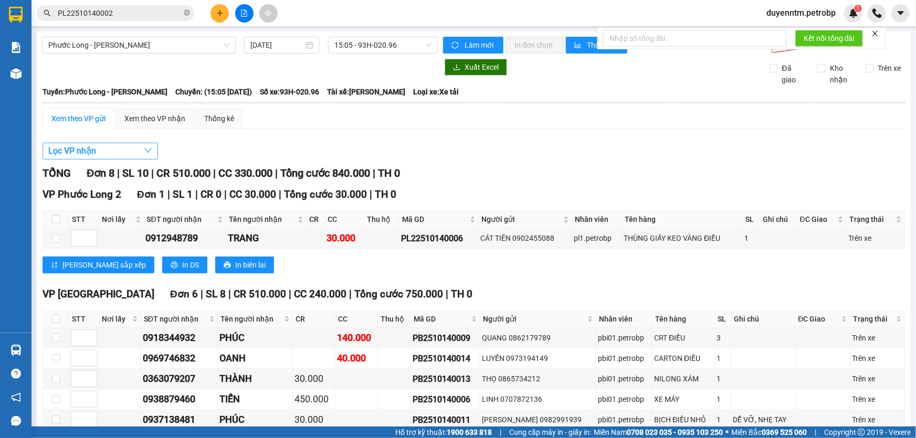
click at [129, 147] on button "Lọc VP nhận" at bounding box center [99, 151] width 115 height 17
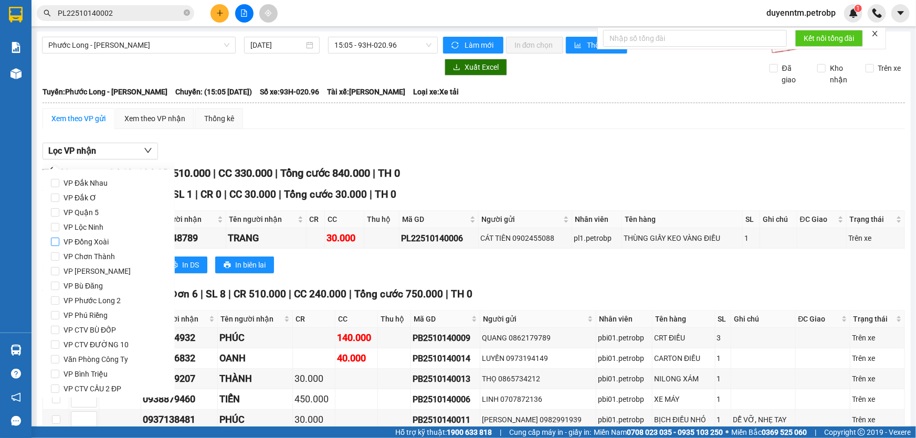
click at [93, 241] on span "VP Đồng Xoài" at bounding box center [86, 242] width 54 height 15
click at [59, 241] on input "VP Đồng Xoài" at bounding box center [55, 242] width 8 height 8
checkbox input "true"
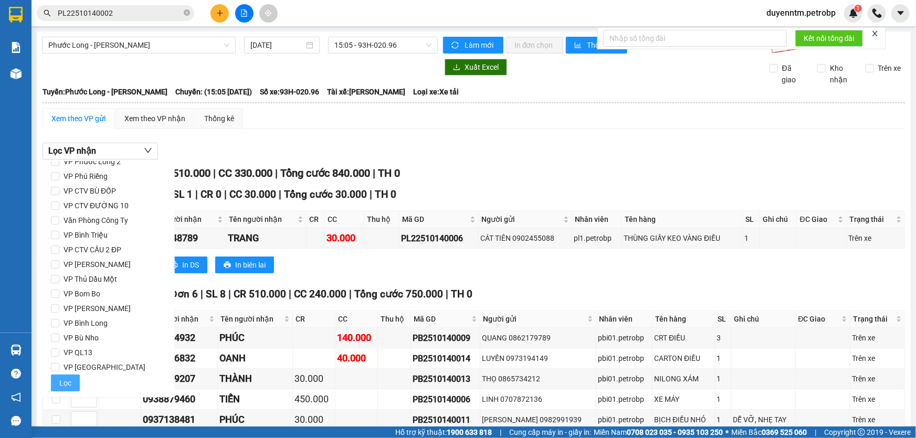
click at [68, 379] on span "Lọc" at bounding box center [65, 383] width 12 height 12
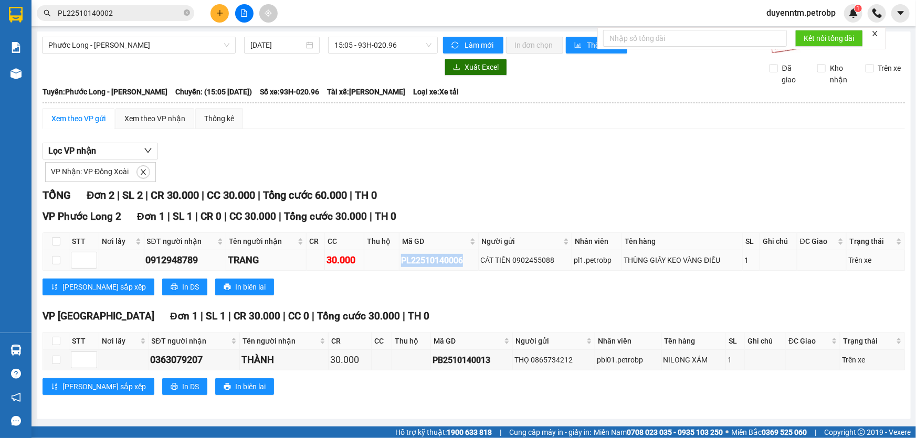
drag, startPoint x: 470, startPoint y: 257, endPoint x: 399, endPoint y: 259, distance: 70.3
click at [399, 259] on td "PL22510140006" at bounding box center [438, 260] width 79 height 20
copy div "PL22510140006"
click at [142, 173] on icon "close" at bounding box center [143, 171] width 7 height 7
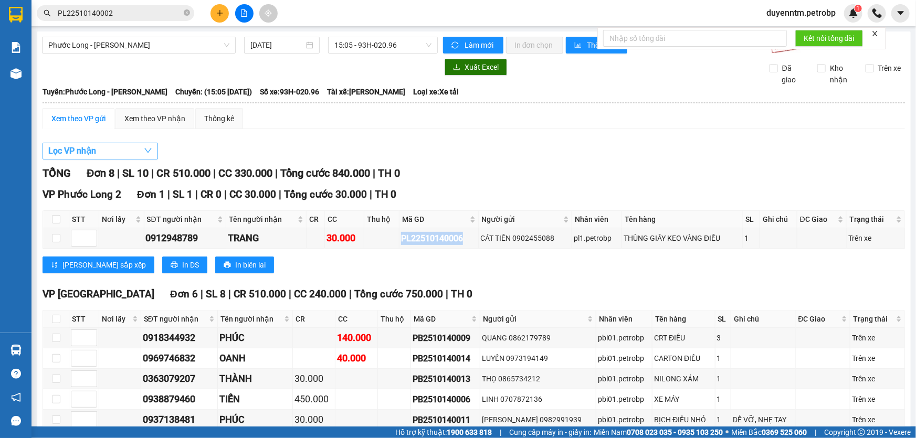
click at [137, 148] on button "Lọc VP nhận" at bounding box center [99, 151] width 115 height 17
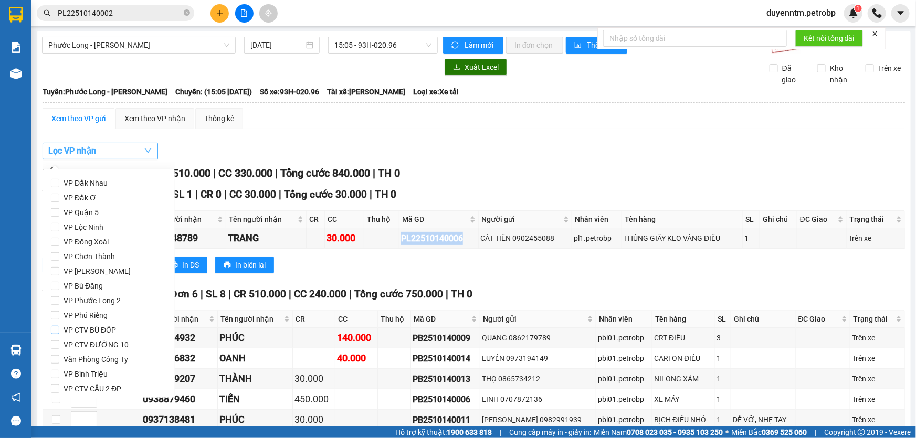
scroll to position [47, 0]
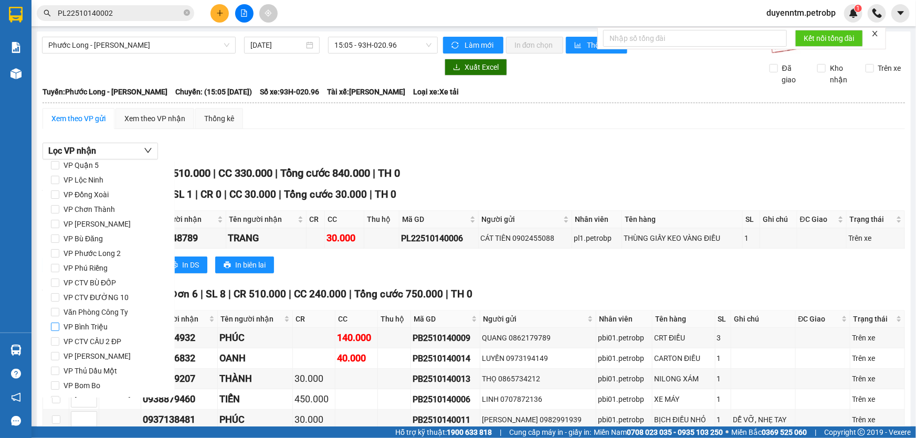
click at [80, 326] on span "VP Bình Triệu" at bounding box center [85, 327] width 52 height 15
click at [59, 326] on input "VP Bình Triệu" at bounding box center [55, 327] width 8 height 8
checkbox input "true"
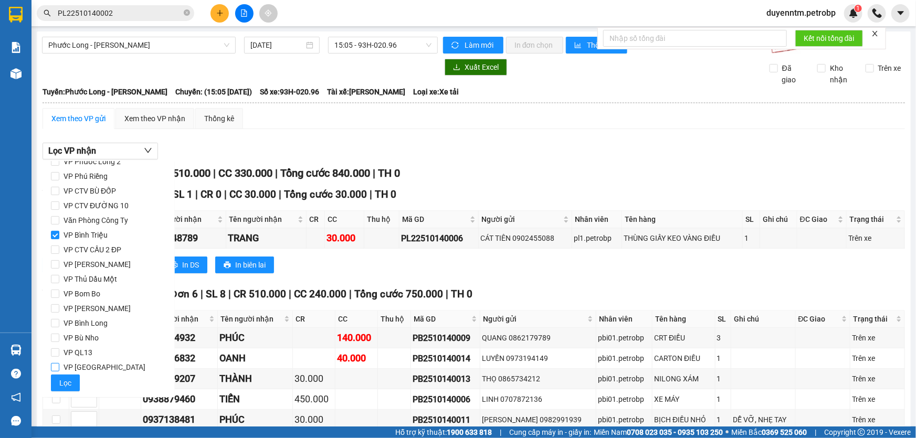
click at [68, 374] on span "VP Phước Bình" at bounding box center [104, 367] width 90 height 15
click at [59, 371] on input "VP Phước Bình" at bounding box center [55, 367] width 8 height 8
click at [65, 369] on span "VP Phước Bình" at bounding box center [104, 367] width 90 height 15
click at [59, 369] on input "VP Phước Bình" at bounding box center [55, 367] width 8 height 8
checkbox input "false"
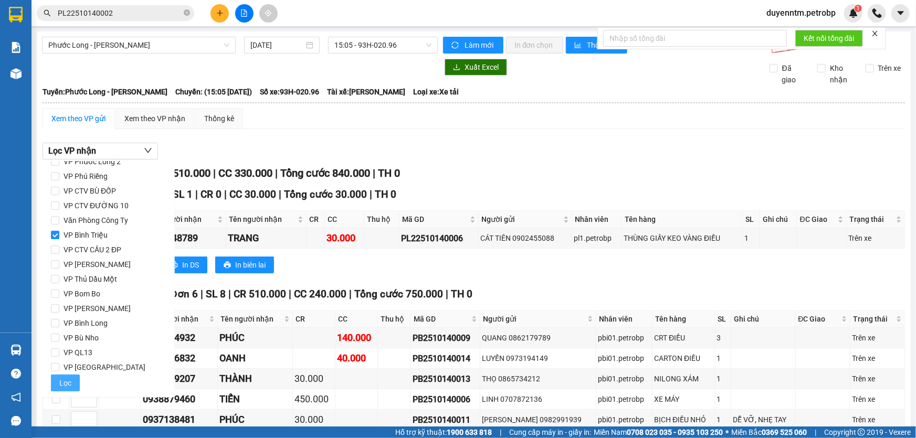
click at [65, 379] on span "Lọc" at bounding box center [65, 383] width 12 height 12
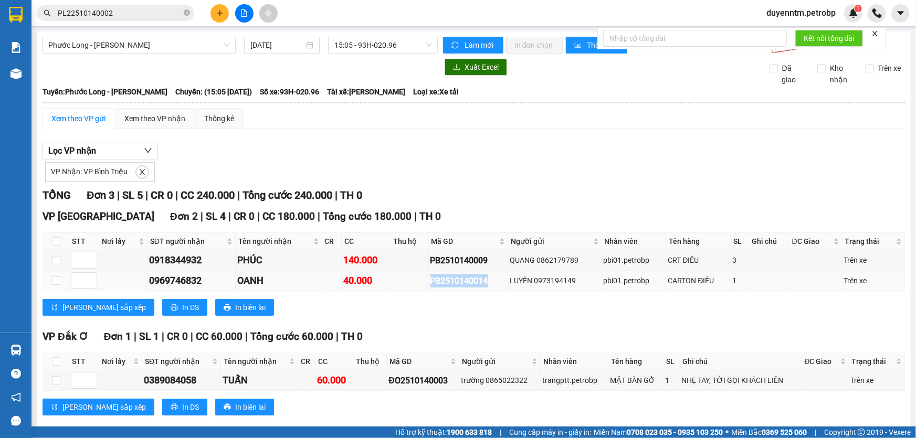
drag, startPoint x: 493, startPoint y: 284, endPoint x: 428, endPoint y: 283, distance: 65.1
click at [430, 283] on div "PB2510140014" at bounding box center [468, 280] width 76 height 13
copy div "PB2510140014"
click at [140, 171] on icon "close" at bounding box center [142, 171] width 5 height 5
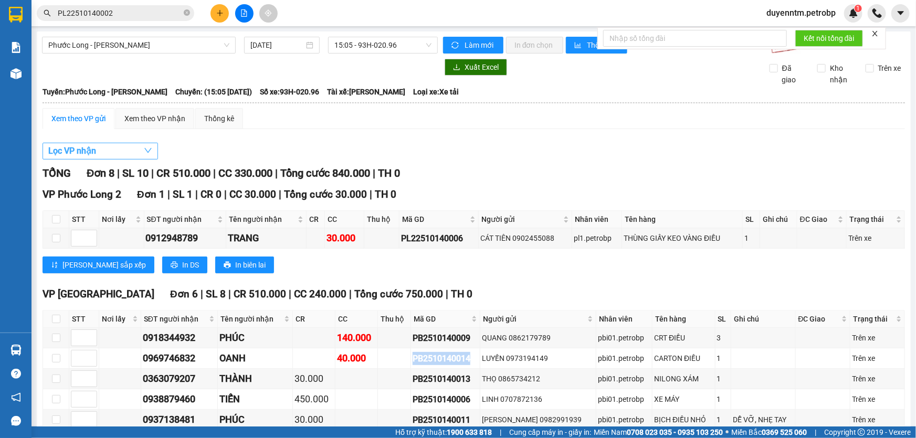
click at [136, 147] on button "Lọc VP nhận" at bounding box center [99, 151] width 115 height 17
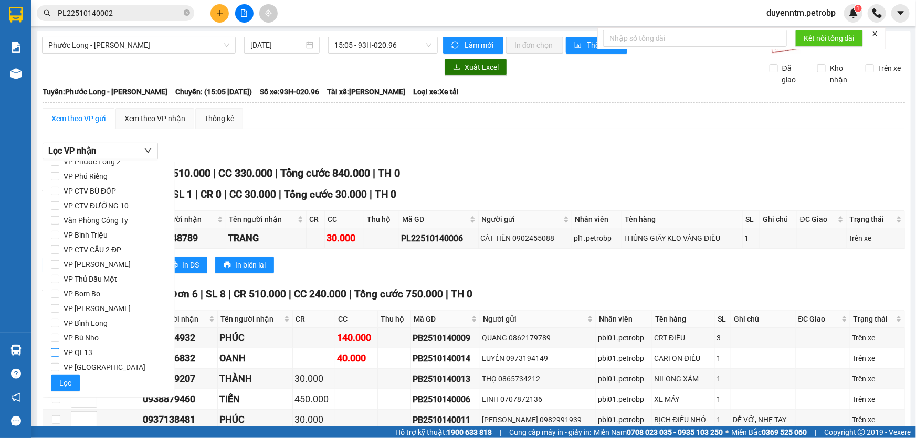
click at [76, 355] on span "VP QL13" at bounding box center [77, 352] width 37 height 15
click at [59, 355] on input "VP QL13" at bounding box center [55, 352] width 8 height 8
click at [63, 375] on button "Lọc" at bounding box center [65, 383] width 29 height 17
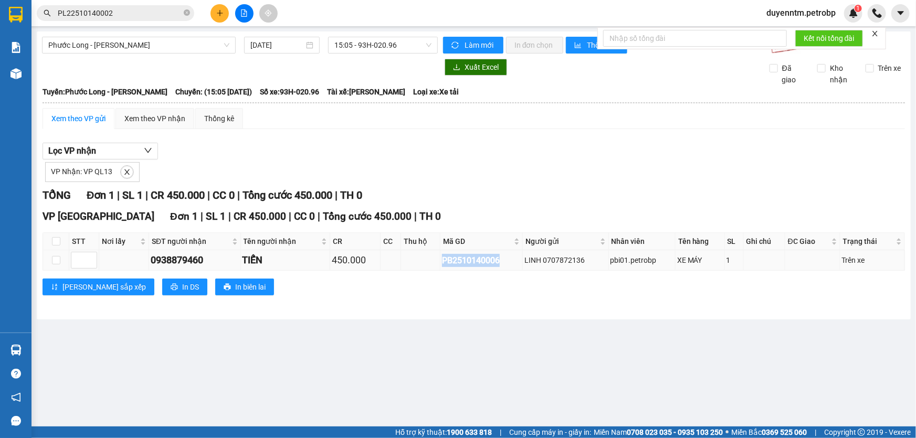
drag, startPoint x: 507, startPoint y: 261, endPoint x: 442, endPoint y: 262, distance: 65.1
click at [431, 263] on tr "0938879460 TIẾN 450.000 PB2510140006 LINH 0707872136 pbi01.petrobp XE MÁY 1 Trê…" at bounding box center [474, 260] width 862 height 20
click at [120, 176] on span at bounding box center [127, 172] width 14 height 14
click at [124, 168] on icon "close" at bounding box center [126, 171] width 7 height 7
checkbox input "false"
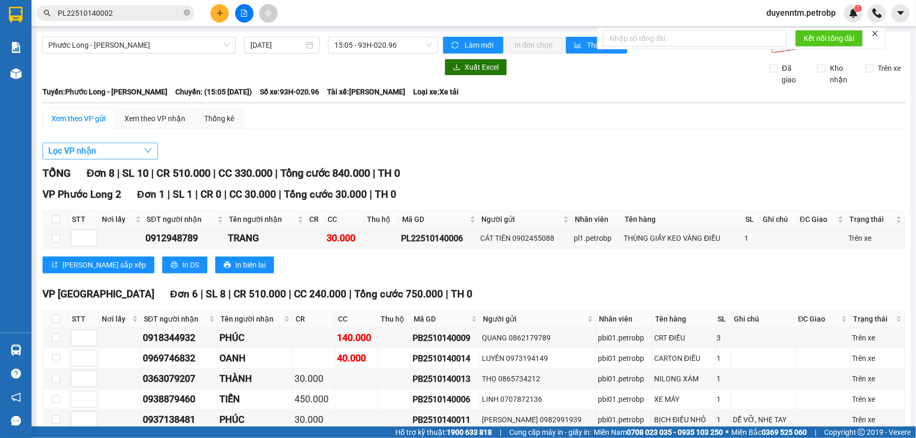
click at [127, 151] on button "Lọc VP nhận" at bounding box center [99, 151] width 115 height 17
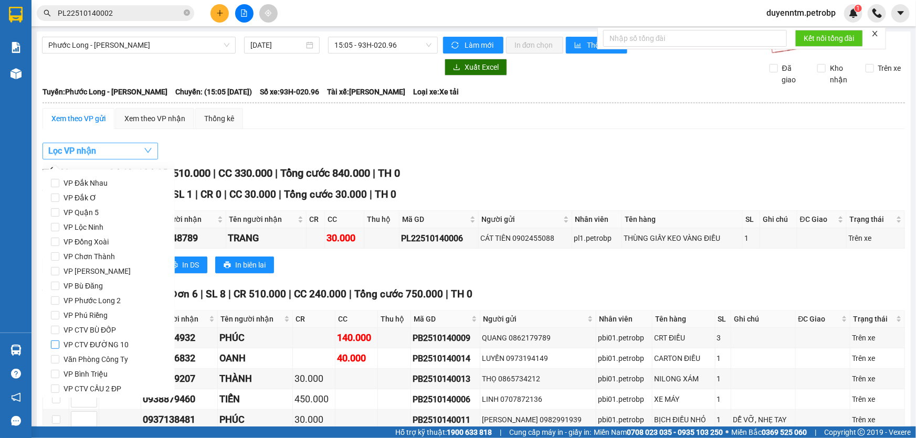
scroll to position [47, 0]
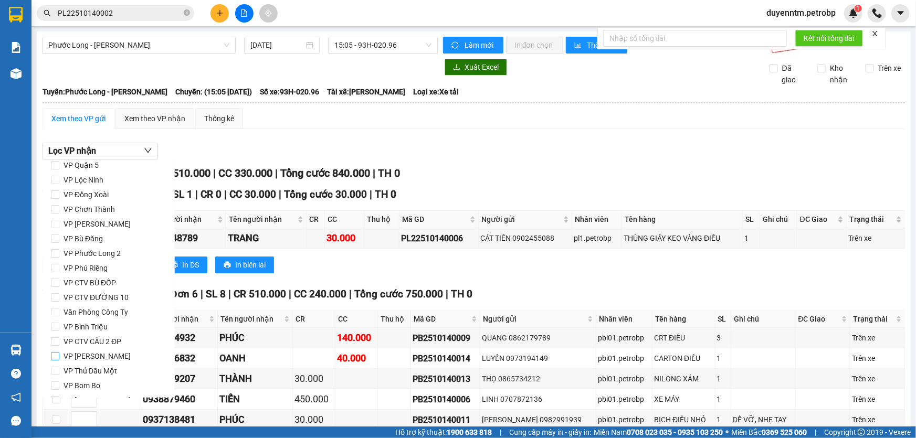
click at [106, 354] on span "VP Lê Hồng Phong" at bounding box center [97, 356] width 76 height 15
click at [59, 354] on input "VP Lê Hồng Phong" at bounding box center [55, 356] width 8 height 8
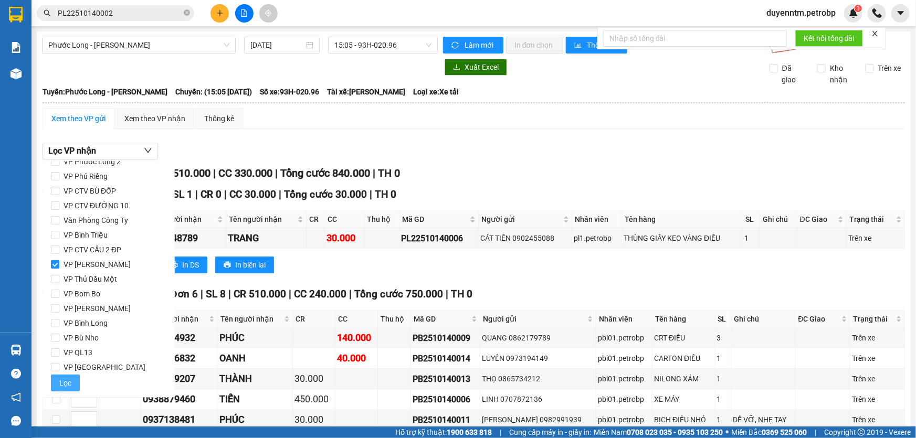
click at [62, 386] on span "Lọc" at bounding box center [65, 383] width 12 height 12
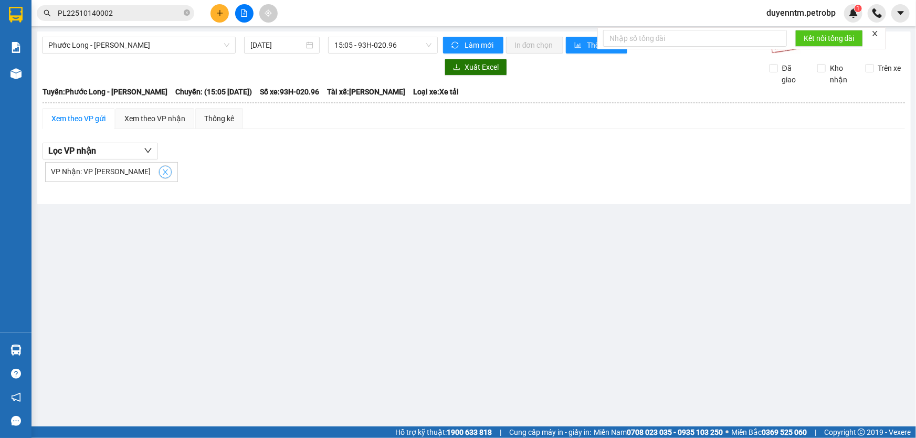
click at [162, 173] on icon "close" at bounding box center [165, 171] width 7 height 7
checkbox input "false"
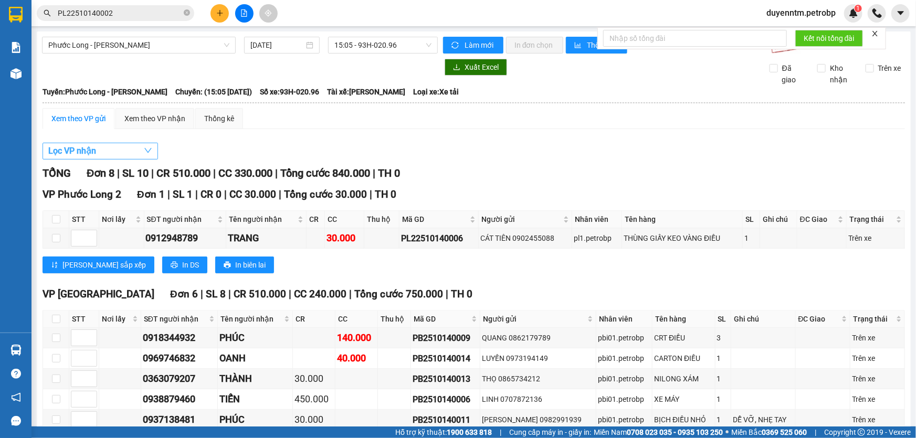
click at [109, 154] on button "Lọc VP nhận" at bounding box center [99, 151] width 115 height 17
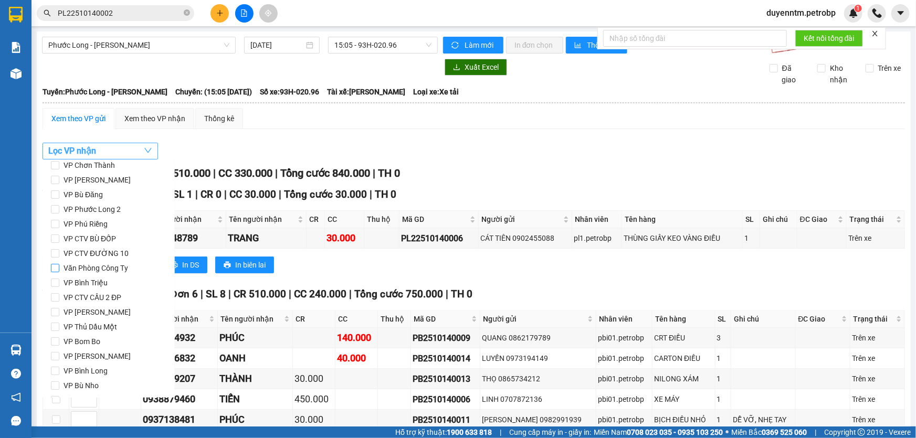
scroll to position [44, 0]
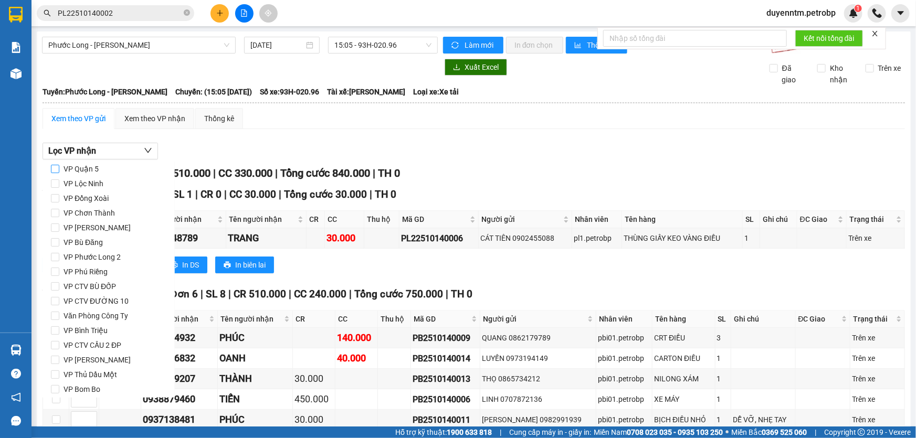
click at [93, 168] on span "VP Quận 5" at bounding box center [81, 169] width 44 height 15
click at [59, 168] on input "VP Quận 5" at bounding box center [55, 169] width 8 height 8
checkbox input "true"
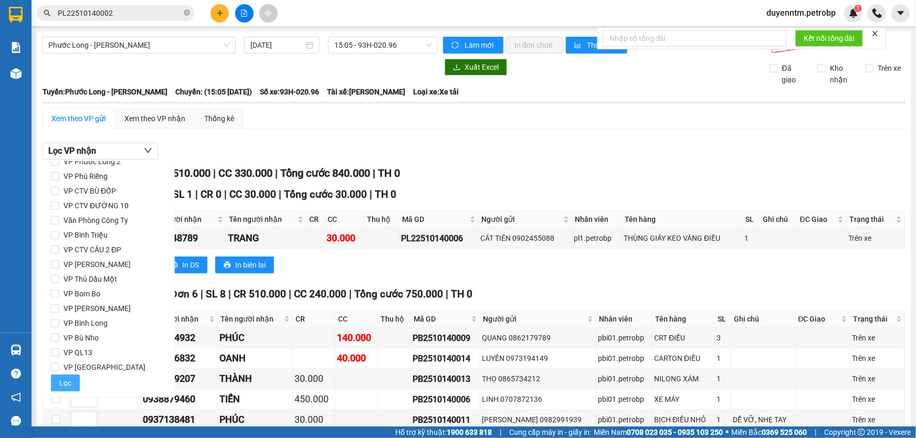
click at [66, 390] on button "Lọc" at bounding box center [65, 383] width 29 height 17
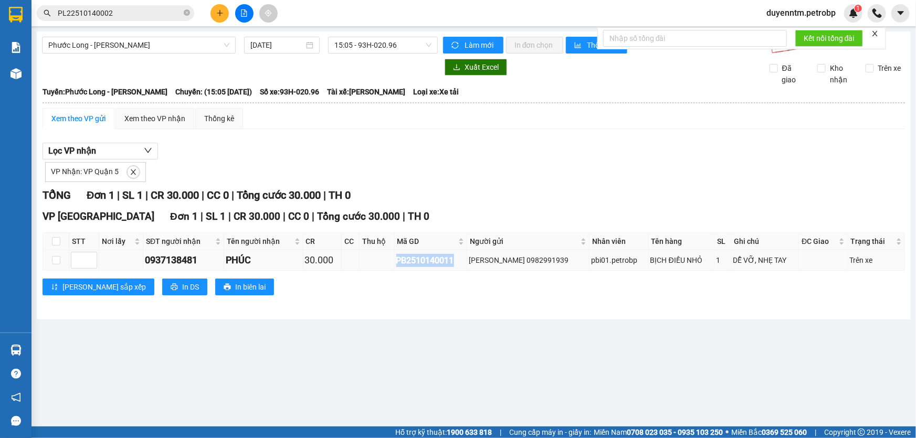
drag, startPoint x: 469, startPoint y: 261, endPoint x: 405, endPoint y: 260, distance: 64.0
click at [405, 260] on td "PB2510140011" at bounding box center [431, 260] width 73 height 20
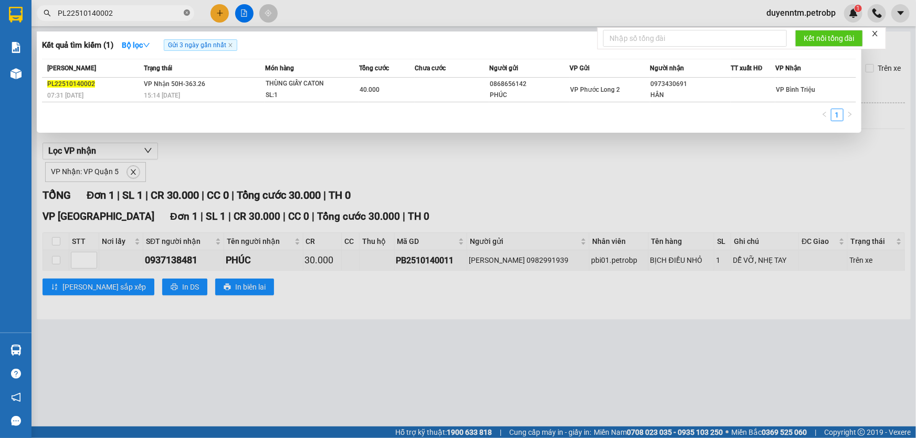
click at [184, 11] on icon "close-circle" at bounding box center [187, 12] width 6 height 6
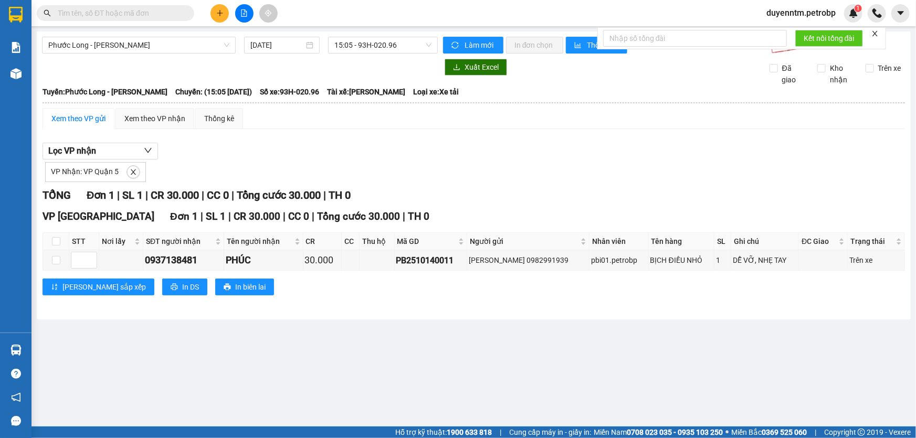
click at [123, 10] on input "text" at bounding box center [120, 13] width 124 height 12
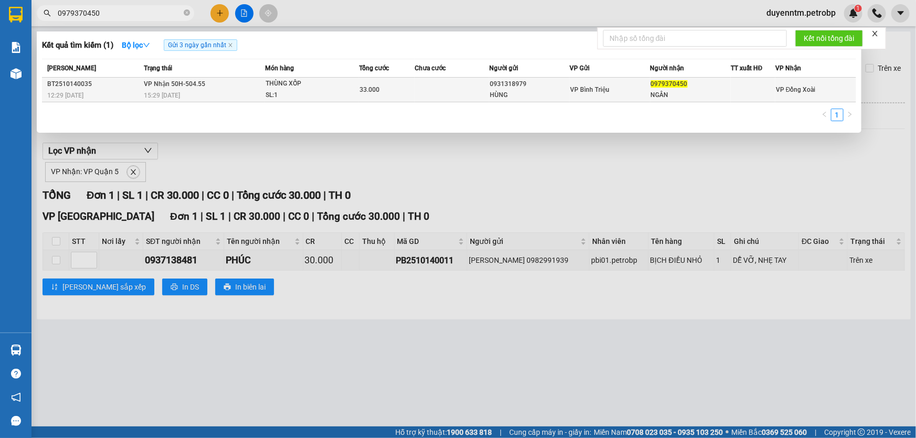
type input "0979370450"
click at [220, 90] on div "15:29 - 14/10" at bounding box center [204, 96] width 121 height 12
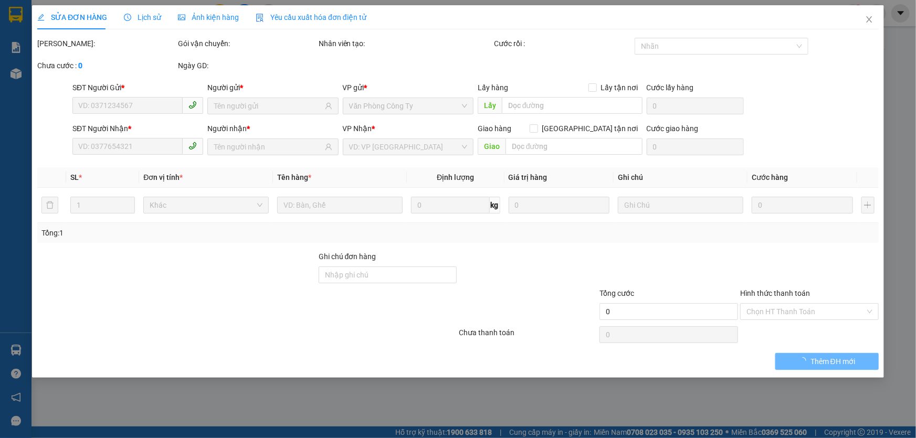
type input "0931318979"
type input "HÙNG"
type input "0979370450"
type input "NGÂN"
type input "33.000"
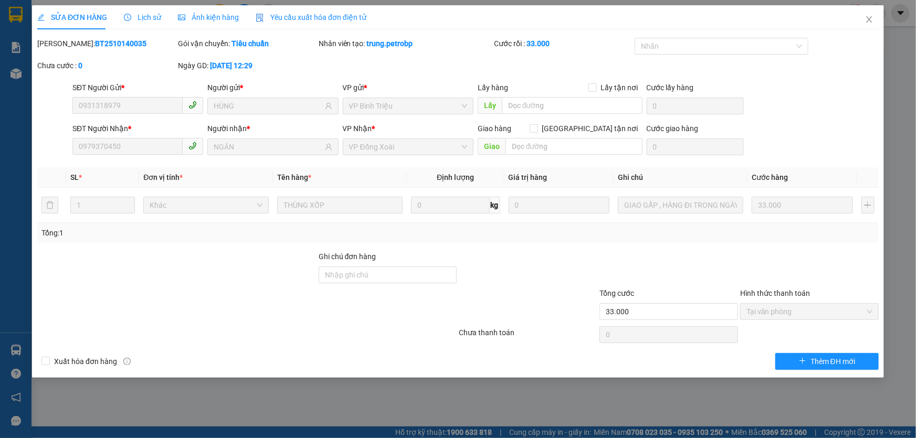
click at [150, 17] on span "Lịch sử" at bounding box center [142, 17] width 37 height 8
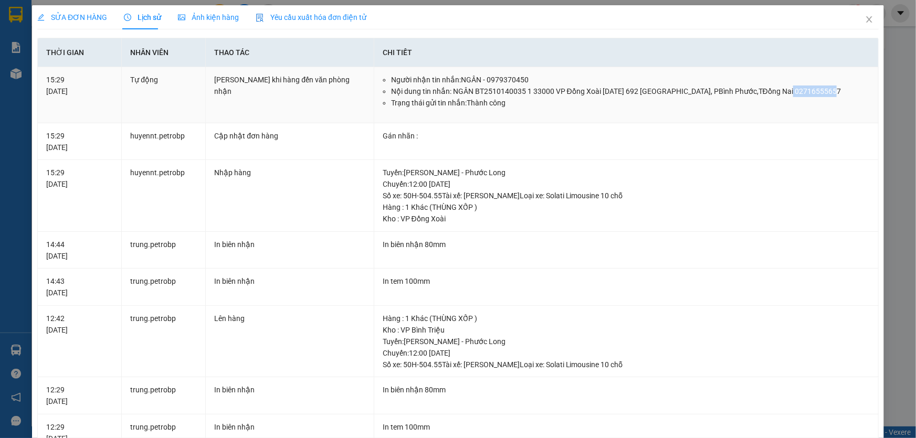
drag, startPoint x: 821, startPoint y: 90, endPoint x: 777, endPoint y: 94, distance: 44.3
click at [777, 94] on li "Nội dung tin nhắn: NGÂN BT2510140035 1 33000 VP Đồng Xoài 14/10/2025 692 Phú Ri…" at bounding box center [630, 92] width 479 height 12
click at [866, 17] on icon "close" at bounding box center [869, 19] width 6 height 6
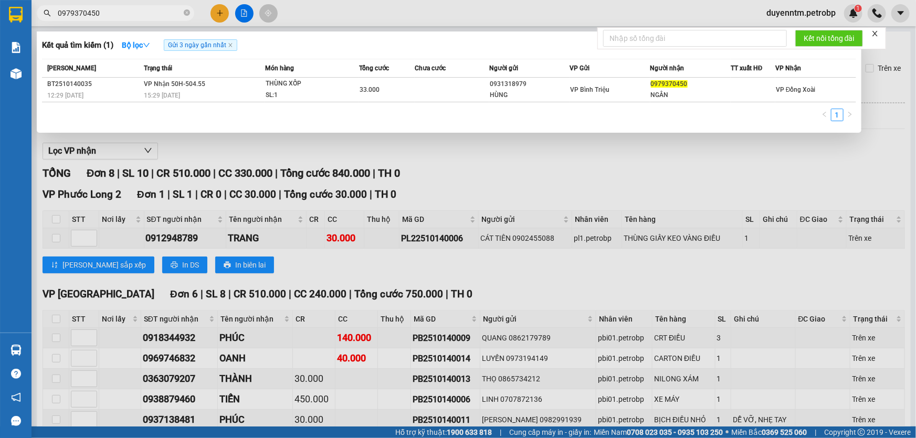
click at [134, 12] on input "0979370450" at bounding box center [120, 13] width 124 height 12
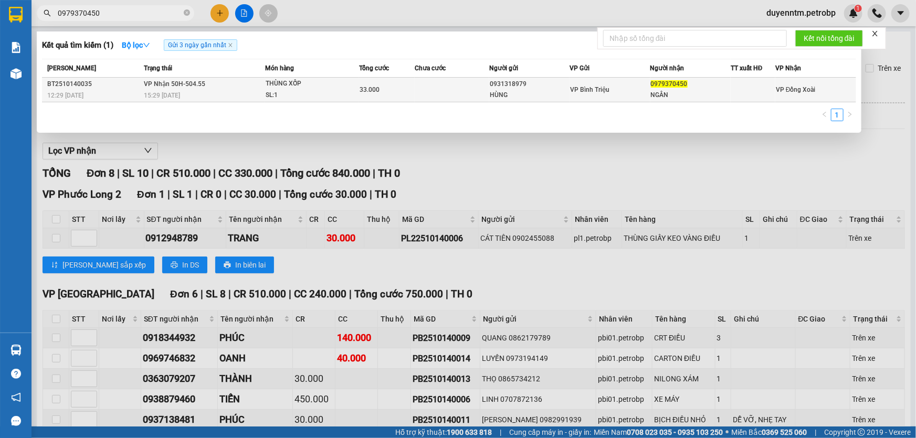
click at [265, 93] on td "THÙNG XỐP SL: 1" at bounding box center [312, 90] width 94 height 25
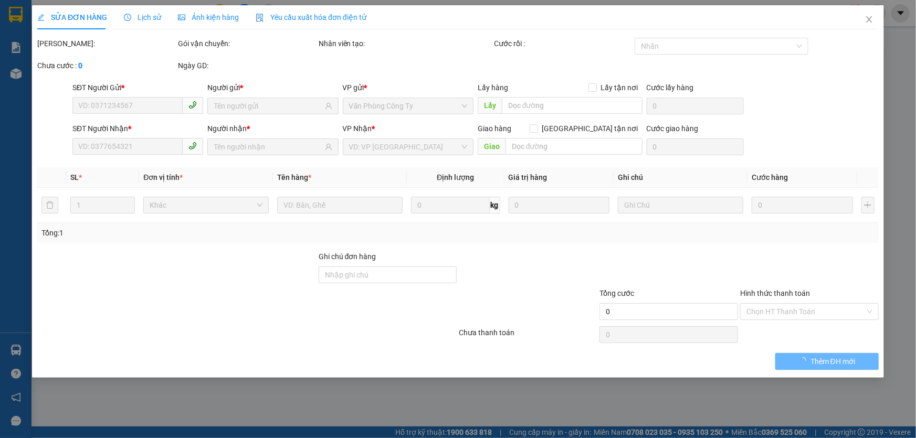
type input "0931318979"
type input "HÙNG"
type input "0979370450"
type input "NGÂN"
type input "33.000"
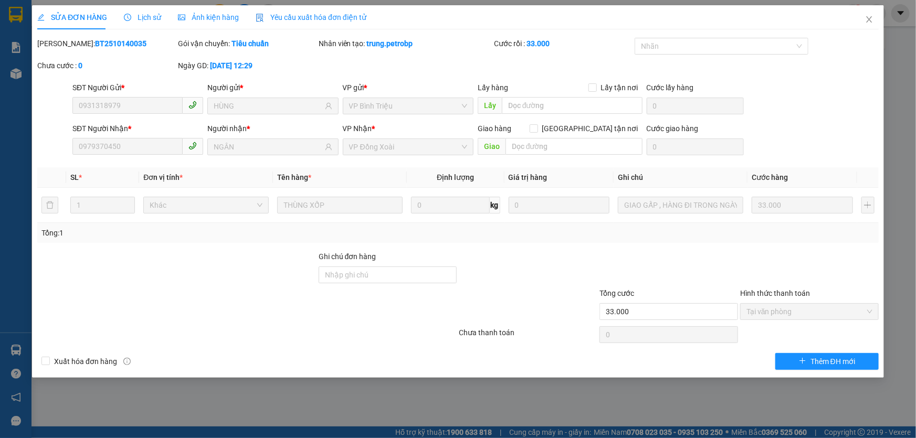
click at [139, 19] on span "Lịch sử" at bounding box center [142, 17] width 37 height 8
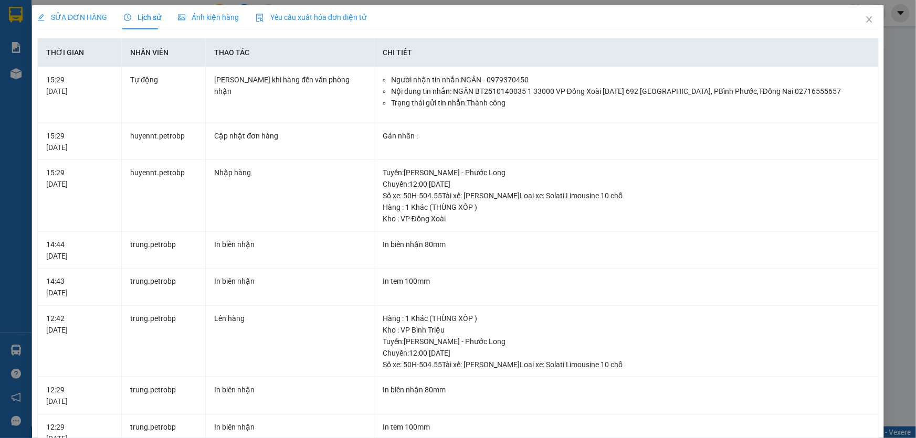
click at [199, 9] on div "Ảnh kiện hàng" at bounding box center [208, 17] width 61 height 24
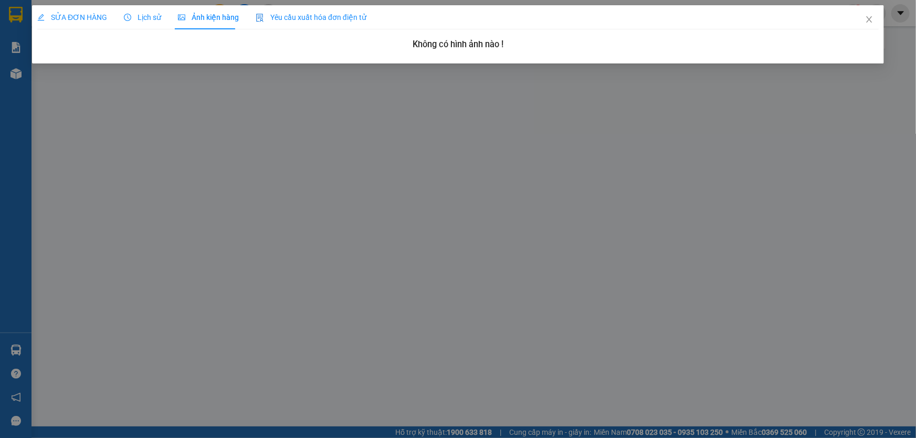
click at [137, 17] on span "Lịch sử" at bounding box center [142, 17] width 37 height 8
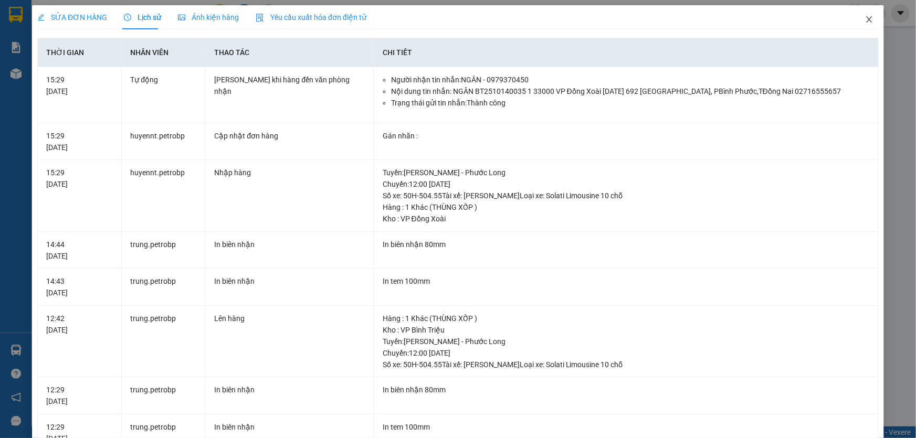
click at [866, 21] on icon "close" at bounding box center [869, 19] width 6 height 6
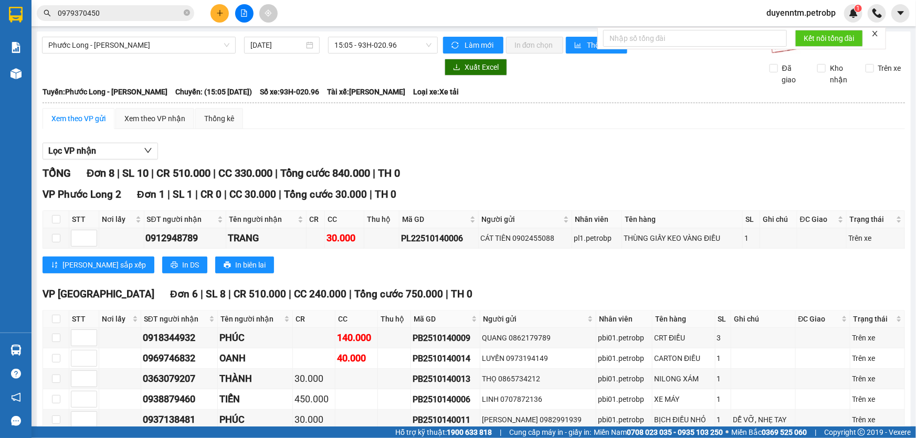
click at [284, 133] on div "Xem theo VP gửi Xem theo VP nhận Thống kê Lọc VP nhận TỔNG Đơn 8 | SL 10 | CR 5…" at bounding box center [473, 348] width 862 height 480
